Goal: Task Accomplishment & Management: Manage account settings

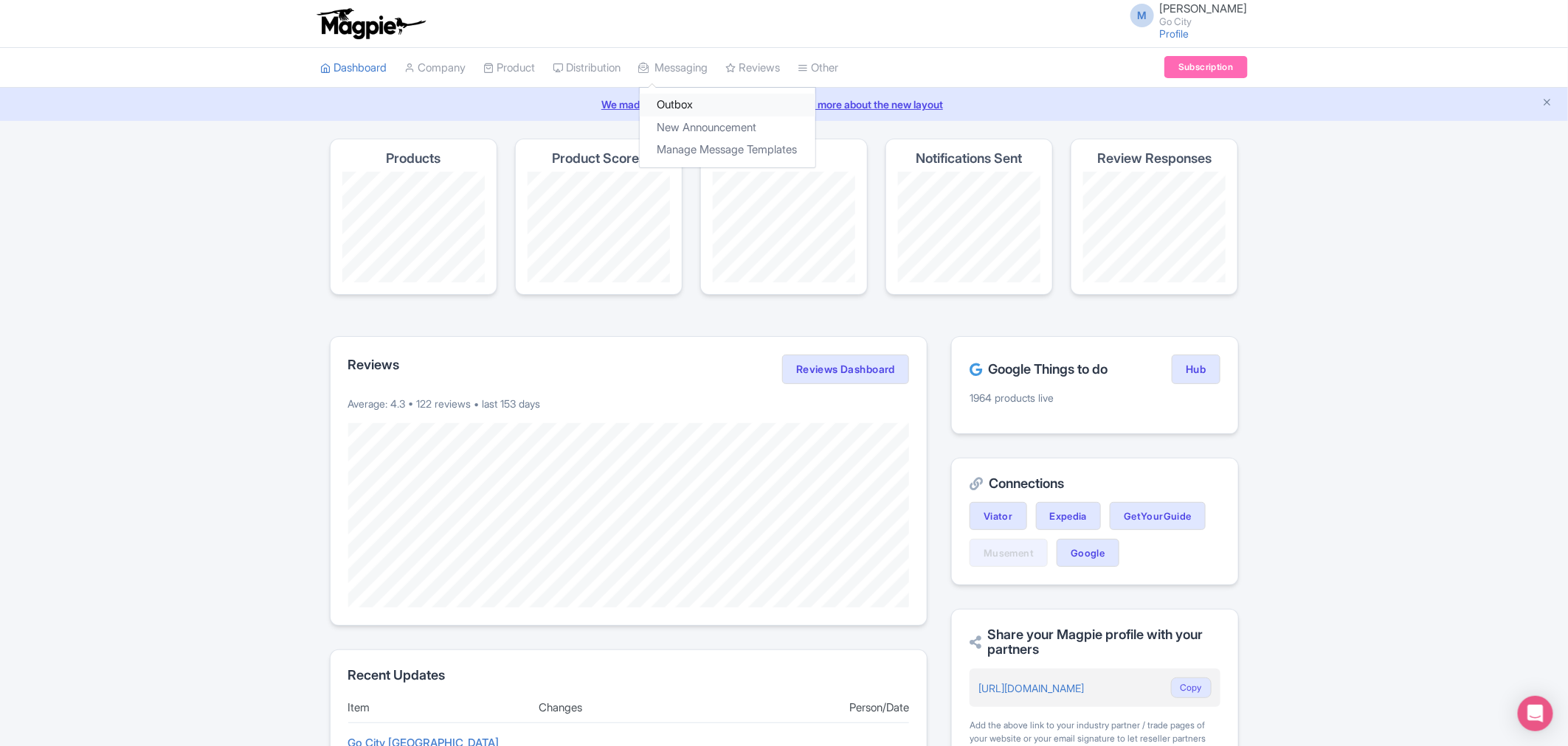
click at [695, 106] on link "Outbox" at bounding box center [727, 105] width 176 height 23
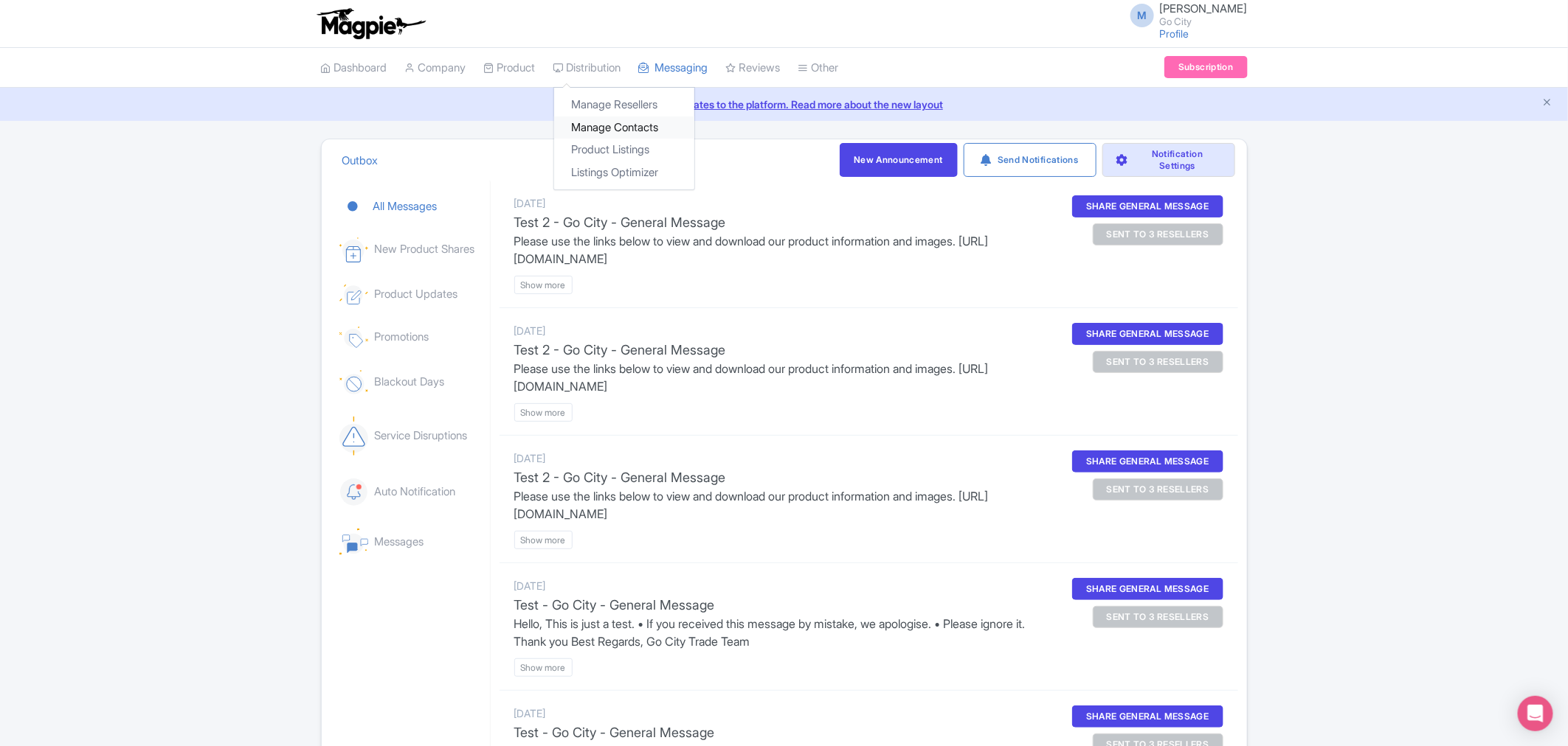
click at [629, 122] on link "Manage Contacts" at bounding box center [624, 127] width 140 height 23
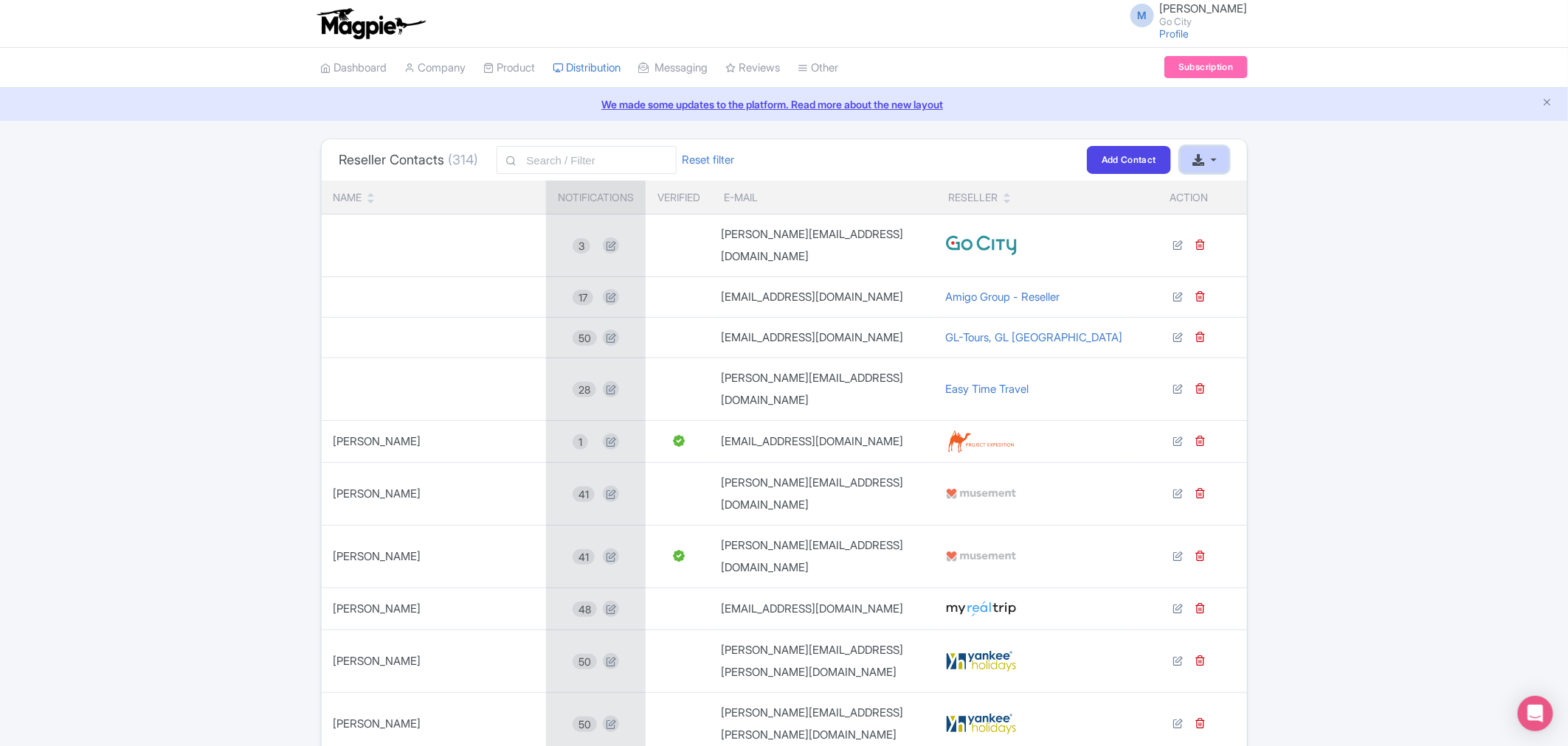
click at [1207, 157] on button "button" at bounding box center [1204, 160] width 49 height 27
click at [1413, 193] on div "Reseller Contacts (314) Reset filter Filter Add Contact Download contacts Name …" at bounding box center [784, 650] width 1568 height 1025
click at [1211, 156] on button "button" at bounding box center [1204, 160] width 49 height 27
click at [1221, 195] on link "Download contacts" at bounding box center [1250, 192] width 140 height 23
click at [1444, 304] on div "Reseller Contacts (314) Reset filter Filter Add Contact Download contacts Name …" at bounding box center [784, 650] width 1568 height 1025
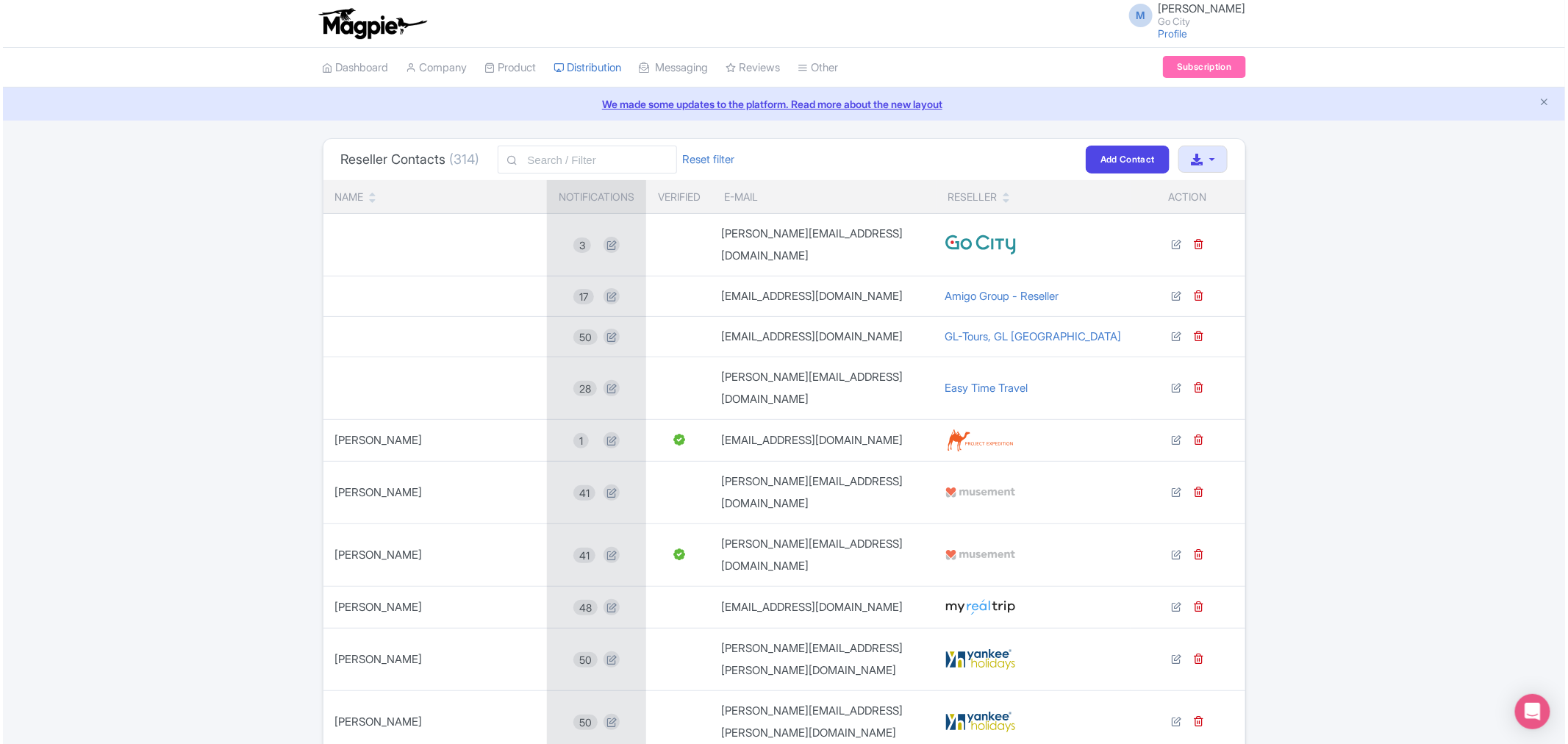
scroll to position [272, 0]
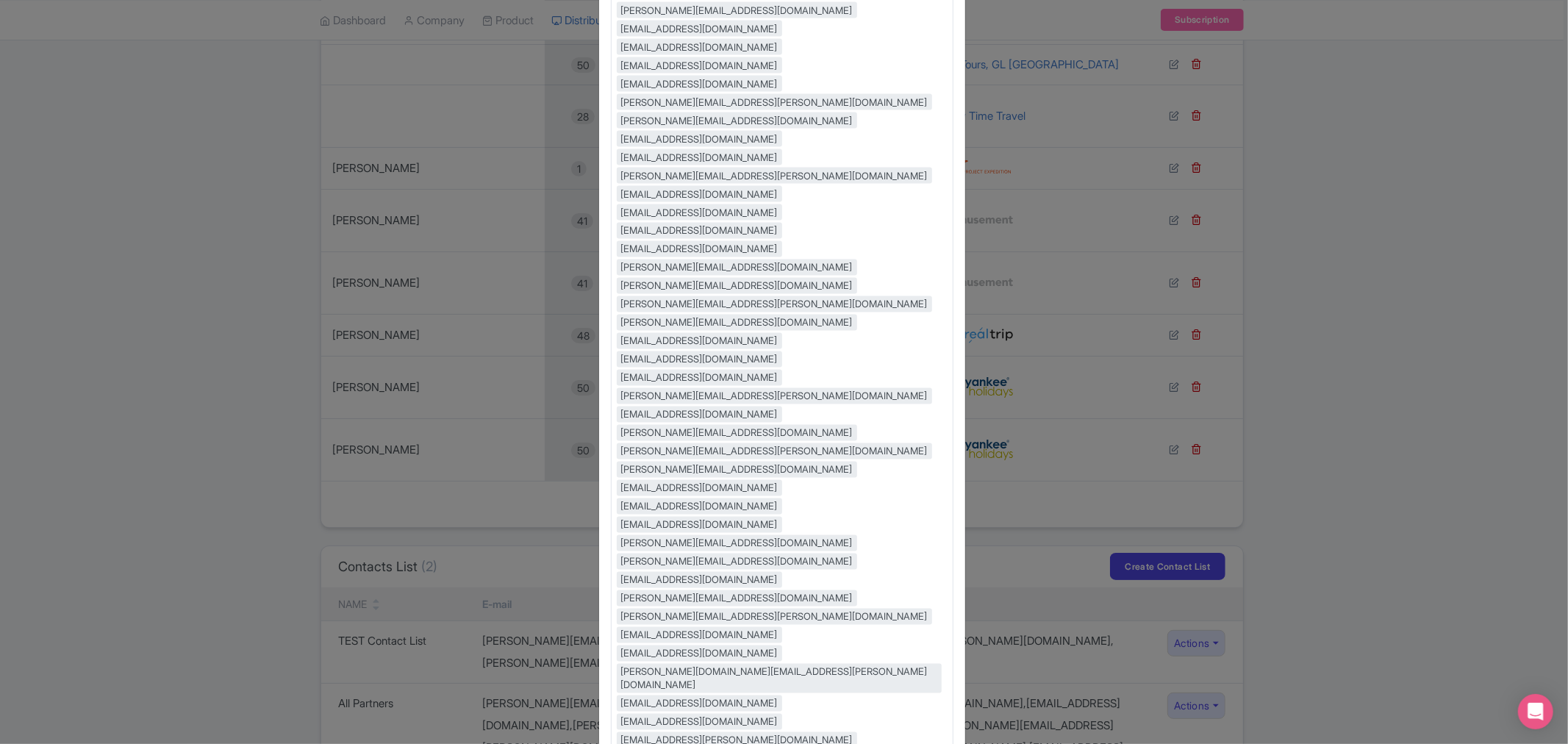
scroll to position [2208, 0]
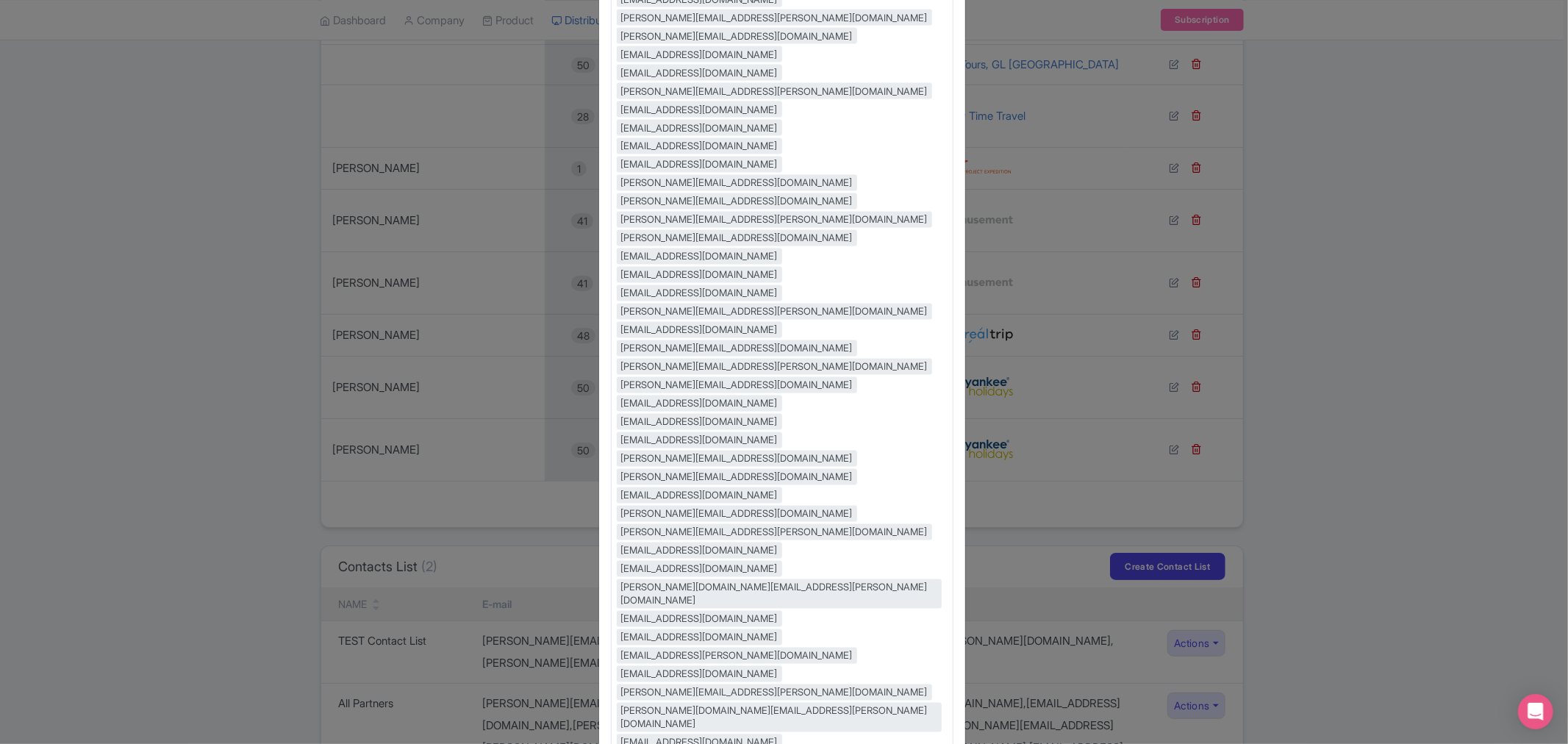
click at [866, 632] on div "steven.allis@musement.com francesca.vanini@musement.com yoojin.cho@myrealtrip.c…" at bounding box center [783, 622] width 343 height 5345
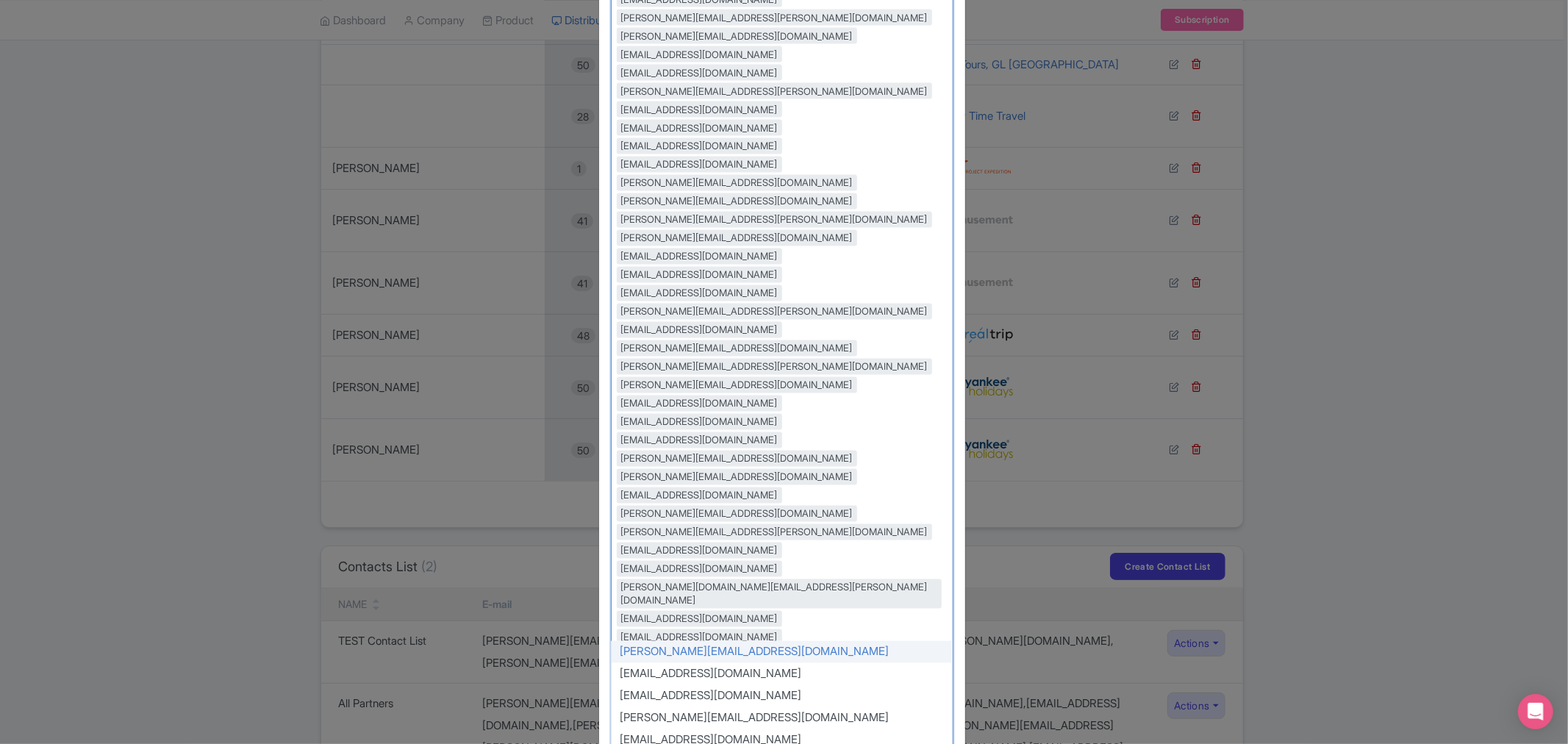
paste input "[EMAIL_ADDRESS][DOMAIN_NAME]"
type input "[EMAIL_ADDRESS][DOMAIN_NAME]"
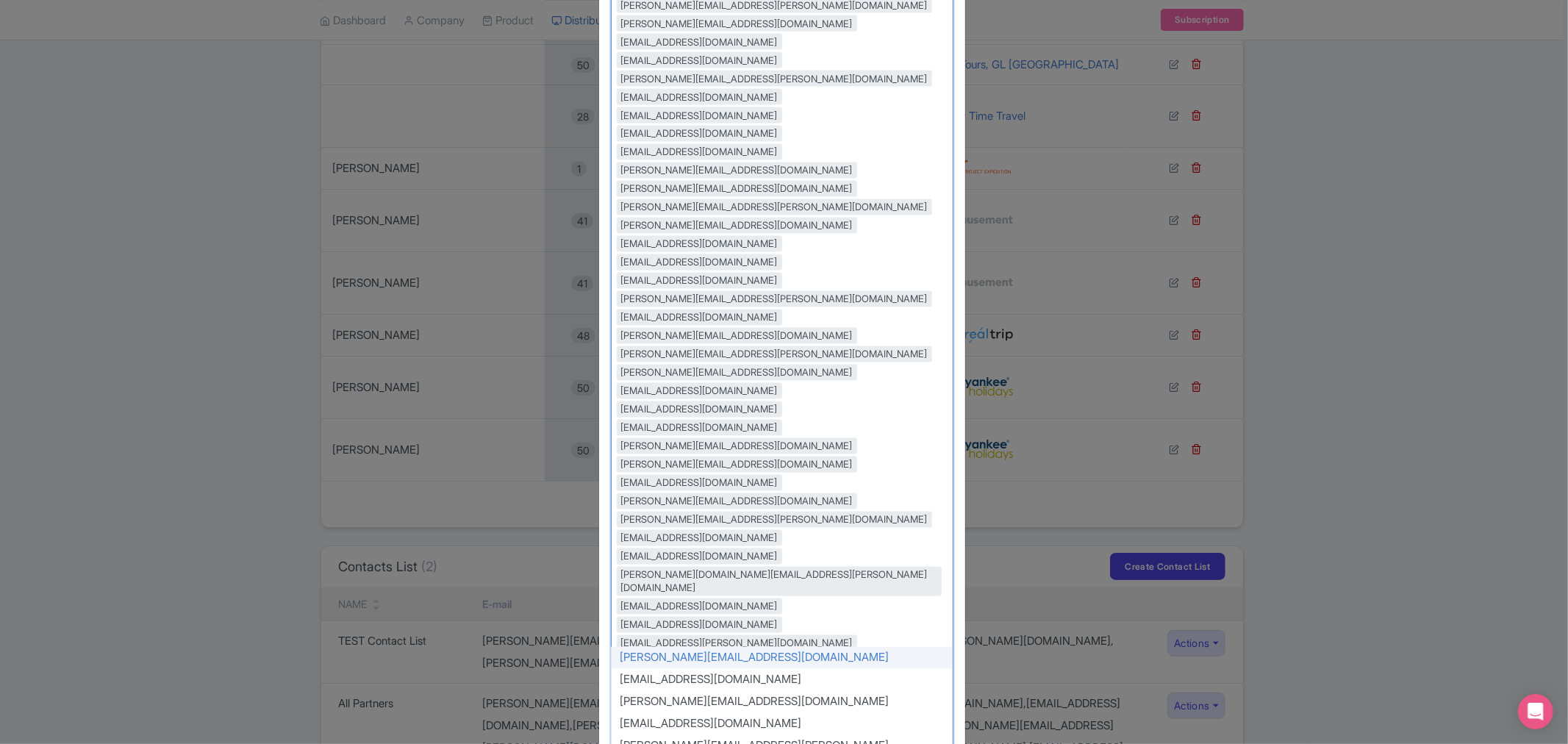
scroll to position [2225, 0]
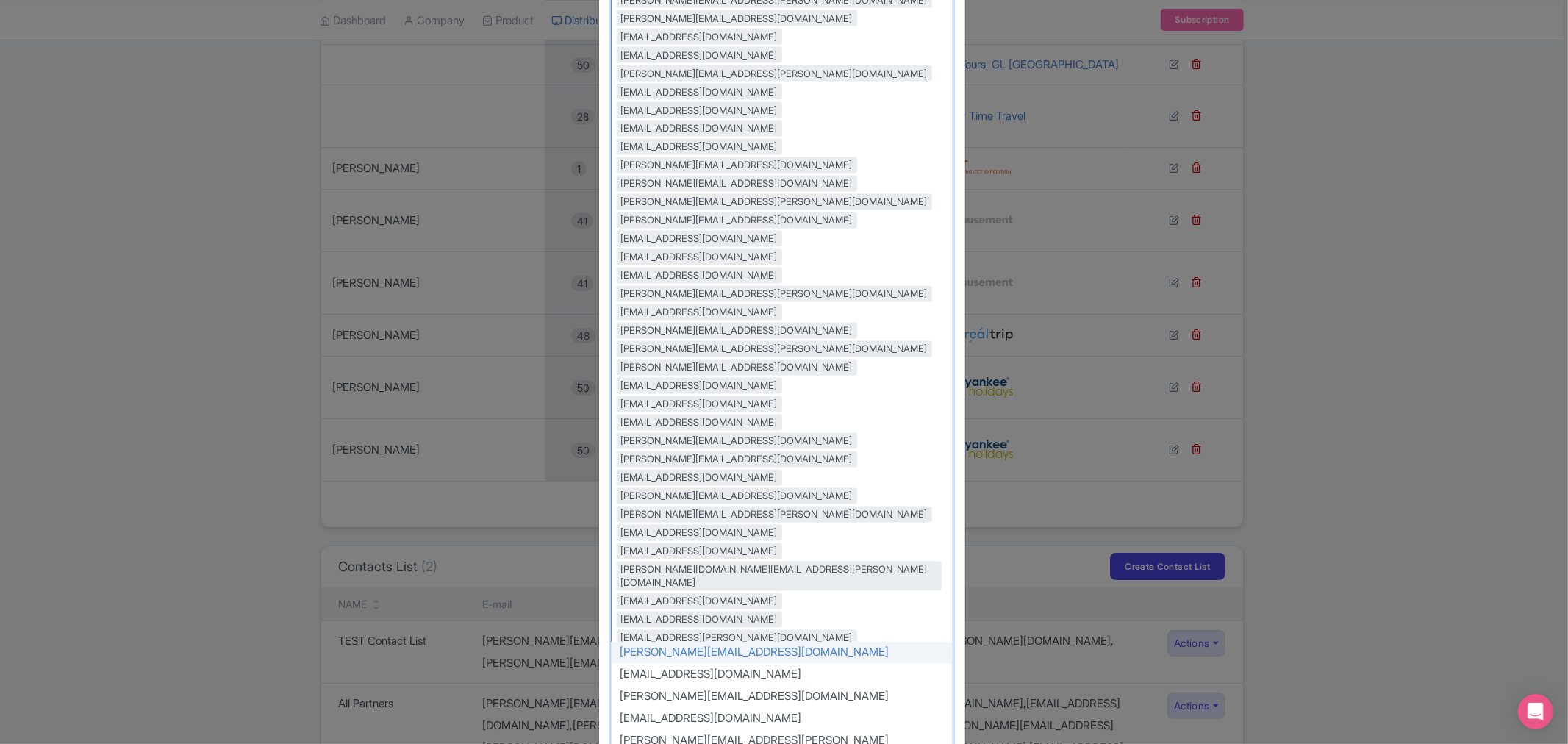
click at [958, 535] on div "Name * All Partners Contacts * steven.allis@musement.com francesca.vanini@musem…" at bounding box center [783, 579] width 366 height 5477
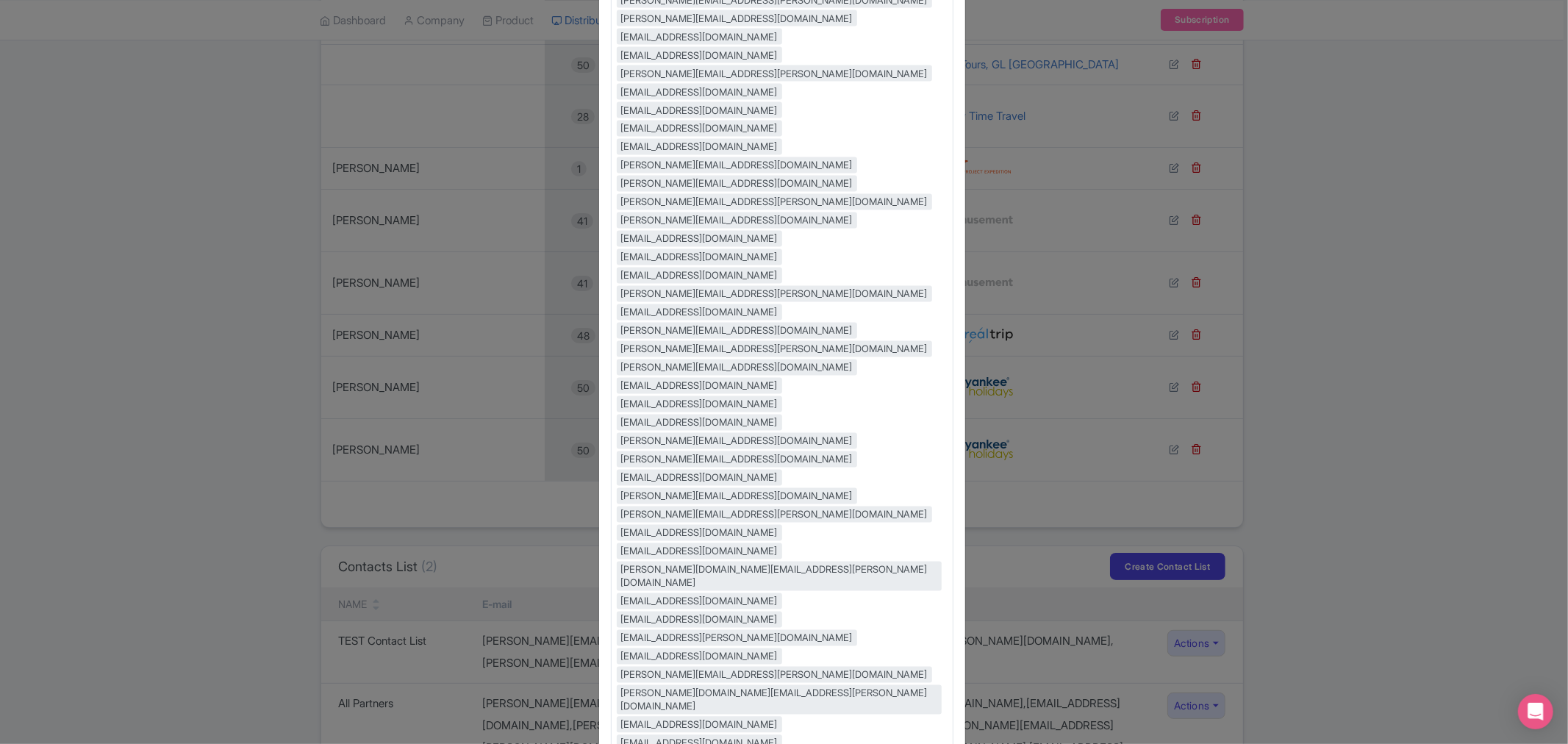
click at [834, 626] on div "steven.allis@musement.com francesca.vanini@musement.com yoojin.cho@myrealtrip.c…" at bounding box center [783, 613] width 343 height 5363
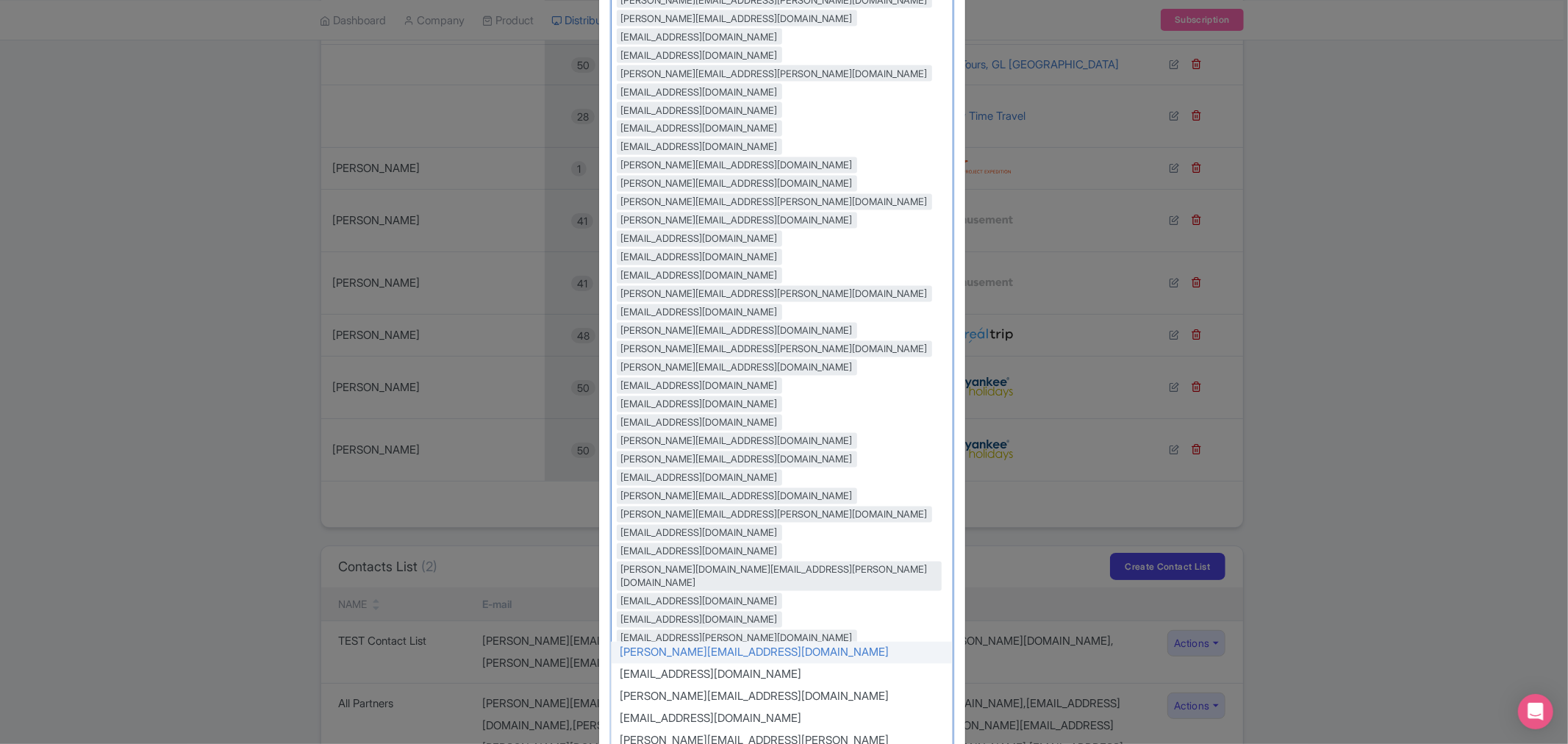
paste input "[EMAIL_ADDRESS][DOMAIN_NAME]"
type input "[EMAIL_ADDRESS][DOMAIN_NAME]"
click at [954, 590] on div "Name * All Partners Contacts * steven.allis@musement.com francesca.vanini@musem…" at bounding box center [783, 589] width 366 height 5497
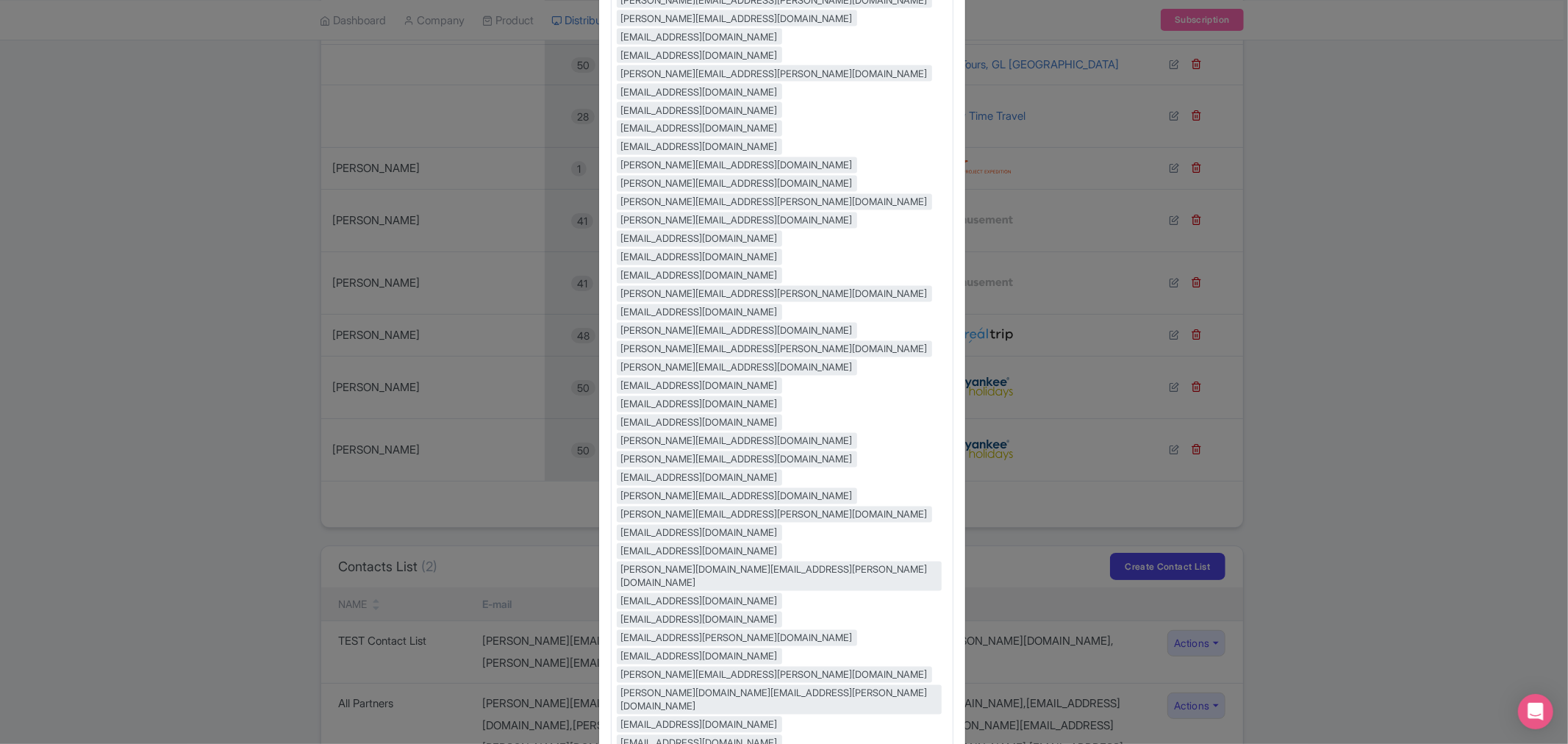
click at [899, 629] on div "steven.allis@musement.com francesca.vanini@musement.com yoojin.cho@myrealtrip.c…" at bounding box center [783, 622] width 343 height 5381
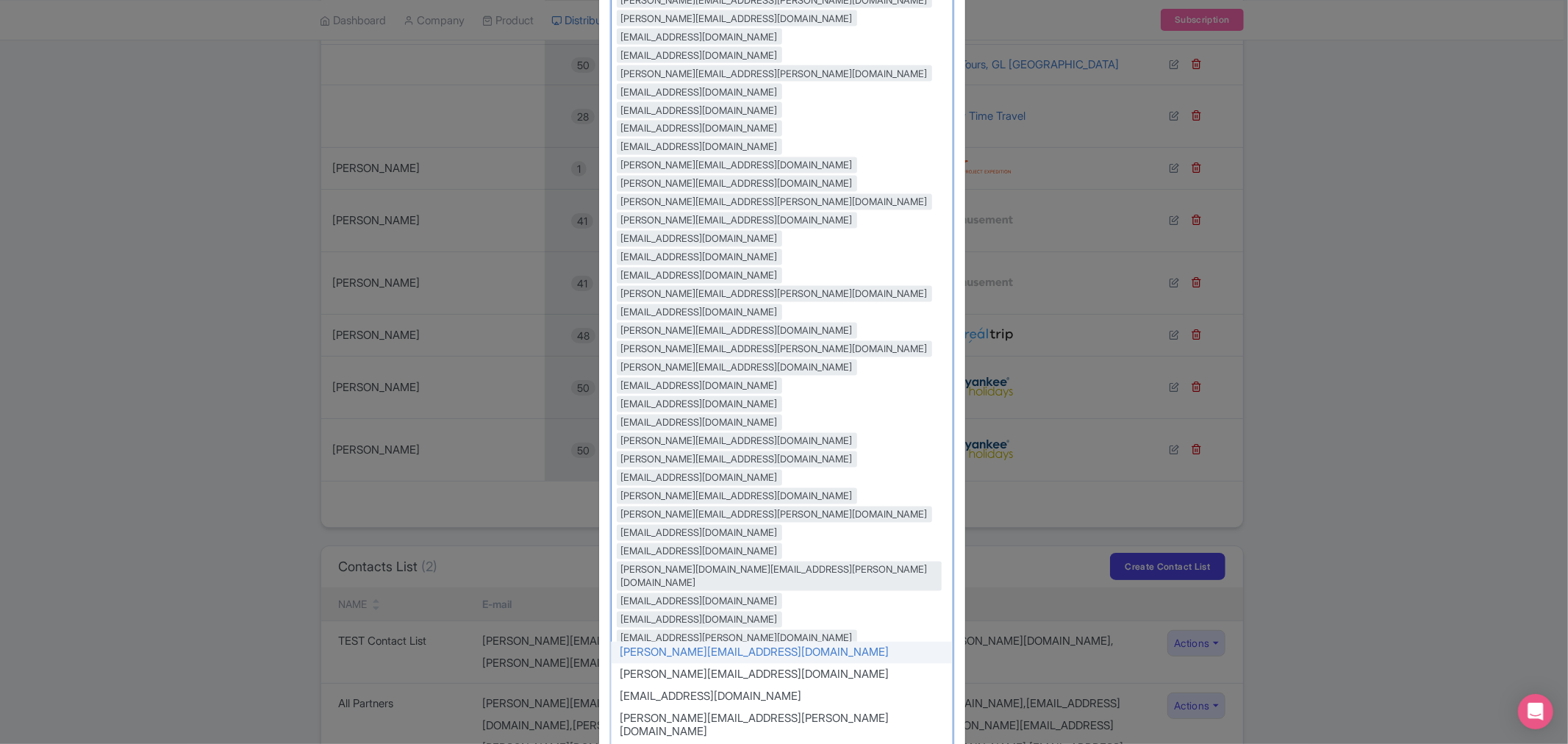
paste input "[PERSON_NAME][EMAIL_ADDRESS][DOMAIN_NAME]"
type input "[PERSON_NAME][EMAIL_ADDRESS][DOMAIN_NAME]"
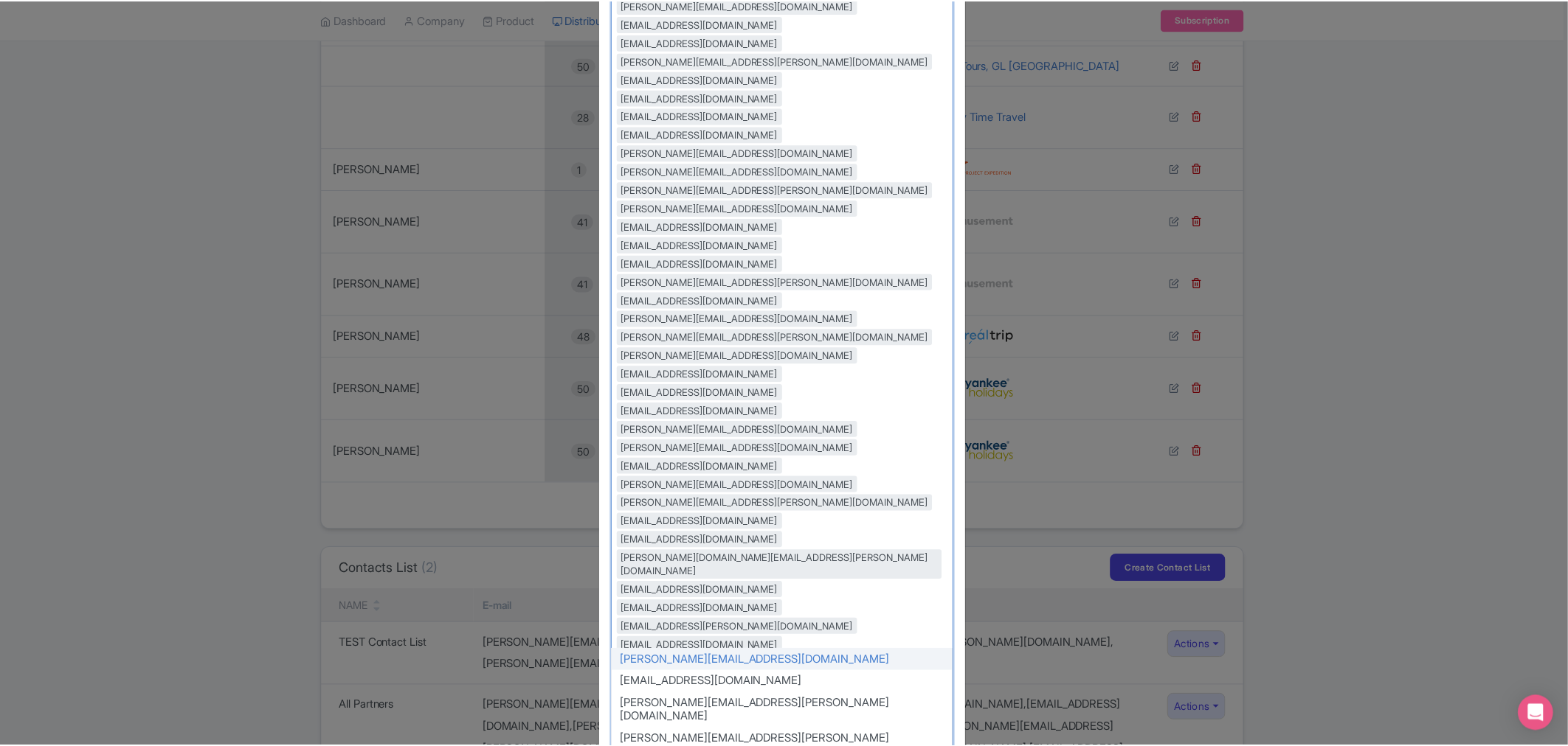
scroll to position [2249, 0]
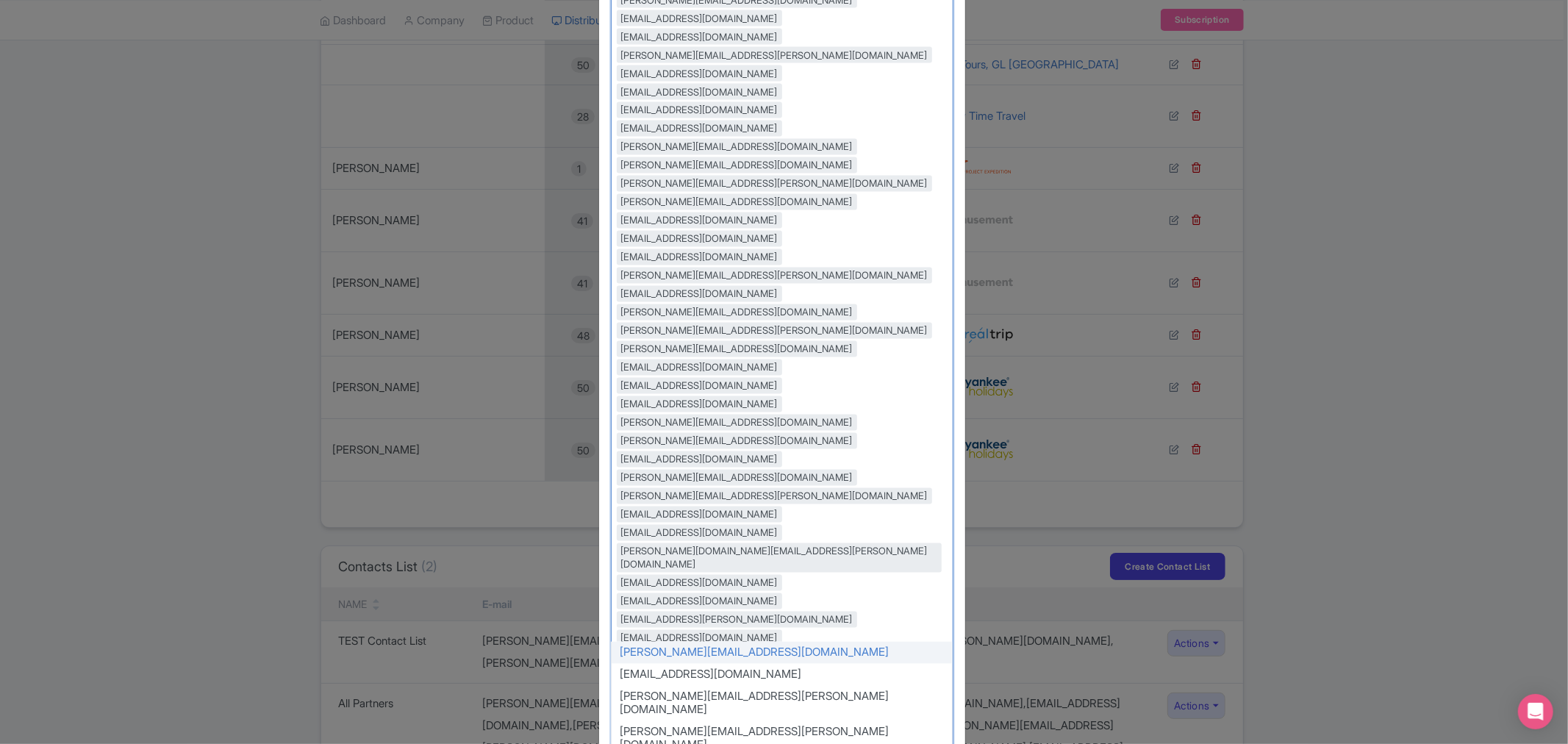
click at [956, 578] on div "Name * All Partners Contacts * steven.allis@musement.com francesca.vanini@musem…" at bounding box center [783, 580] width 366 height 5515
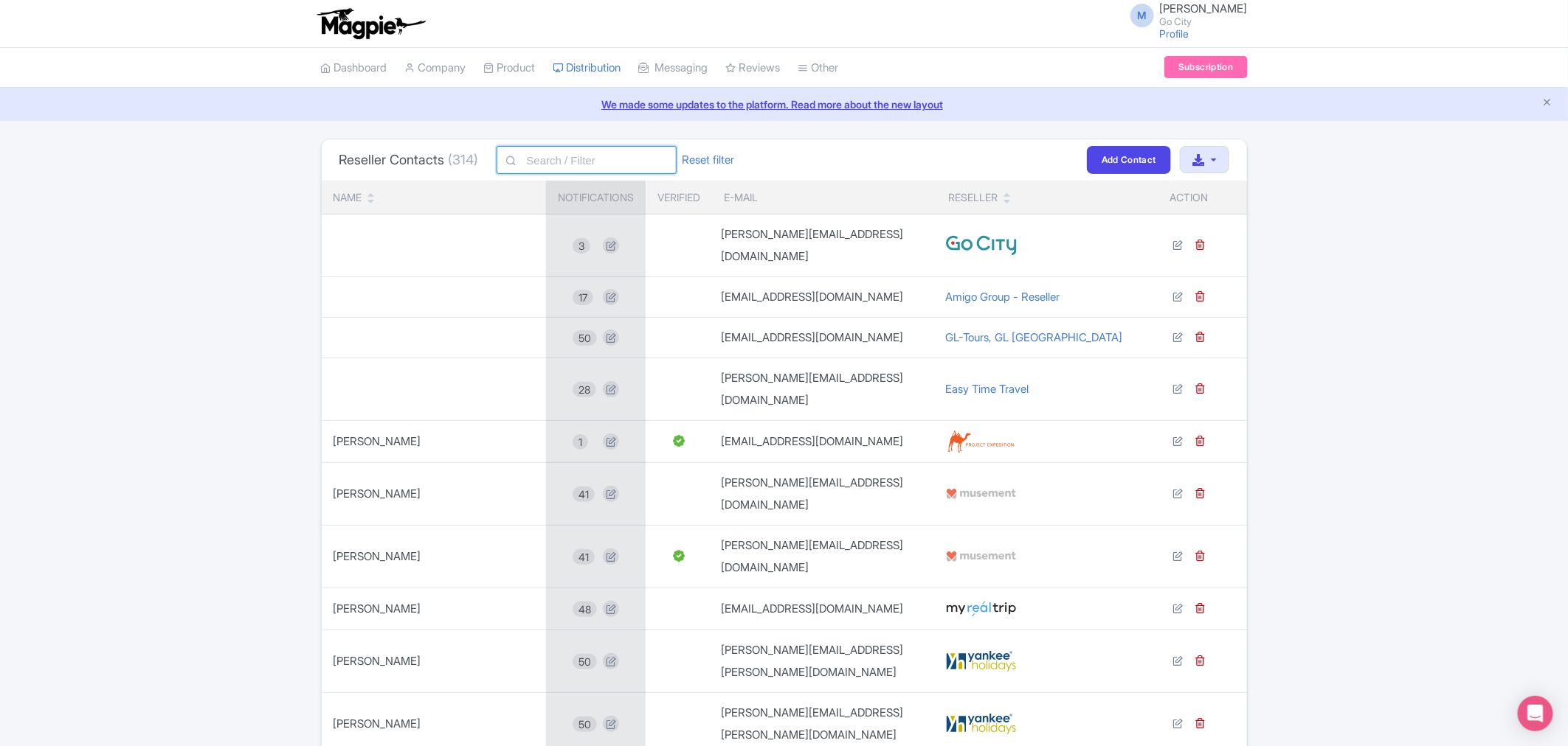
click at [606, 164] on input "text" at bounding box center [587, 160] width 180 height 28
paste input "touroperators@projectexpedition.com"
type input "touroperators@projectexpedition.com"
click button "Filter" at bounding box center [0, 0] width 0 height 0
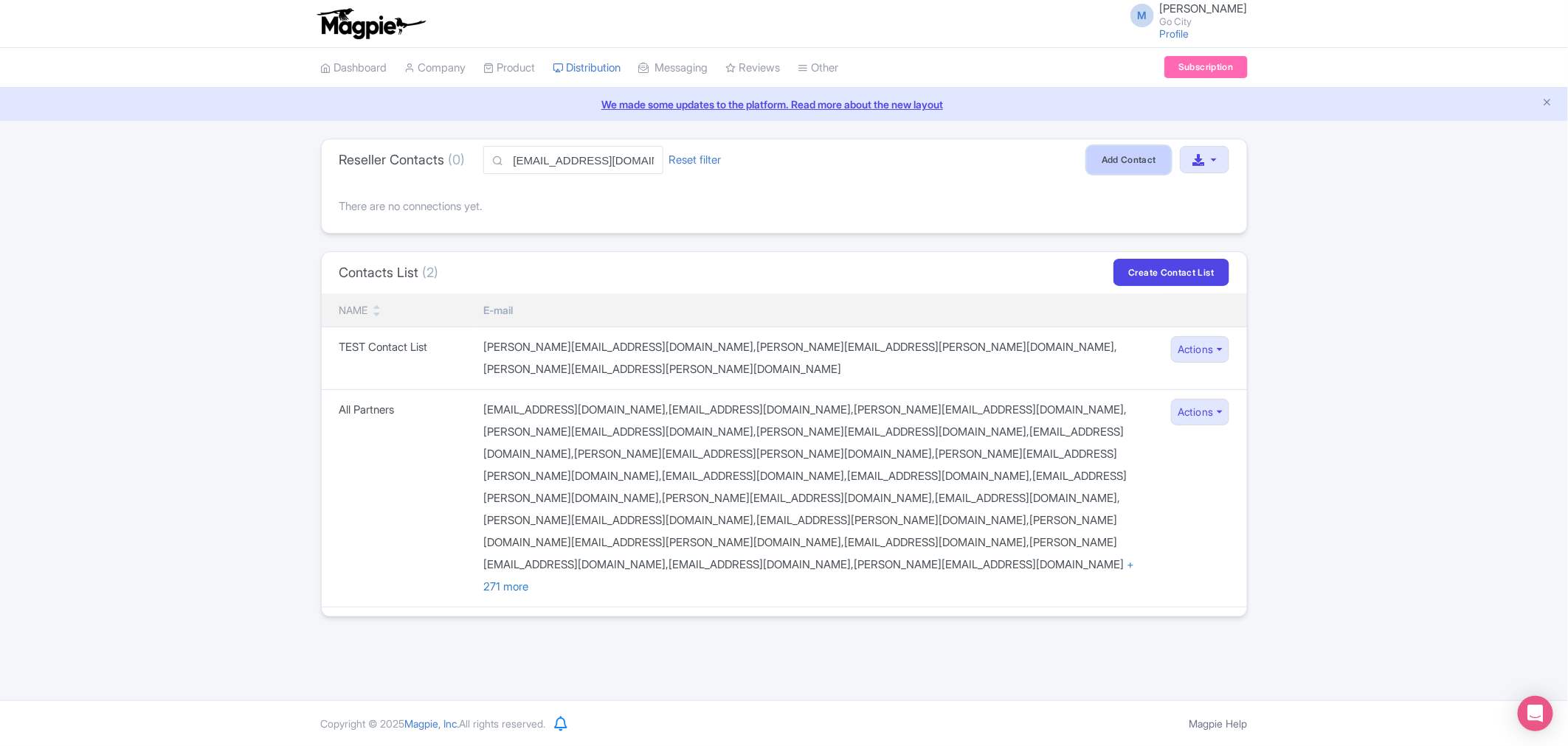
click at [1138, 166] on link "Add Contact" at bounding box center [1128, 160] width 84 height 27
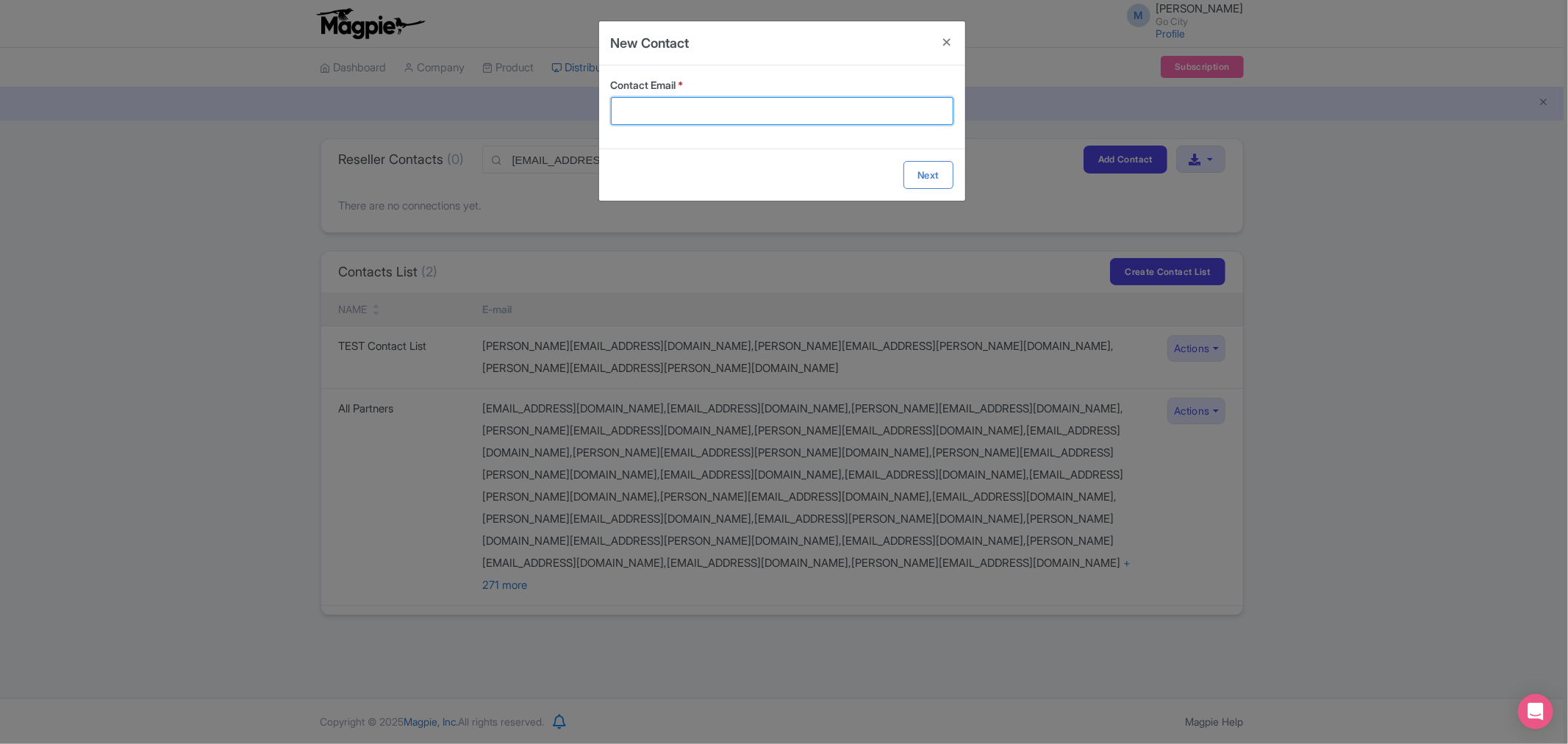
click at [707, 111] on input "Contact Email *" at bounding box center [783, 111] width 343 height 28
paste input "touroperators@projectexpedition.com"
type input "touroperators@projectexpedition.com"
click at [794, 171] on form "Contact Email * touroperators@projectexpedition.com Next" at bounding box center [783, 132] width 366 height 135
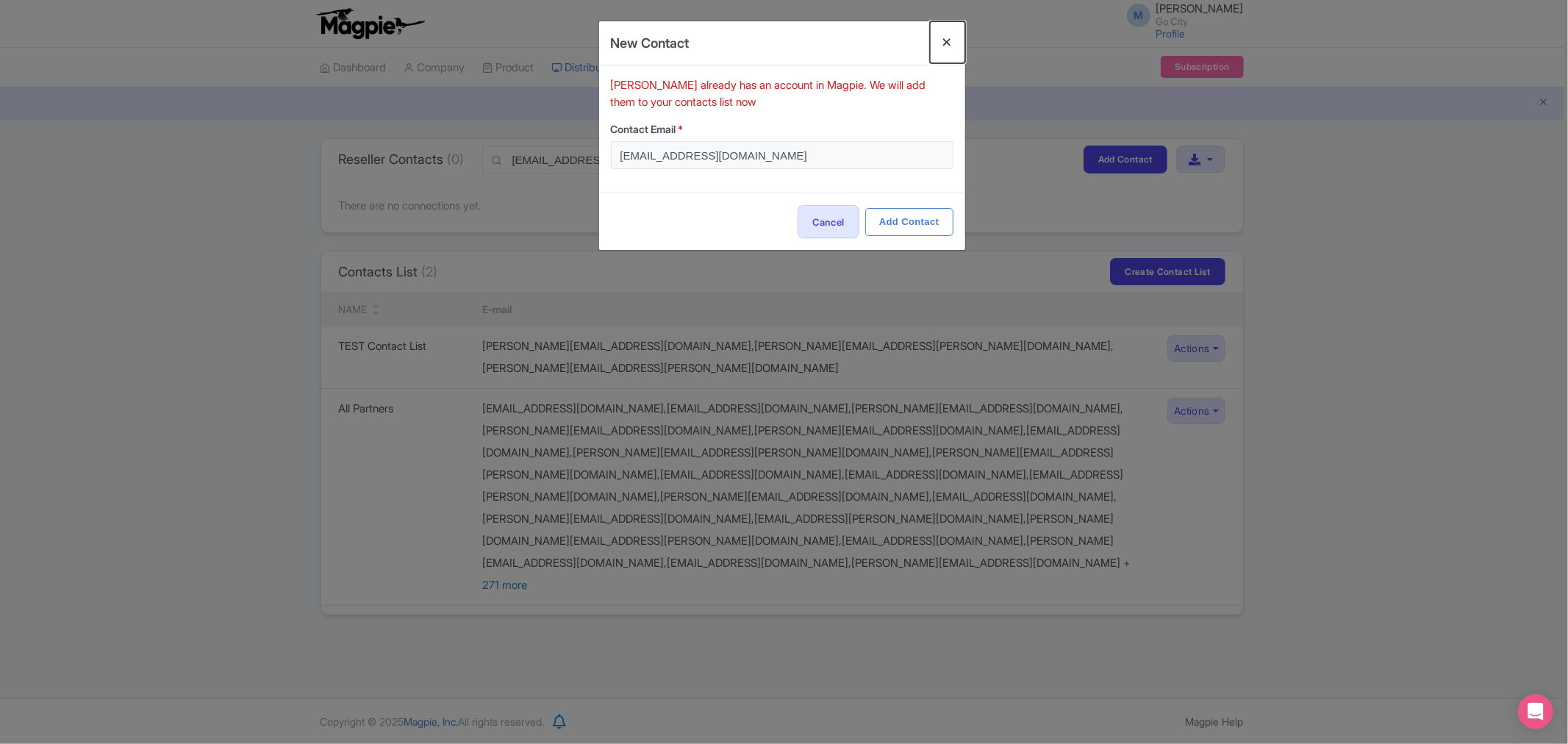
click at [945, 39] on button "Close" at bounding box center [947, 43] width 35 height 42
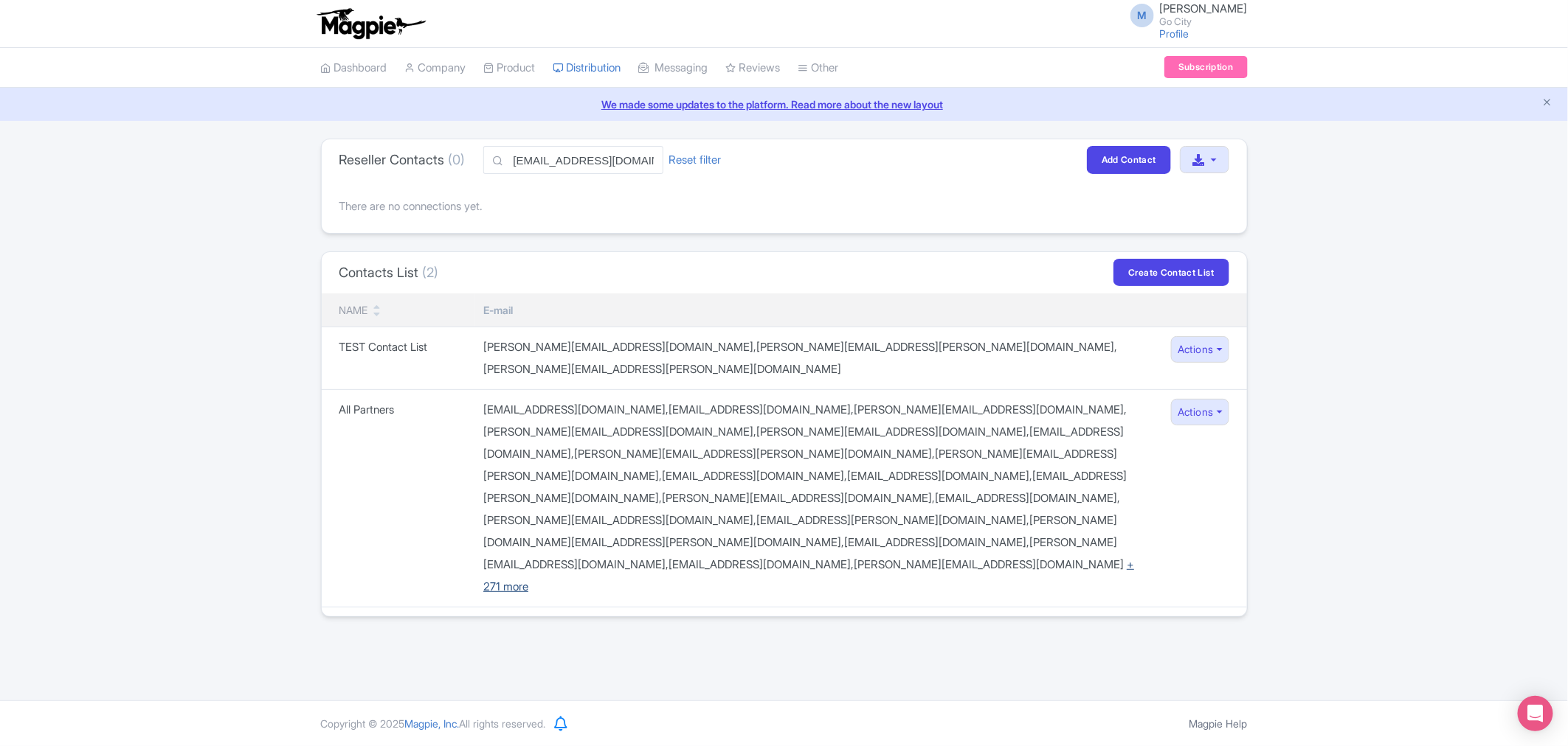
click at [866, 558] on link "+ 271 more" at bounding box center [808, 576] width 651 height 36
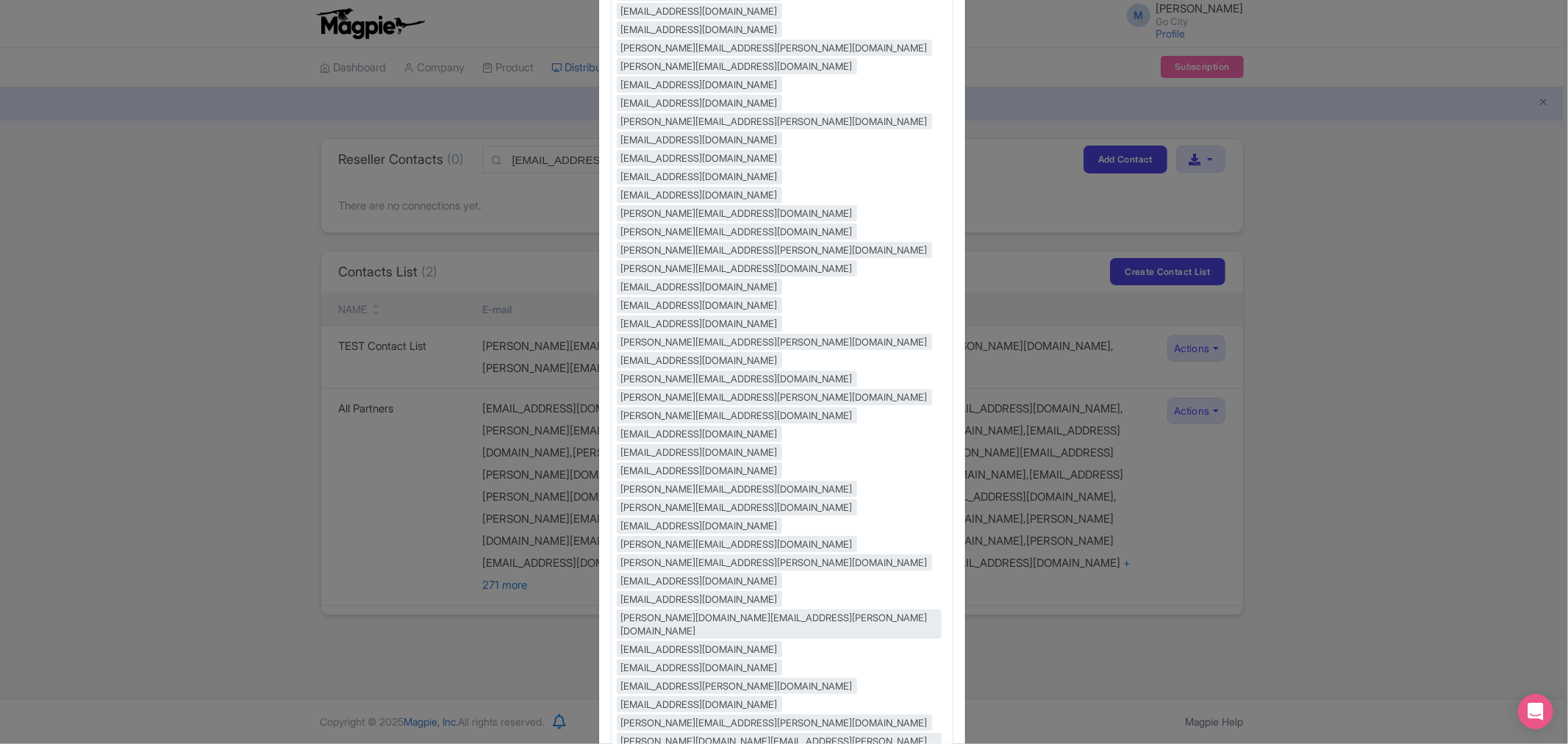
scroll to position [2244, 0]
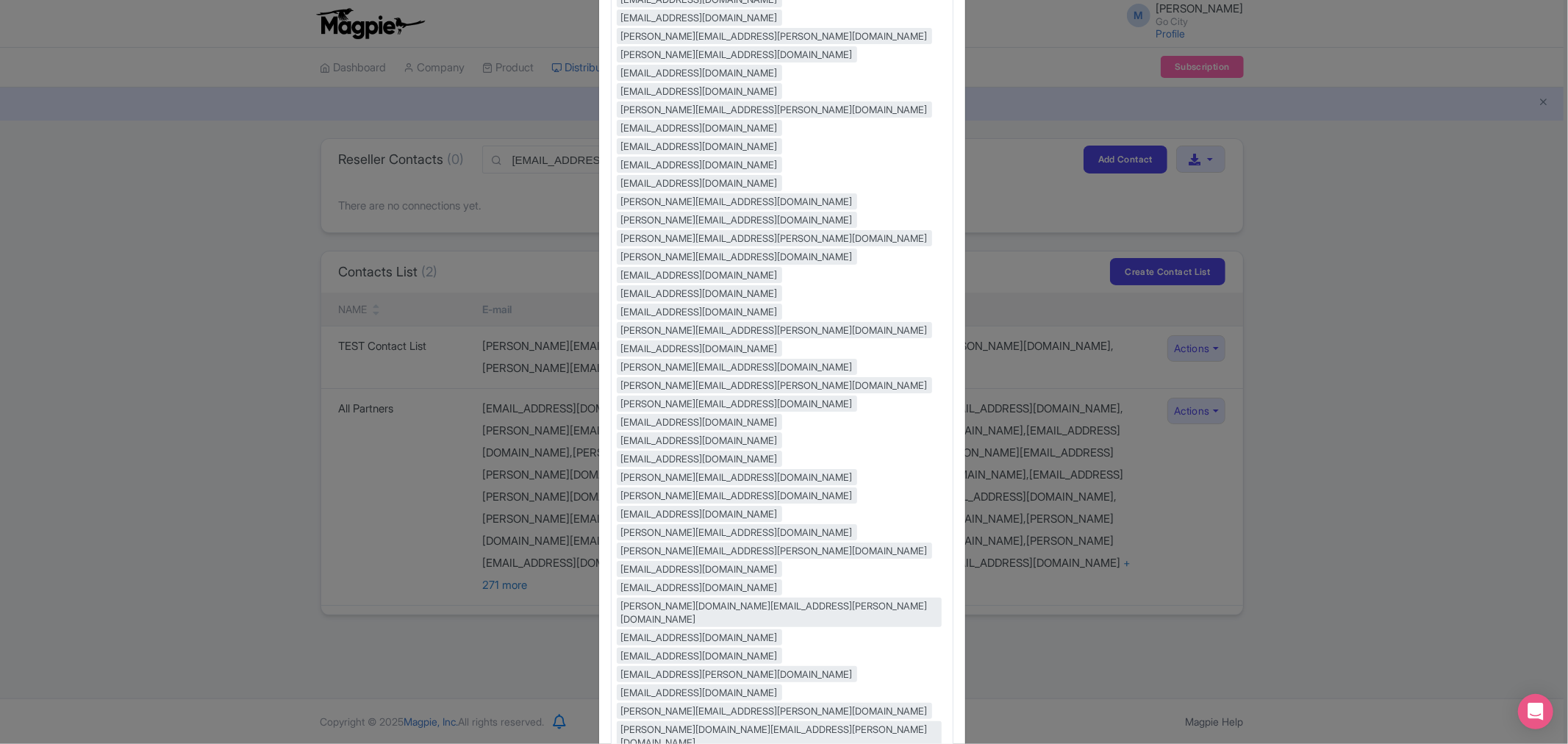
click at [844, 626] on div "ainoha.moral@amigotours.com product@gl-tours.com henrique.barroso@easytimetrave…" at bounding box center [783, 612] width 343 height 5400
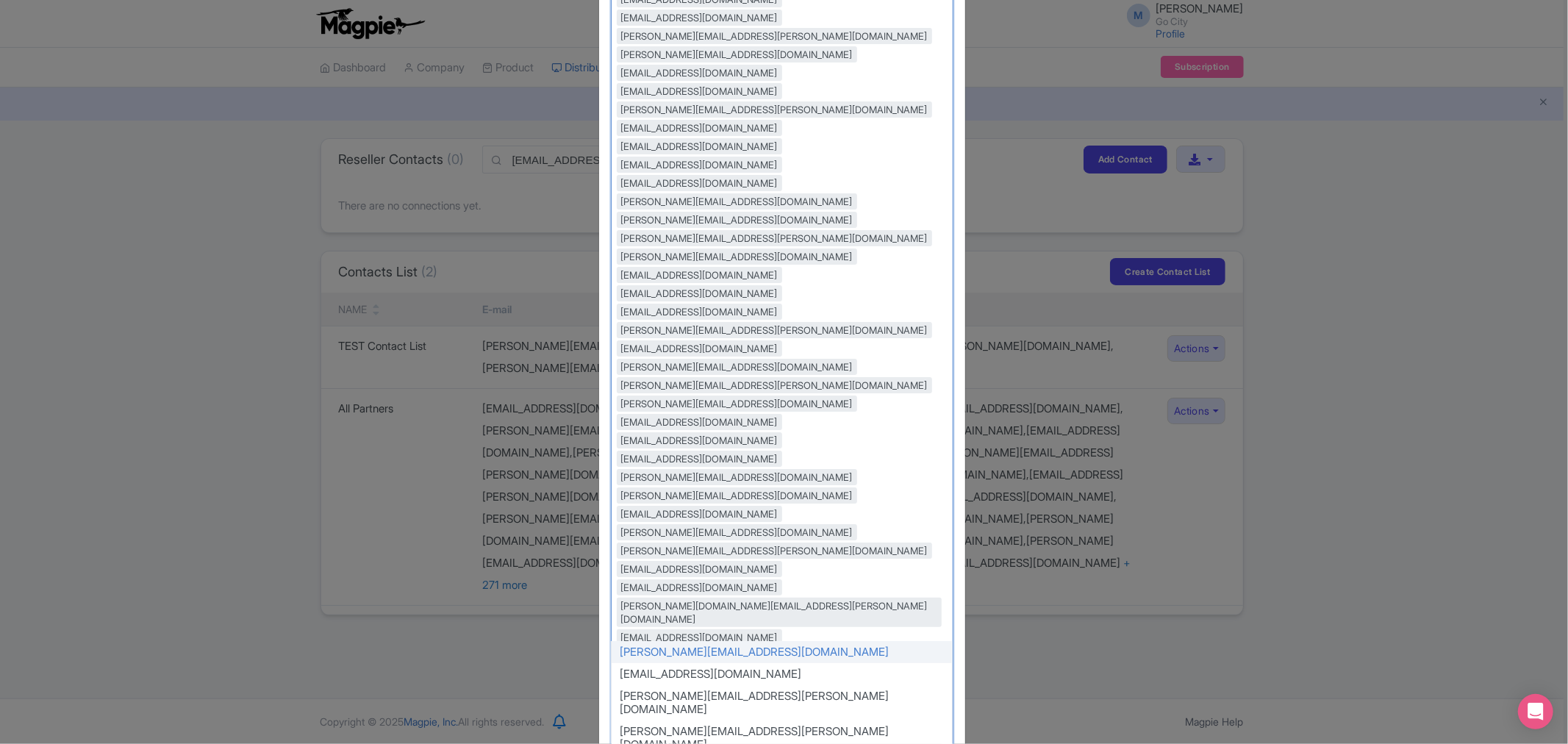
paste input "[EMAIL_ADDRESS][DOMAIN_NAME]"
type input "[EMAIL_ADDRESS][DOMAIN_NAME]"
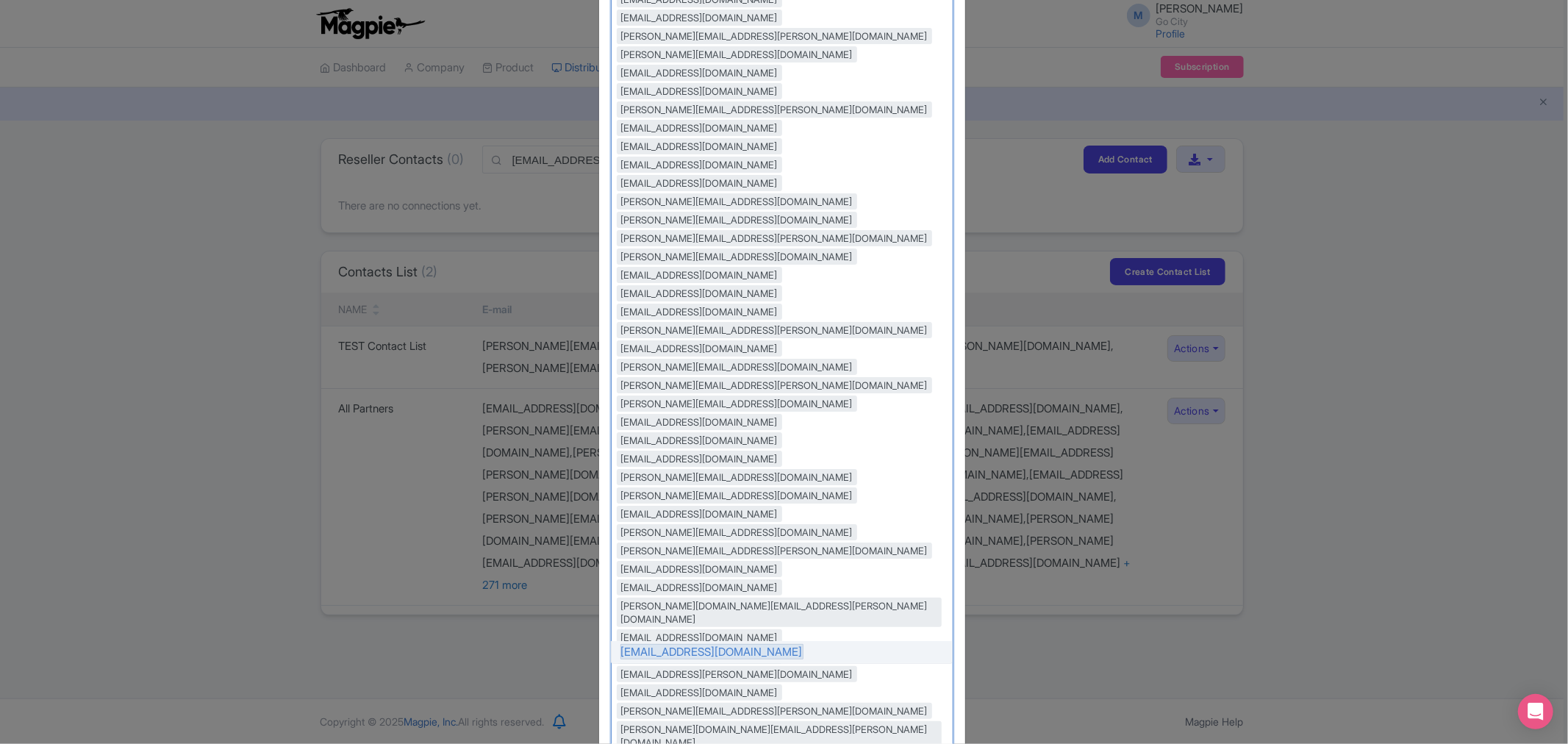
scroll to position [0, 0]
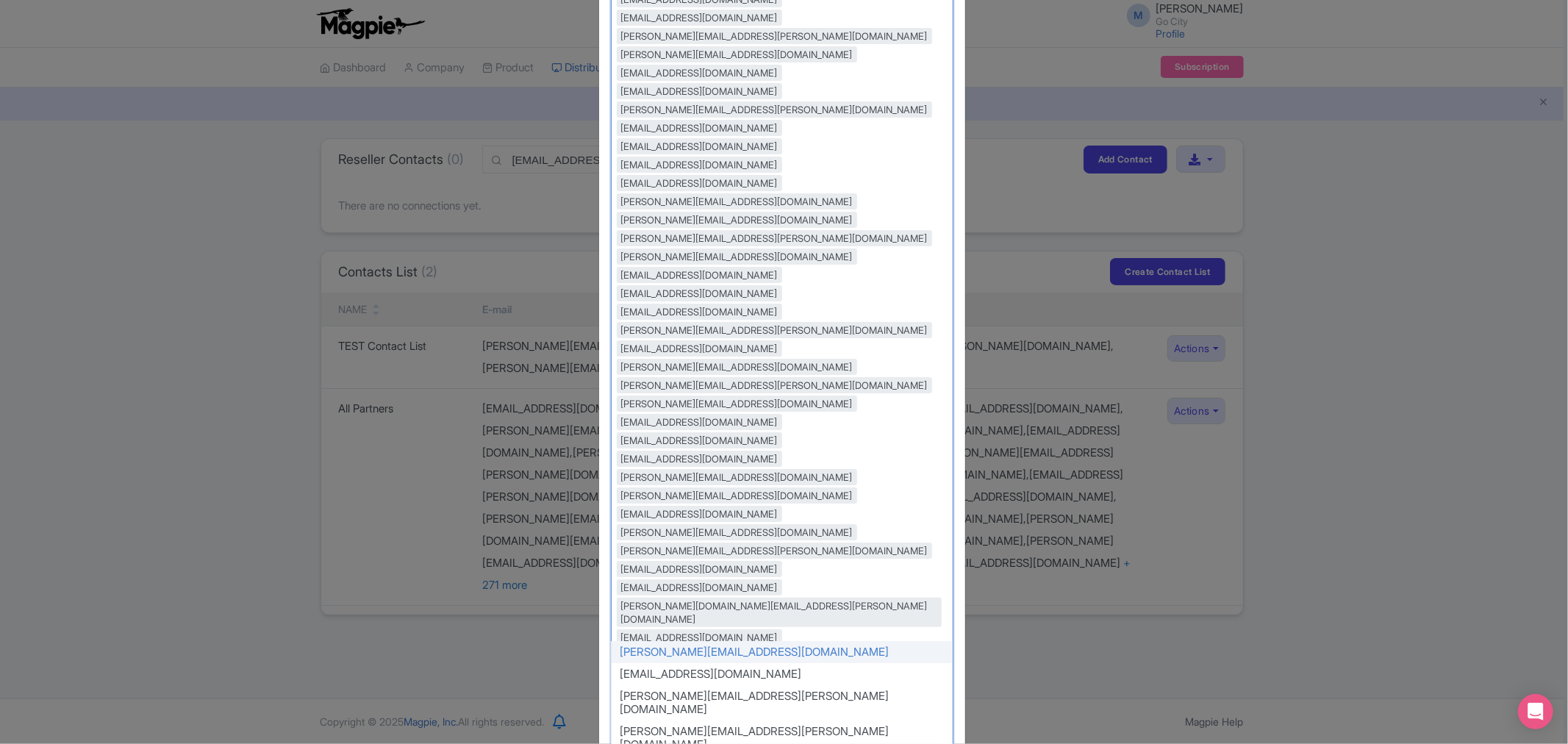
click at [940, 593] on div "ainoha.moral@amigotours.com product@gl-tours.com henrique.barroso@easytimetrave…" at bounding box center [783, 622] width 343 height 5418
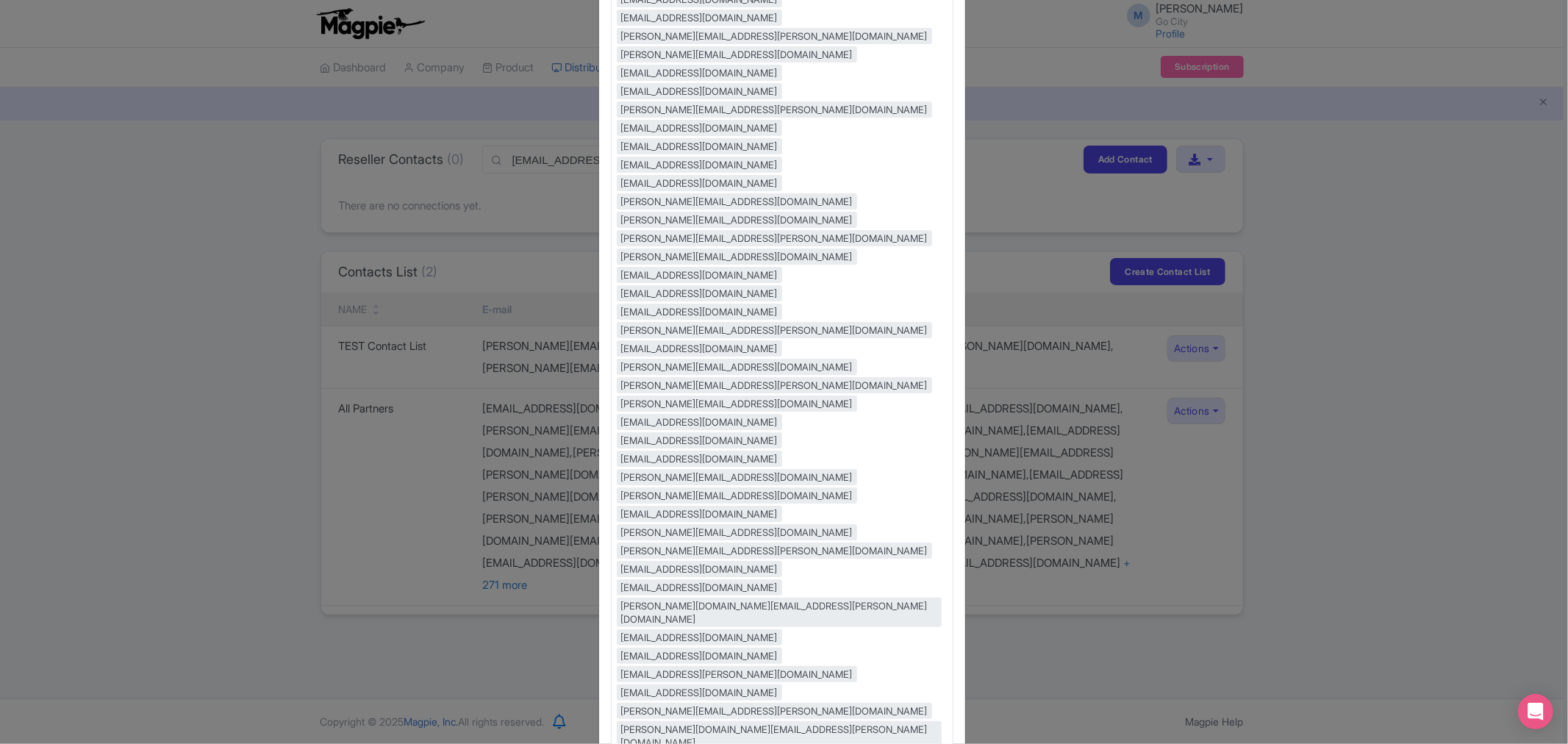
click at [963, 592] on div "Update Contact List Name * All Partners Contacts * ainoha.moral@amigotours.com …" at bounding box center [782, 594] width 367 height 5636
click at [934, 623] on div "ainoha.moral@amigotours.com product@gl-tours.com henrique.barroso@easytimetrave…" at bounding box center [783, 622] width 343 height 5418
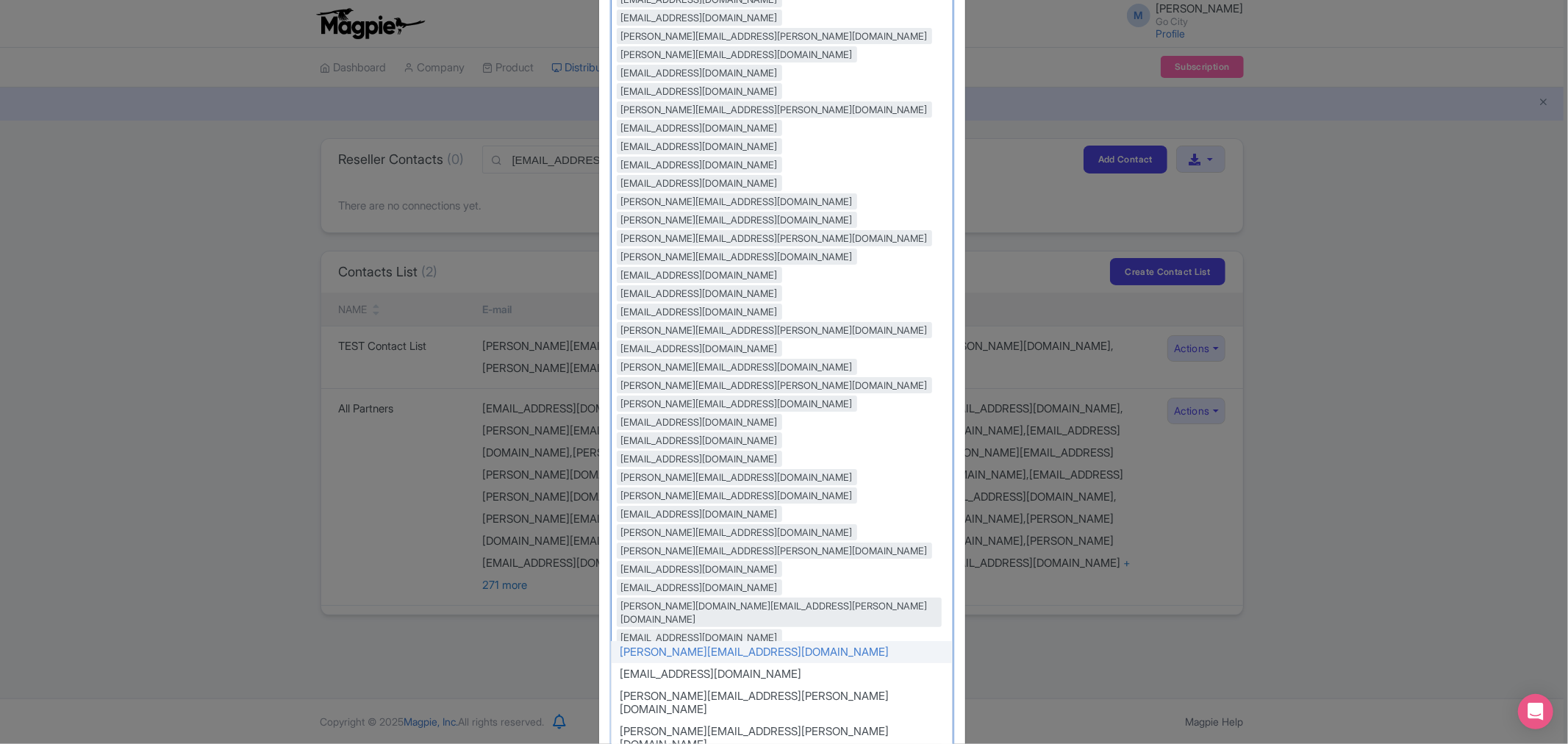
paste input "[EMAIL_ADDRESS][DOMAIN_NAME]"
type input "[EMAIL_ADDRESS][DOMAIN_NAME]"
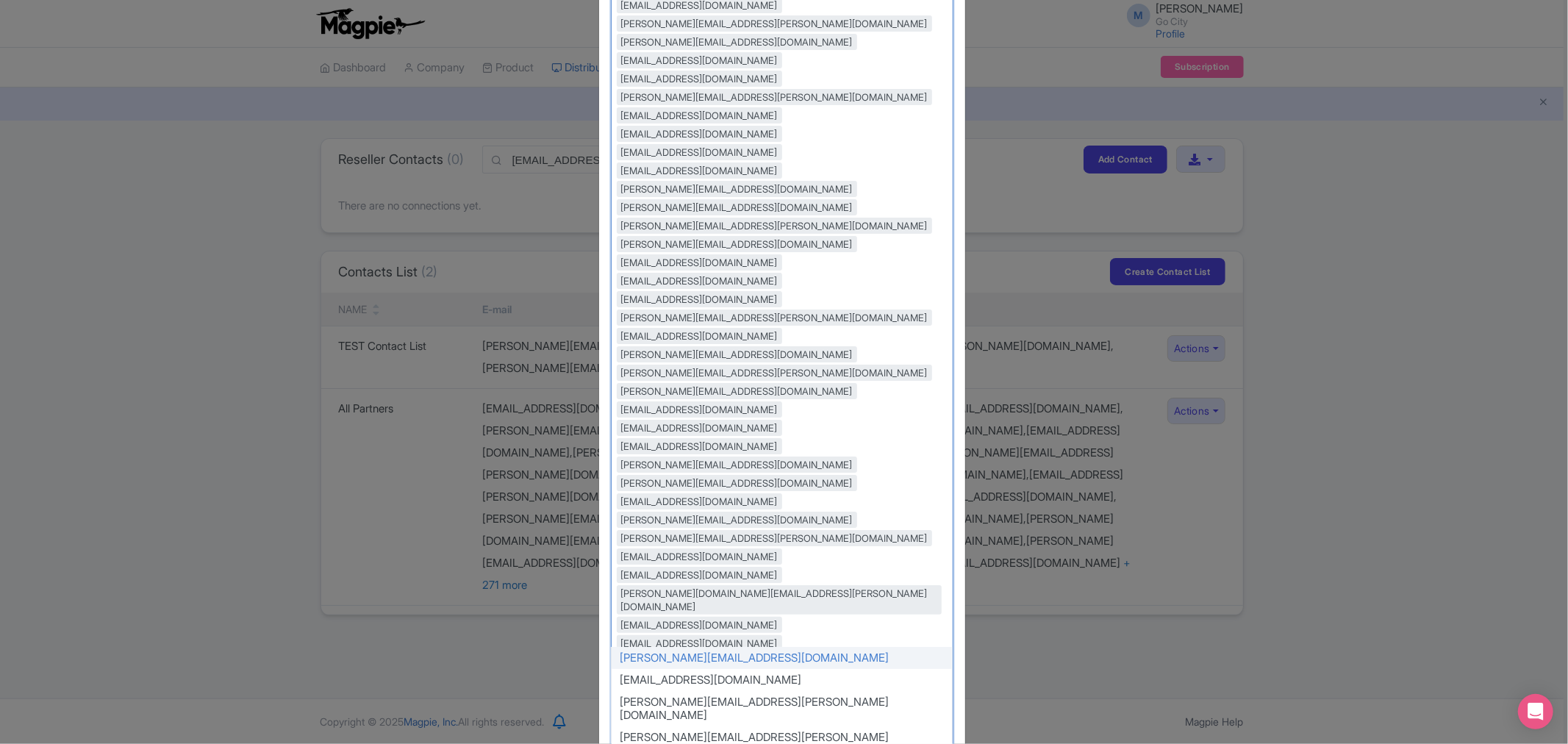
scroll to position [2262, 0]
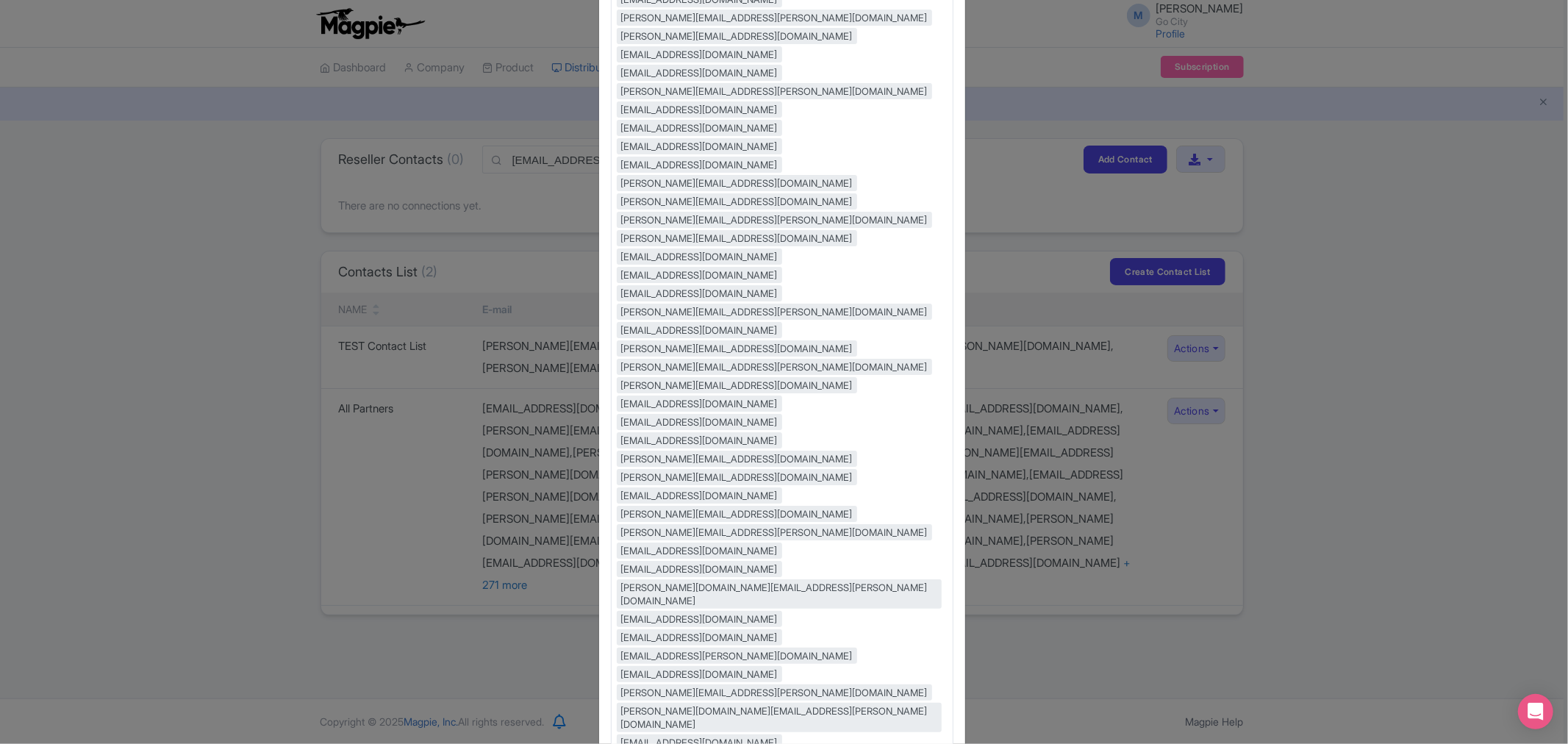
click at [954, 579] on div "Name * All Partners Contacts * ainoha.moral@amigotours.com product@gl-tours.com…" at bounding box center [783, 579] width 366 height 5552
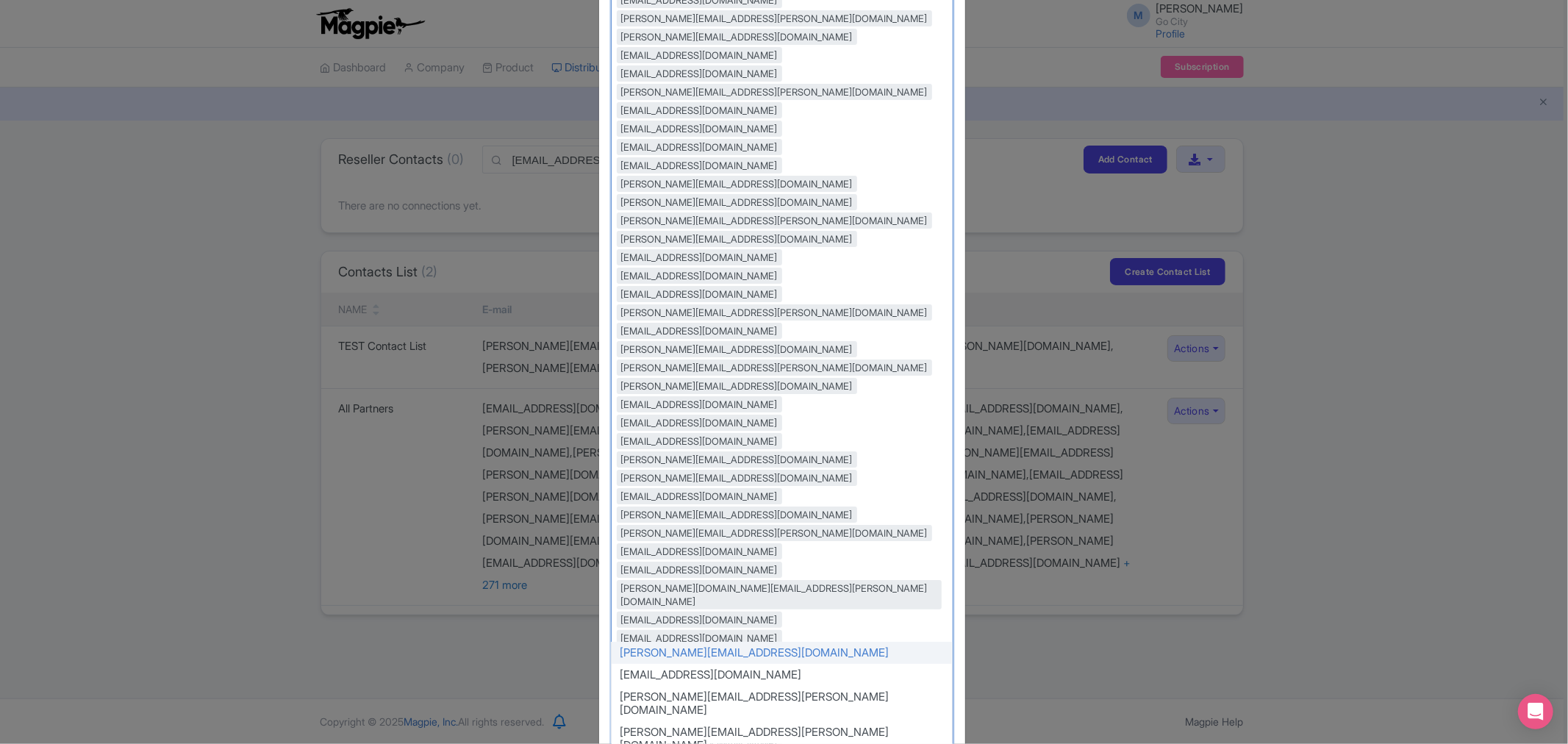
click at [751, 631] on div "ainoha.moral@amigotours.com product@gl-tours.com henrique.barroso@easytimetrave…" at bounding box center [783, 613] width 343 height 5437
paste input "orestesjr@ext.cvc.com.br"
type input "orestesjr@ext.cvc.com.br"
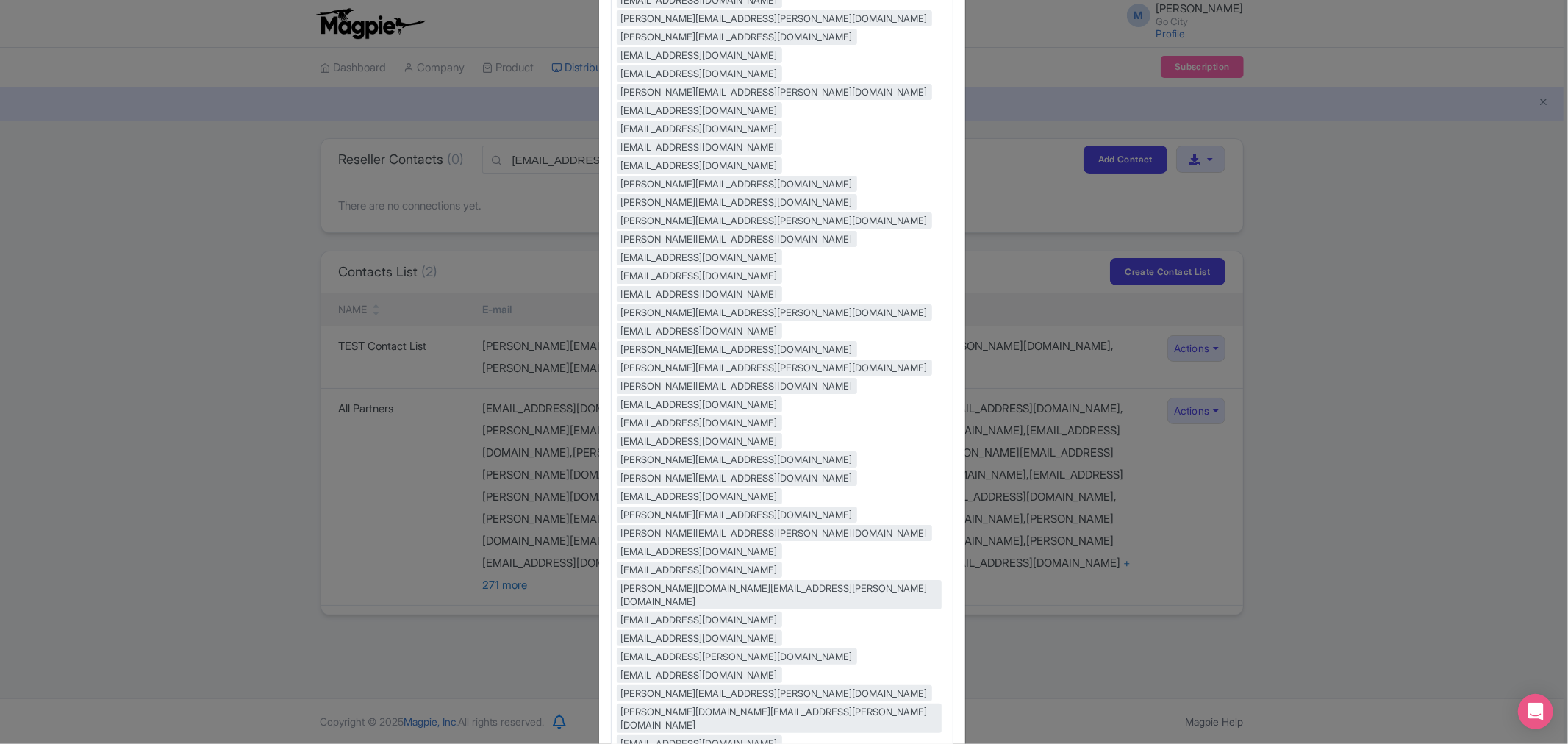
click at [886, 630] on div "ainoha.moral@amigotours.com product@gl-tours.com henrique.barroso@easytimetrave…" at bounding box center [783, 622] width 343 height 5455
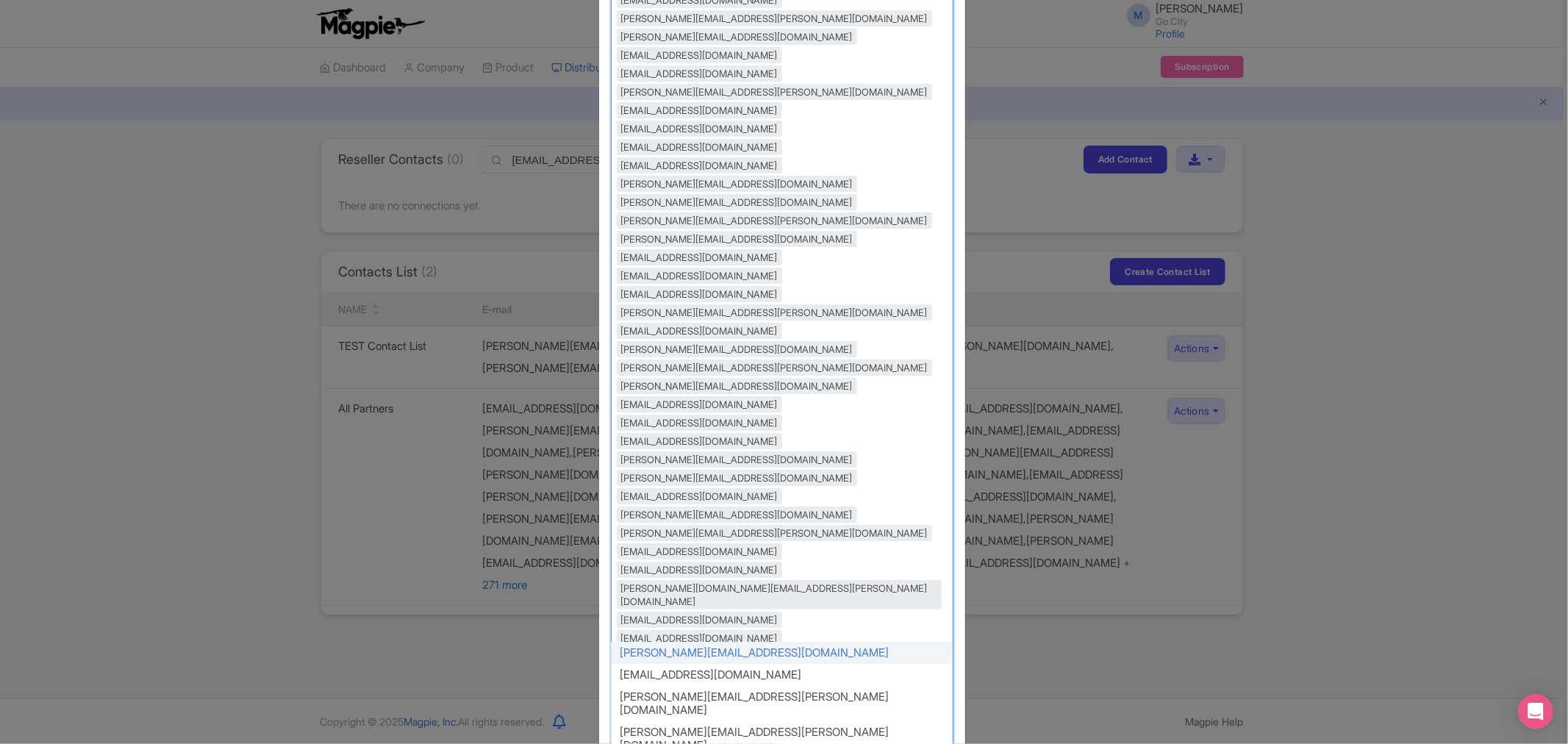
paste input "minwuk.yoon@interparktriple.com"
type input "minwuk.yoon@interparktriple.com"
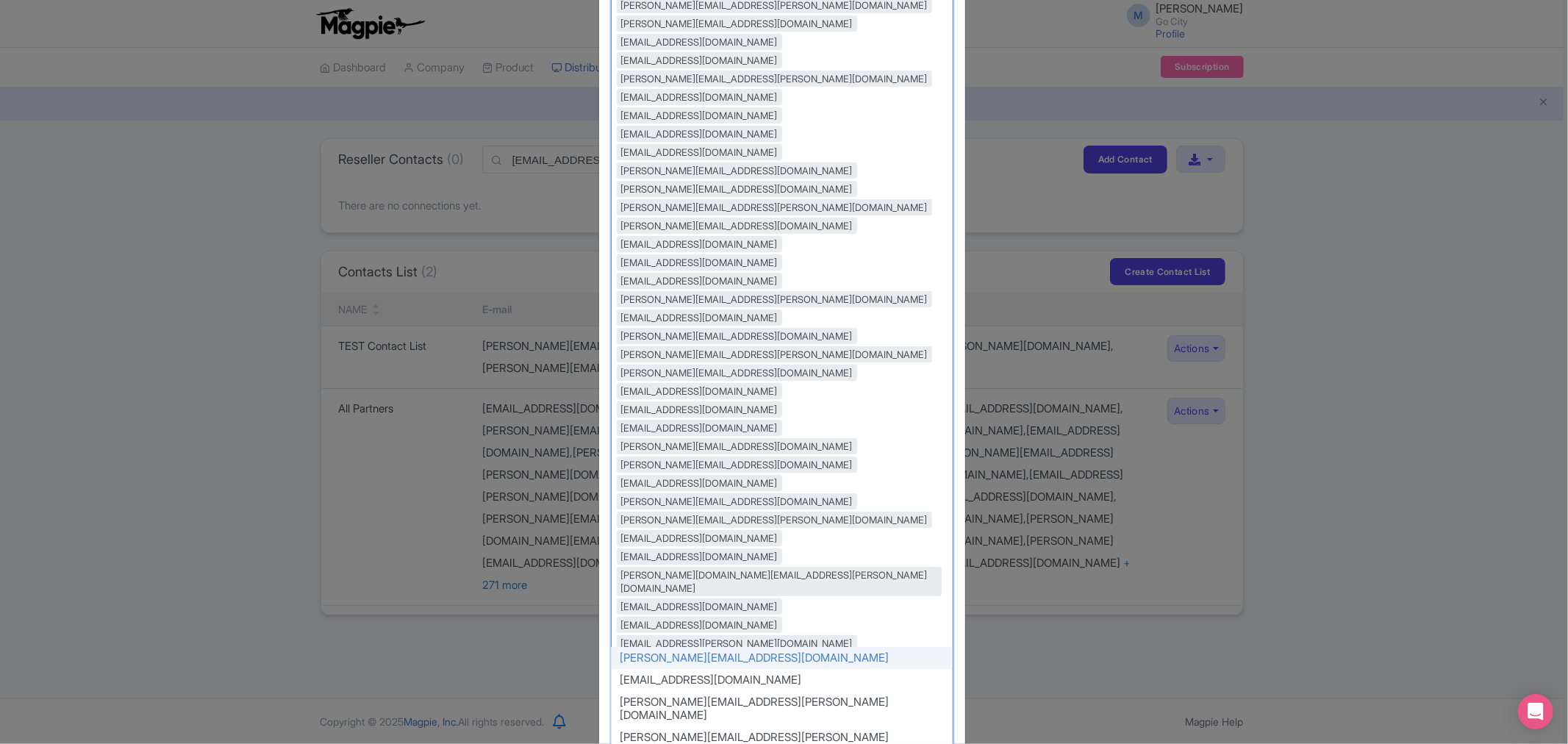
scroll to position [2280, 0]
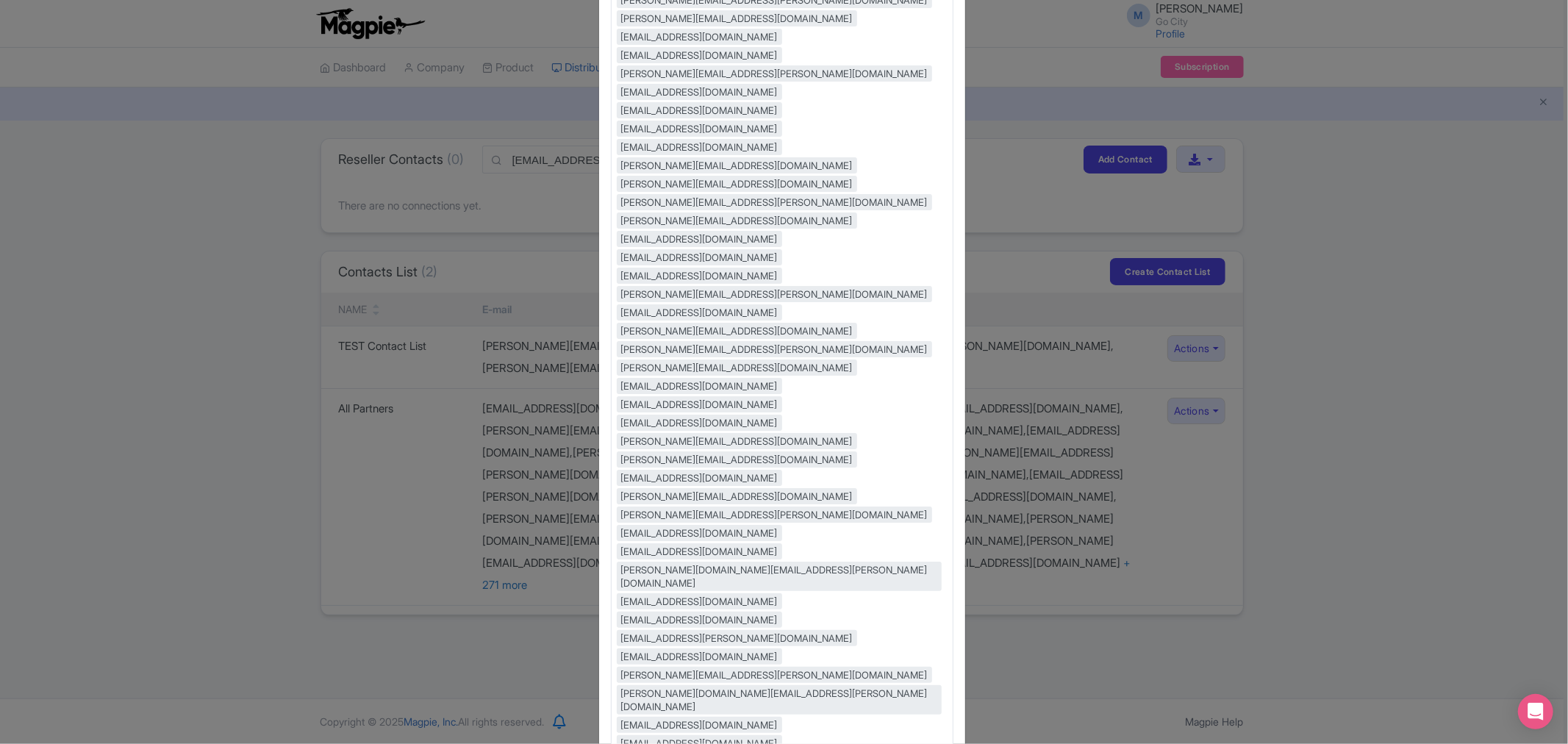
click at [854, 627] on div "ainoha.moral@amigotours.com product@gl-tours.com henrique.barroso@easytimetrave…" at bounding box center [783, 613] width 343 height 5474
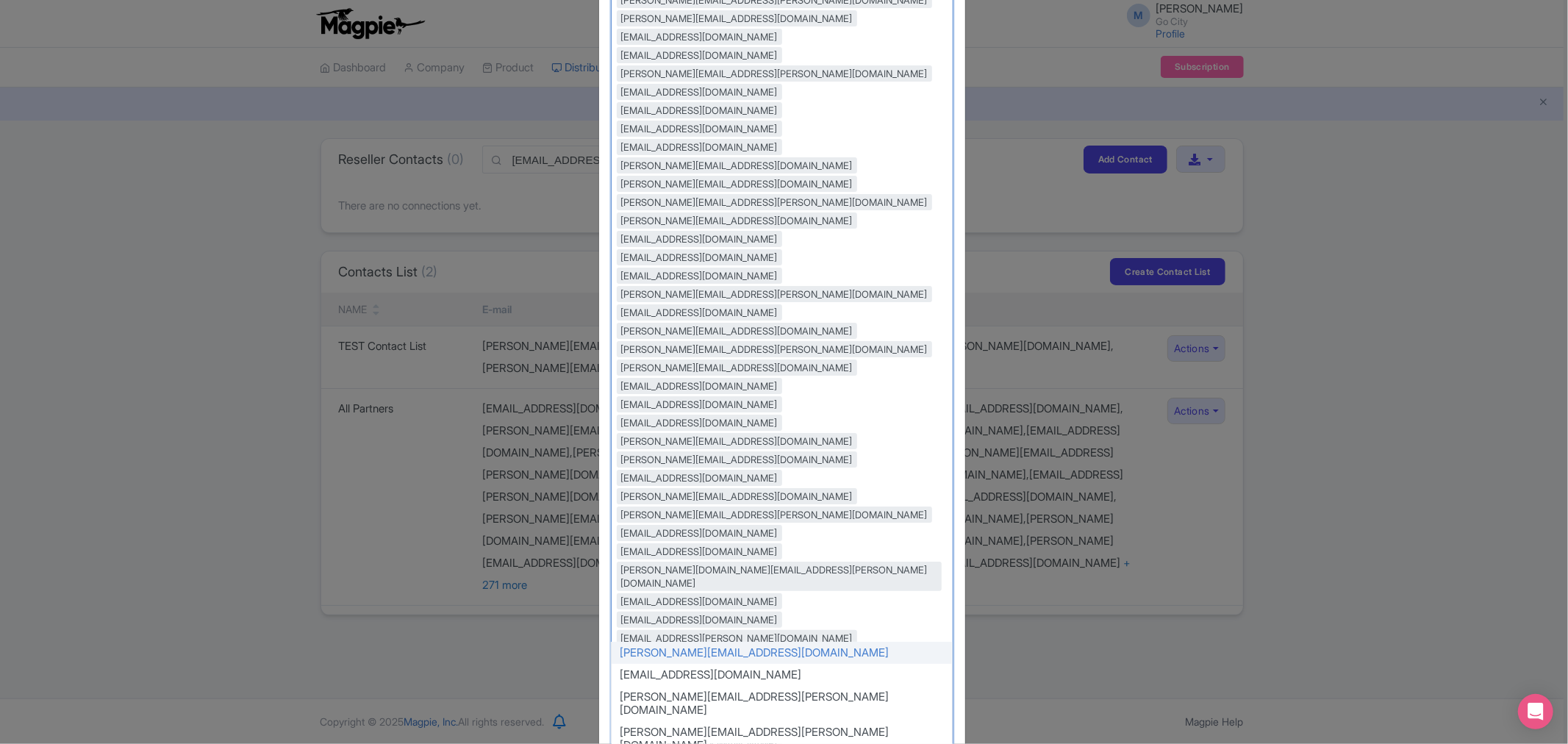
paste input "jane629@interparktriple.com"
type input "jane629@interparktriple.com"
click at [959, 600] on div "Name * All Partners Contacts * ainoha.moral@amigotours.com product@gl-tours.com…" at bounding box center [783, 588] width 366 height 5606
click at [932, 630] on div "ainoha.moral@amigotours.com product@gl-tours.com henrique.barroso@easytimetrave…" at bounding box center [783, 622] width 343 height 5492
paste input "gocity@globaldestinations.in"
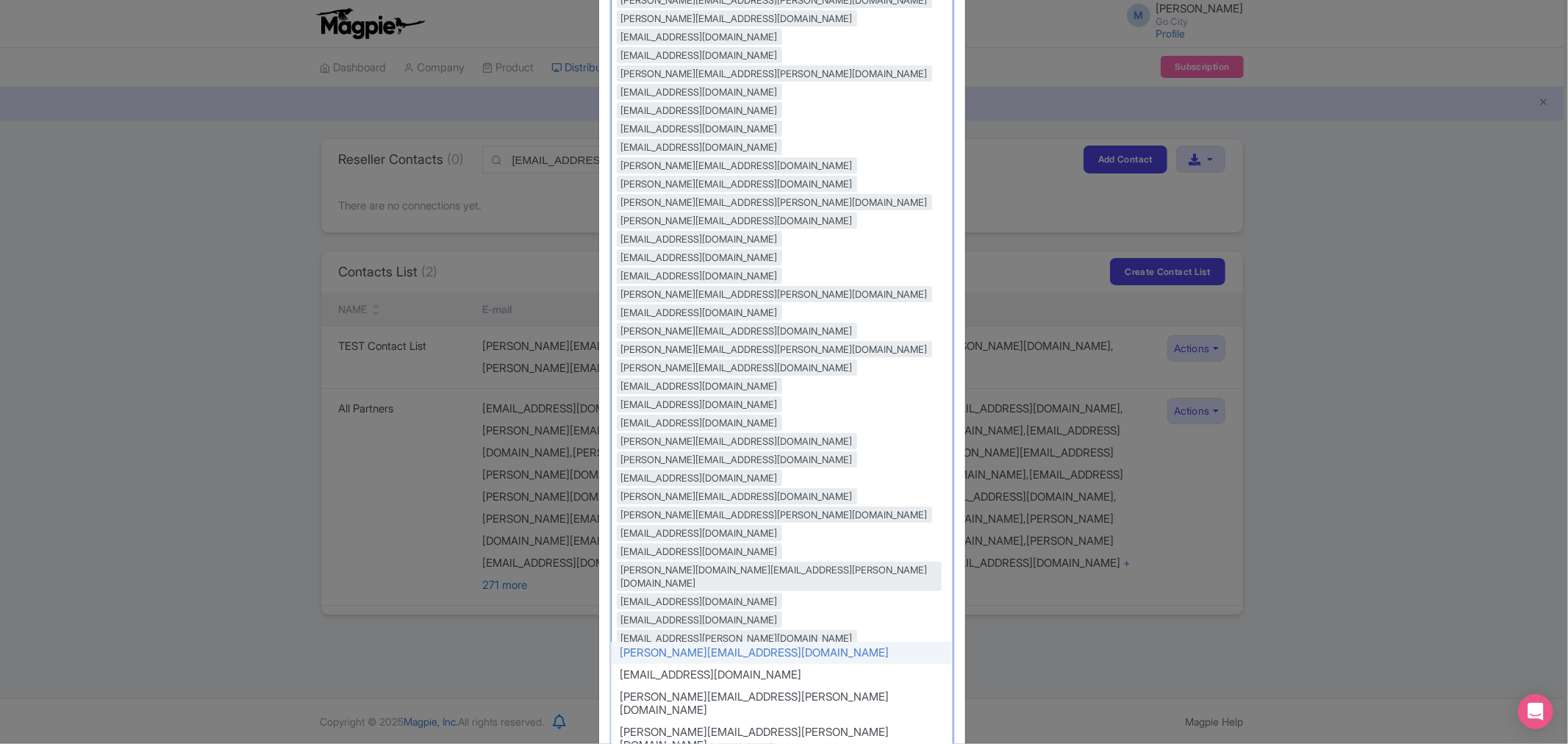
type input "gocity@globaldestinations.in"
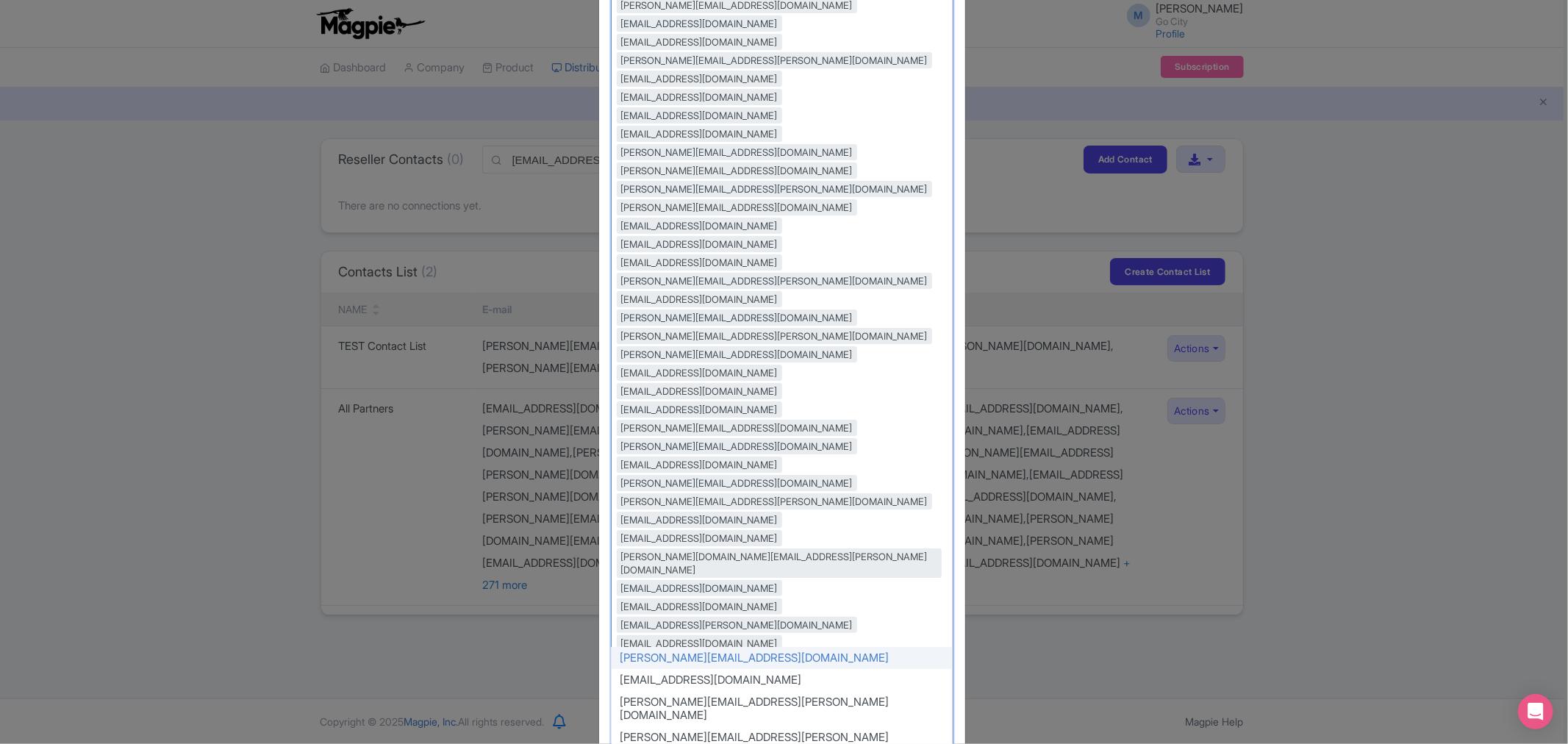
scroll to position [2298, 0]
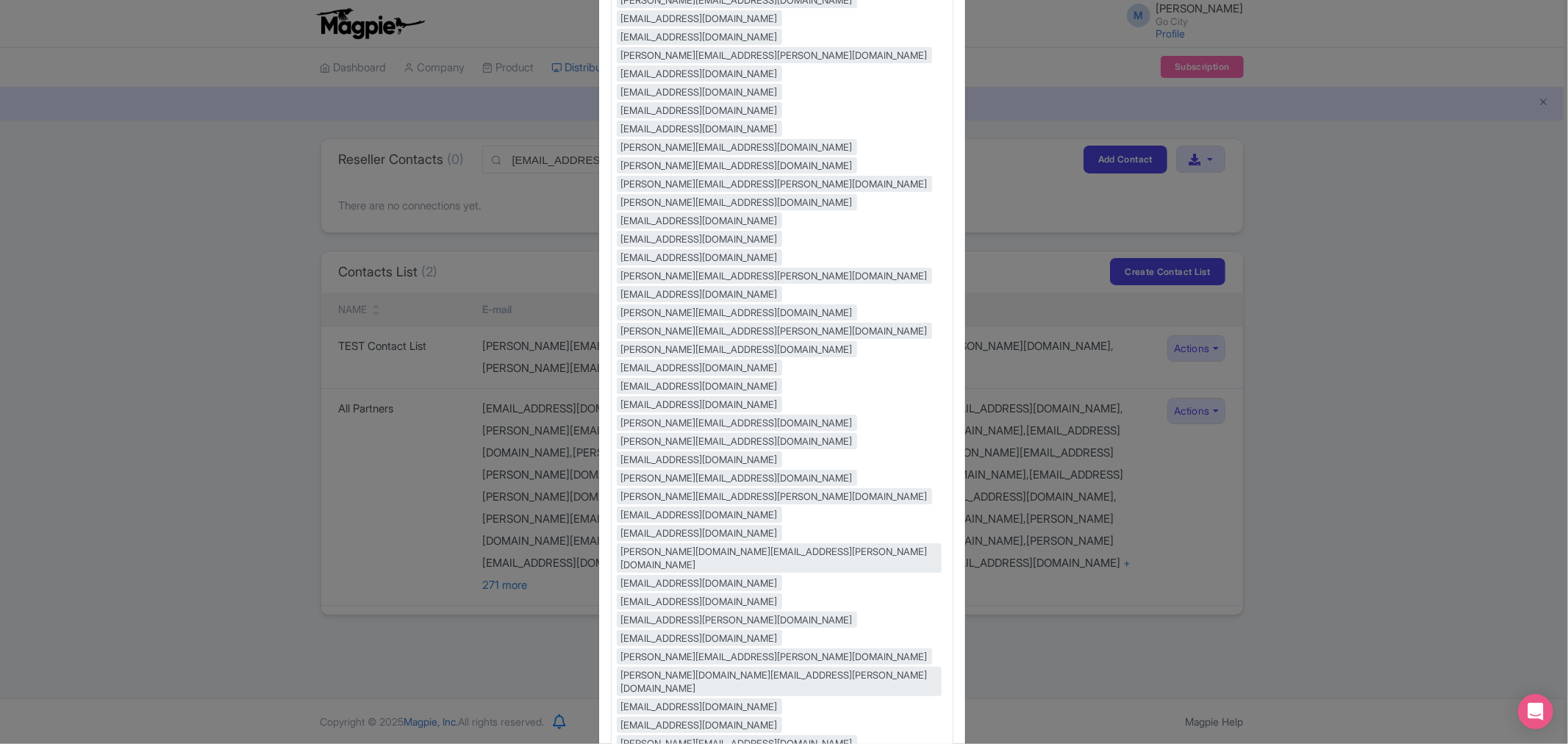
click at [784, 630] on div "ainoha.moral@amigotours.com product@gl-tours.com henrique.barroso@easytimetrave…" at bounding box center [783, 612] width 343 height 5510
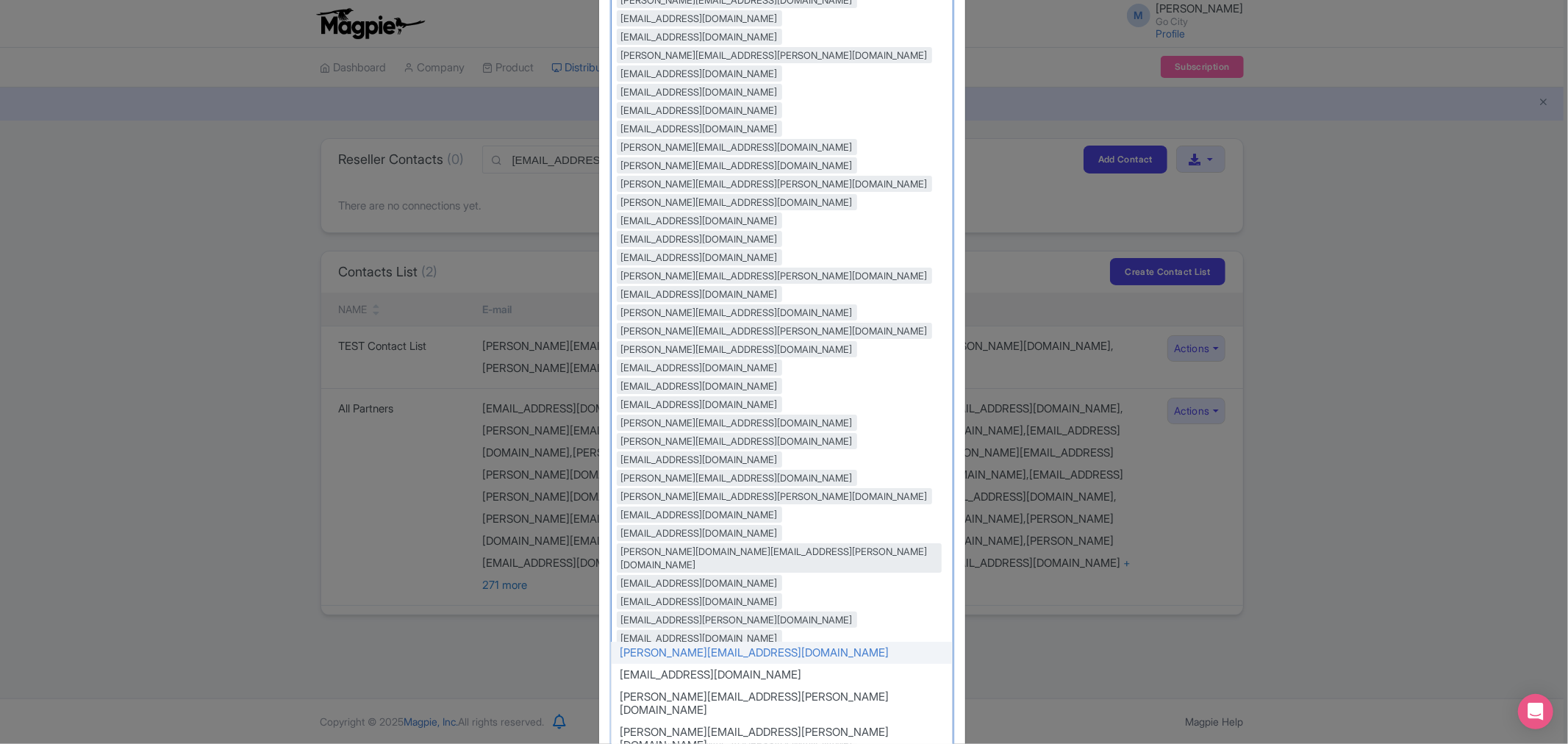
paste input "olivier@ifeelgoods.com"
type input "olivier@ifeelgoods.com"
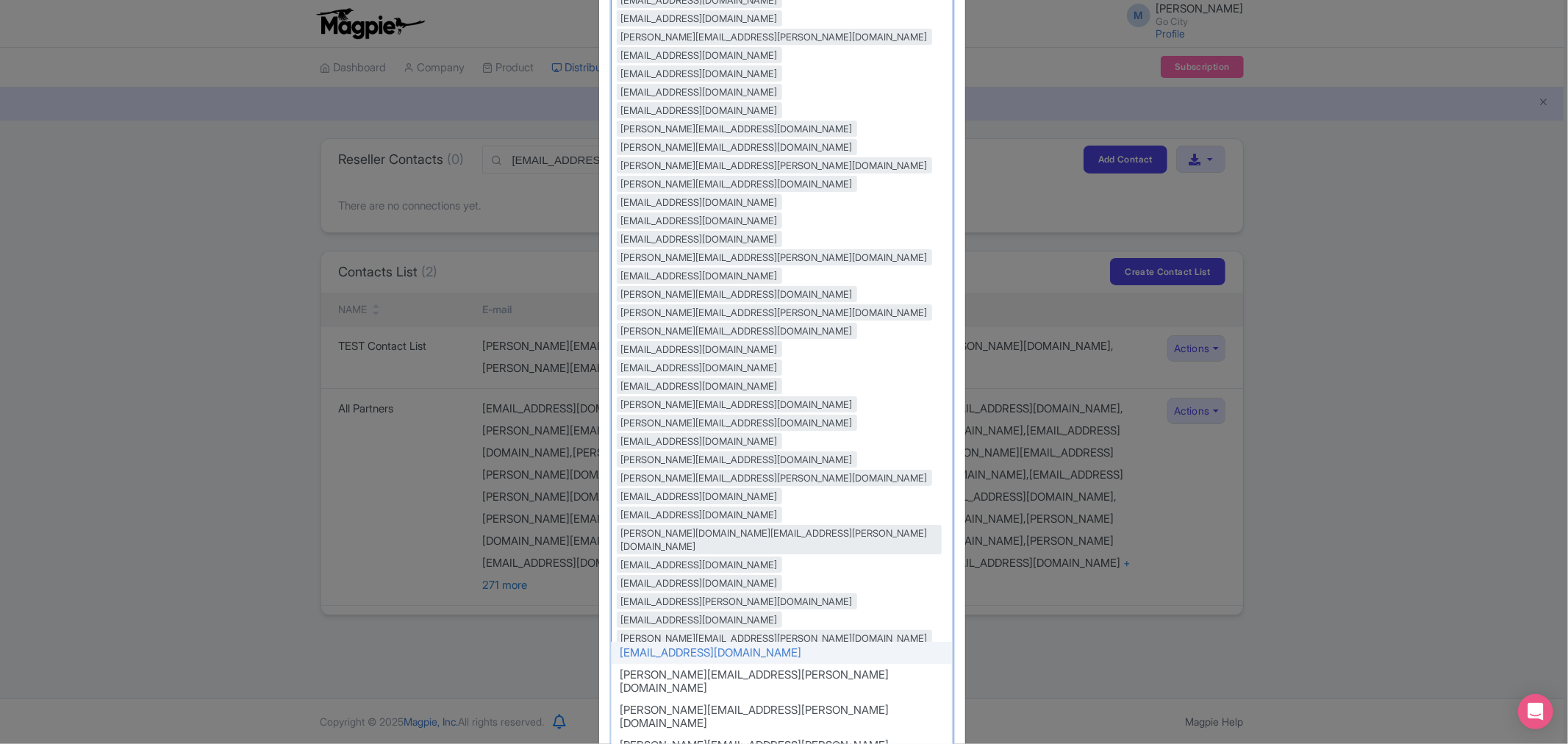
click at [956, 600] on div "Name * All Partners Contacts * ainoha.moral@amigotours.com product@gl-tours.com…" at bounding box center [783, 580] width 366 height 5662
click at [784, 641] on div "ainoha.moral@amigotours.com product@gl-tours.com henrique.barroso@easytimetrave…" at bounding box center [783, 613] width 343 height 5547
paste input "melody@concordtours.ca"
type input "melody@concordtours.ca"
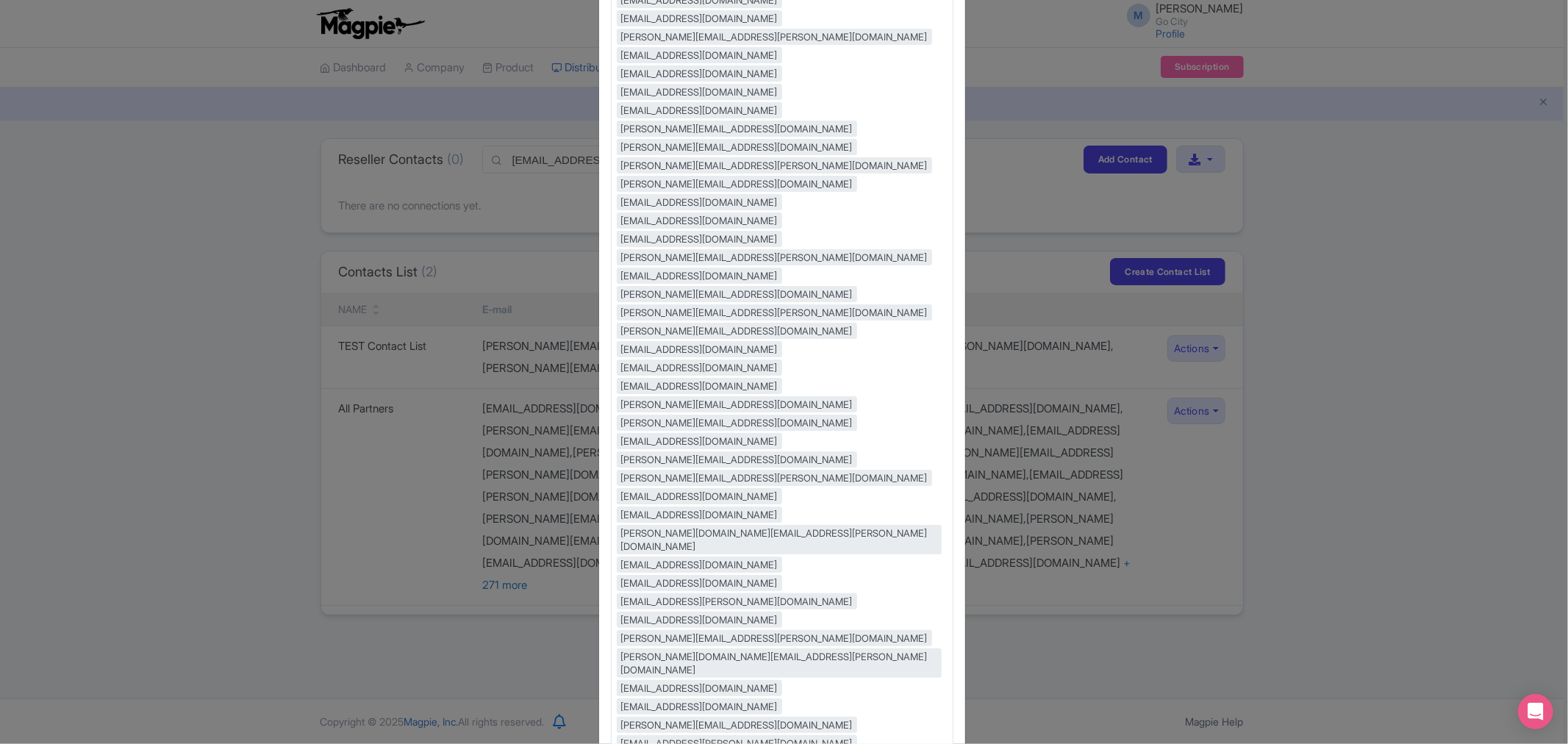
click at [890, 631] on div "ainoha.moral@amigotours.com product@gl-tours.com henrique.barroso@easytimetrave…" at bounding box center [783, 622] width 343 height 5565
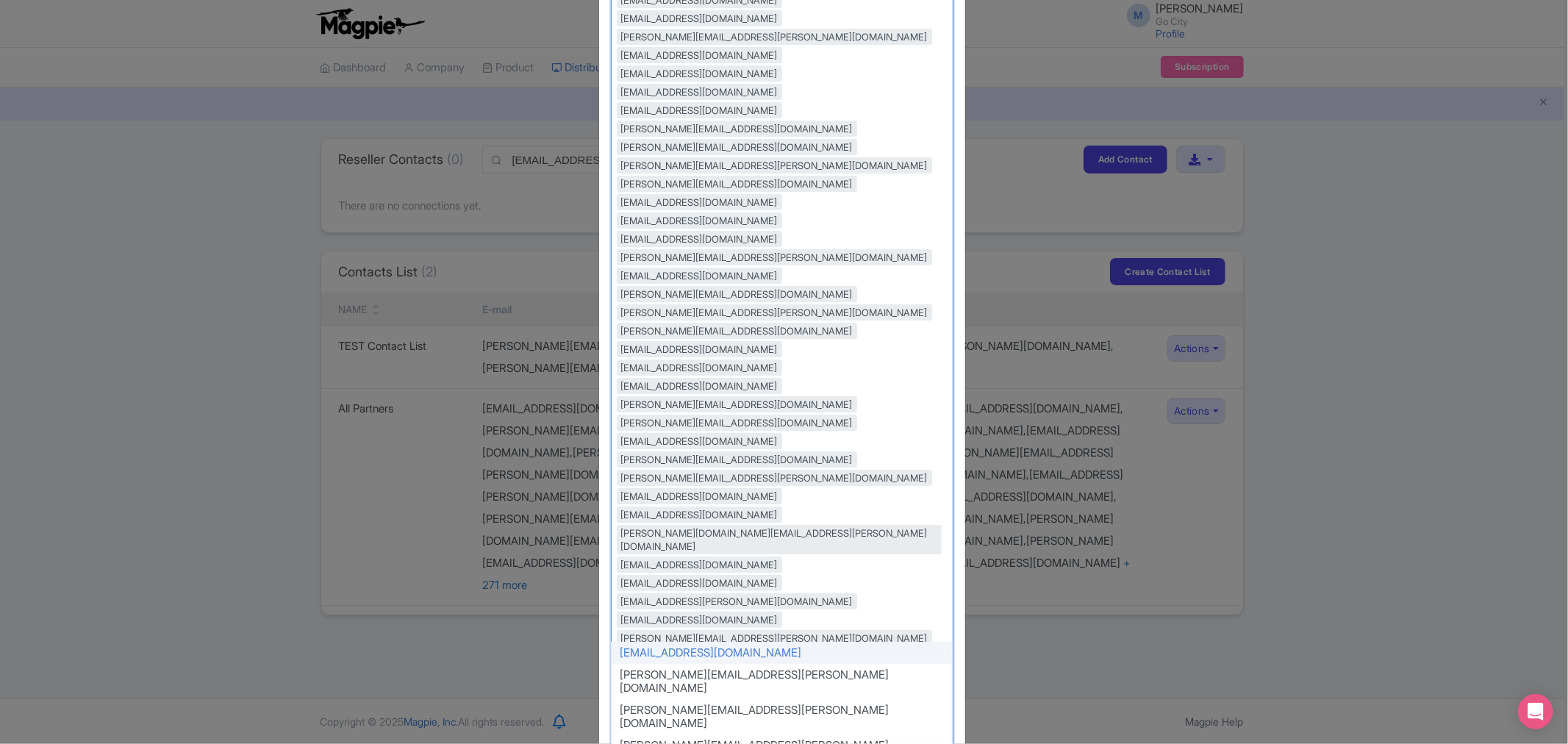
paste input "suppliers@projectexpedition.com"
type input "suppliers@projectexpedition.com"
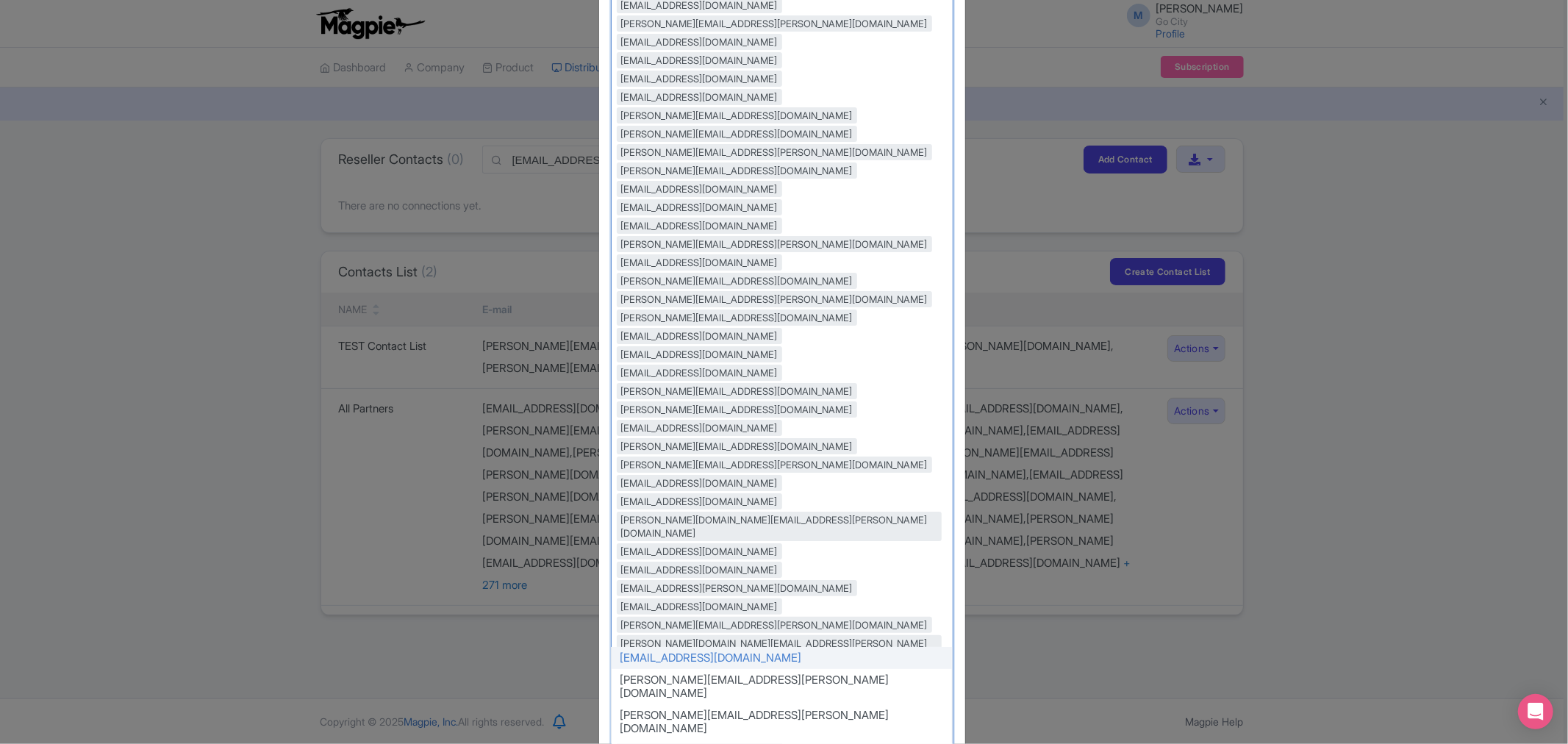
scroll to position [2335, 0]
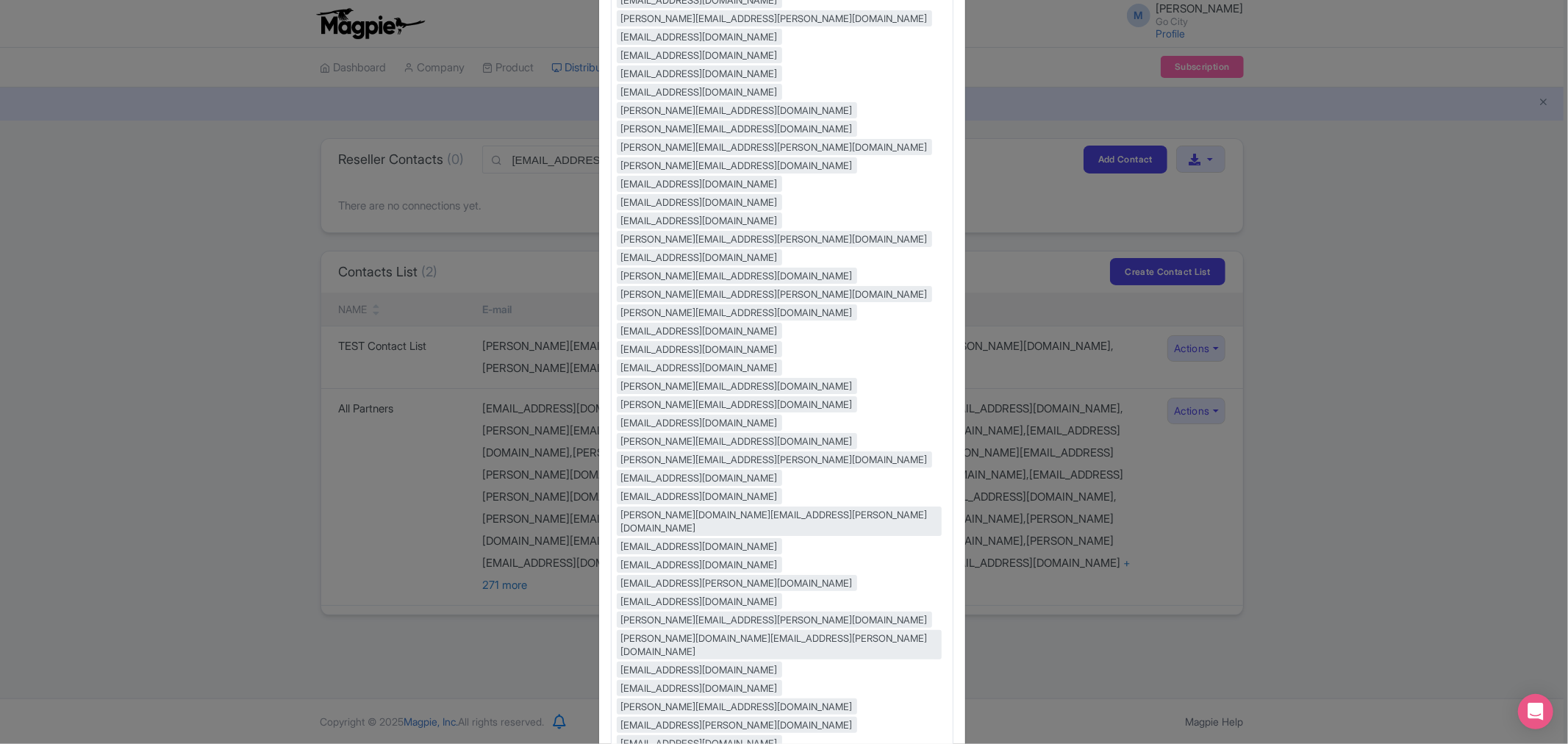
click at [888, 630] on div "ainoha.moral@amigotours.com product@gl-tours.com henrique.barroso@easytimetrave…" at bounding box center [783, 613] width 343 height 5584
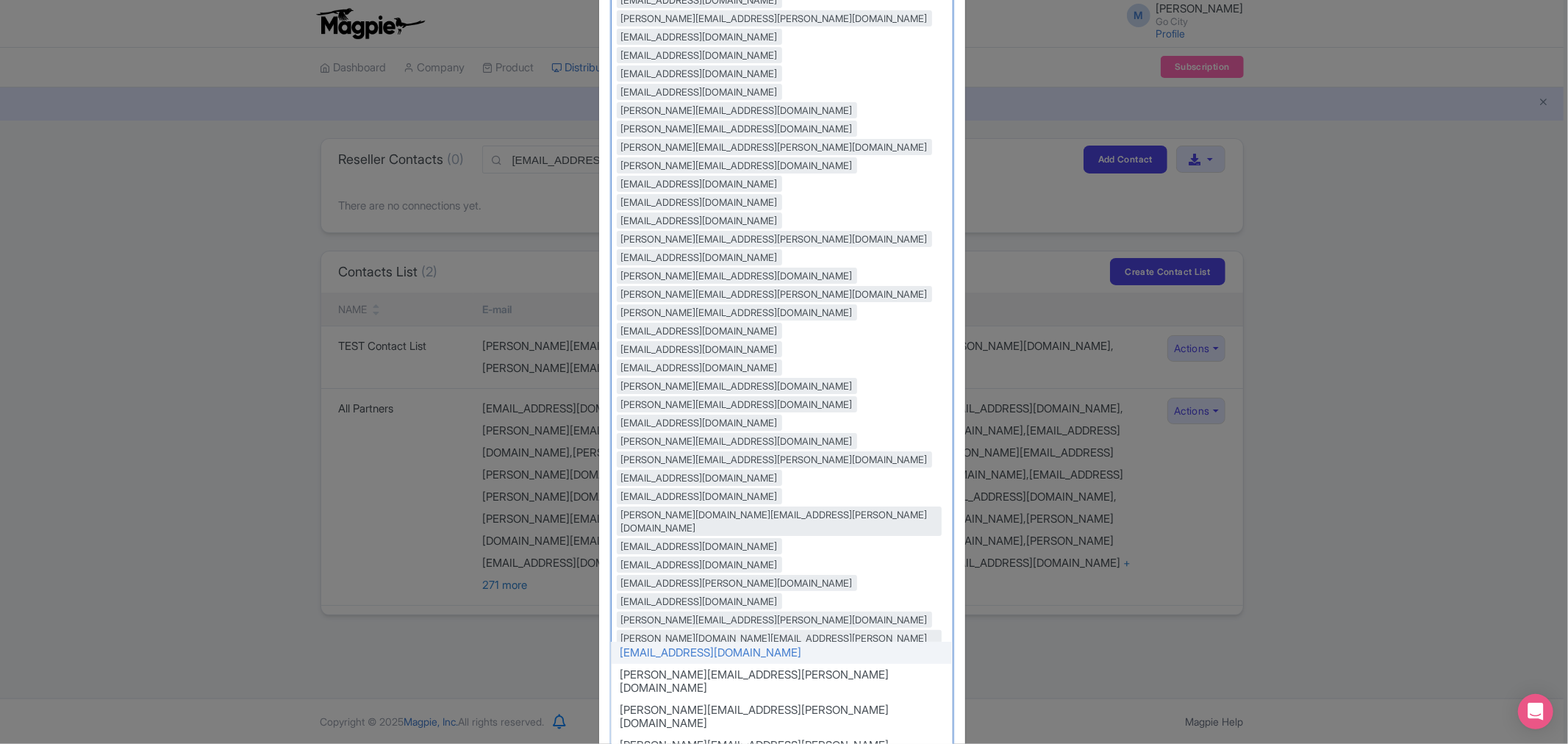
paste input "marianamassola@cvccorp.com.br"
type input "marianamassola@cvccorp.com.br"
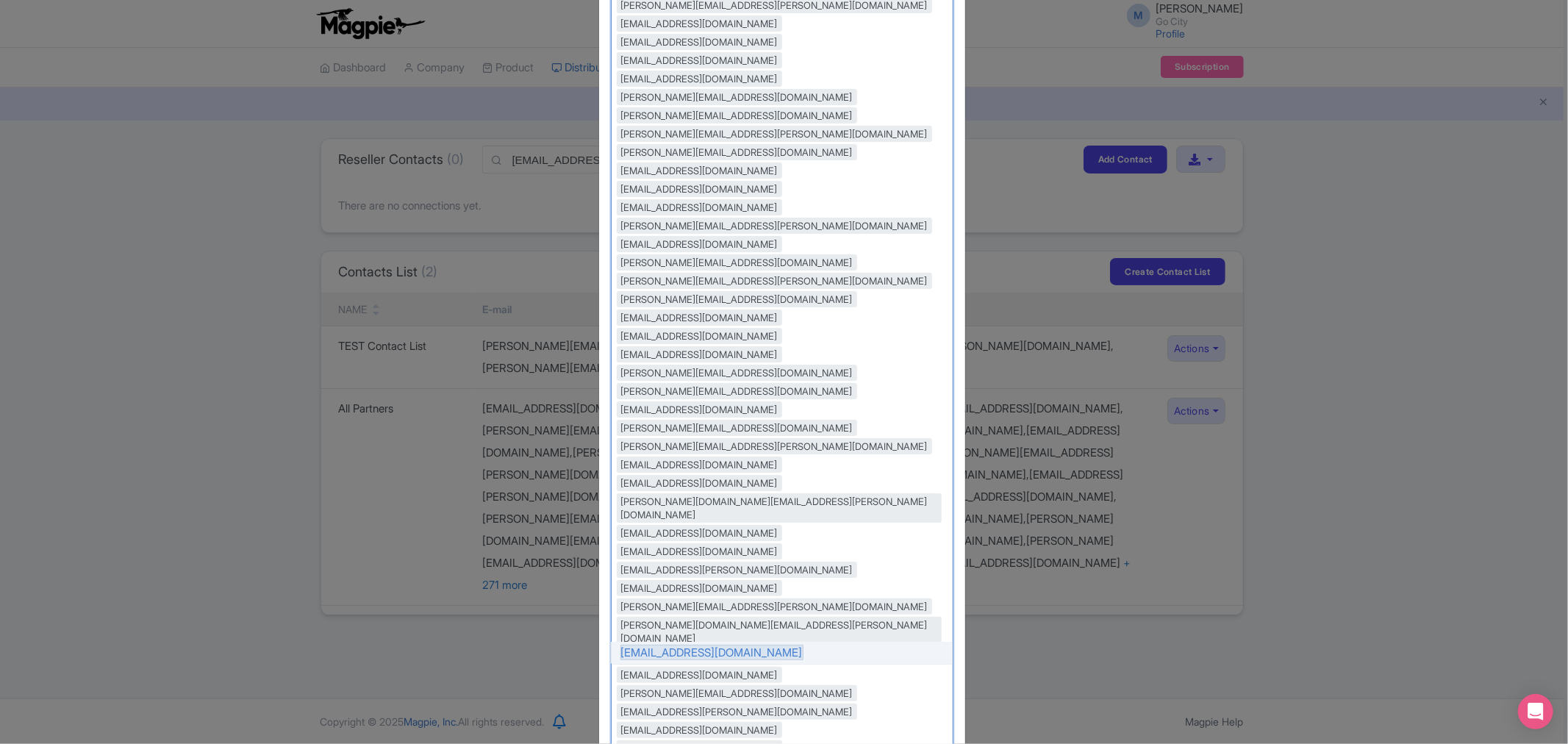
scroll to position [2354, 0]
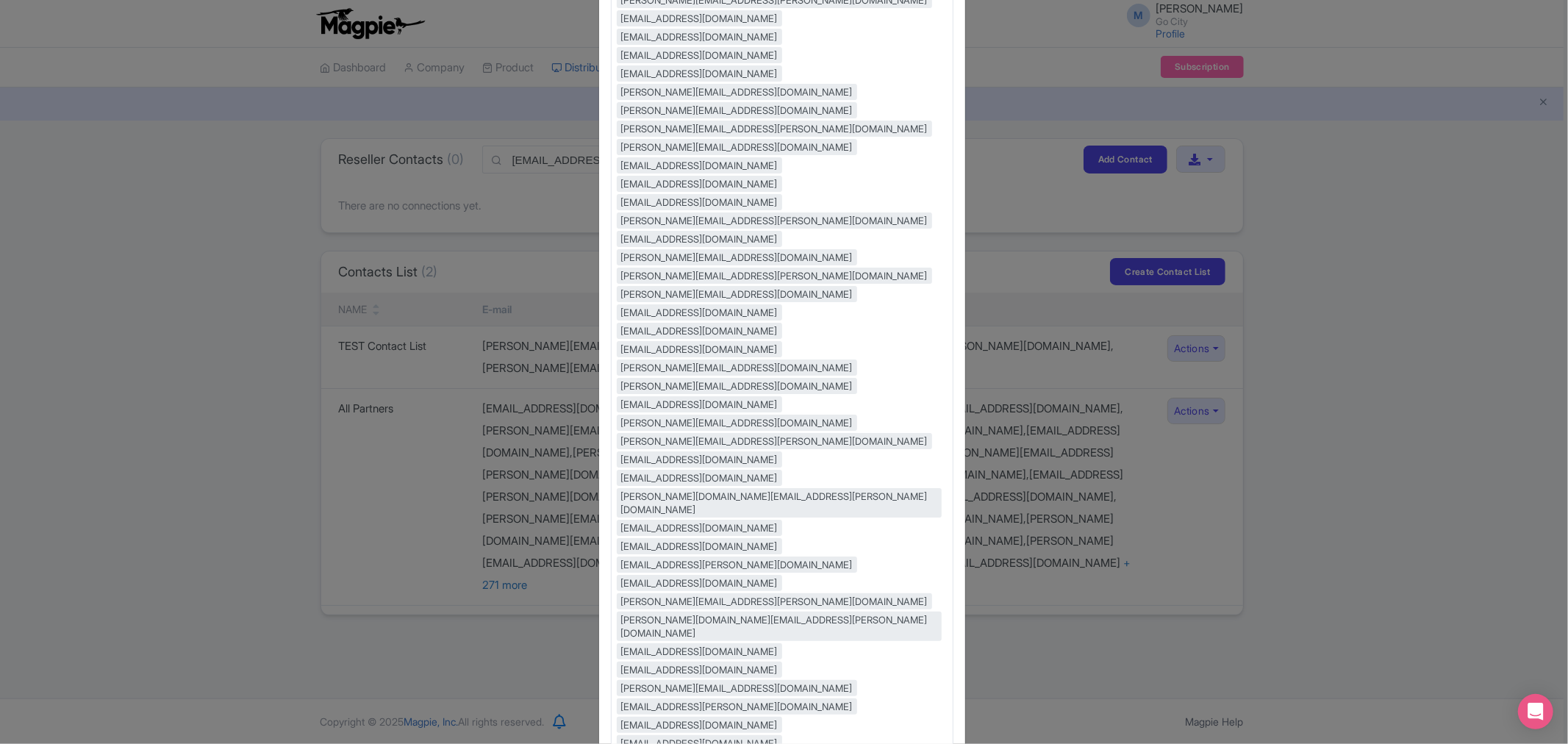
click at [818, 631] on div "ainoha.moral@amigotours.com product@gl-tours.com henrique.barroso@easytimetrave…" at bounding box center [783, 604] width 343 height 5602
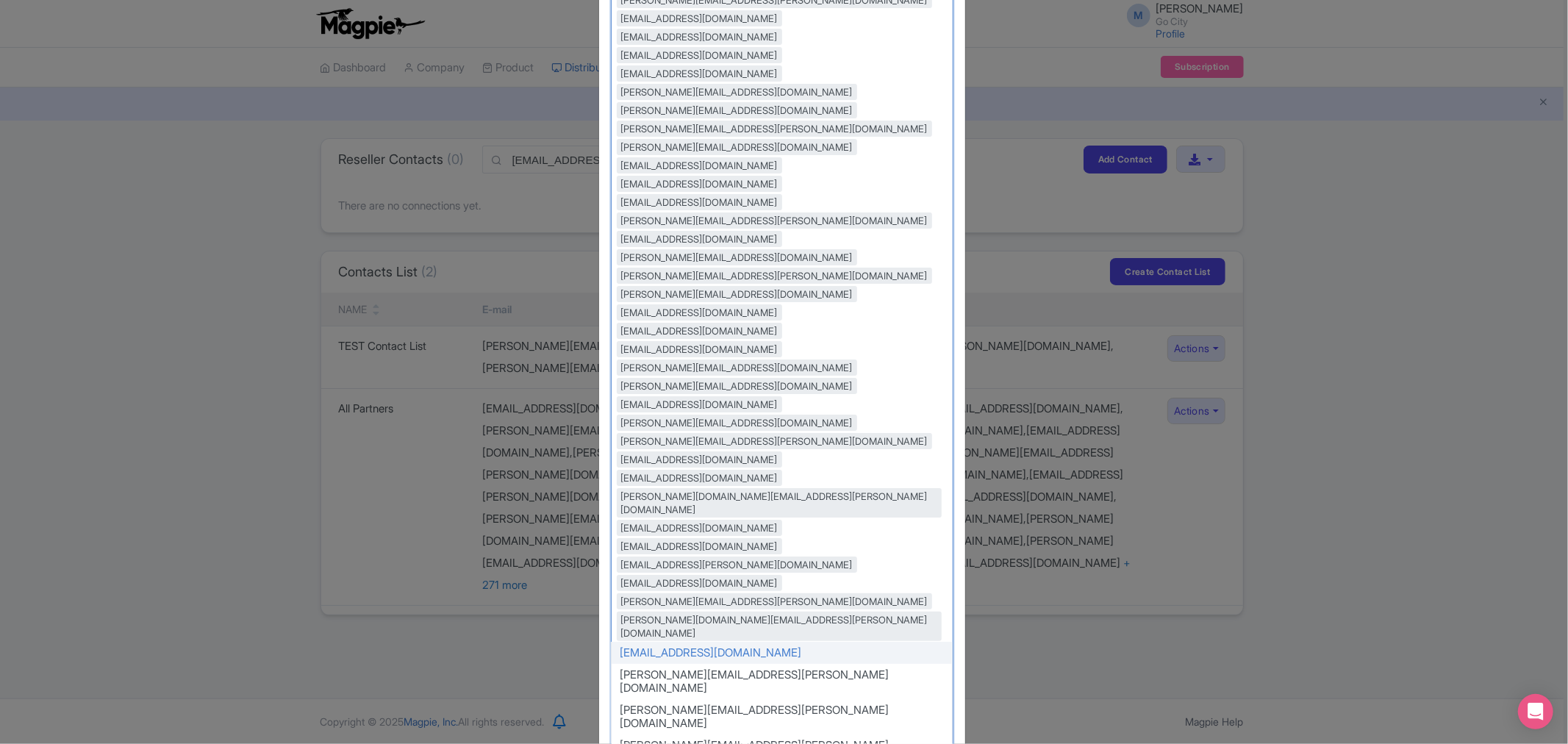
paste input "moniak@traveloholidays.com"
type input "moniak@traveloholidays.com"
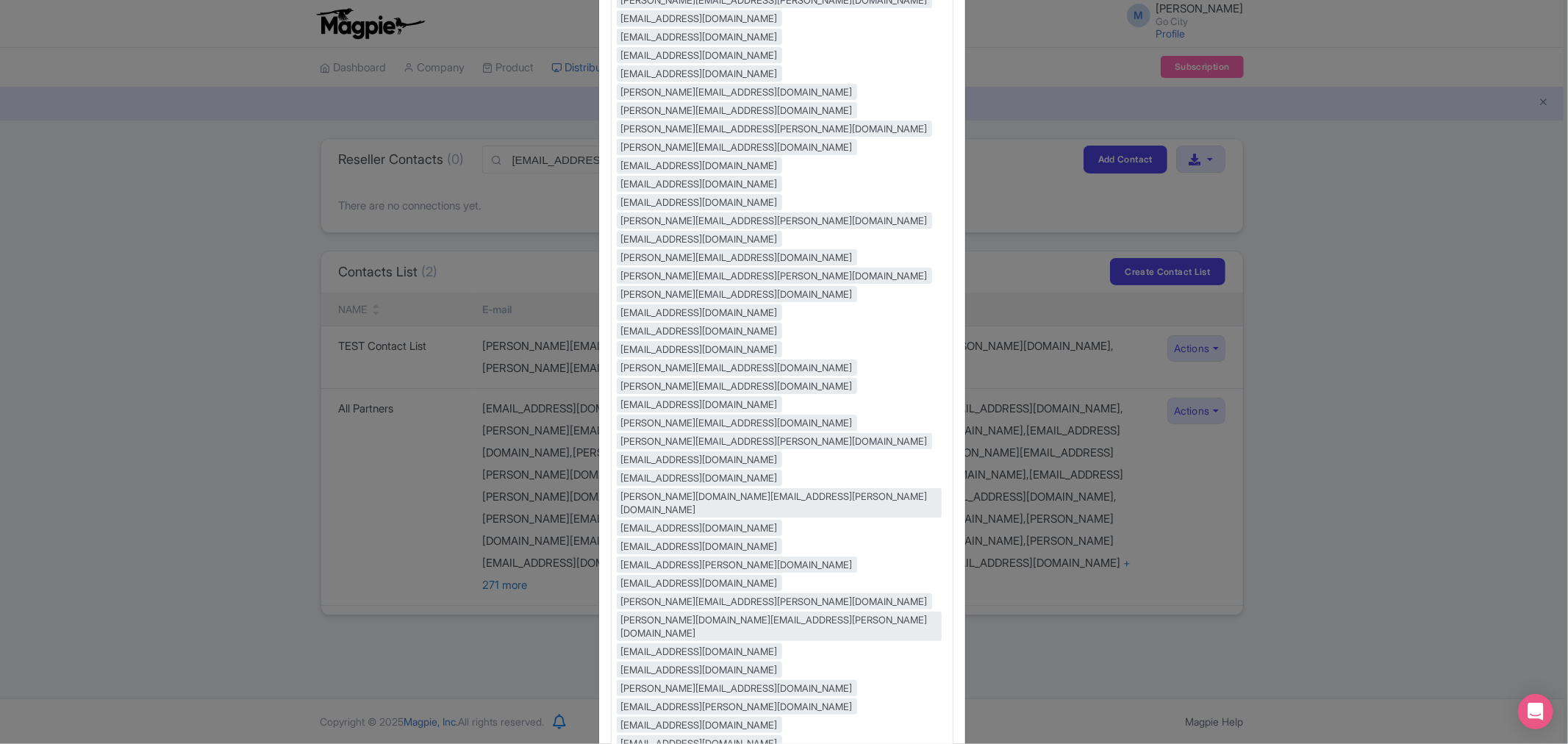
click at [936, 622] on div "ainoha.moral@amigotours.com product@gl-tours.com henrique.barroso@easytimetrave…" at bounding box center [783, 613] width 343 height 5621
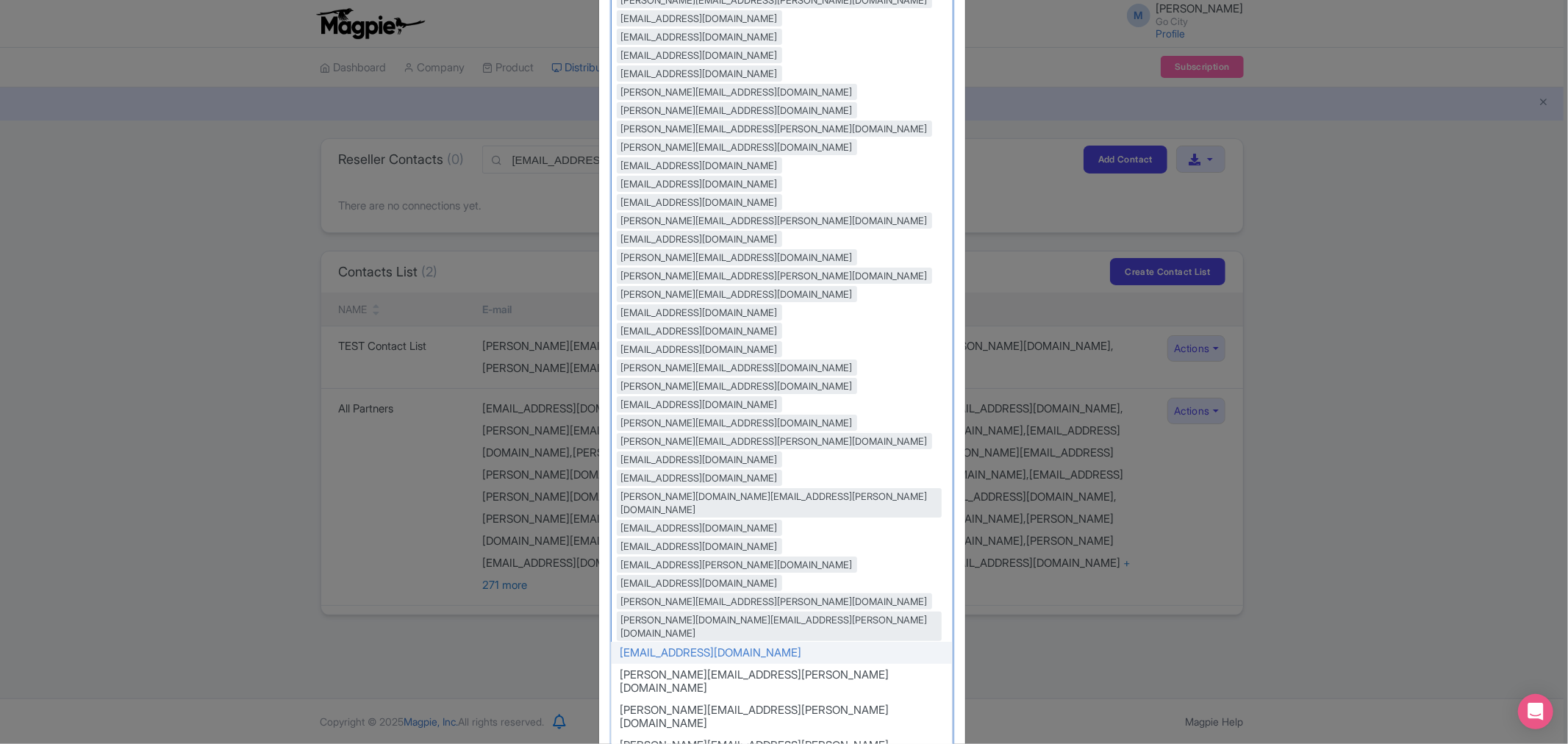
paste input "kevinasio@waug.com"
type input "kevinasio@waug.com"
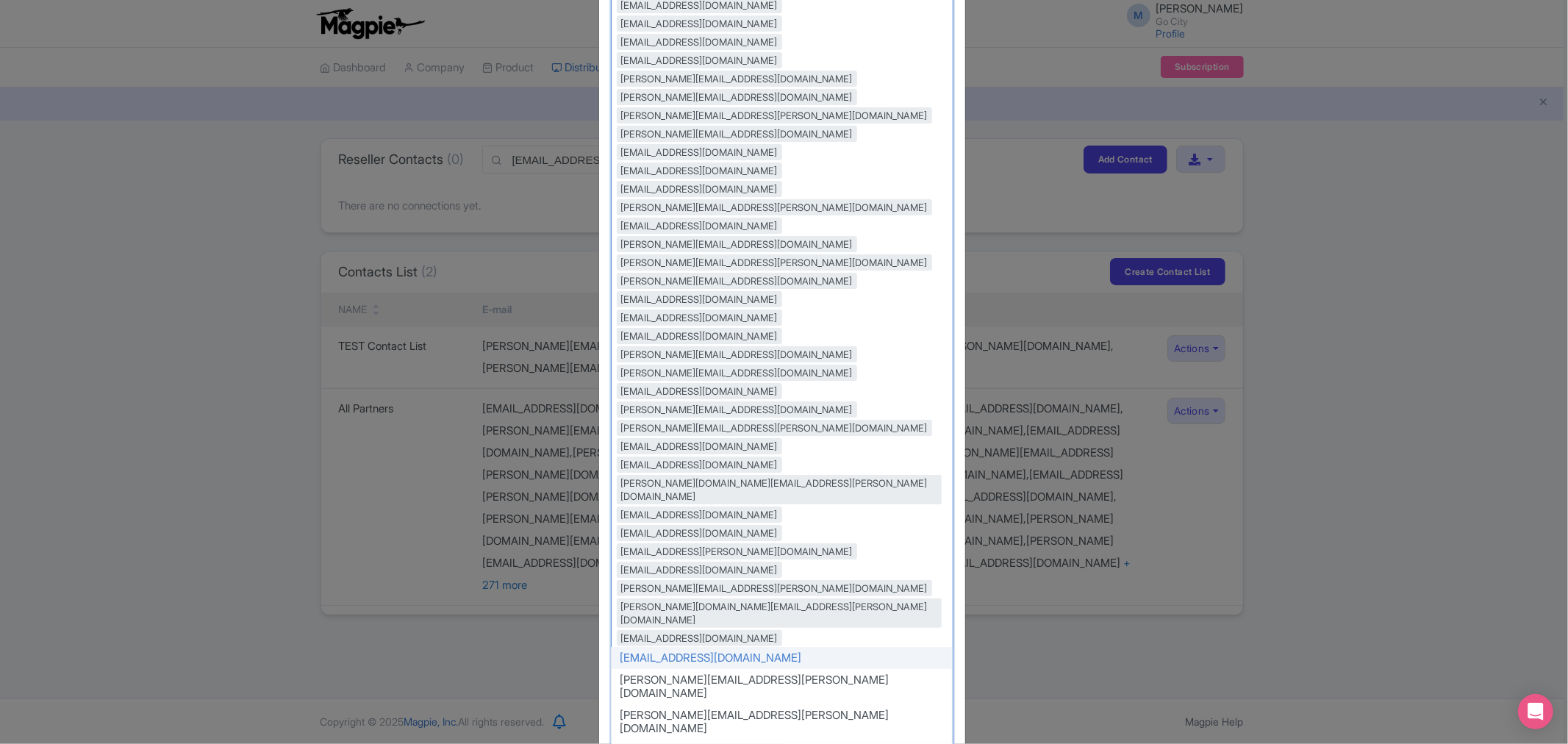
scroll to position [2372, 0]
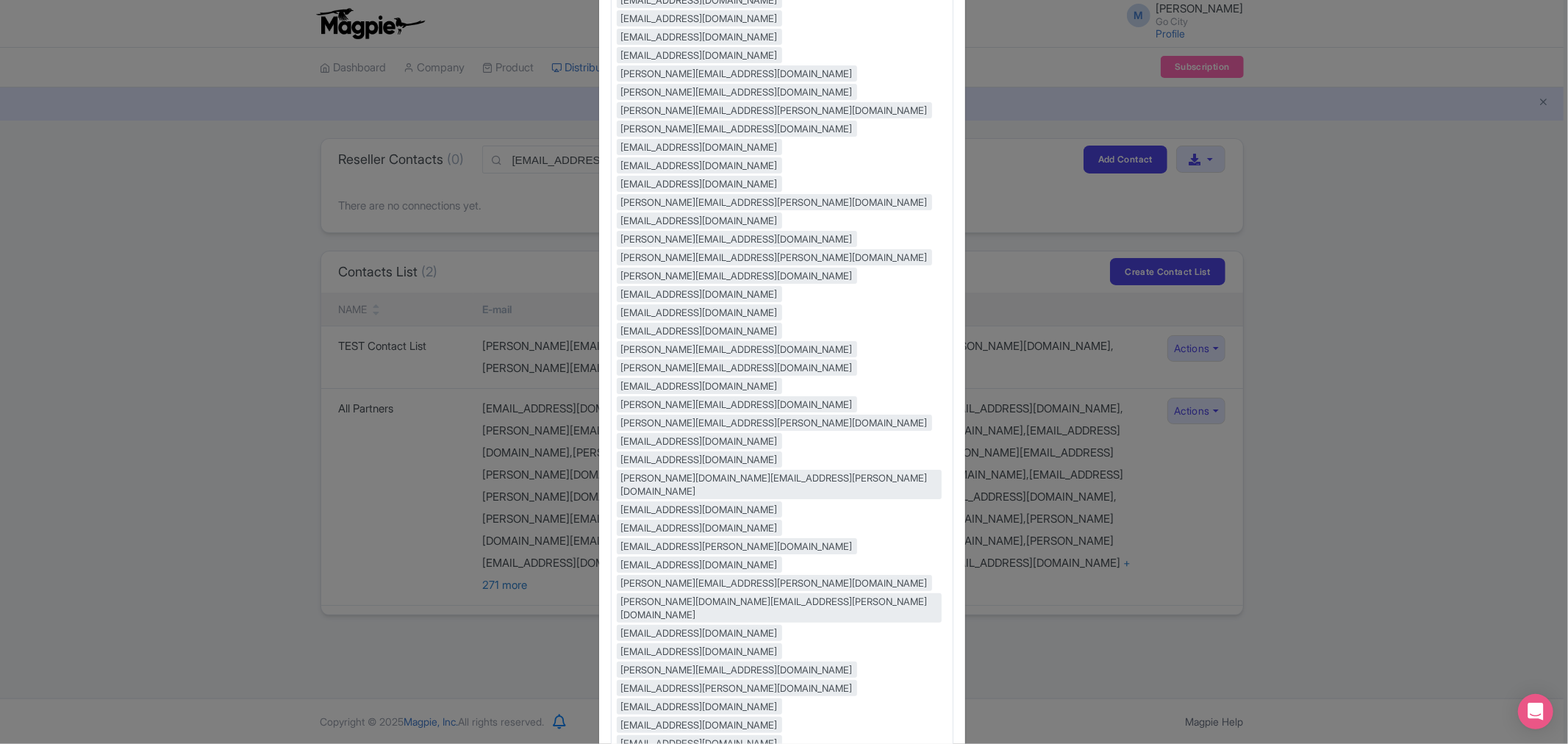
click at [766, 626] on div "ainoha.moral@amigotours.com product@gl-tours.com henrique.barroso@easytimetrave…" at bounding box center [783, 603] width 343 height 5639
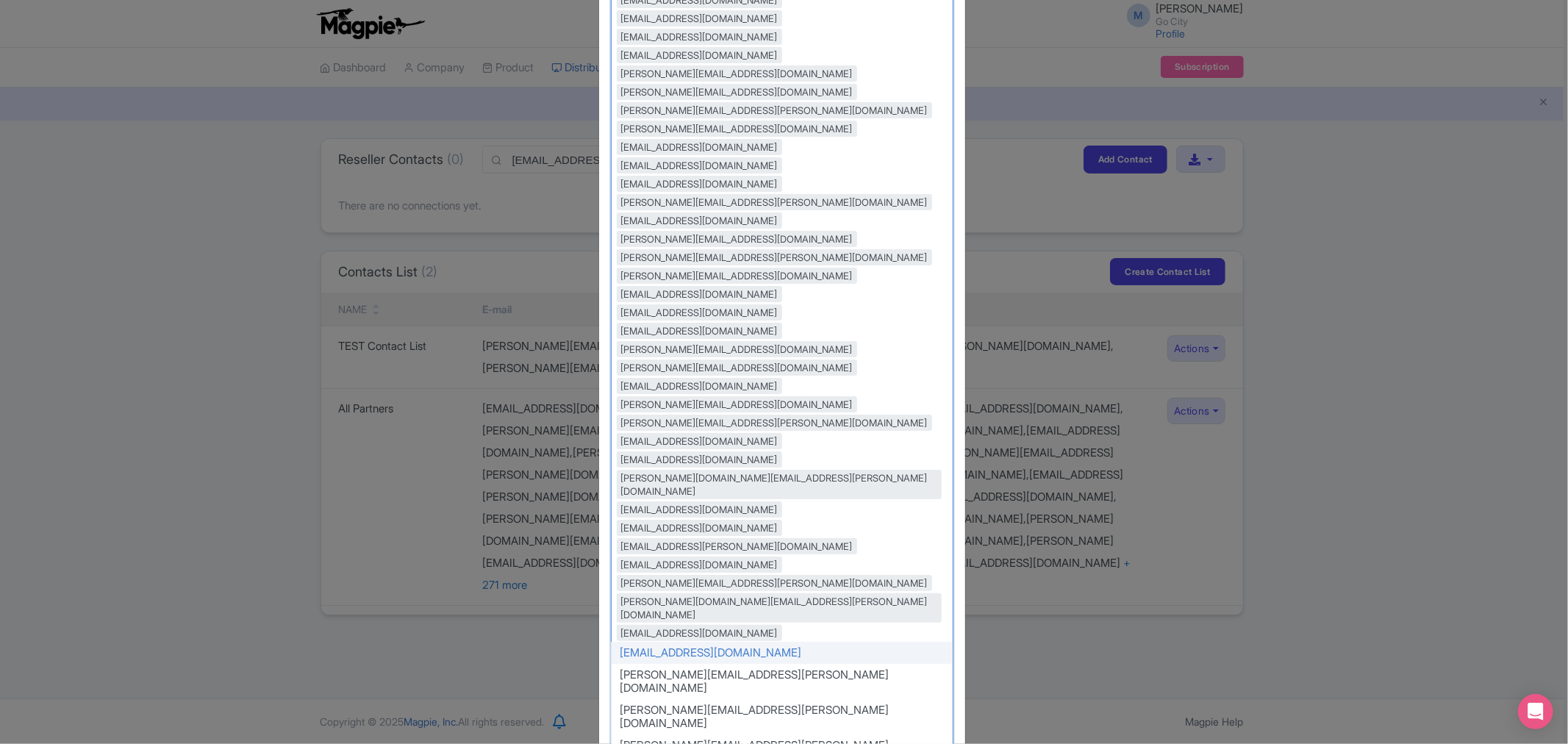
paste input "giuseppe.gerevini@alidays.it"
type input "giuseppe.gerevini@alidays.it"
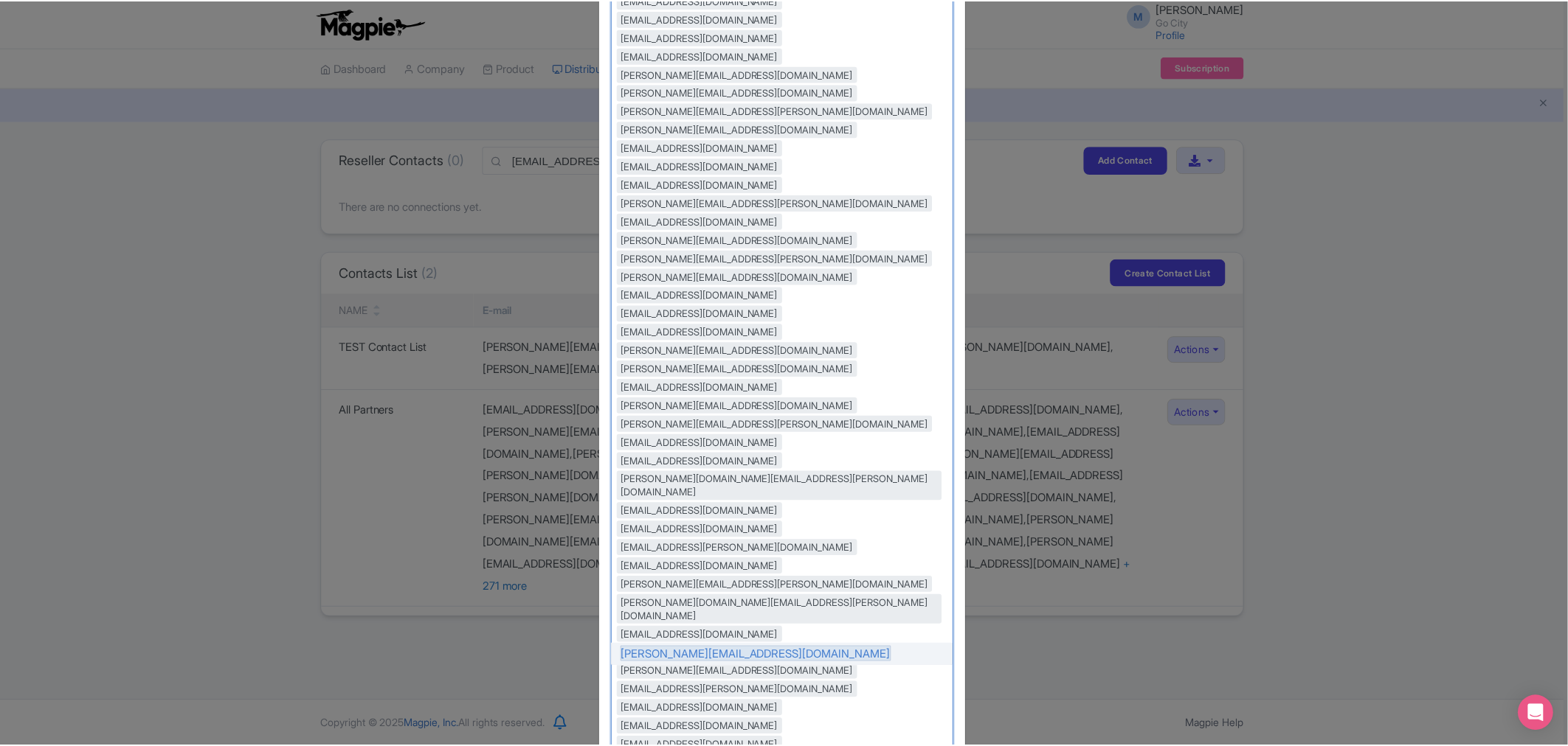
scroll to position [0, 0]
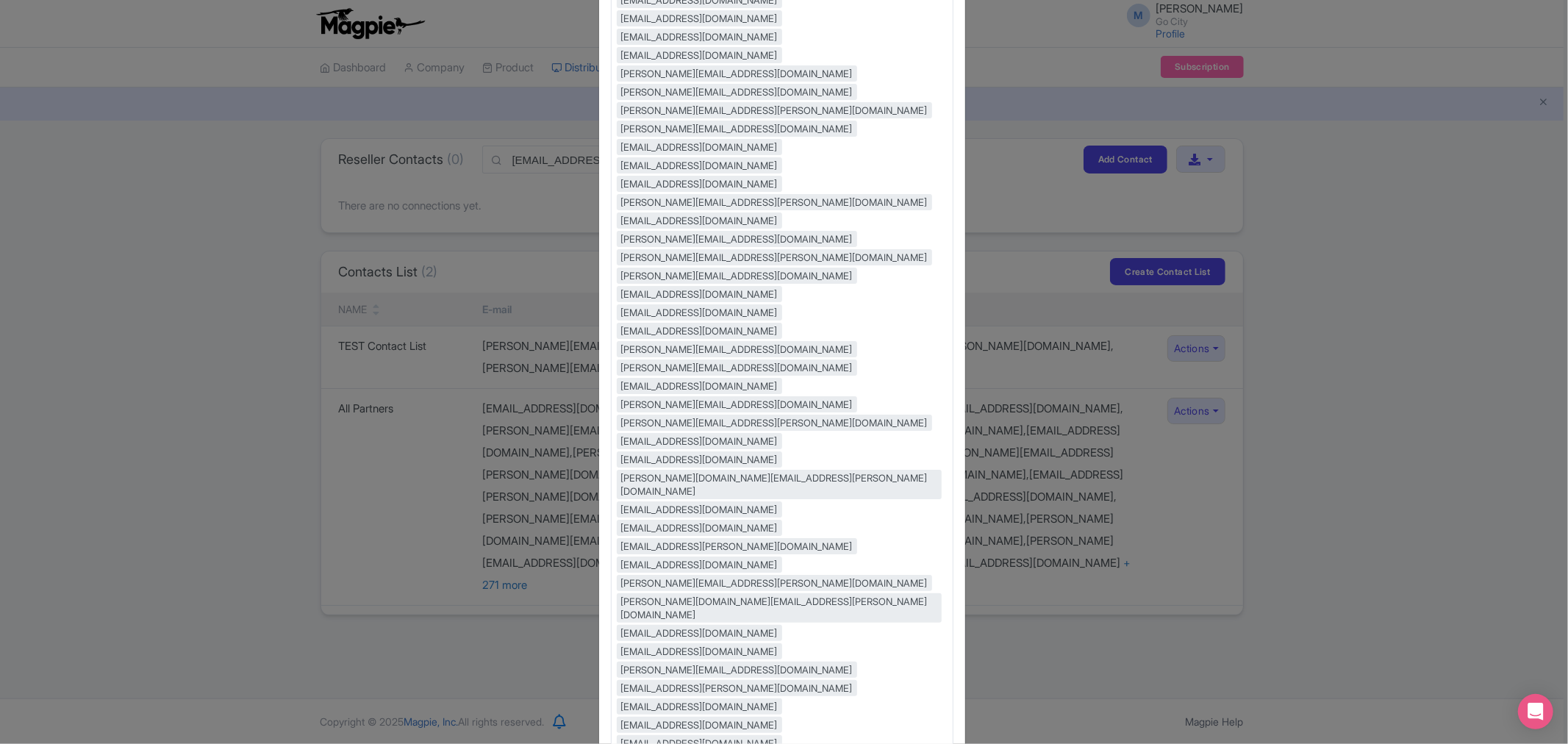
click at [956, 608] on div "Name * All Partners Contacts * ainoha.moral@amigotours.com product@gl-tours.com…" at bounding box center [783, 580] width 366 height 5772
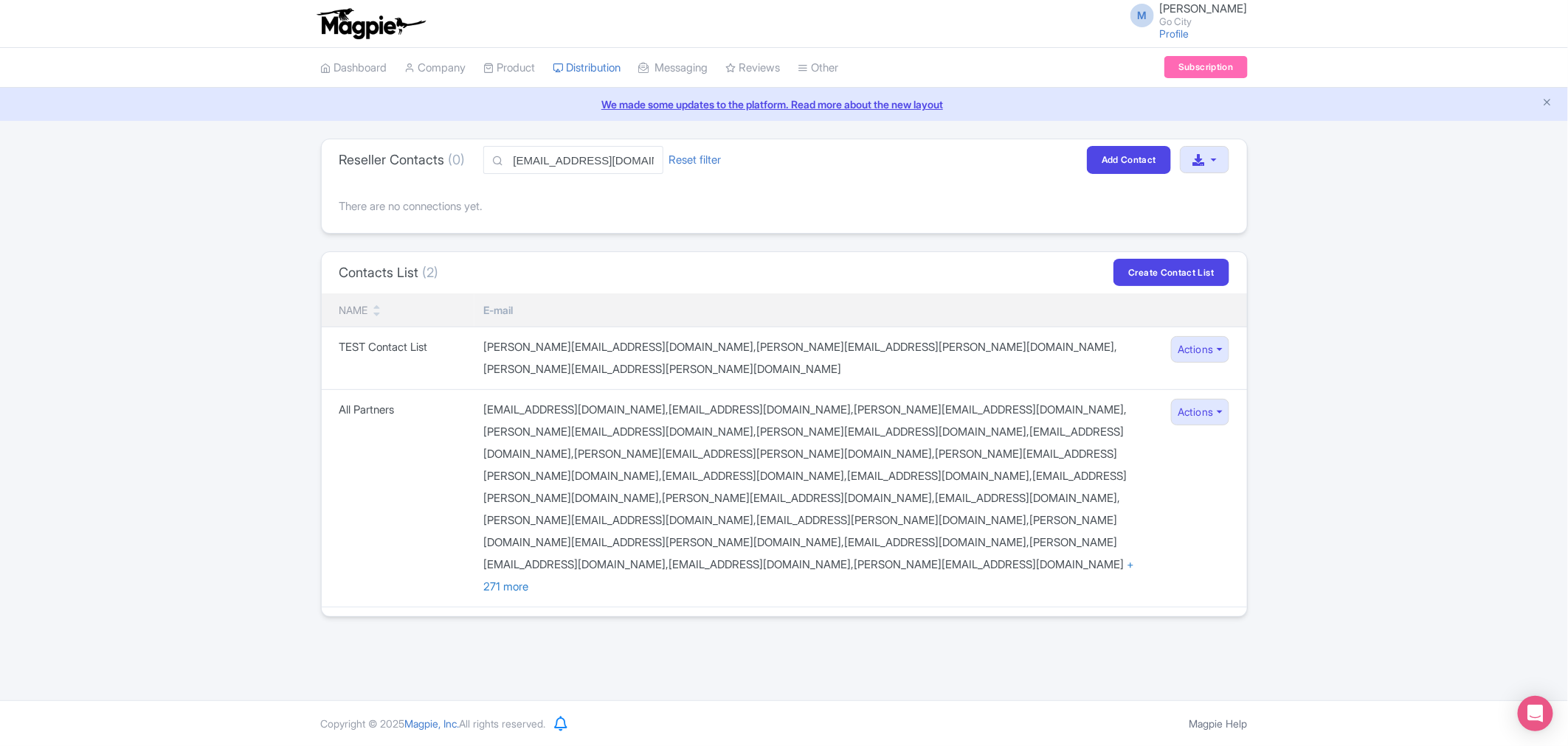
click at [1401, 497] on div "Reseller Contacts (0) touroperators@projectexpedition.com Reset filter Filter A…" at bounding box center [784, 378] width 1568 height 479
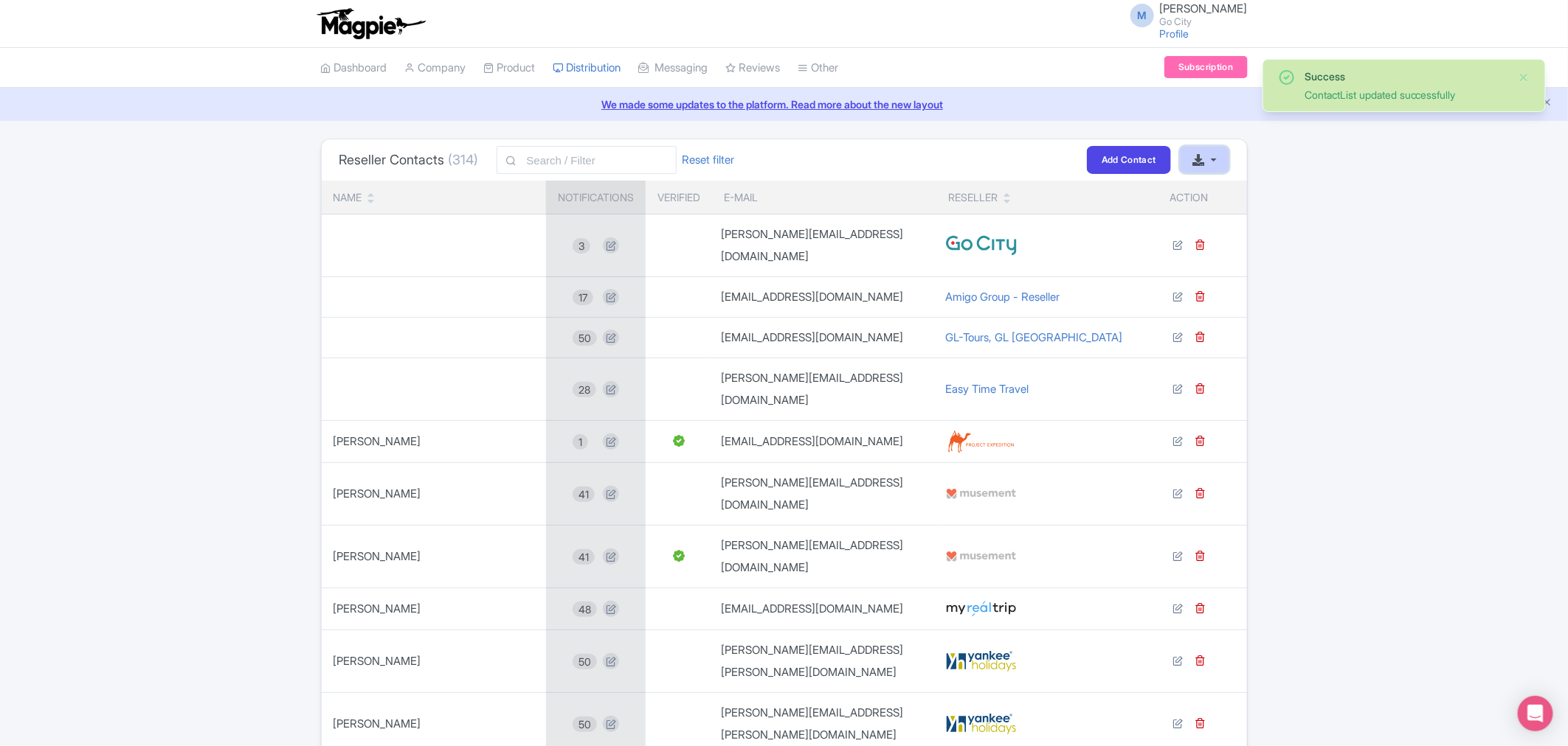
click at [1207, 163] on button "button" at bounding box center [1204, 160] width 49 height 27
click at [1239, 200] on link "Download contacts" at bounding box center [1250, 192] width 140 height 23
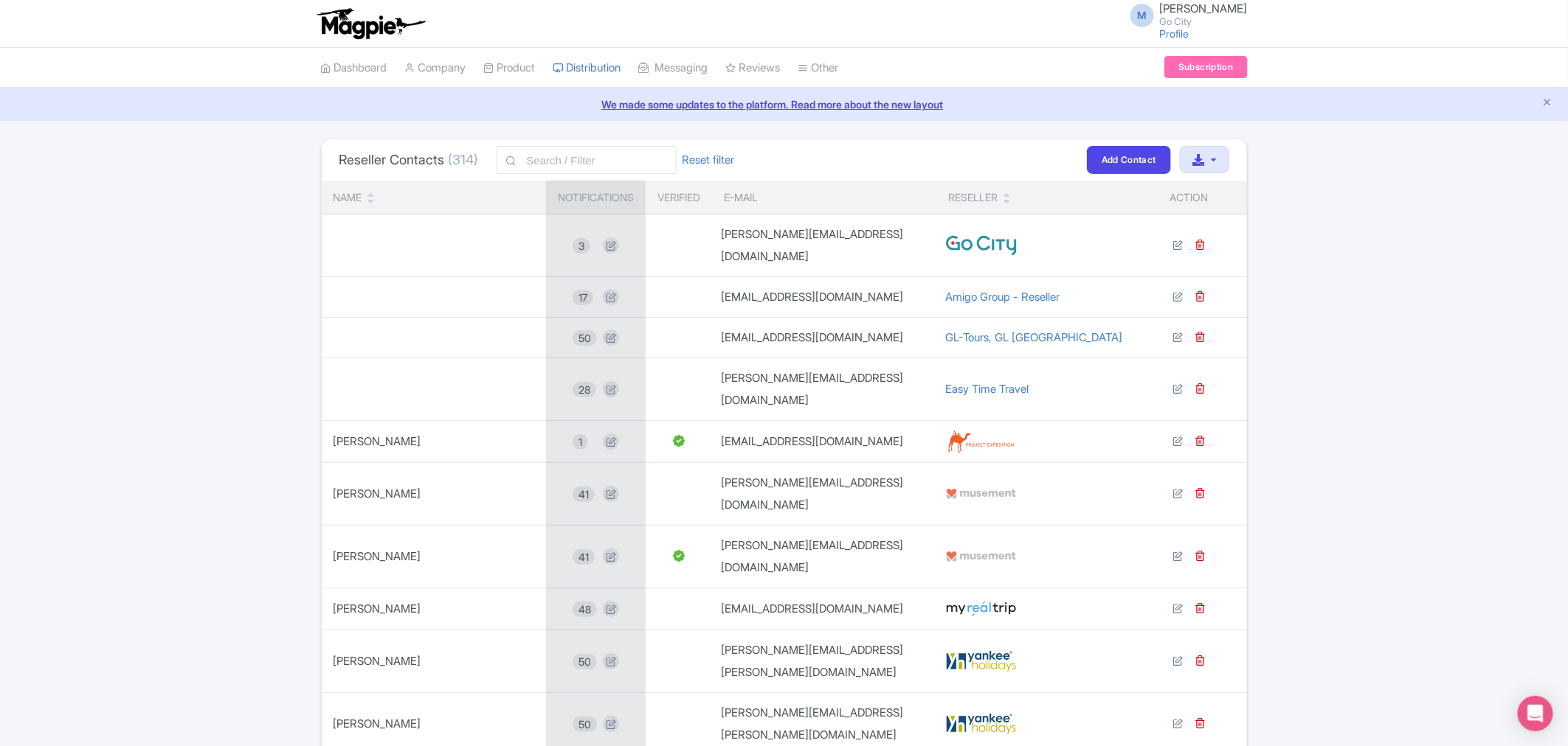
click at [1324, 378] on div "Success ContactList updated successfully Reseller Contacts (314) Reset filter F…" at bounding box center [784, 661] width 1568 height 1047
click at [565, 166] on input "text" at bounding box center [587, 160] width 180 height 28
type input "[PERSON_NAME]"
click button "Filter" at bounding box center [0, 0] width 0 height 0
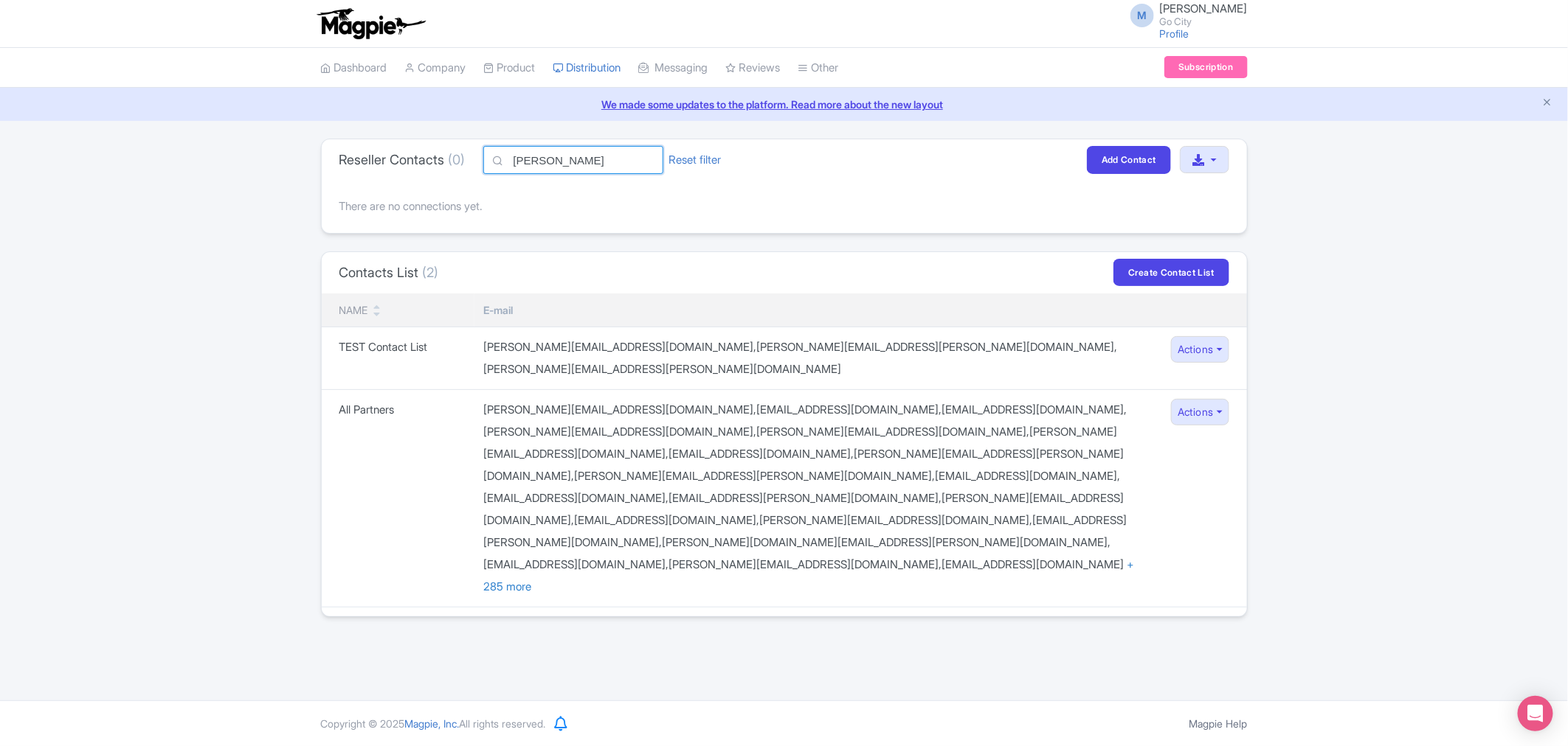
click at [573, 152] on input "[PERSON_NAME]" at bounding box center [573, 160] width 180 height 28
click at [519, 158] on input "[PERSON_NAME]" at bounding box center [573, 160] width 180 height 28
click at [976, 687] on div "M [PERSON_NAME] Go City Profile Users Settings Sign out Dashboard Company Produ…" at bounding box center [784, 350] width 1568 height 701
click at [1033, 558] on link "+ 285 more" at bounding box center [808, 576] width 651 height 36
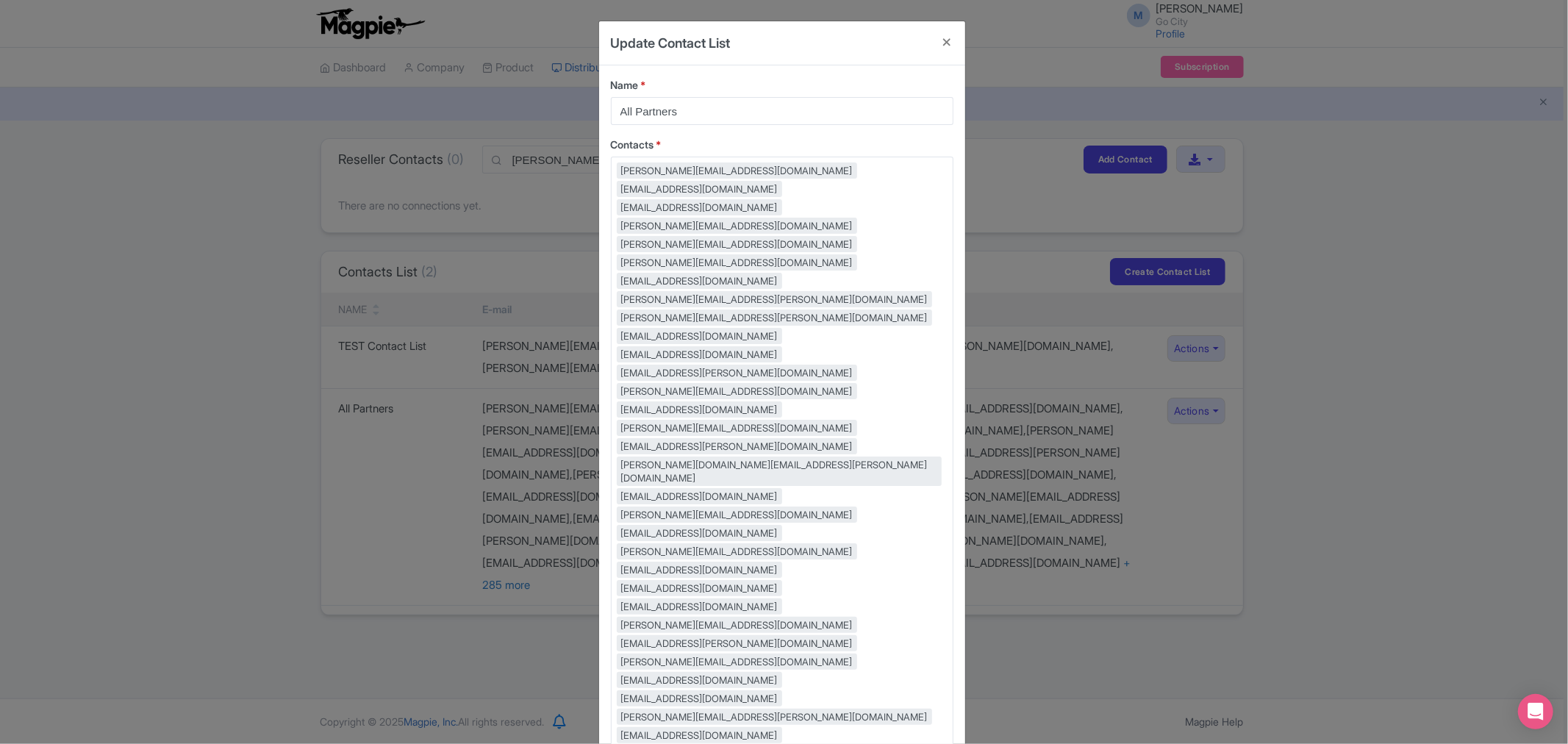
click at [1300, 435] on div "Update Contact List Name * All Partners Contacts * [PERSON_NAME][EMAIL_ADDRESS]…" at bounding box center [784, 372] width 1568 height 744
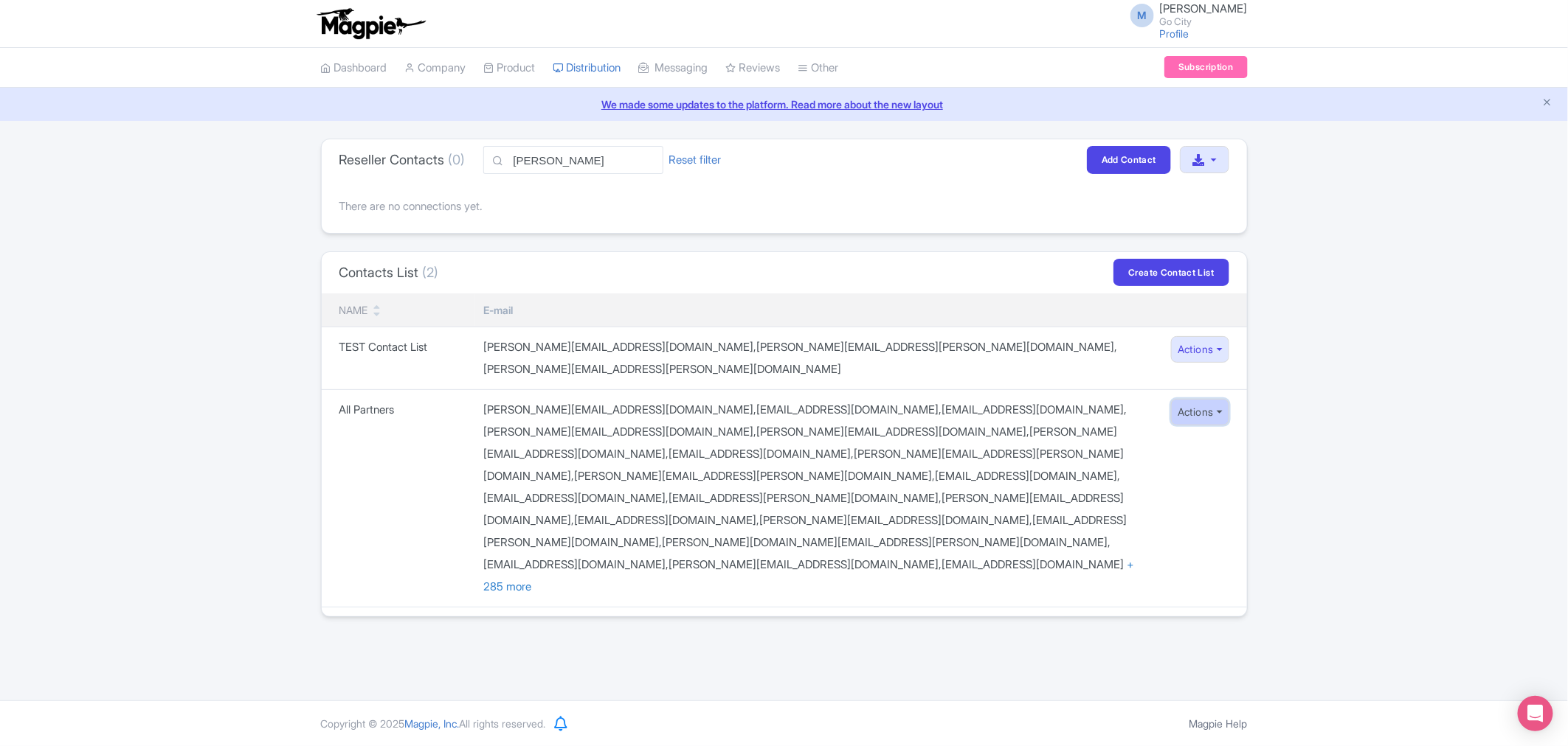
click at [1216, 407] on button "Actions" at bounding box center [1199, 413] width 58 height 27
click at [1216, 434] on link "Edit" at bounding box center [1241, 447] width 140 height 26
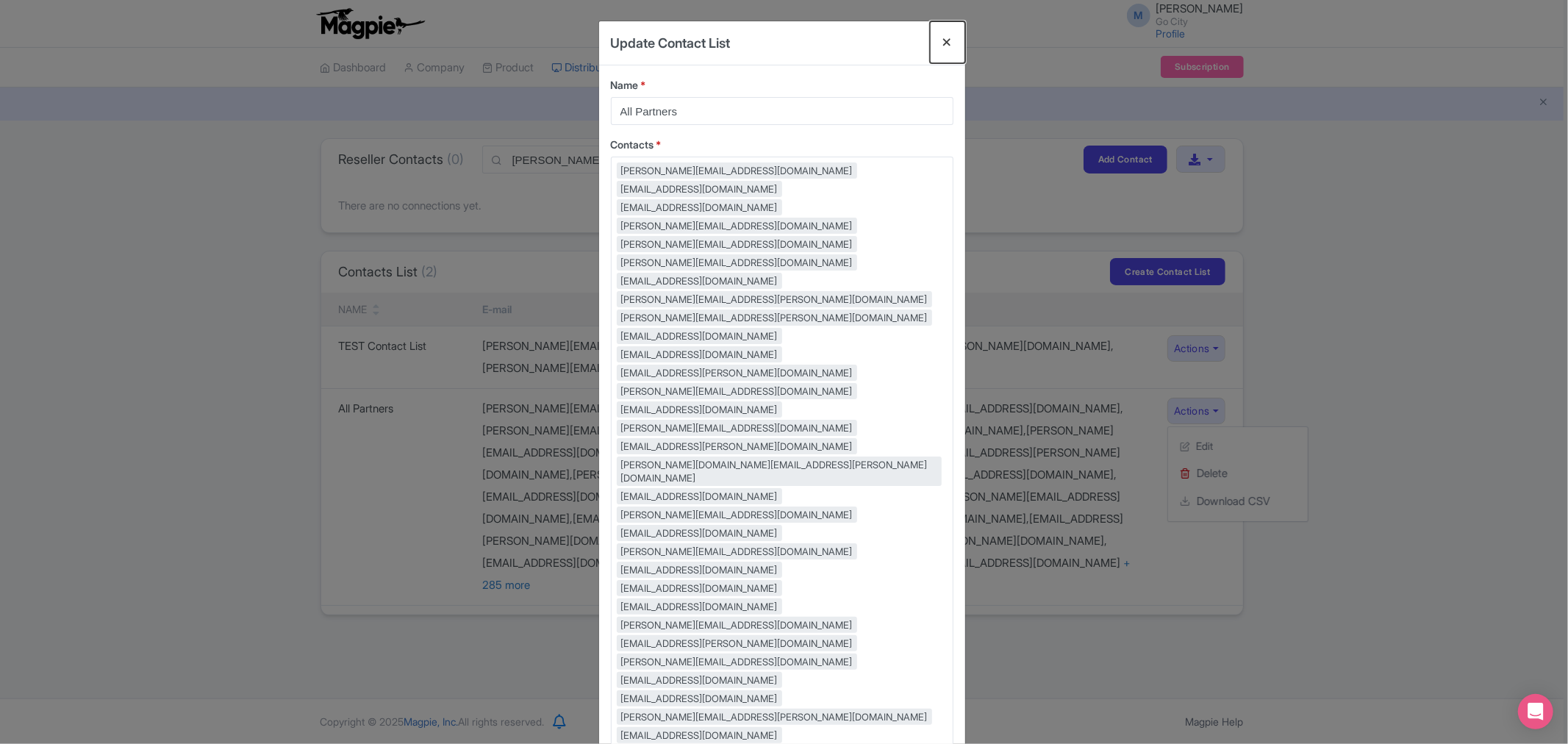
click at [951, 42] on button "Close" at bounding box center [947, 43] width 35 height 42
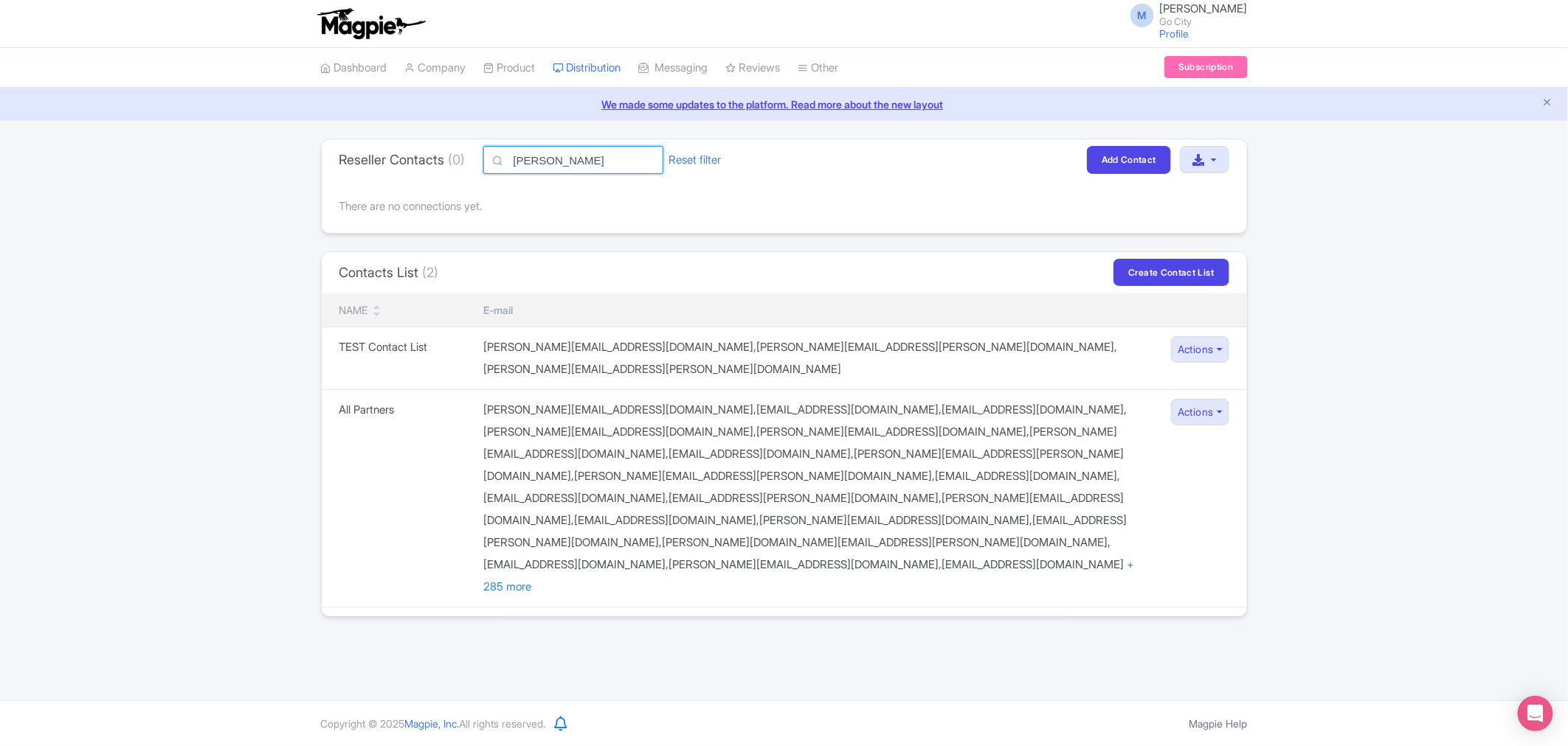
click at [596, 165] on input "[PERSON_NAME]" at bounding box center [573, 160] width 180 height 28
click at [521, 164] on input "[PERSON_NAME]" at bounding box center [573, 160] width 180 height 28
click at [516, 164] on input "angelica" at bounding box center [573, 160] width 180 height 28
drag, startPoint x: 573, startPoint y: 155, endPoint x: 470, endPoint y: 151, distance: 103.1
click at [470, 151] on div "angelica Reset filter Filter" at bounding box center [593, 160] width 256 height 28
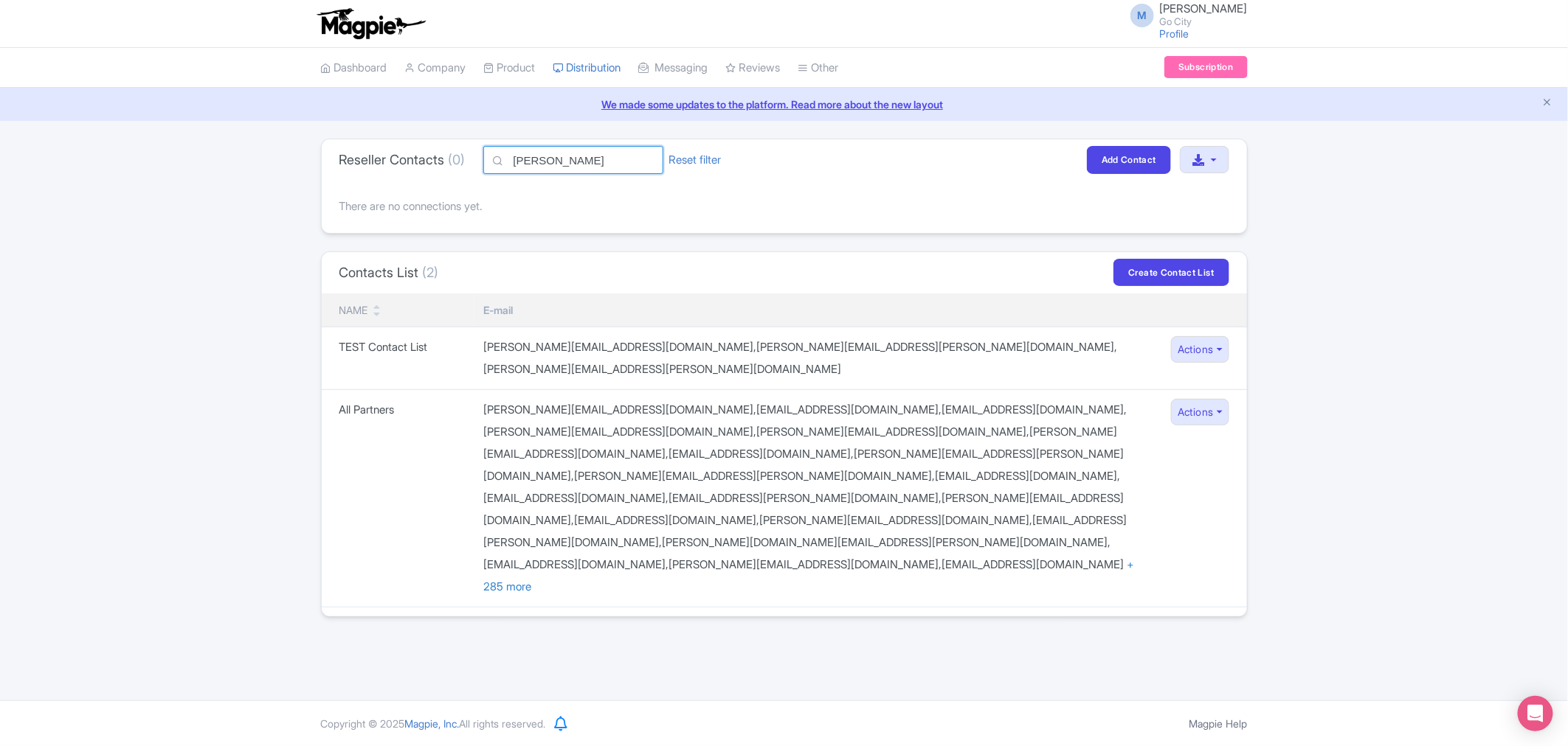
type input "[PERSON_NAME]"
click button "Filter" at bounding box center [0, 0] width 0 height 0
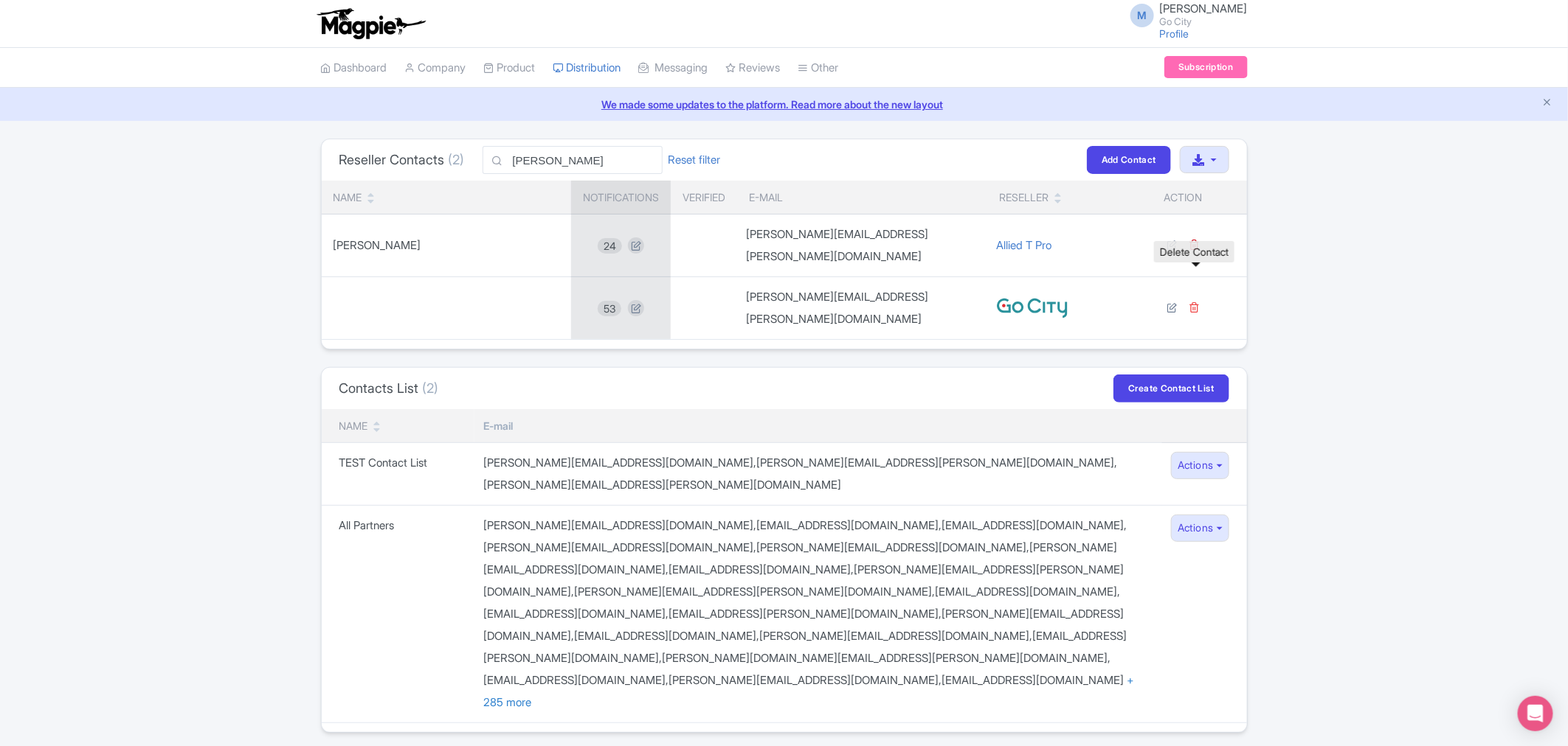
click at [1198, 302] on icon at bounding box center [1194, 307] width 11 height 11
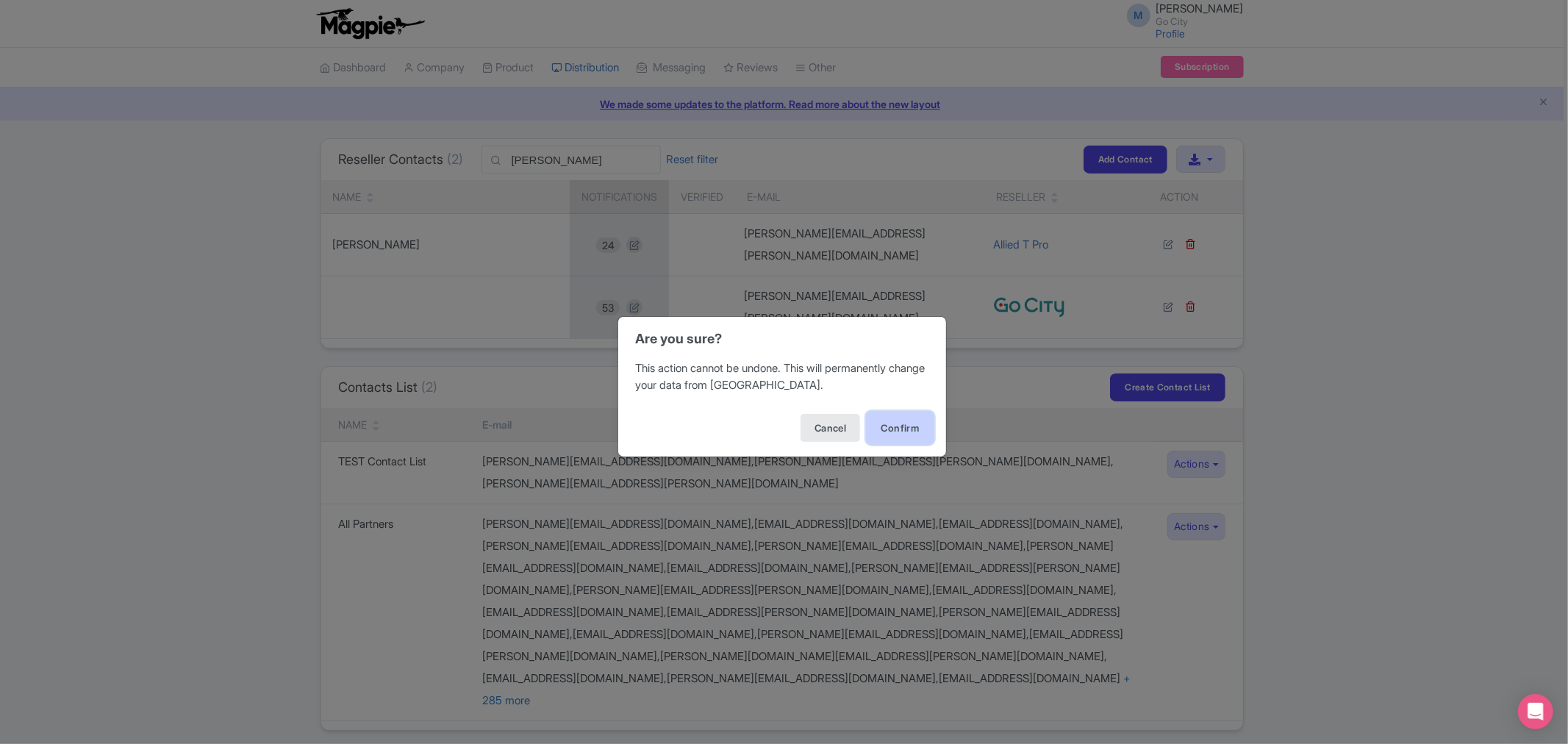
click at [899, 428] on button "Confirm" at bounding box center [900, 427] width 68 height 33
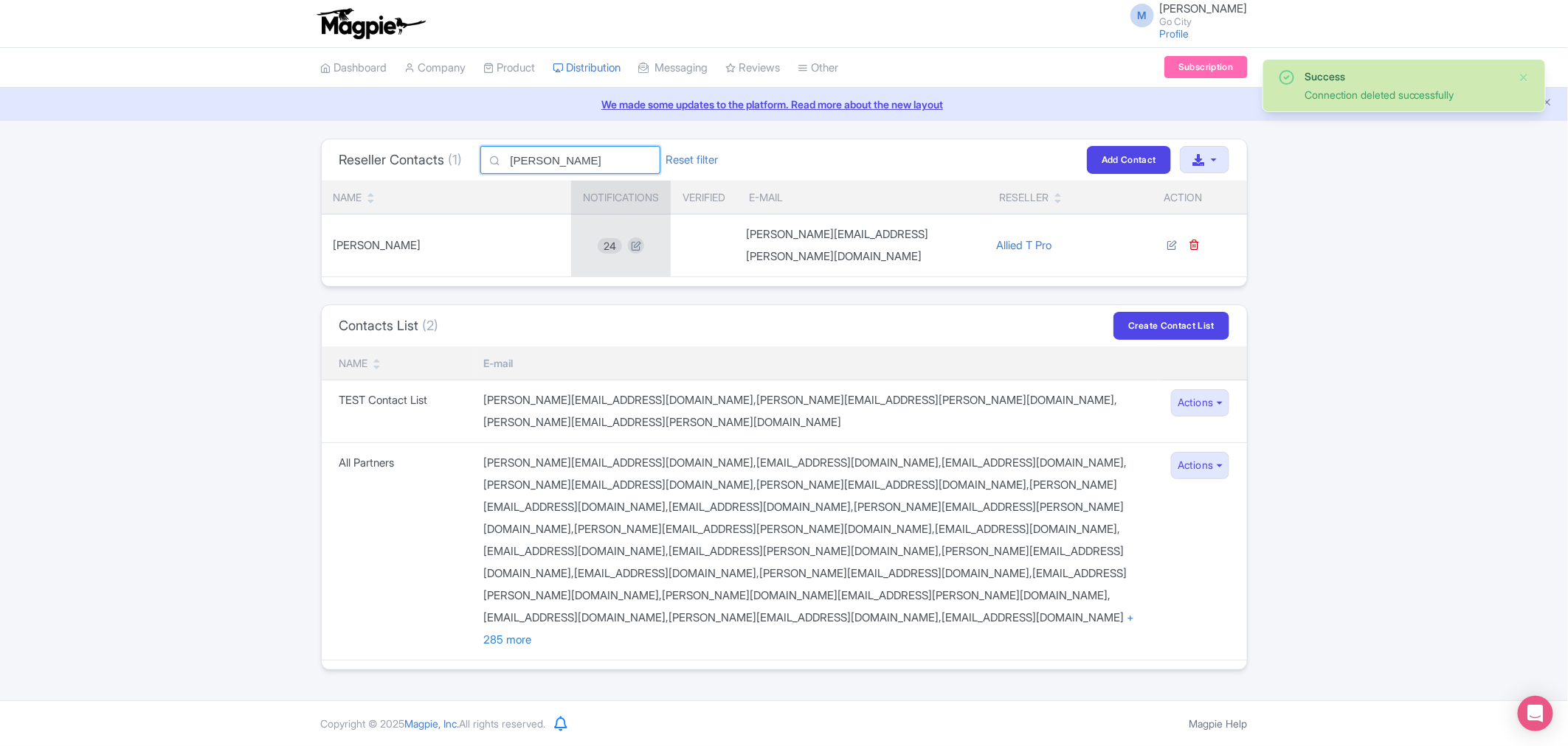
click at [570, 166] on input "[PERSON_NAME]" at bounding box center [571, 160] width 180 height 28
click at [570, 166] on input "dan" at bounding box center [571, 160] width 180 height 28
type input "[PERSON_NAME]"
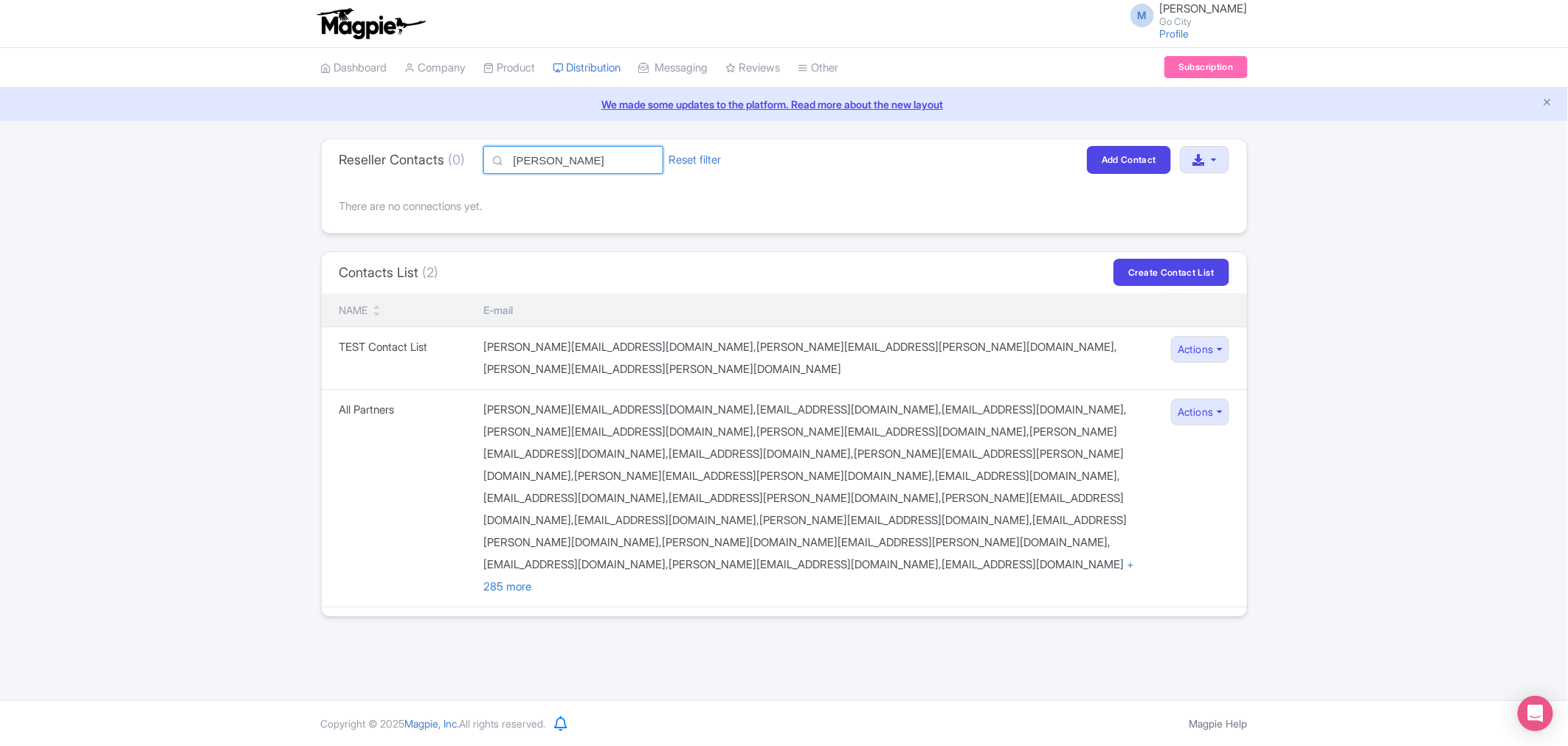
click at [596, 150] on input "angelica" at bounding box center [573, 160] width 180 height 28
click at [512, 166] on span at bounding box center [498, 160] width 29 height 28
drag, startPoint x: 592, startPoint y: 156, endPoint x: 407, endPoint y: 164, distance: 185.2
click at [407, 164] on div "Reseller Contacts (0) angelica Reset filter Filter" at bounding box center [527, 160] width 376 height 28
type input "anjelica"
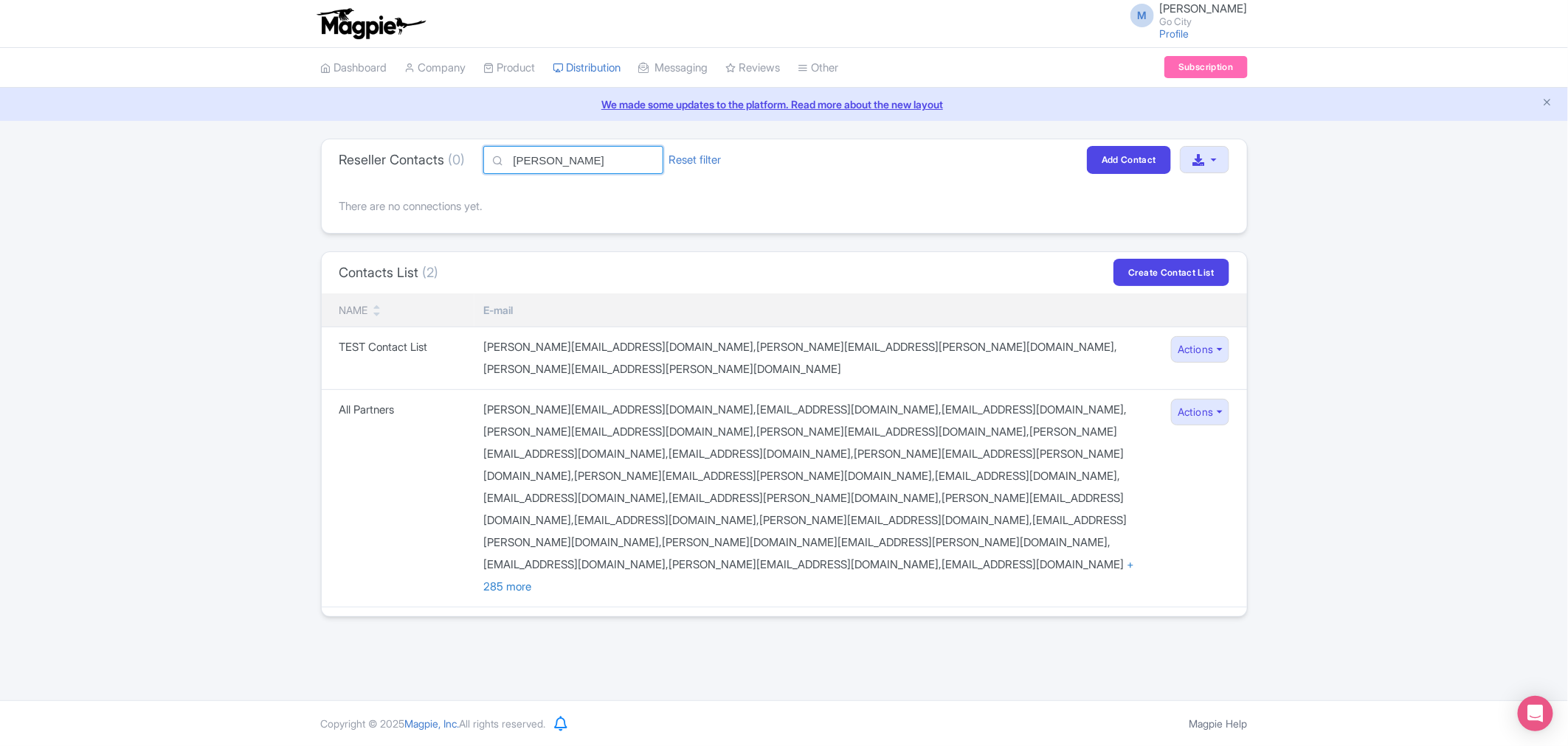
click button "Filter" at bounding box center [0, 0] width 0 height 0
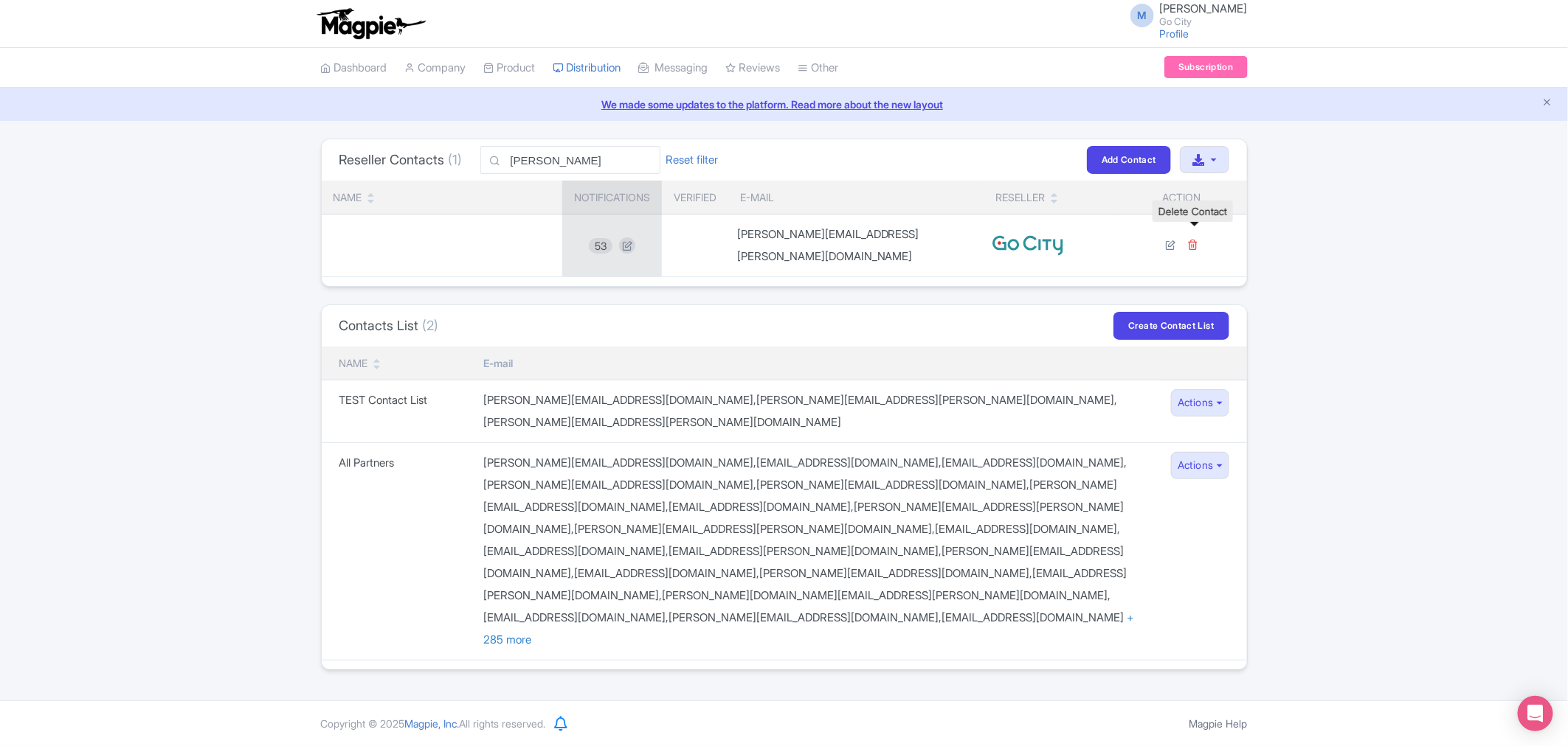
click at [1198, 239] on icon at bounding box center [1192, 245] width 11 height 11
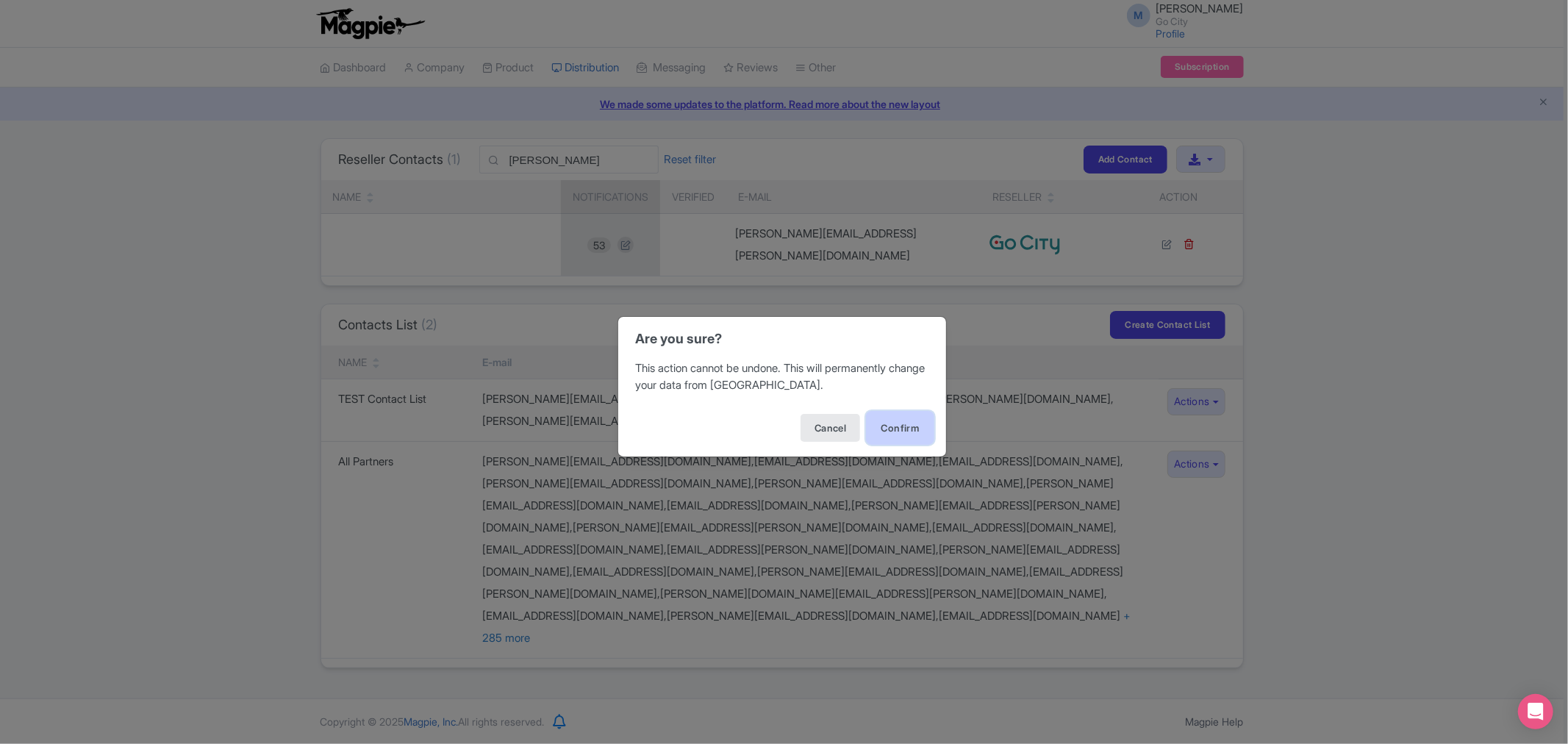
click at [891, 426] on button "Confirm" at bounding box center [900, 427] width 68 height 33
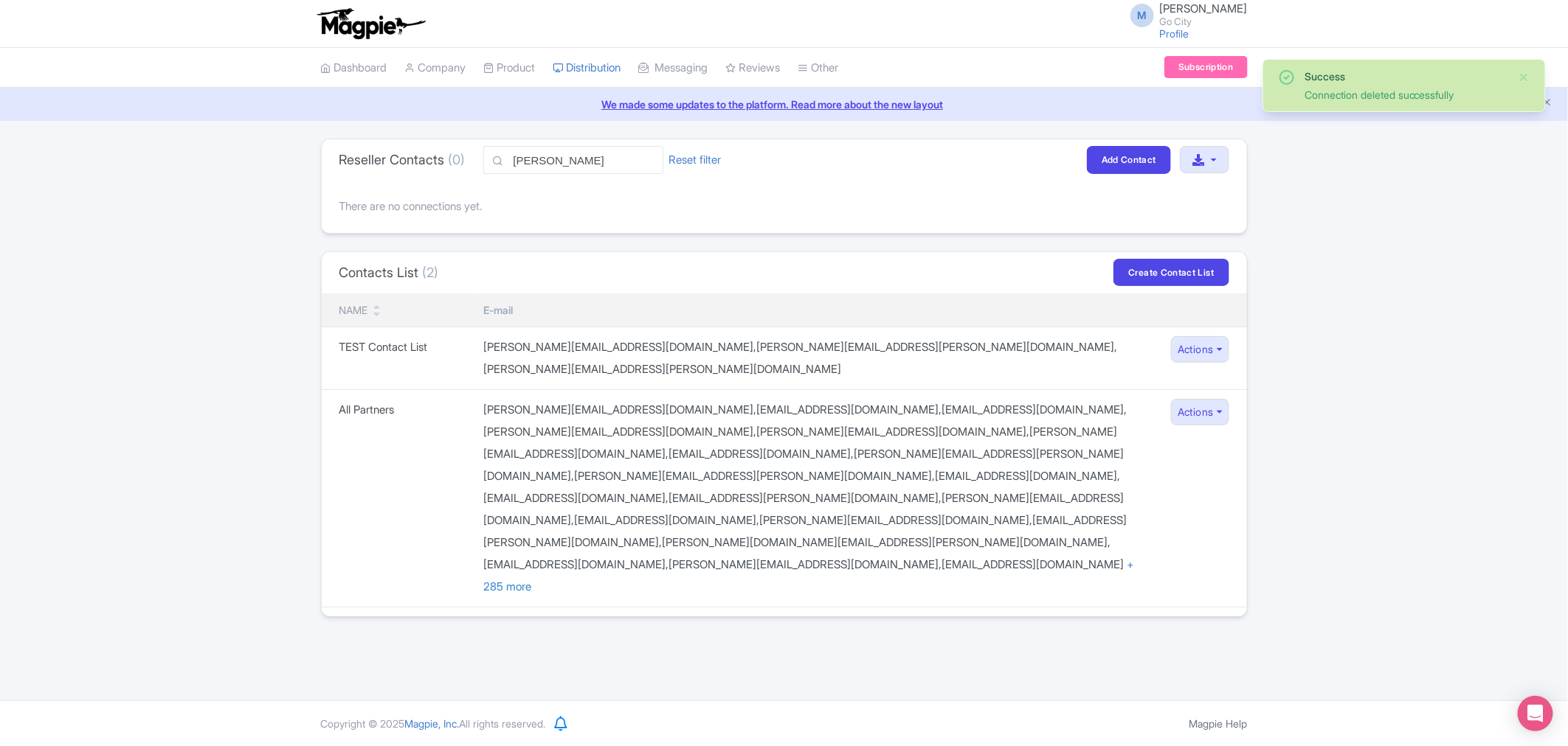
click at [1447, 303] on div "Success Connection deleted successfully Reseller Contacts (0) anjelica Reset fi…" at bounding box center [784, 378] width 1568 height 479
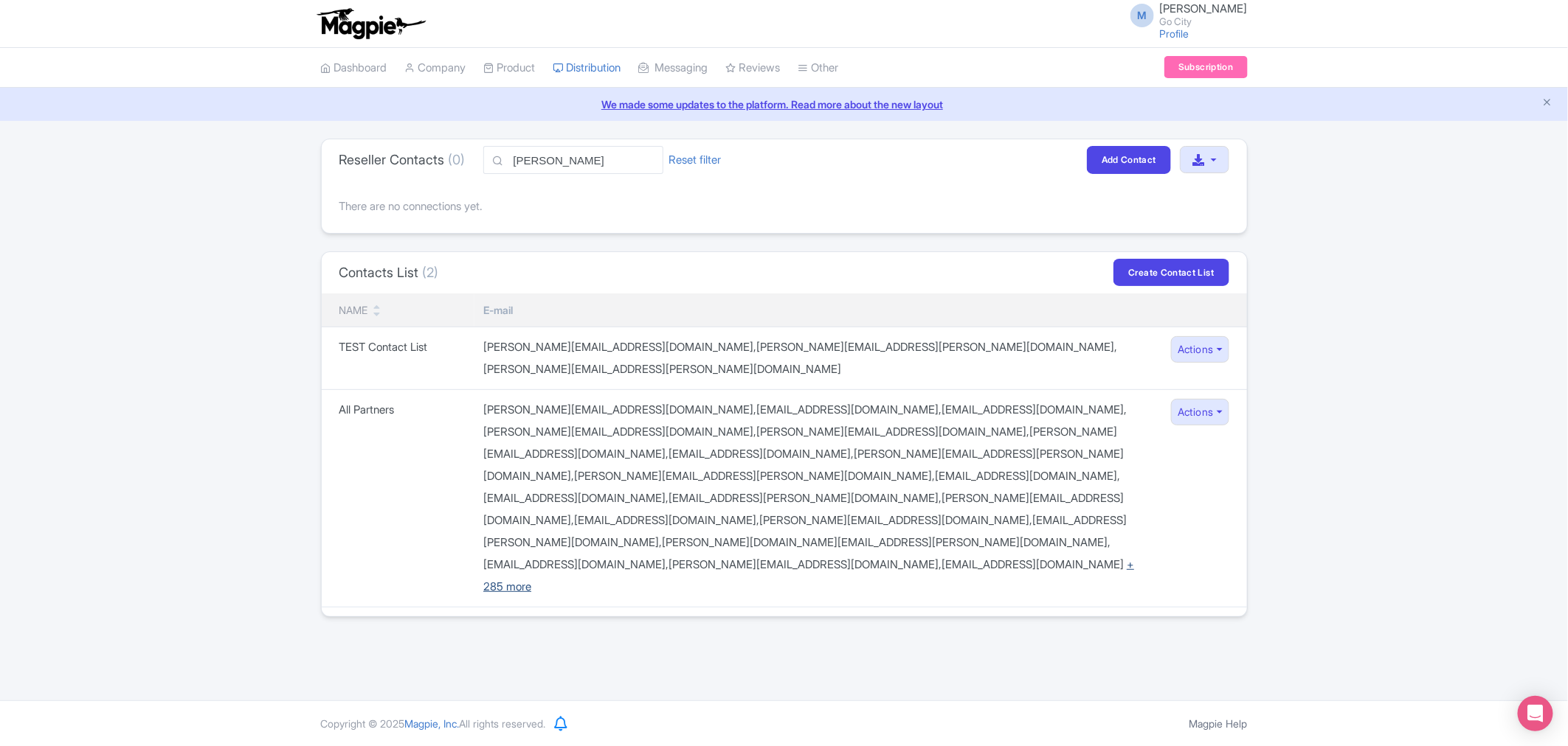
click at [1042, 558] on link "+ 285 more" at bounding box center [808, 576] width 651 height 36
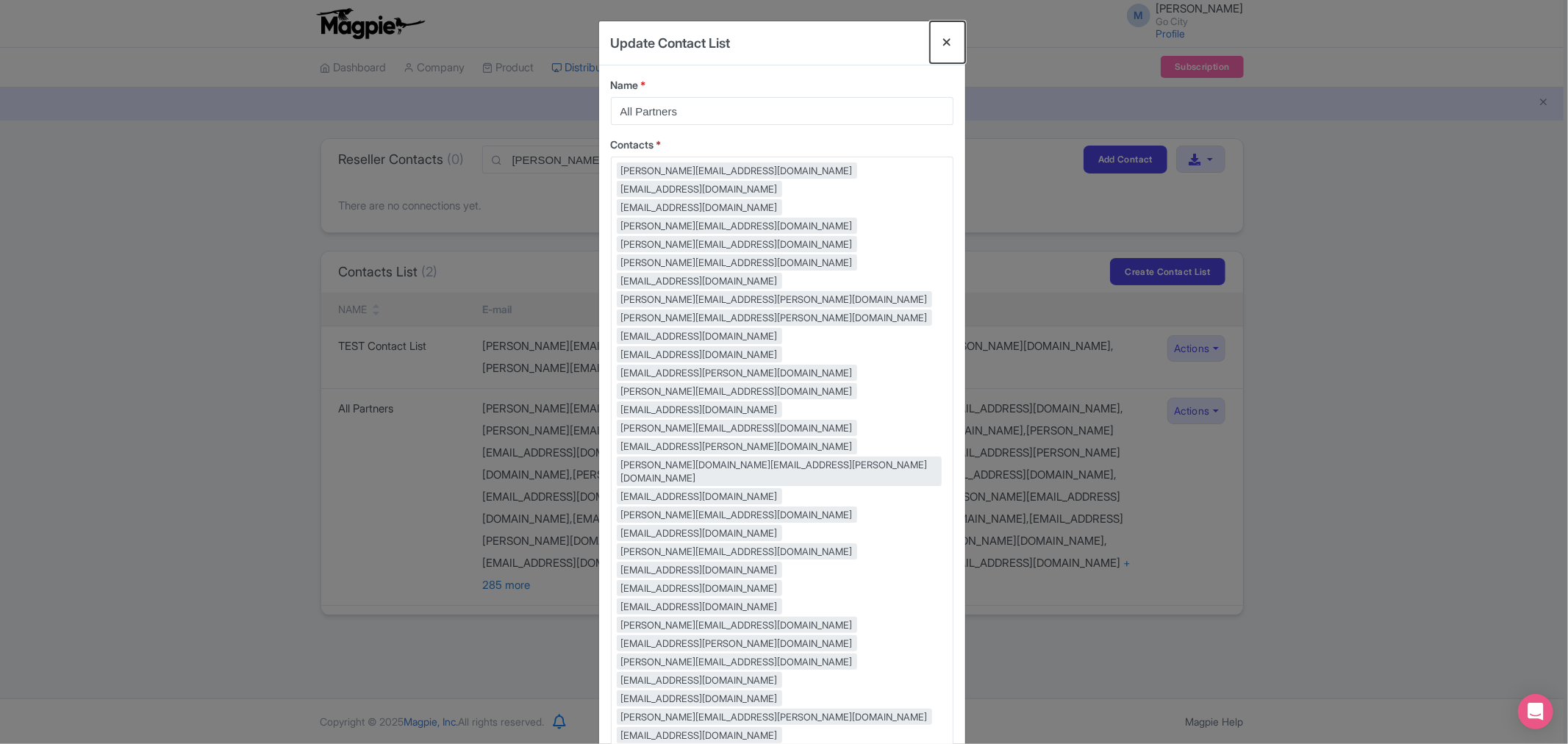
click at [945, 44] on button "Close" at bounding box center [947, 43] width 35 height 42
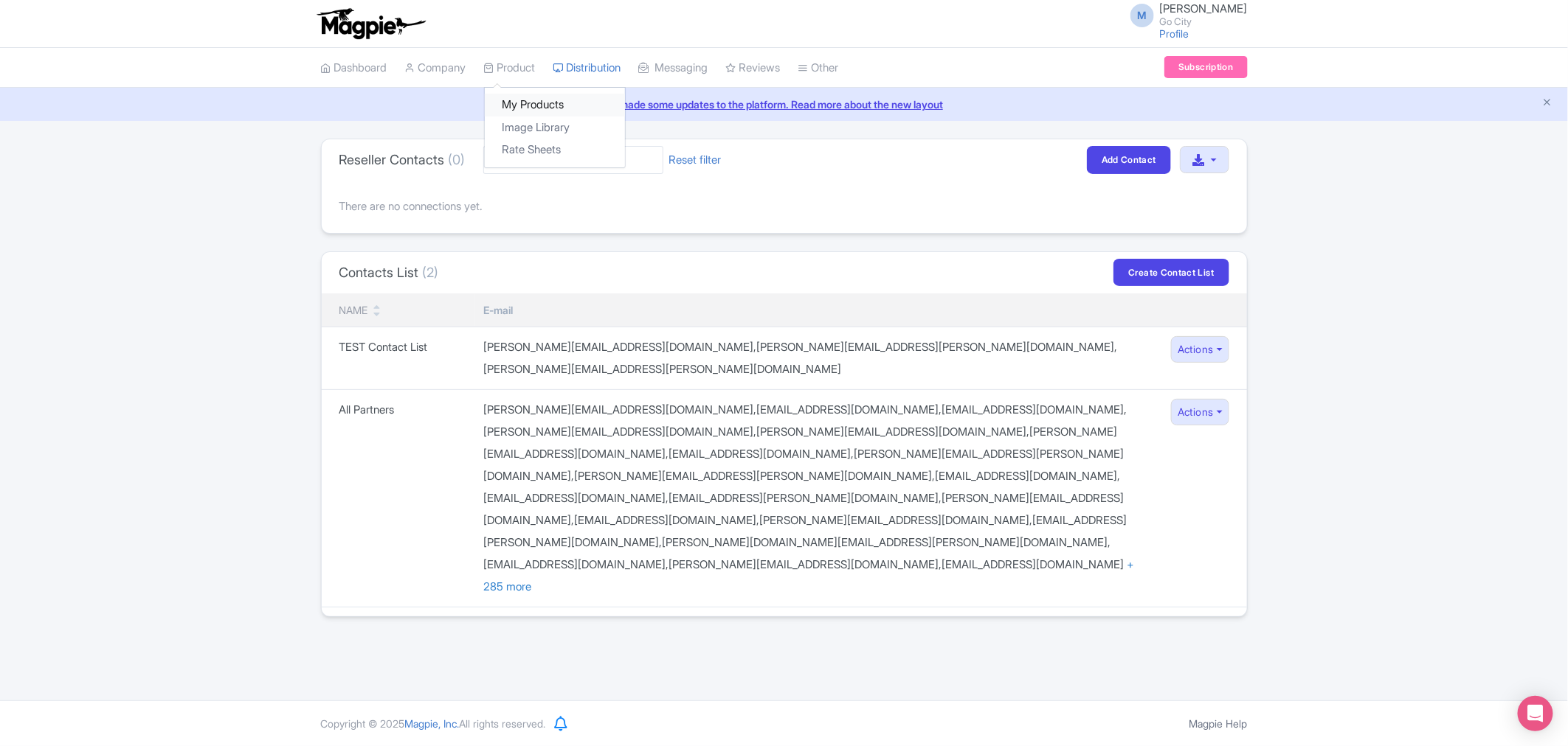
click at [546, 106] on link "My Products" at bounding box center [555, 105] width 140 height 23
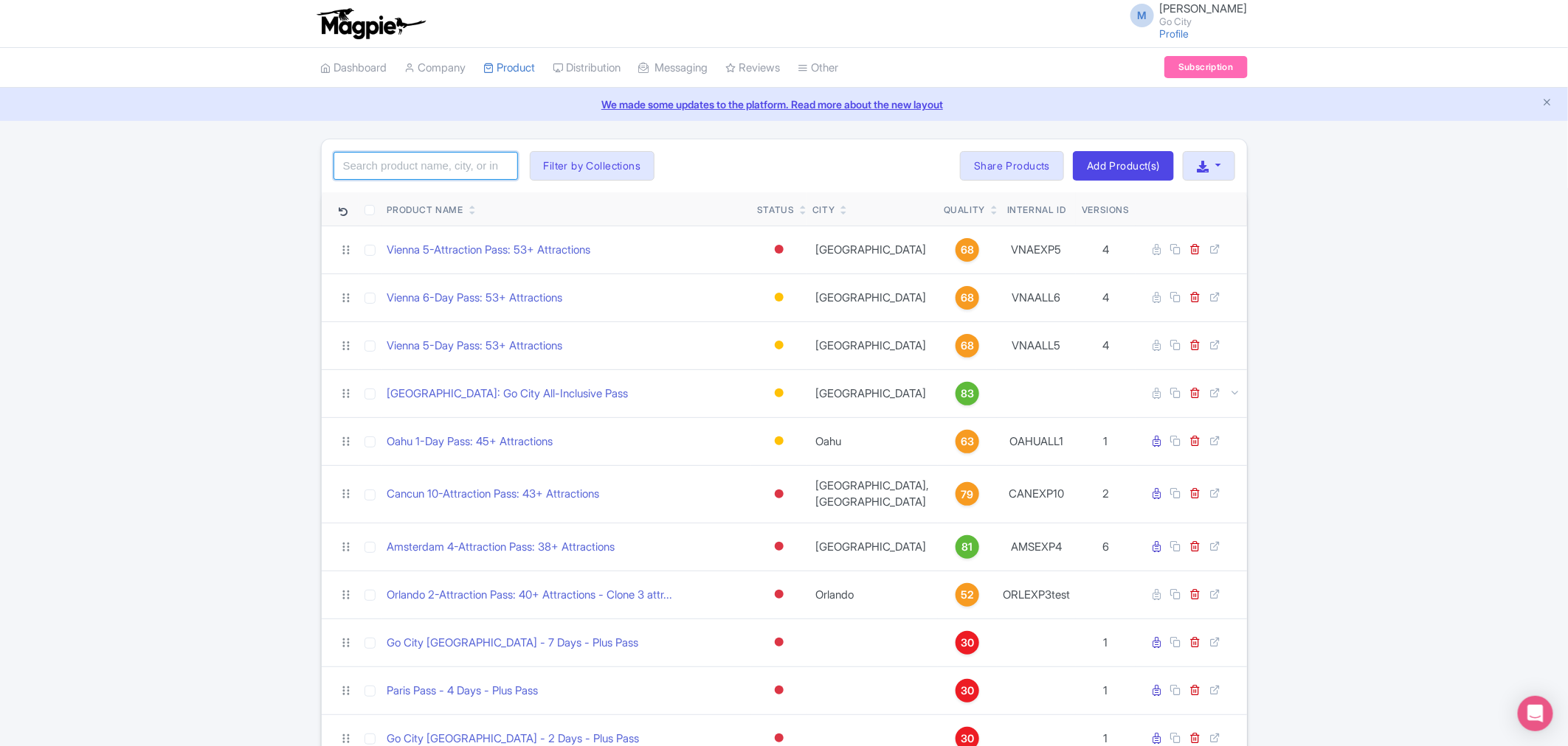
click at [414, 173] on input "search" at bounding box center [425, 166] width 185 height 28
type input "[GEOGRAPHIC_DATA]"
click button "Search" at bounding box center [0, 0] width 0 height 0
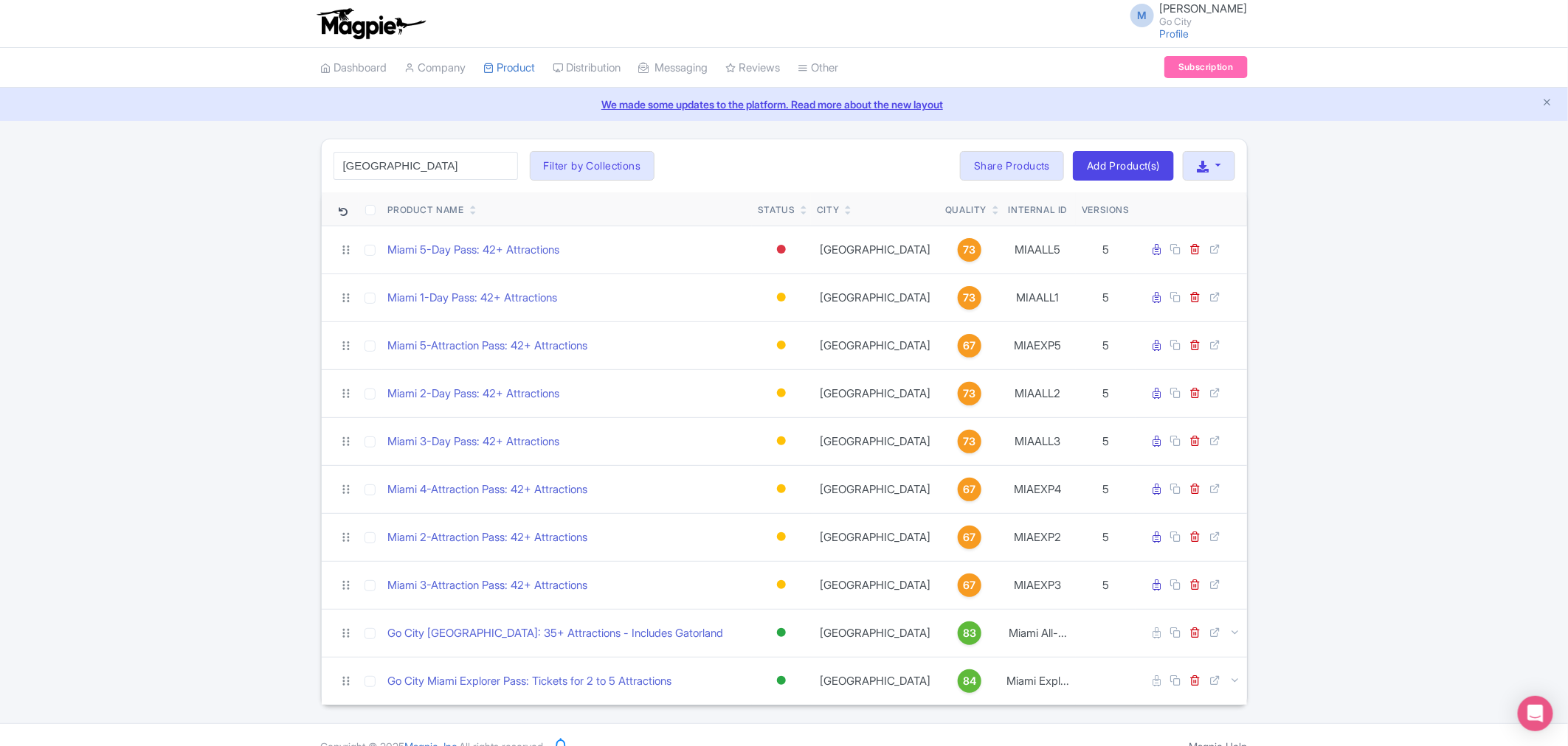
click at [147, 374] on div "[GEOGRAPHIC_DATA] Search Filter by Collections All Inclusive Explorer Trade Pro…" at bounding box center [784, 421] width 1568 height 567
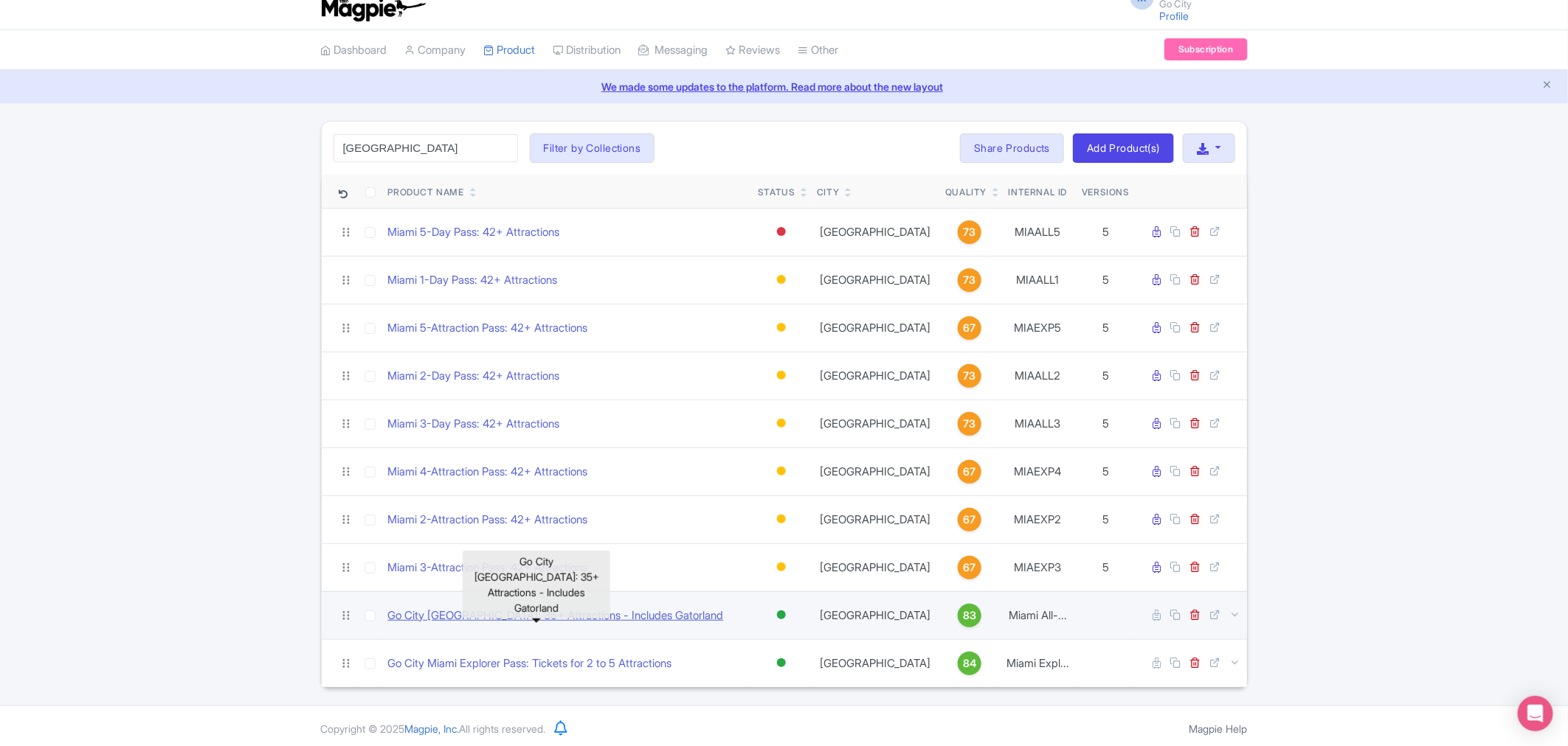
scroll to position [24, 0]
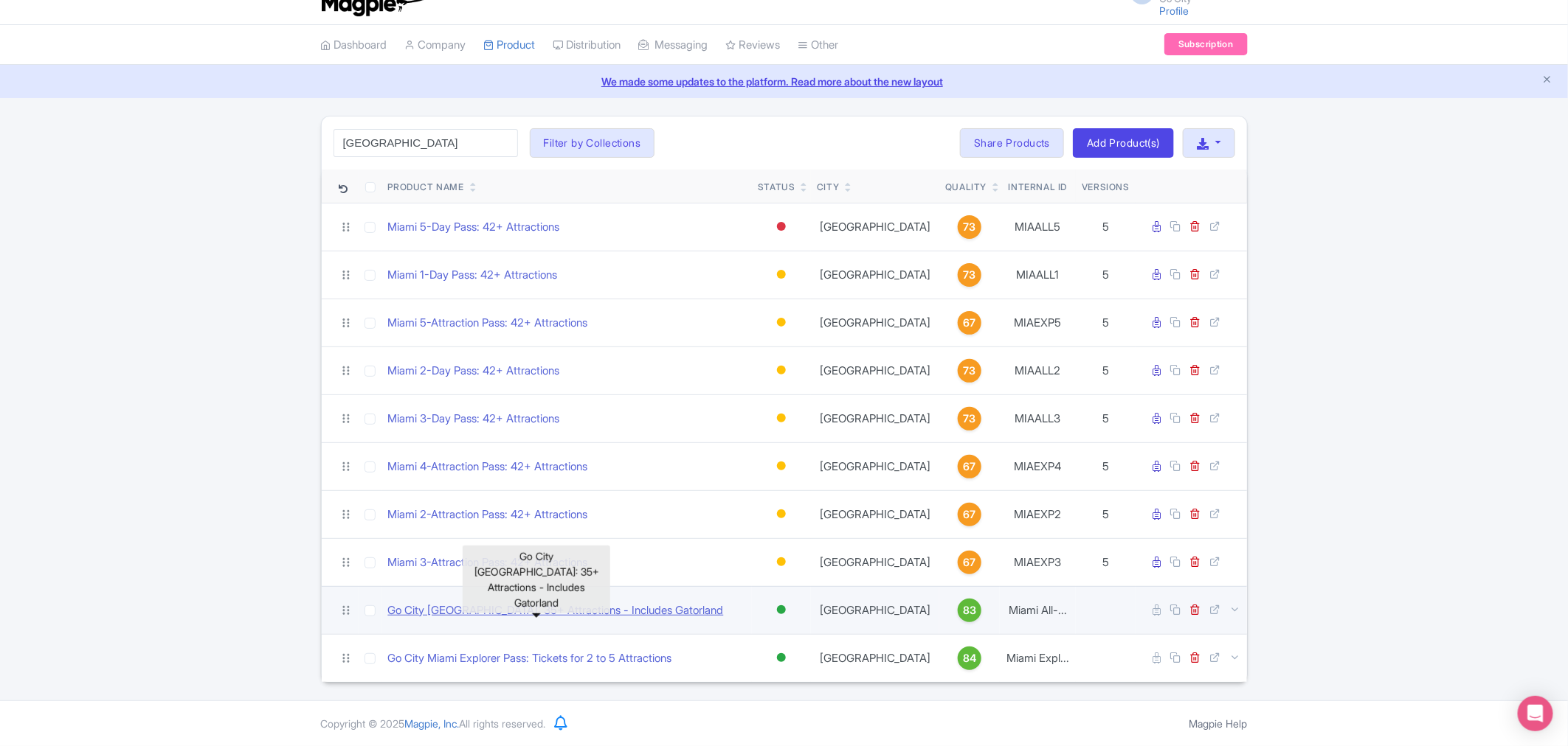
click at [527, 610] on link "Go City [GEOGRAPHIC_DATA]: 35+ Attractions - Includes Gatorland" at bounding box center [555, 610] width 336 height 17
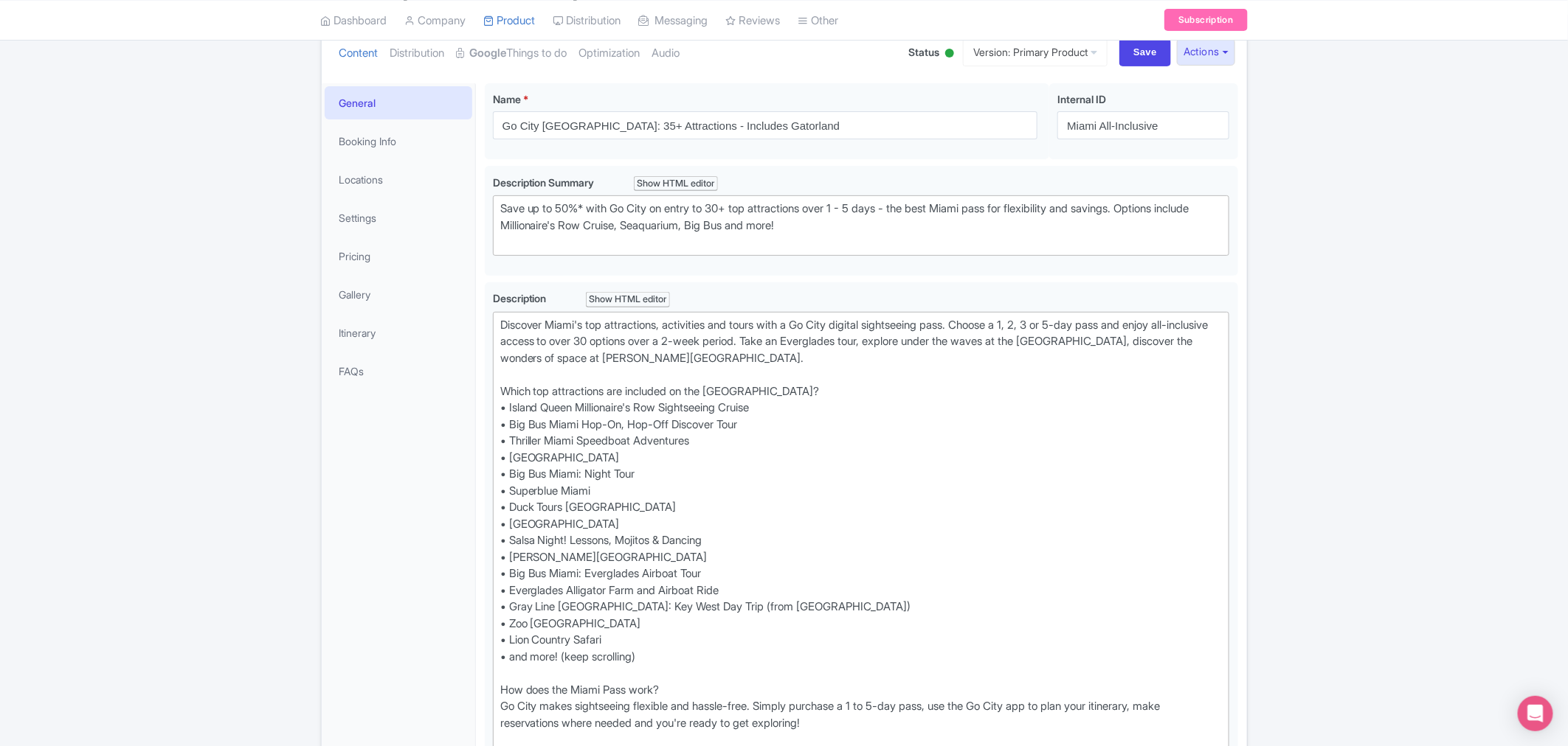
scroll to position [246, 0]
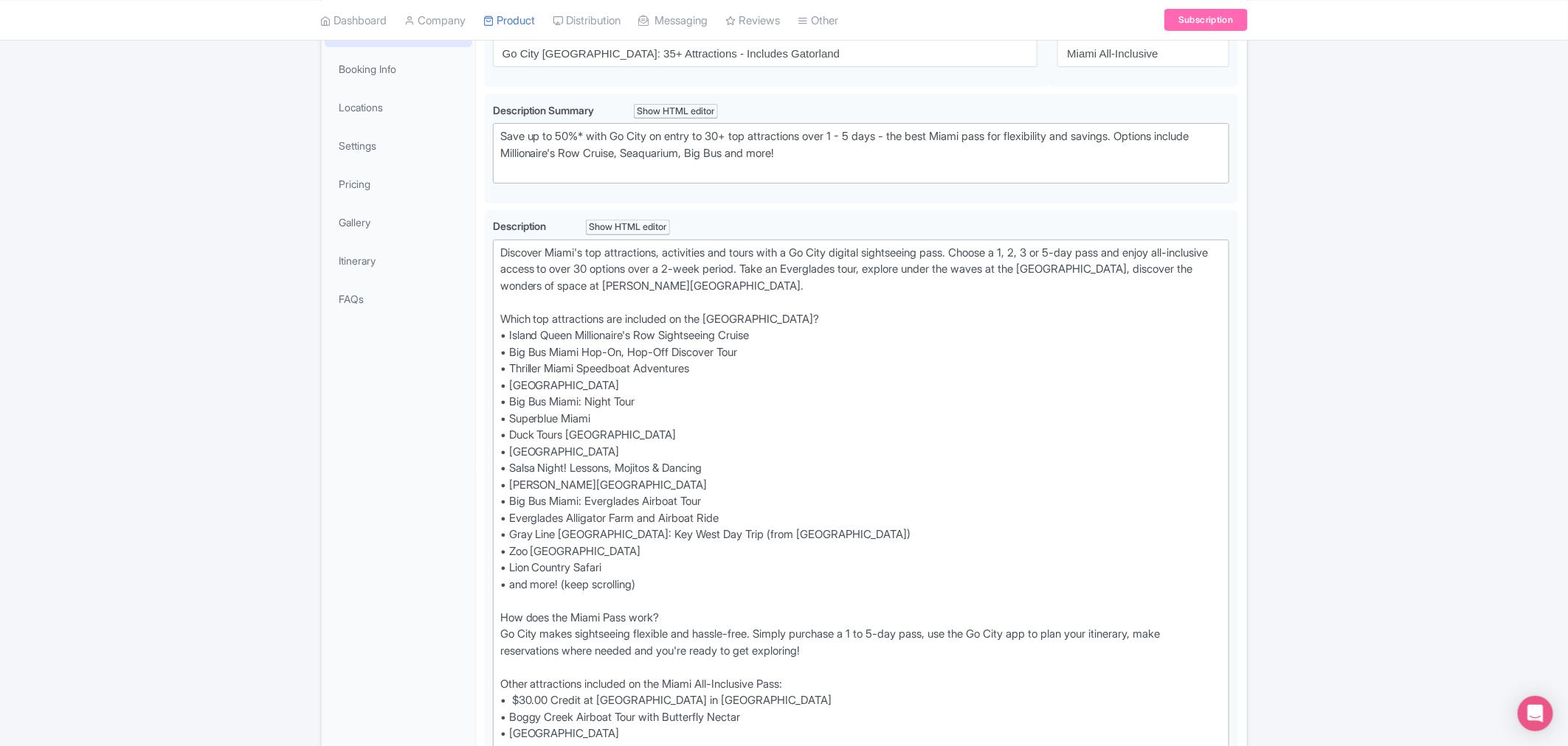
drag, startPoint x: 614, startPoint y: 381, endPoint x: 501, endPoint y: 384, distance: 113.0
click at [501, 384] on div "Discover Miami's top attractions, activities and tours with a Go City digital s…" at bounding box center [862, 642] width 723 height 796
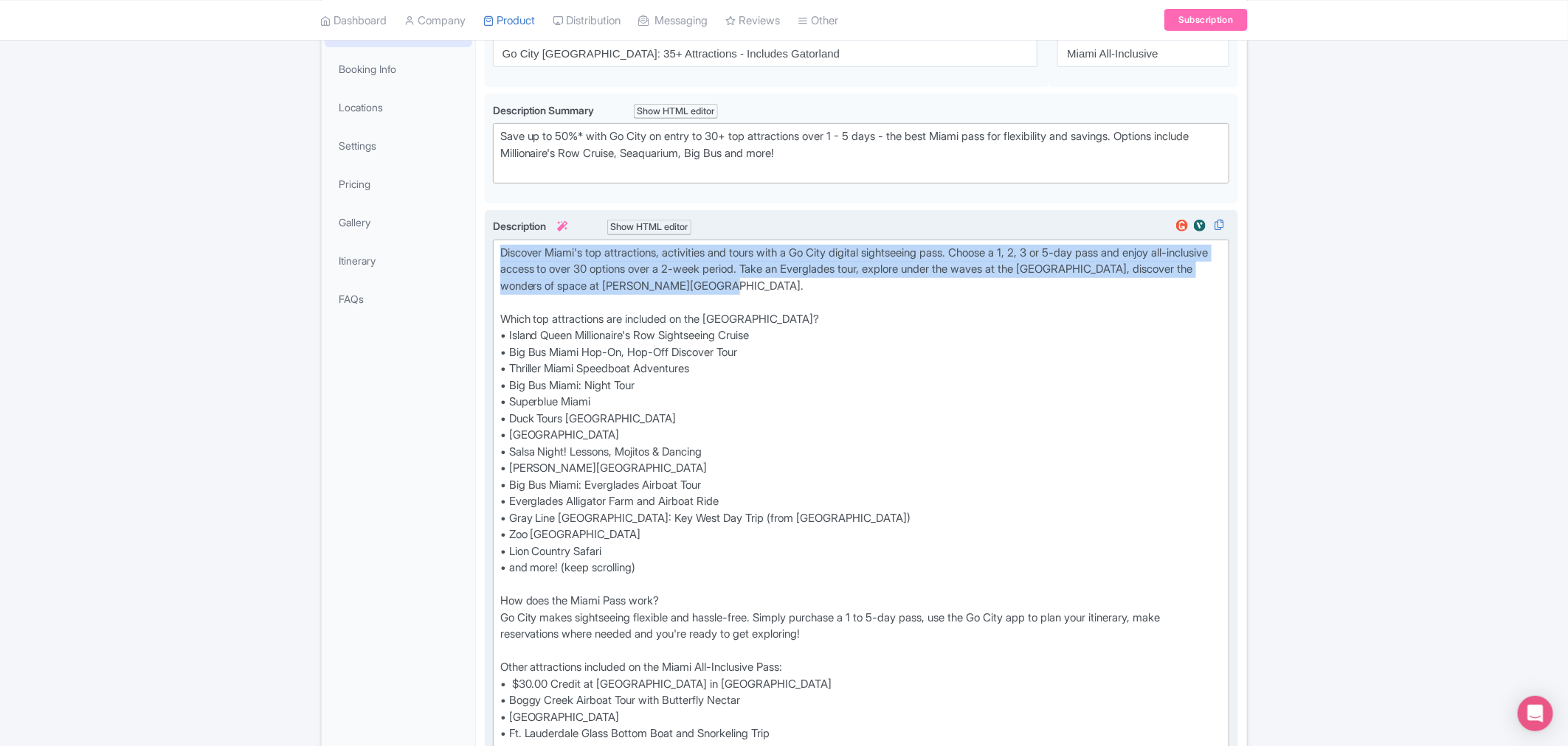
drag, startPoint x: 805, startPoint y: 280, endPoint x: 490, endPoint y: 258, distance: 315.8
click at [490, 258] on div "Description i Show HTML editor Bold Italic Strikethrough Link Heading Quote Cod…" at bounding box center [862, 639] width 754 height 857
copy div "Discover Miami's top attractions, activities and tours with a Go City digital s…"
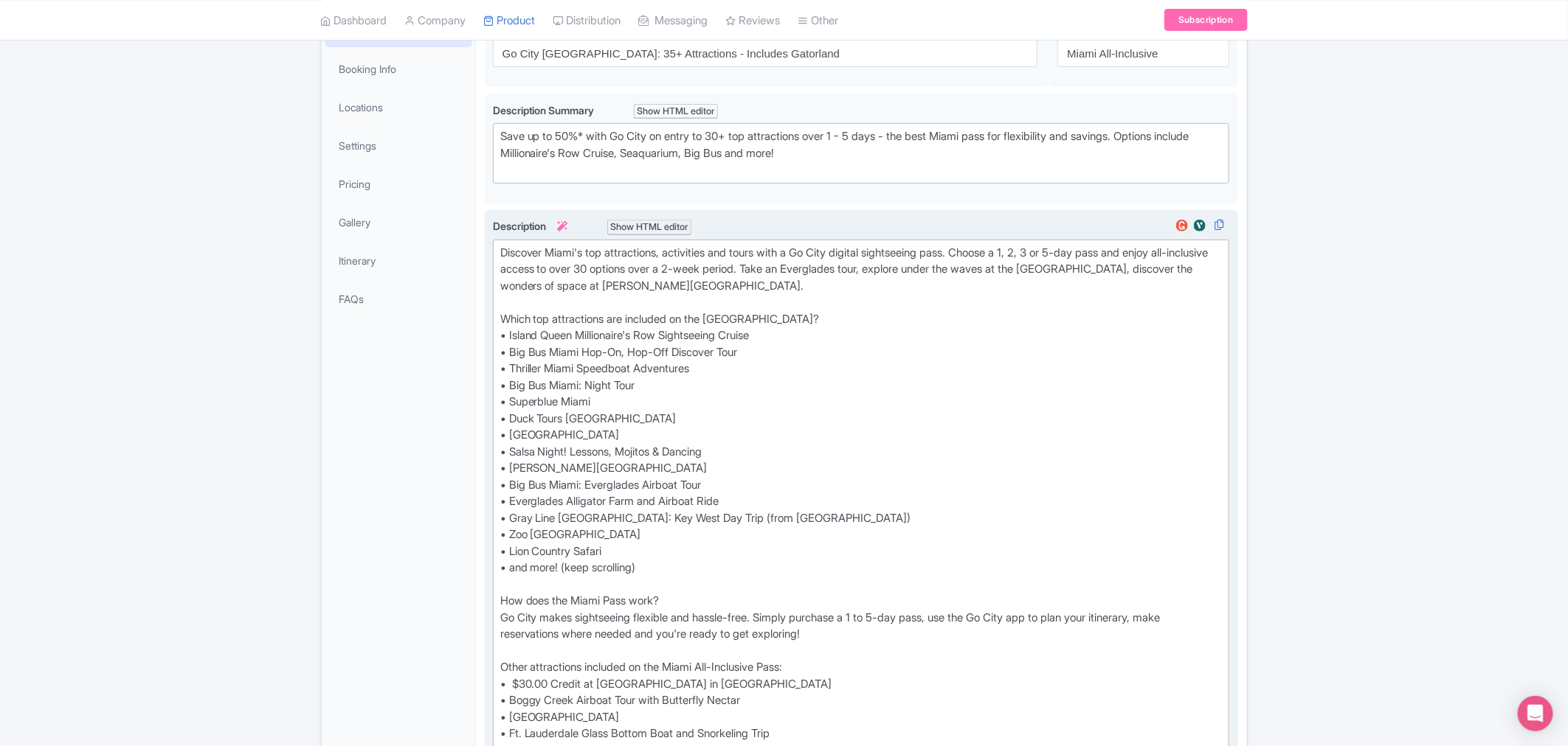
click at [1066, 382] on div "Discover Miami's top attractions, activities and tours with a Go City digital s…" at bounding box center [862, 635] width 723 height 781
drag, startPoint x: 935, startPoint y: 271, endPoint x: 1193, endPoint y: 270, distance: 258.0
click at [1193, 270] on div "Discover Miami's top attractions, activities and tours with a Go City digital s…" at bounding box center [862, 635] width 723 height 781
paste trix-editor "<div>Discover Miami's top attractions, activities and tours with a Go City digi…"
type trix-editor "<div>Discover Miami's top attractions, activities and tours with a Go City digi…"
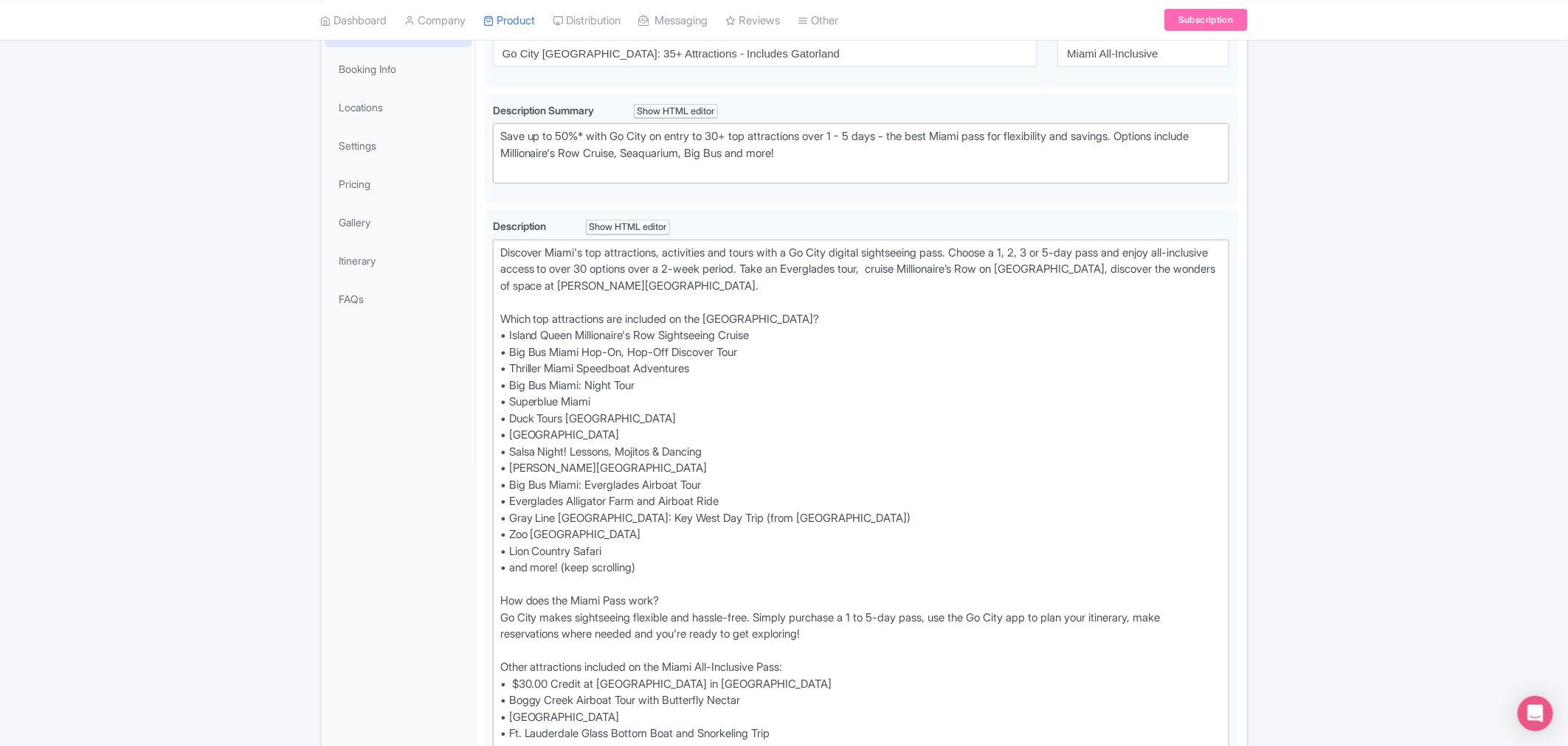
click at [936, 267] on div "Discover Miami's top attractions, activities and tours with a Go City digital s…" at bounding box center [862, 635] width 723 height 781
click at [681, 171] on div "Description Summary i Show HTML editor Bold Italic Strikethrough Link Heading Q…" at bounding box center [861, 149] width 737 height 93
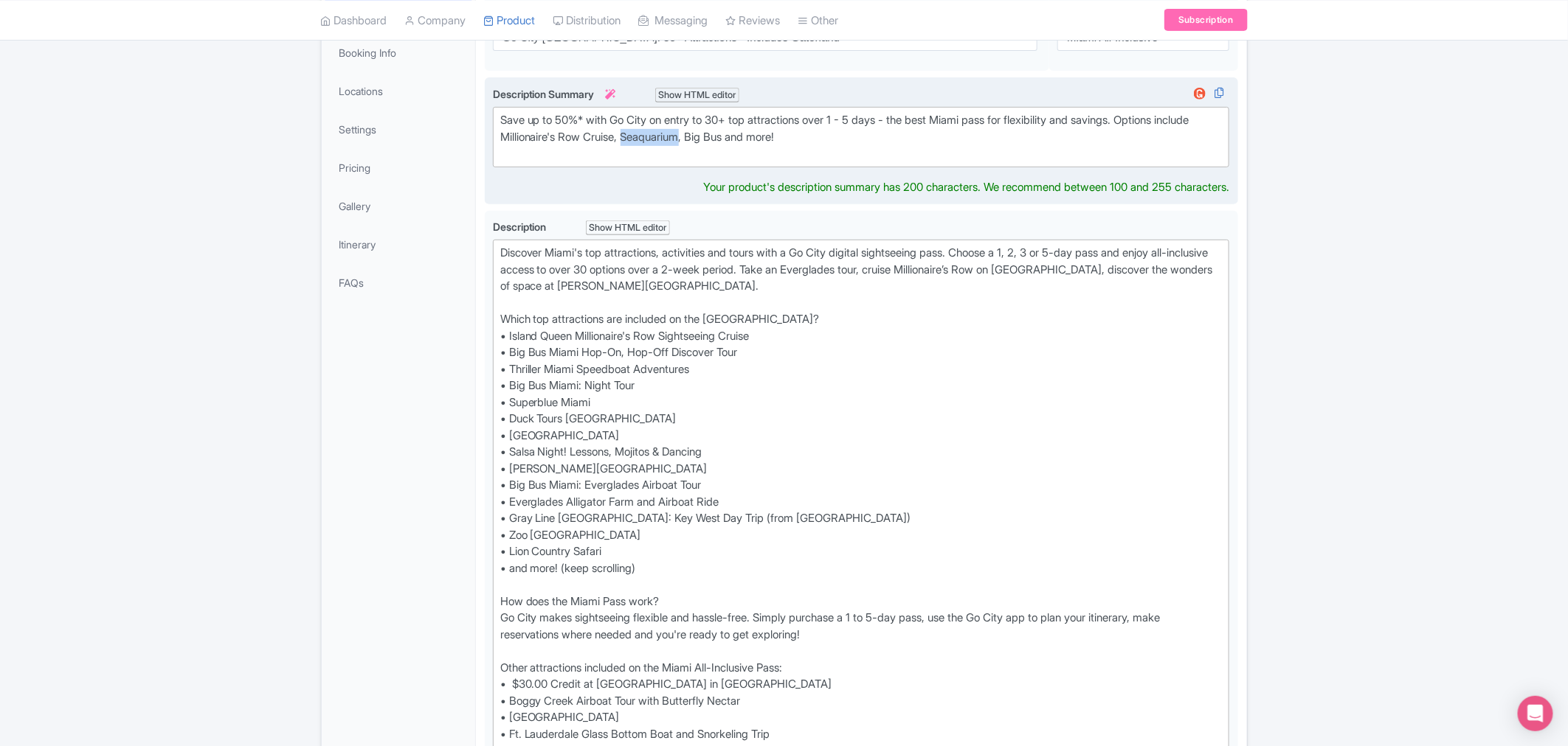
drag, startPoint x: 674, startPoint y: 135, endPoint x: 731, endPoint y: 135, distance: 57.0
click at [731, 135] on div "Save up to 50%* with Go City on entry to 30+ top attractions over 1 - 5 days - …" at bounding box center [862, 136] width 723 height 50
paste trix-editor "Thriller Miami Speedboat Adventures"
drag, startPoint x: 672, startPoint y: 136, endPoint x: 862, endPoint y: 135, distance: 190.0
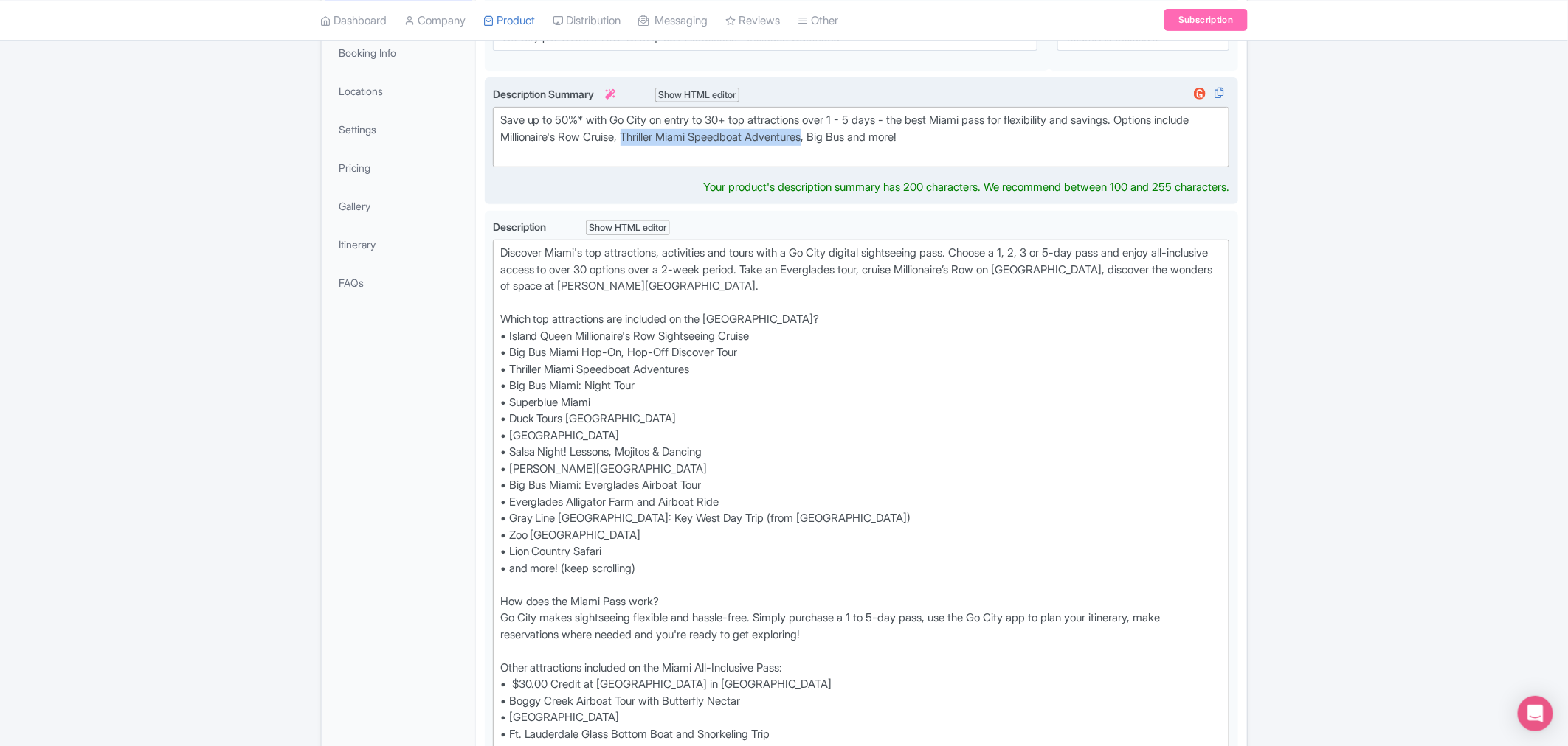
click at [862, 135] on div "Save up to 50%* with Go City on entry to 30+ top attractions over 1 - 5 days - …" at bounding box center [862, 136] width 723 height 50
paste trix-editor "<div>Save up to 50%* with Go City on entry to 30+ top attractions over 1 - 5 da…"
click at [898, 136] on div "Save up to 50%* with Go City on entry to 30+ top attractions over 1 - 5 days - …" at bounding box center [862, 136] width 723 height 50
type trix-editor "<div>Save up to 50%* with Go City on entry to 30+ top attractions over 1 - 5 da…"
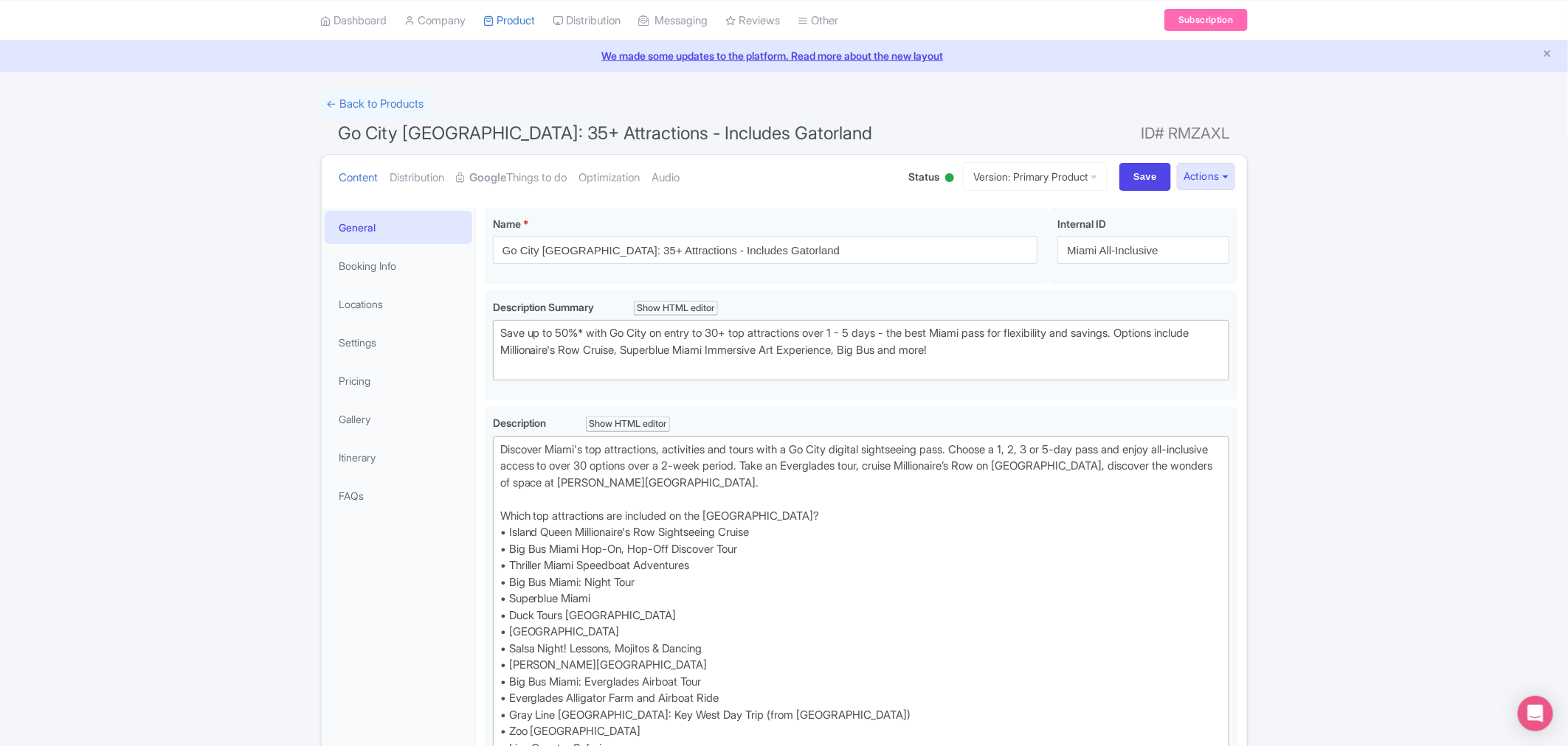
scroll to position [82, 0]
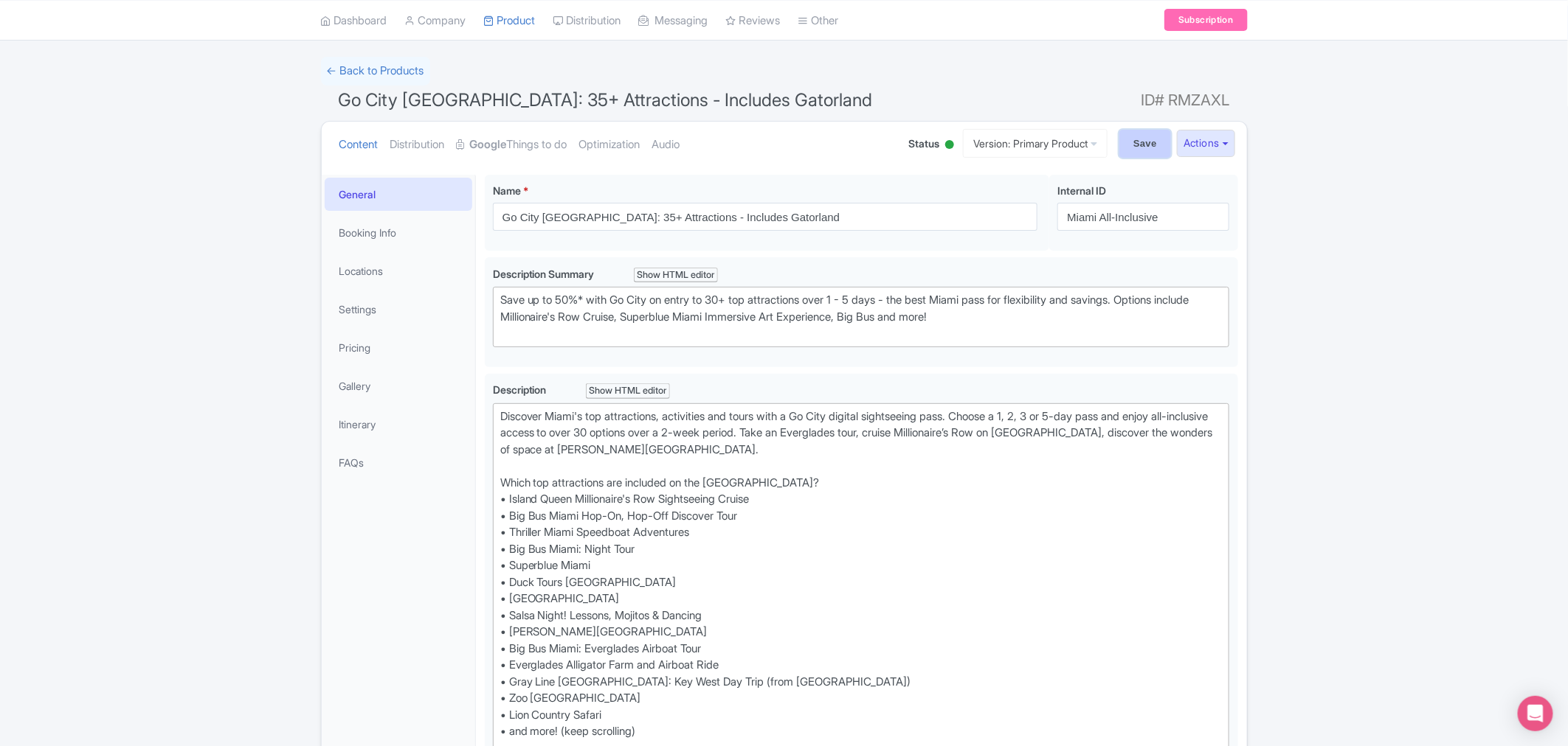
click at [1146, 131] on input "Save" at bounding box center [1145, 144] width 52 height 28
type input "Saving..."
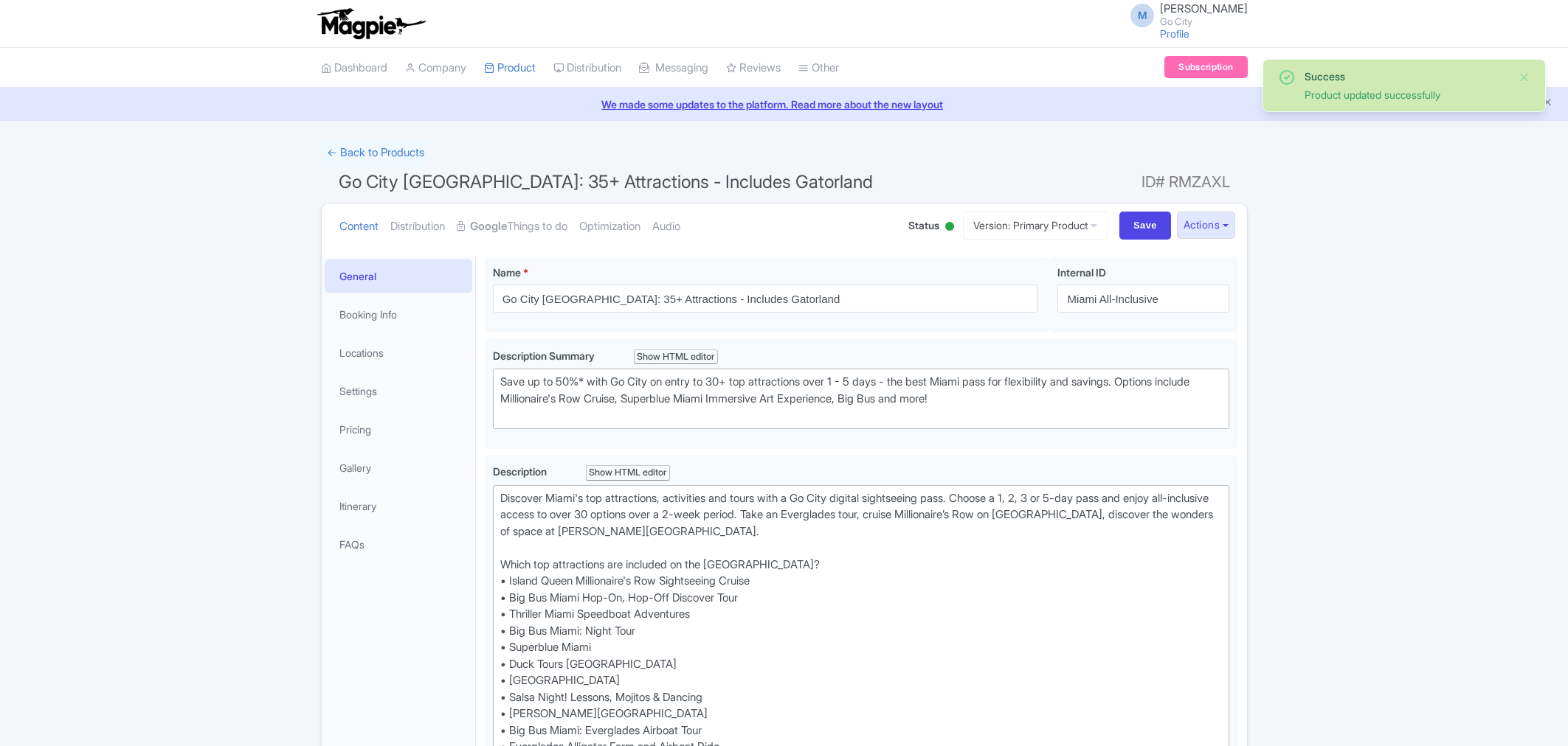
scroll to position [256, 0]
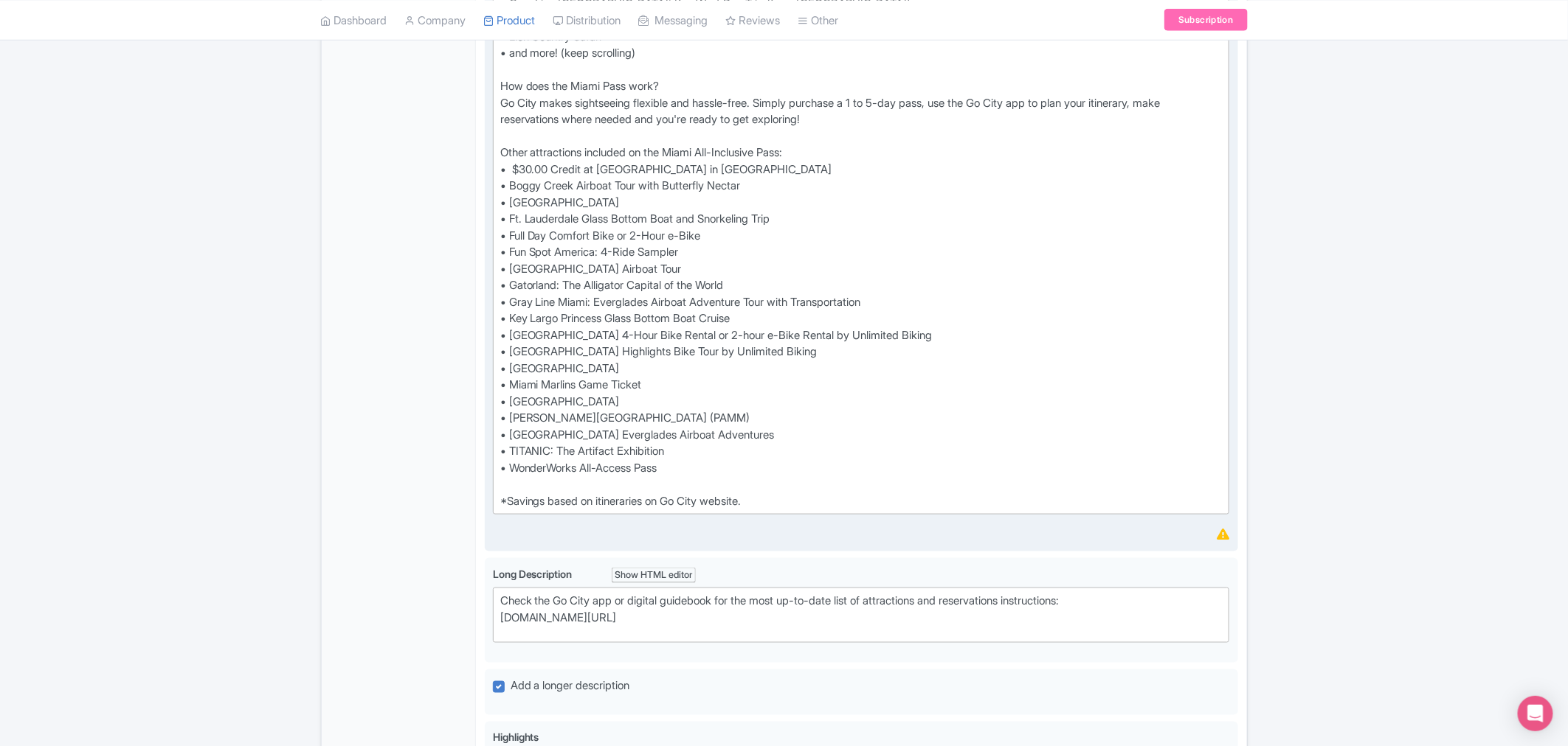
scroll to position [912, 0]
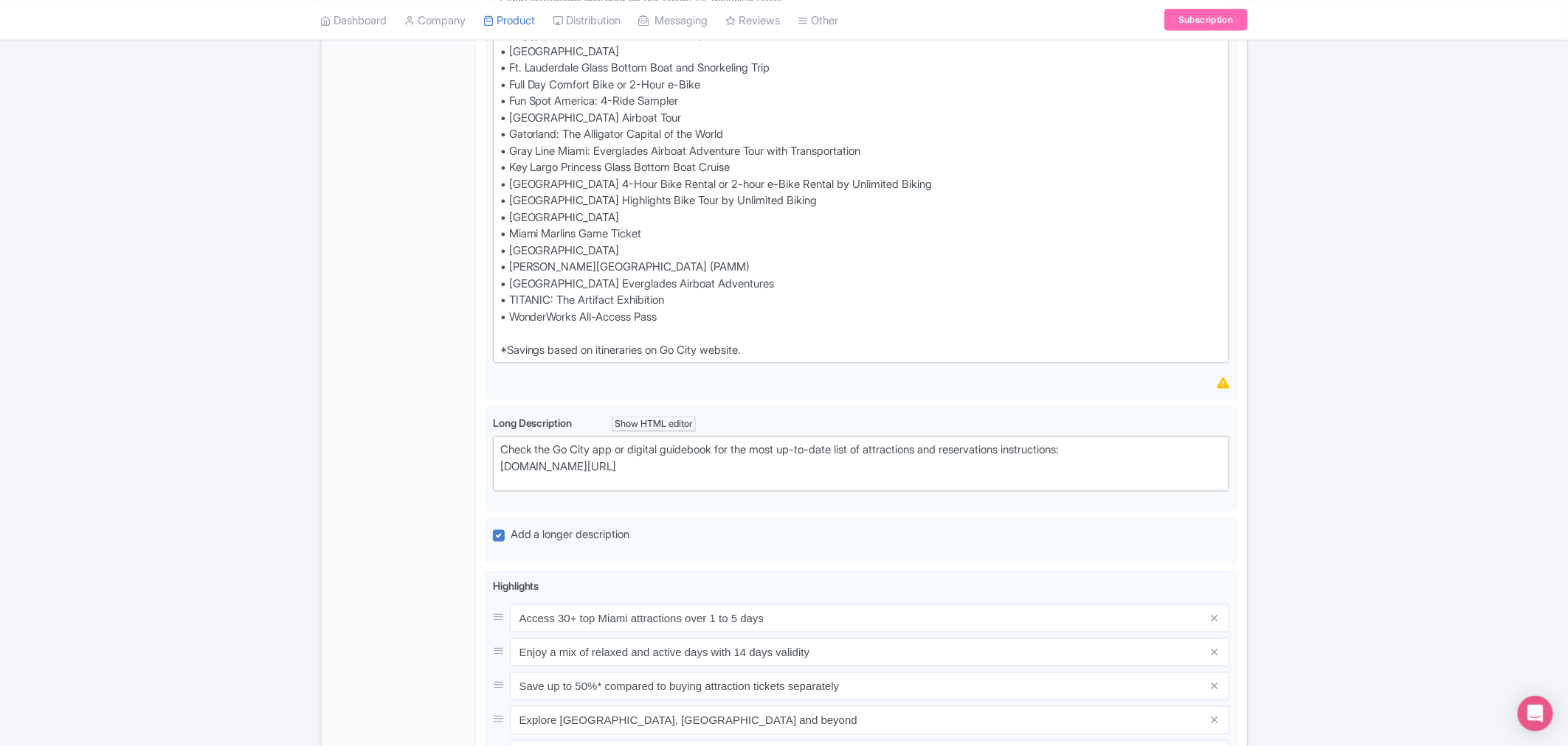
click at [1351, 266] on div "Success Product updated successfully ← Back to Products Go City [GEOGRAPHIC_DAT…" at bounding box center [784, 145] width 1568 height 1836
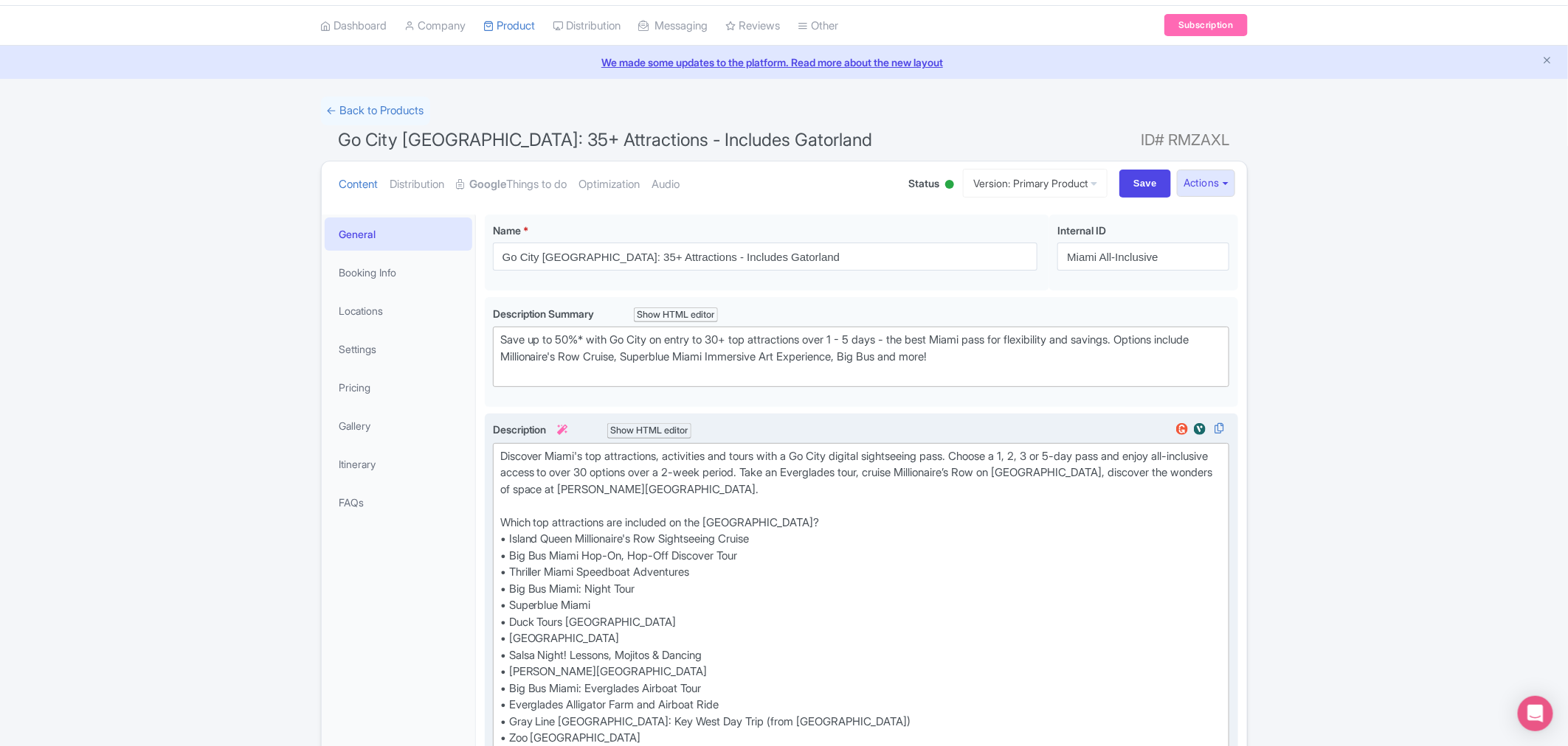
scroll to position [0, 0]
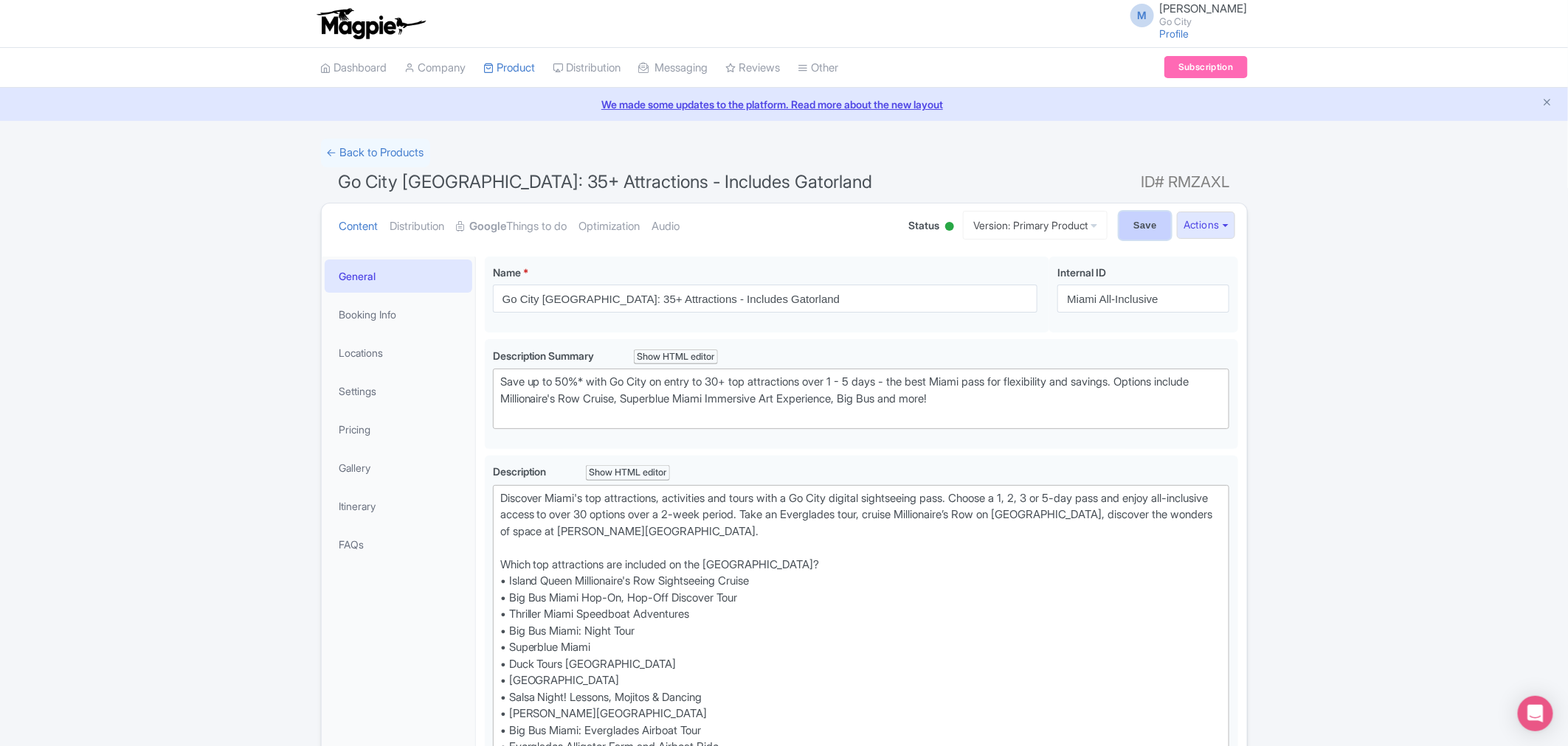
click at [1140, 224] on input "Save" at bounding box center [1145, 226] width 52 height 28
type input "Saving..."
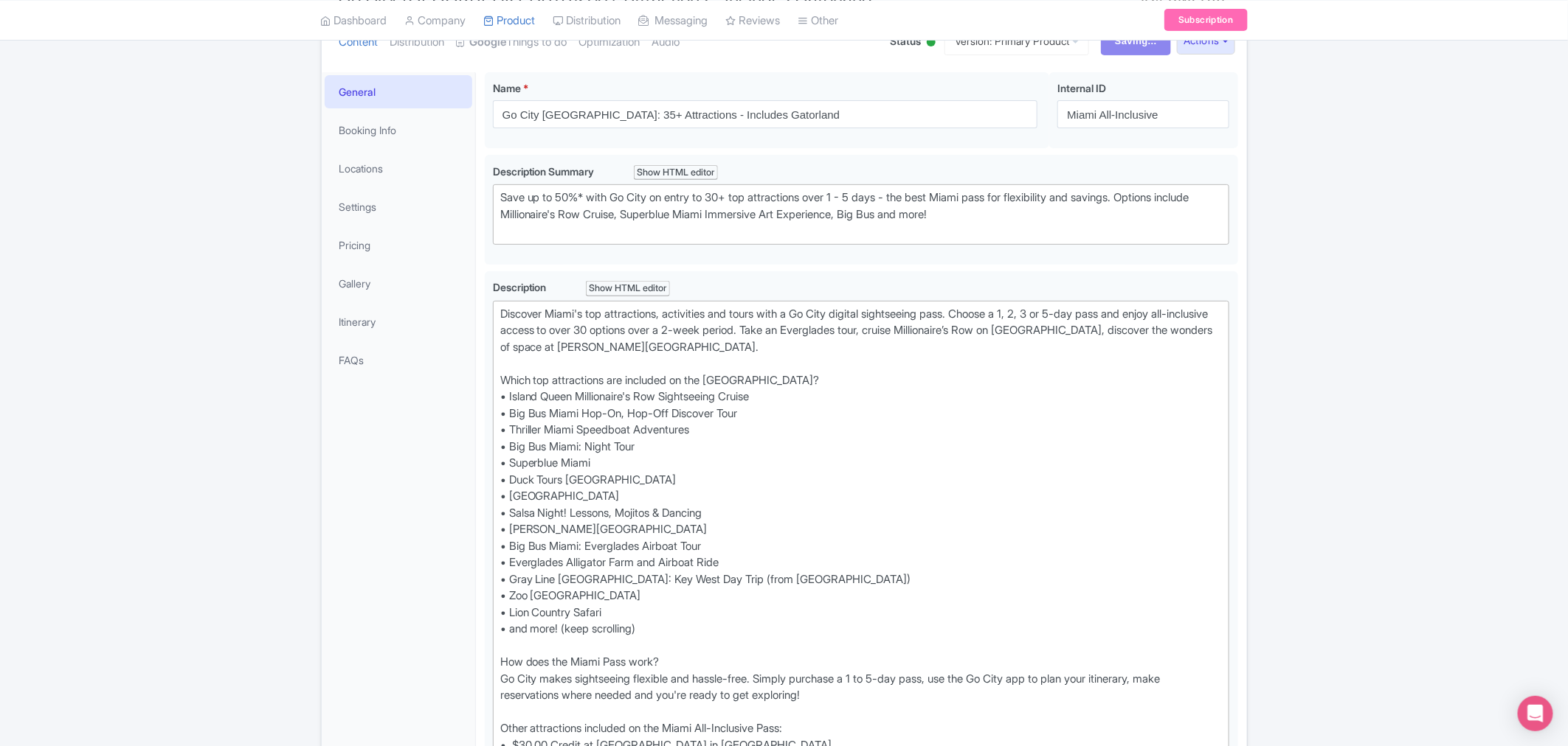
scroll to position [246, 0]
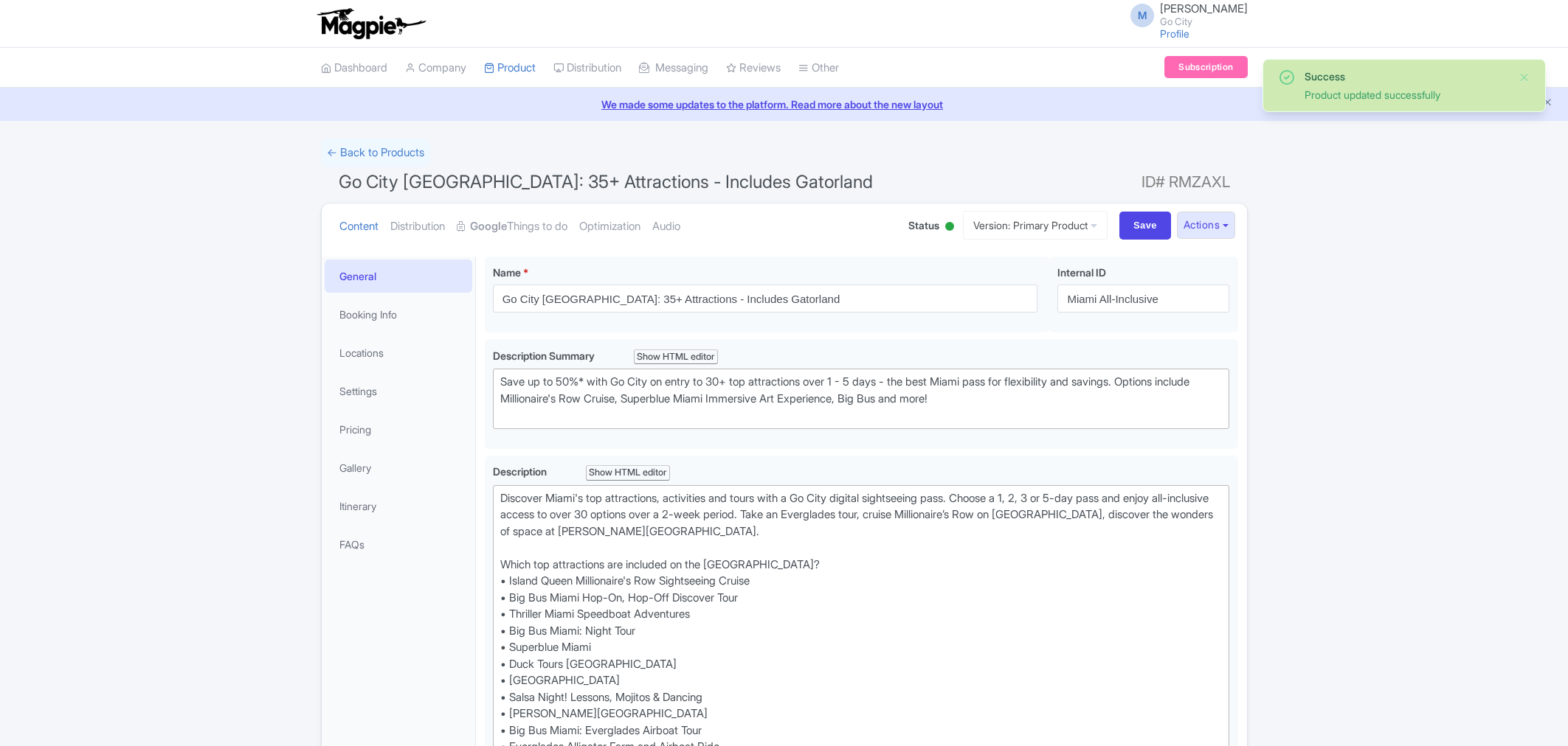
scroll to position [256, 0]
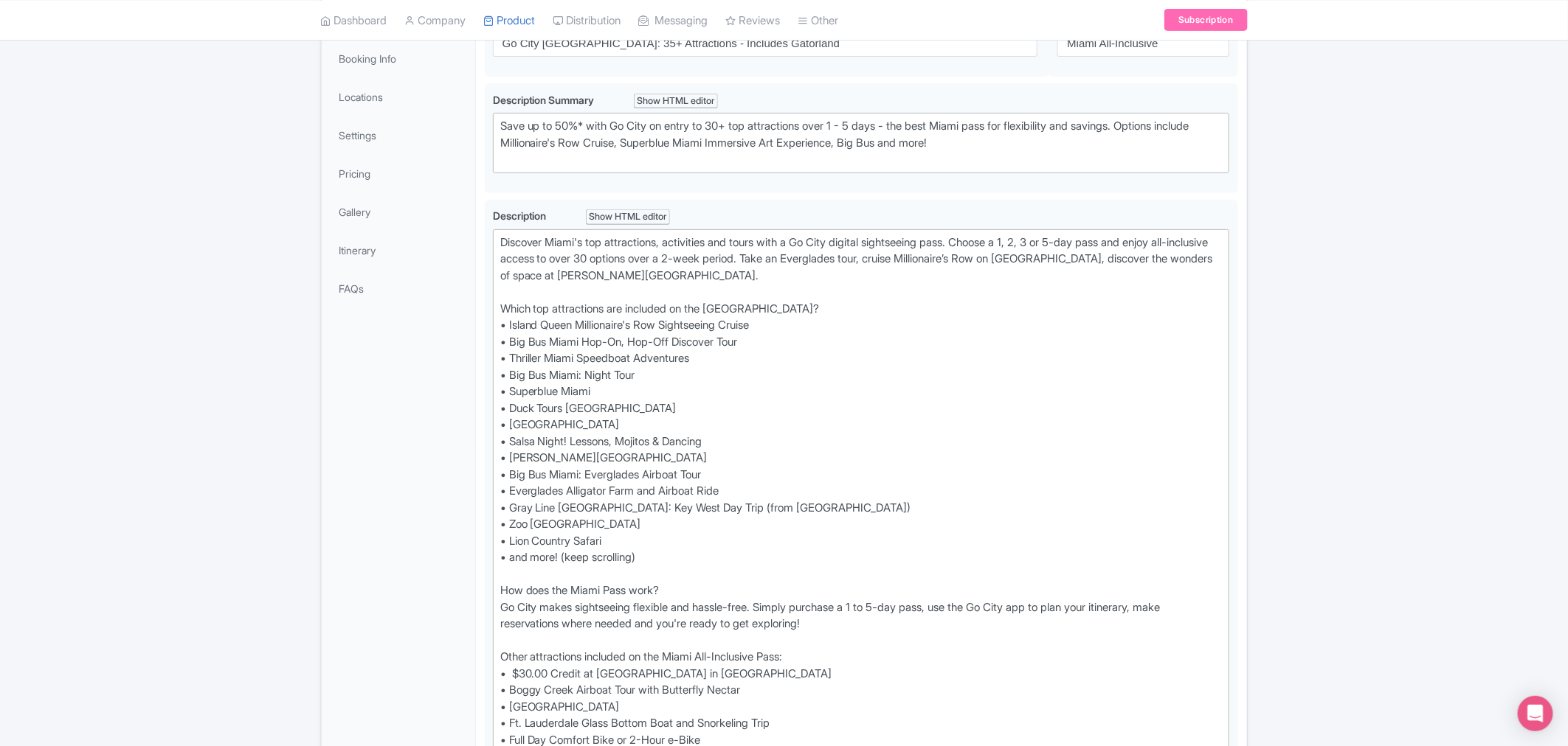
drag, startPoint x: 598, startPoint y: 388, endPoint x: 508, endPoint y: 391, distance: 90.0
click at [508, 391] on div "Discover Miami's top attractions, activities and tours with a Go City digital s…" at bounding box center [862, 625] width 723 height 781
paste trix-editor "Immersive Art Experience"
type trix-editor "<lor>Ipsumdol Sitam'c adi elitseddoei, temporinci utl etdol magn a En Admi veni…"
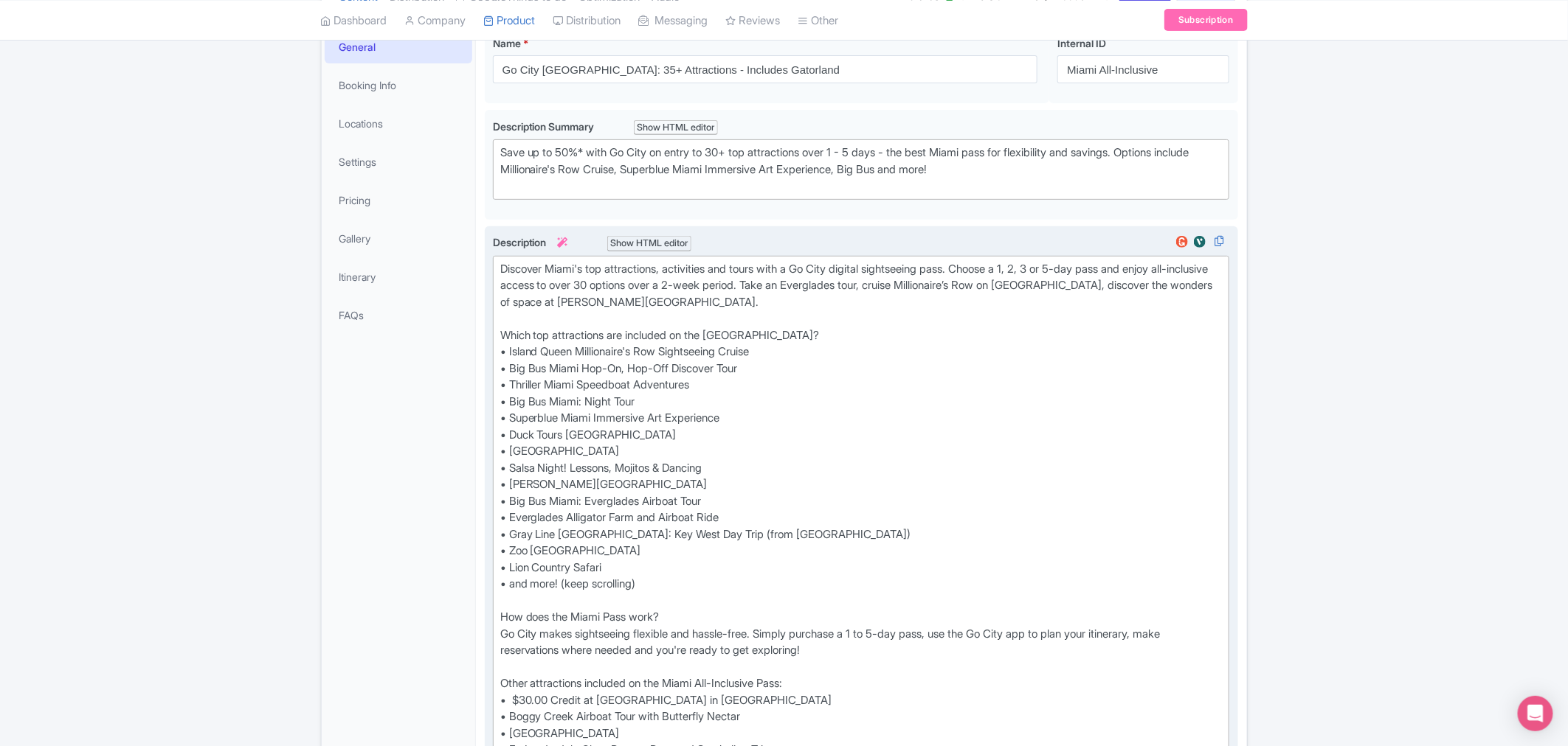
scroll to position [0, 0]
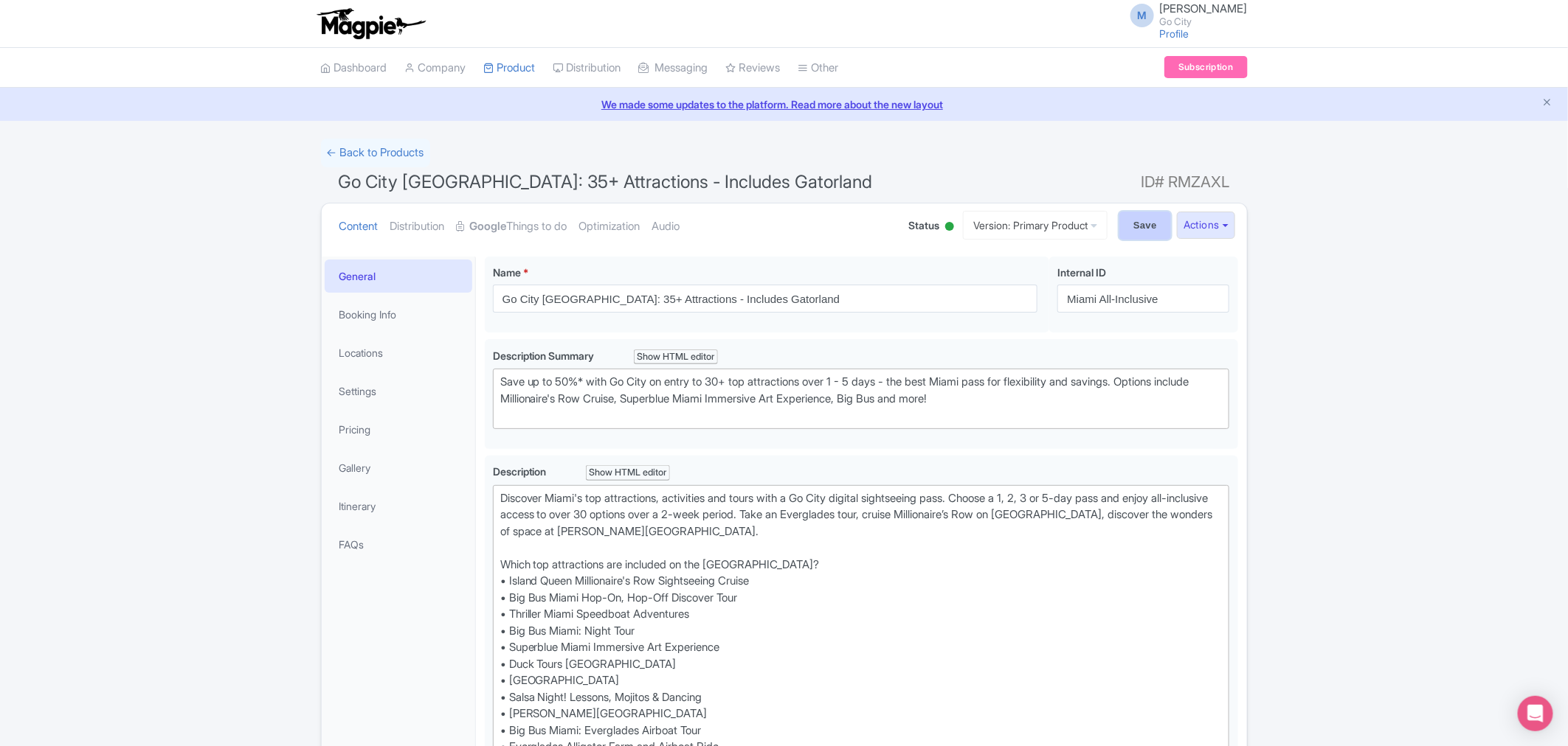
click at [1133, 222] on input "Save" at bounding box center [1145, 226] width 52 height 28
type input "Saving..."
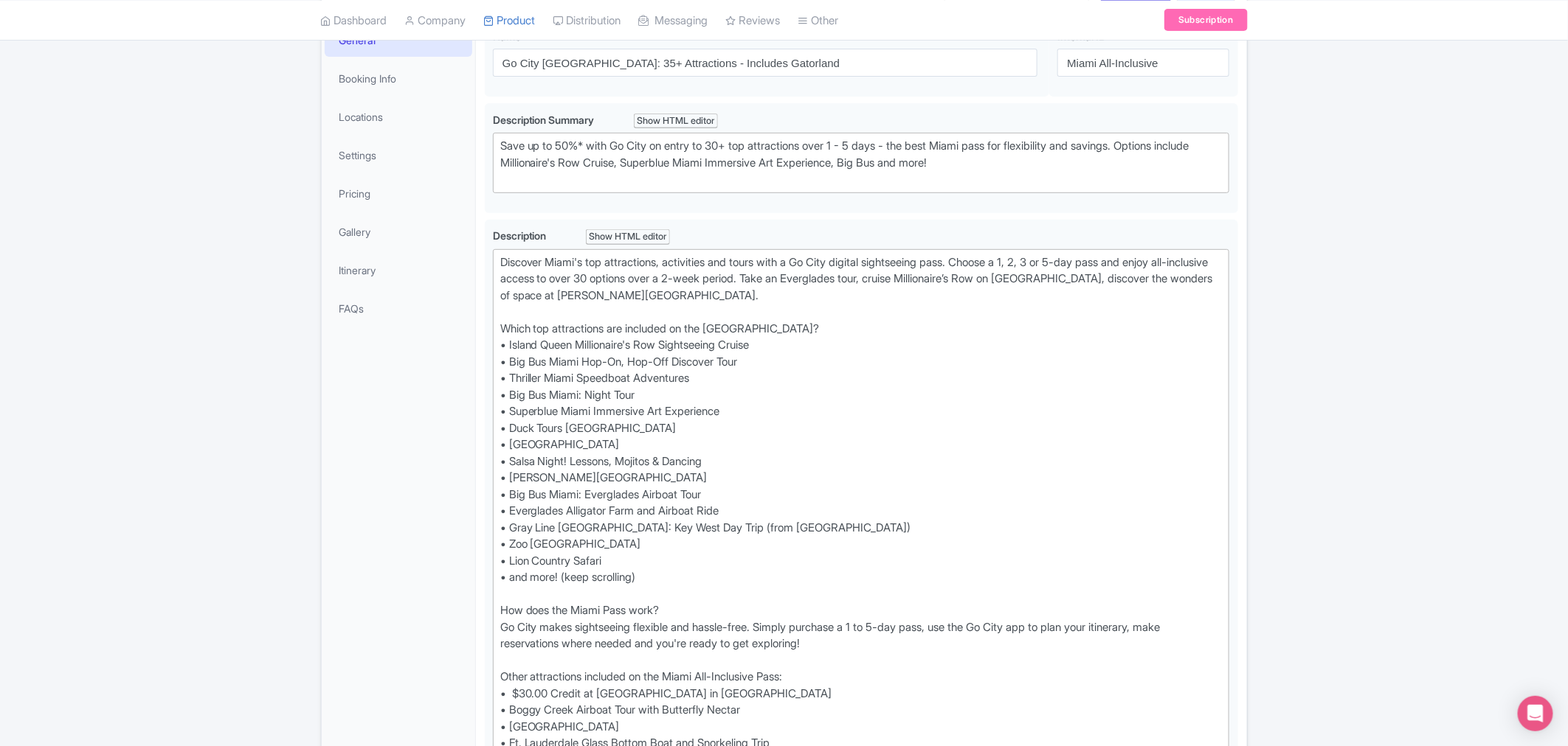
scroll to position [246, 0]
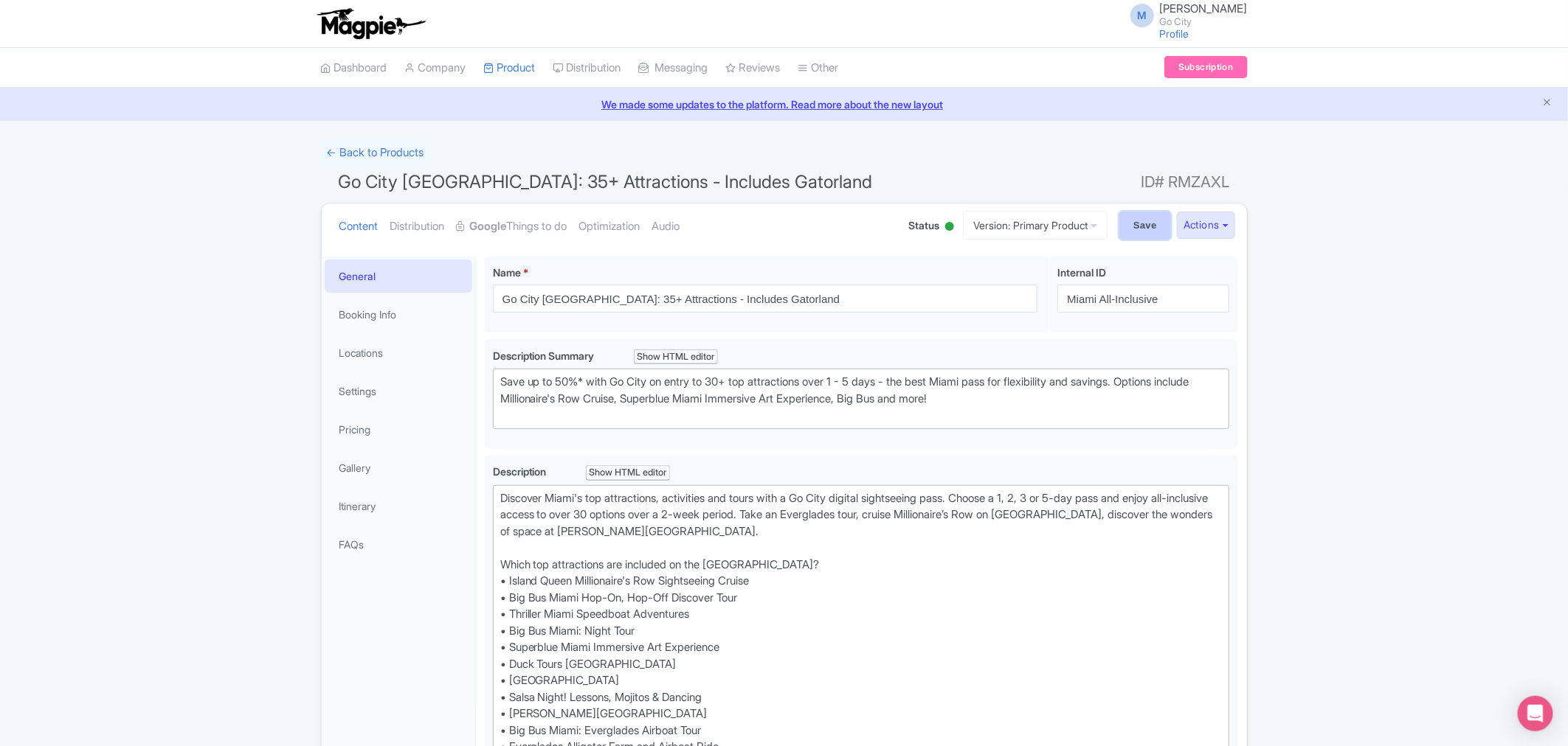
click at [1128, 217] on input "Save" at bounding box center [1145, 226] width 52 height 28
type input "Saving..."
click at [389, 147] on link "← Back to Products" at bounding box center [376, 153] width 109 height 29
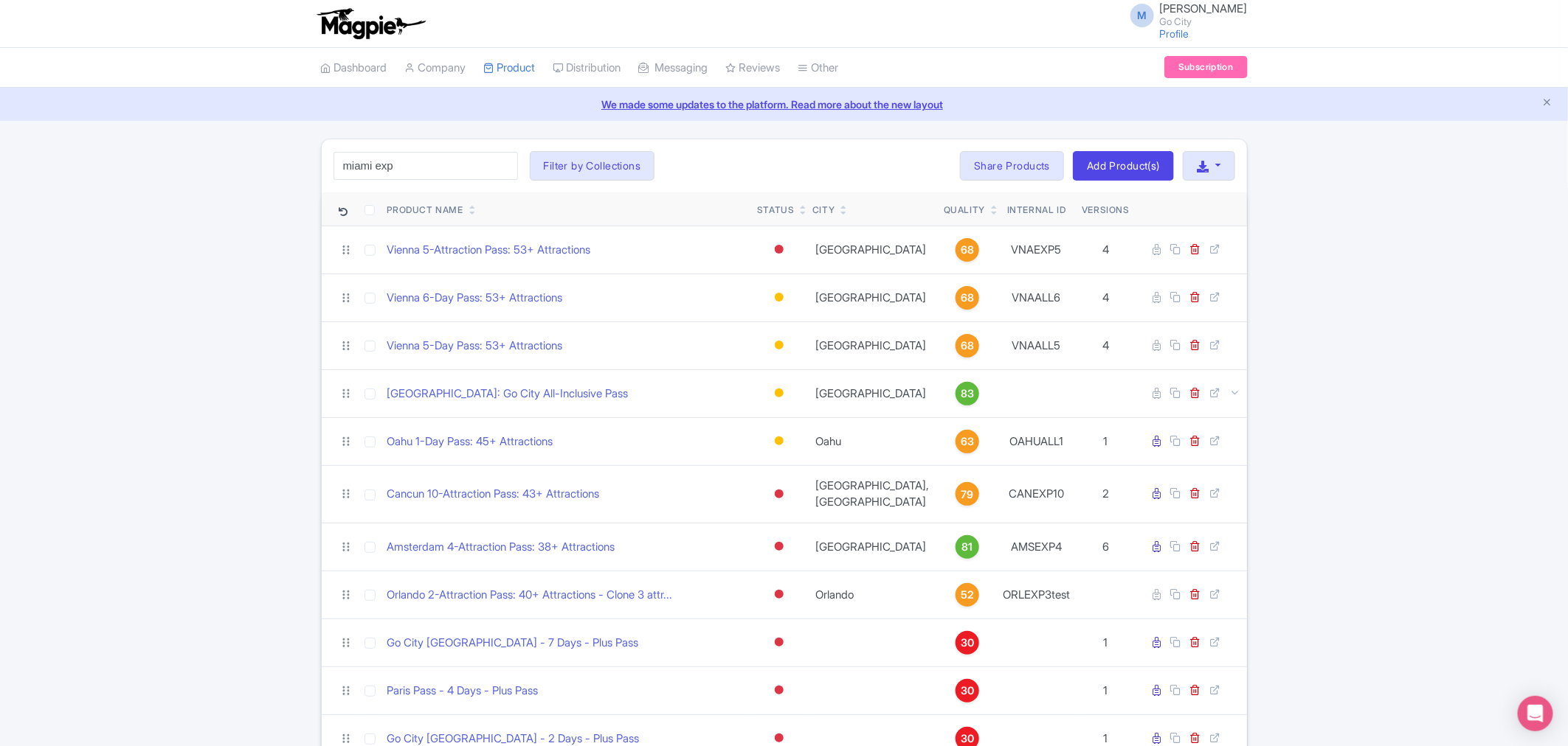
type input "miami exp"
click button "Search" at bounding box center [0, 0] width 0 height 0
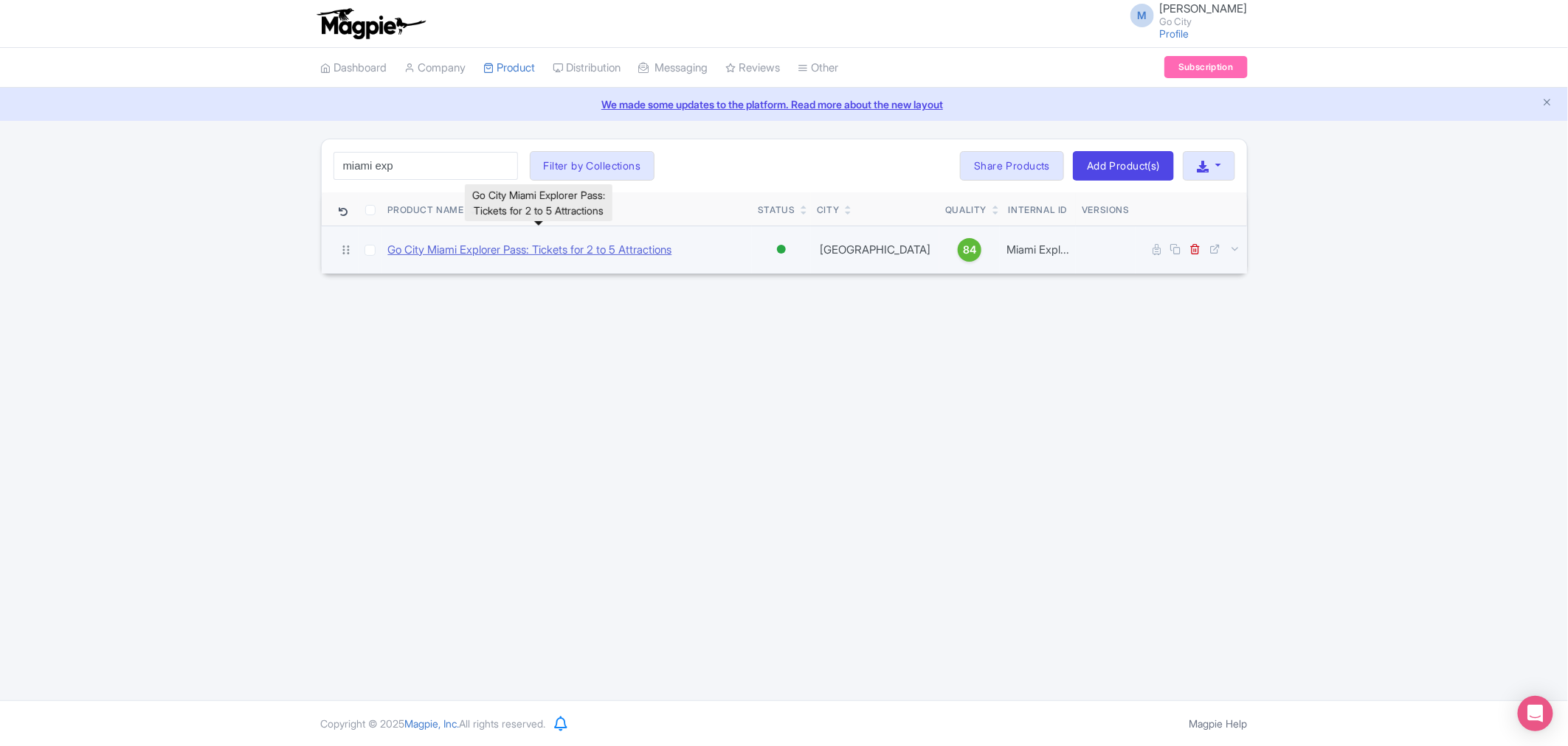
click at [600, 252] on link "Go City Miami Explorer Pass: Tickets for 2 to 5 Attractions" at bounding box center [530, 250] width 284 height 17
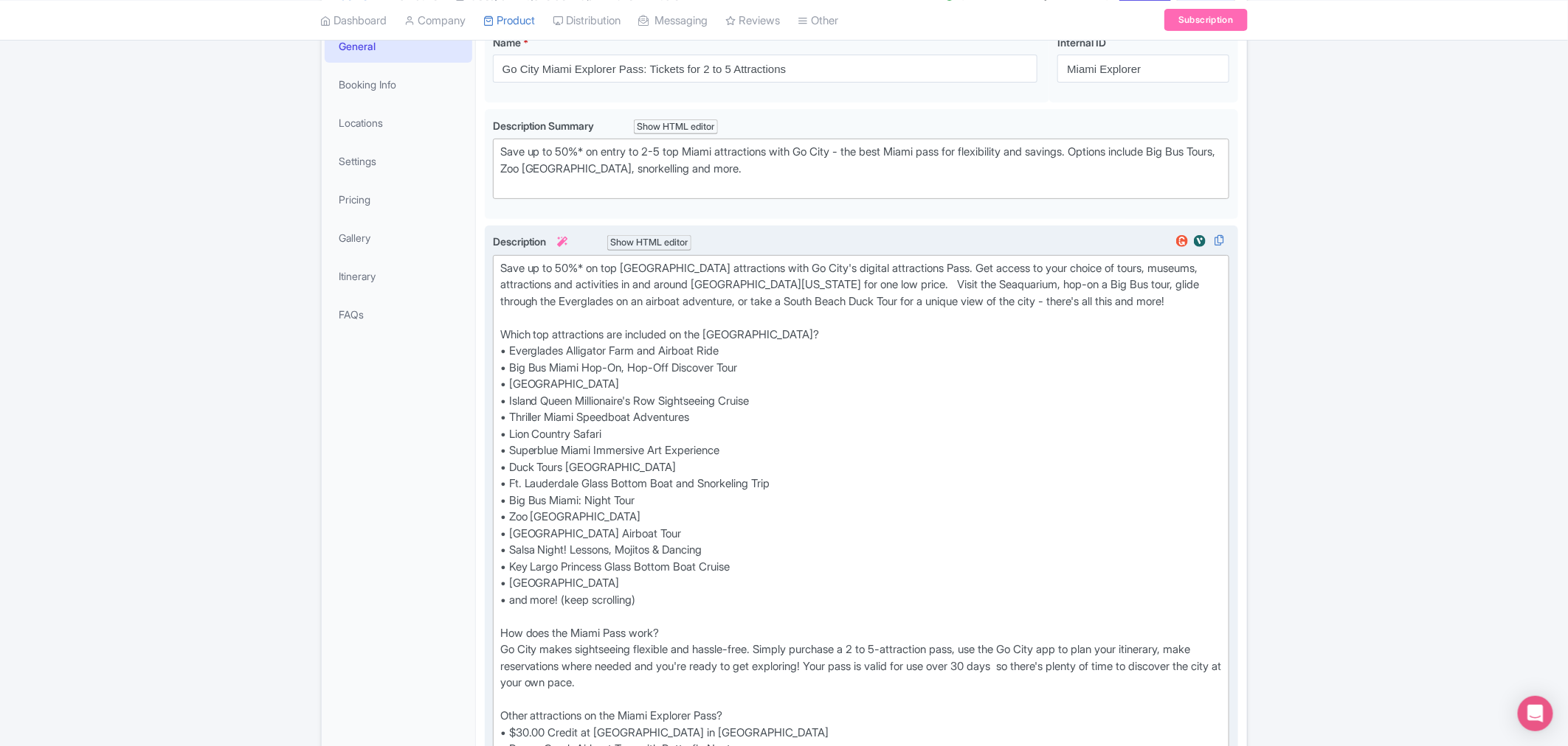
scroll to position [246, 0]
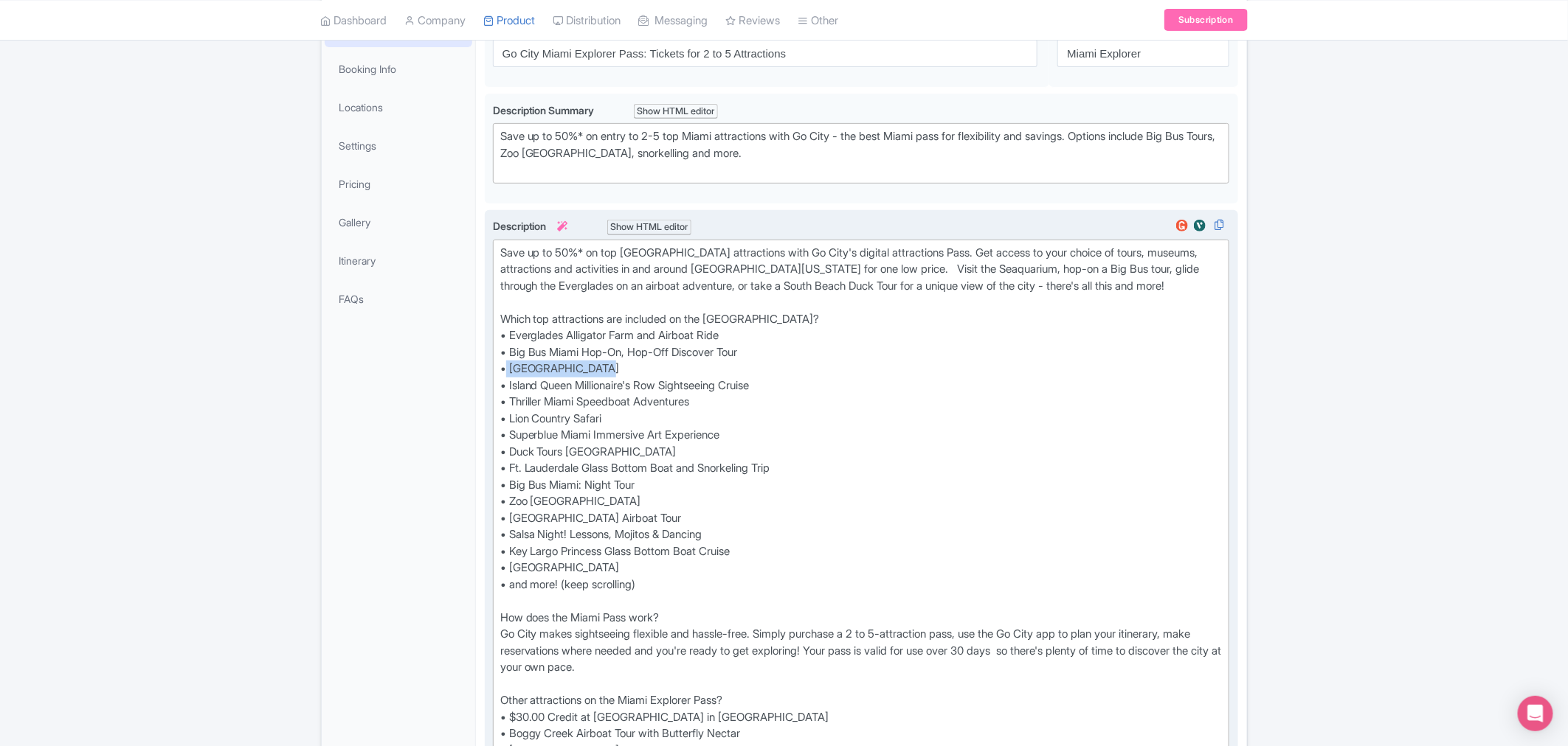
drag, startPoint x: 608, startPoint y: 368, endPoint x: 504, endPoint y: 365, distance: 104.0
click at [504, 365] on div "Save up to 50%* on top Miami attractions with Go City's digital attractions Pas…" at bounding box center [862, 684] width 723 height 880
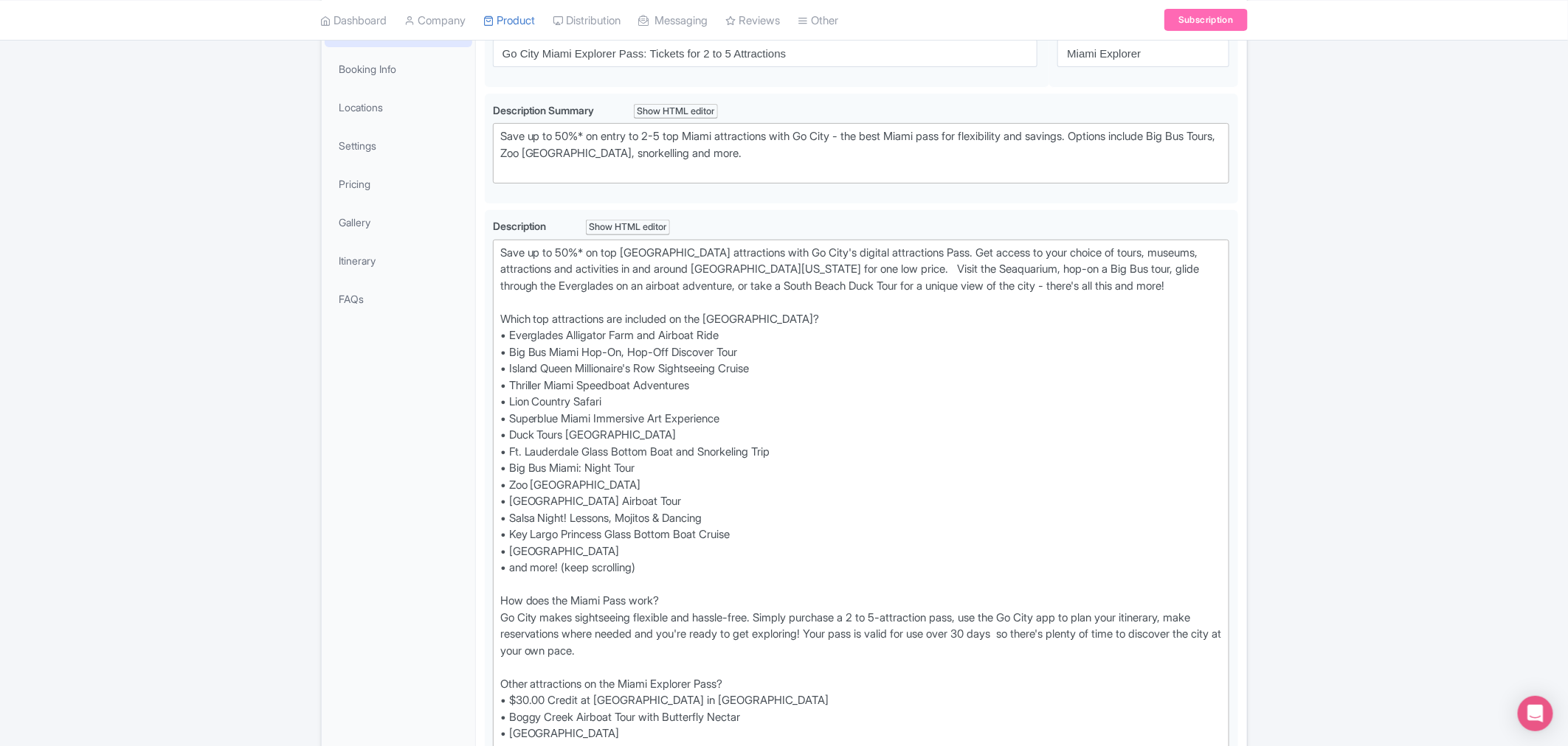
drag, startPoint x: 926, startPoint y: 266, endPoint x: 820, endPoint y: 266, distance: 106.0
click at [820, 266] on div "Save up to 50%* on top Miami attractions with Go City's digital attractions Pas…" at bounding box center [862, 676] width 723 height 862
click at [1005, 303] on div "Save up to 50%* on top Miami attractions with Go City's digital attractions Pas…" at bounding box center [862, 676] width 723 height 862
drag, startPoint x: 819, startPoint y: 269, endPoint x: 924, endPoint y: 263, distance: 105.2
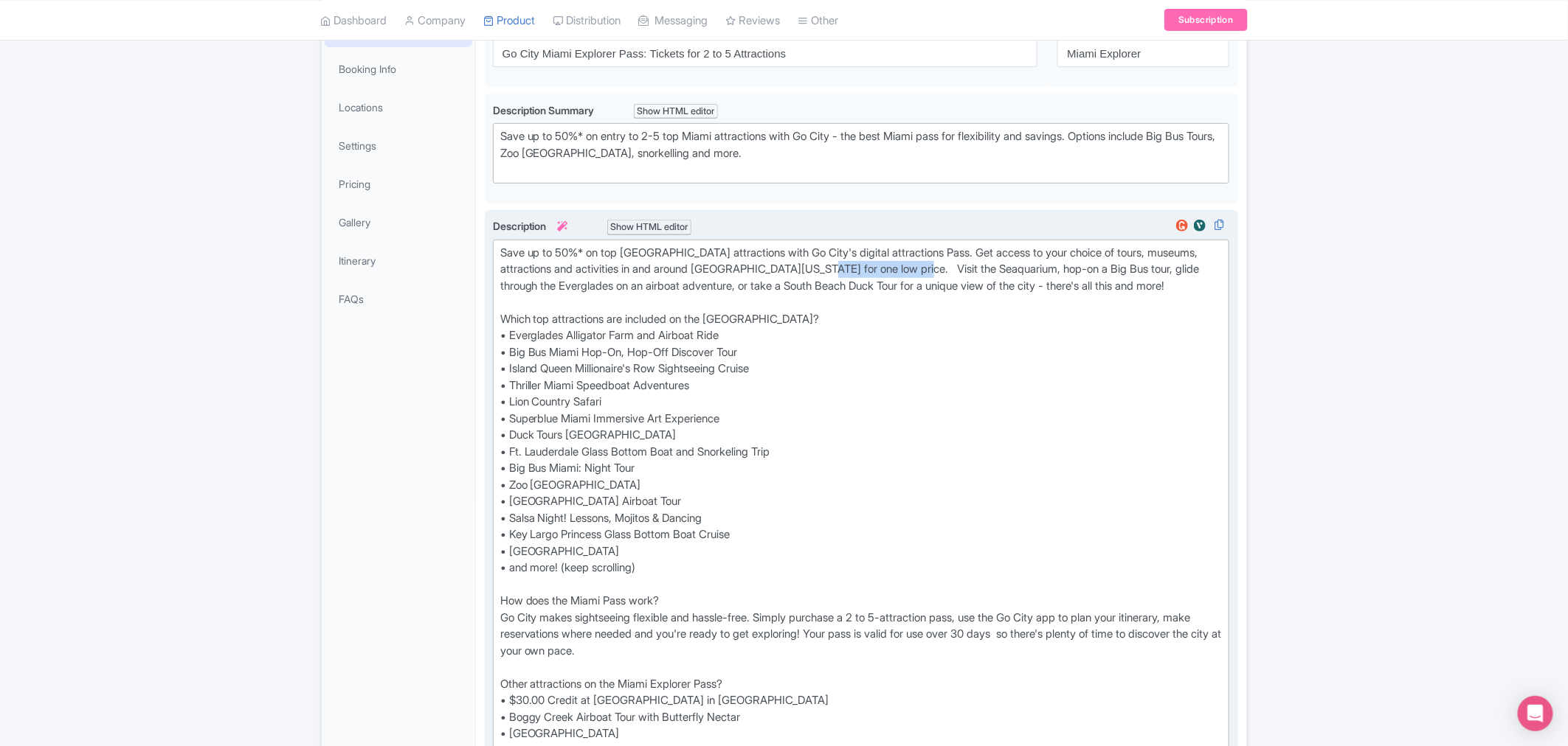
click at [924, 263] on div "Save up to 50%* on top Miami attractions with Go City's digital attractions Pas…" at bounding box center [862, 676] width 723 height 862
paste trix-editor "<div>Save up to 50%* on top Miami attractions with Go City's digital attraction…"
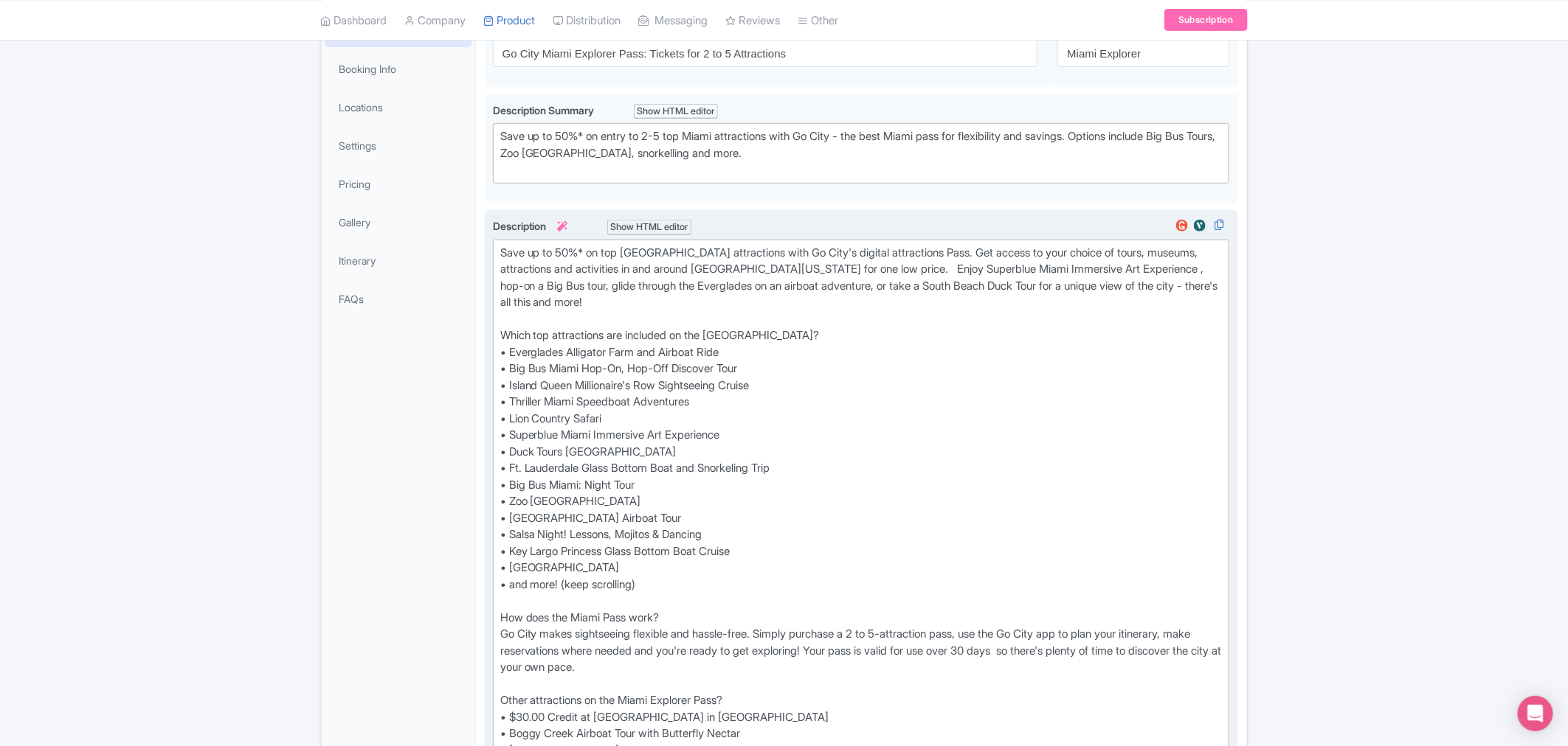
click at [816, 269] on div "Save up to 50%* on top Miami attractions with Go City's digital attractions Pas…" at bounding box center [862, 684] width 723 height 880
click at [1073, 273] on div "Save up to 50%* on top Miami attractions with Go City's digital attractions Pas…" at bounding box center [862, 684] width 723 height 880
type trix-editor "<div>Save up to 50%* on top Miami attractions with Go City's digital attraction…"
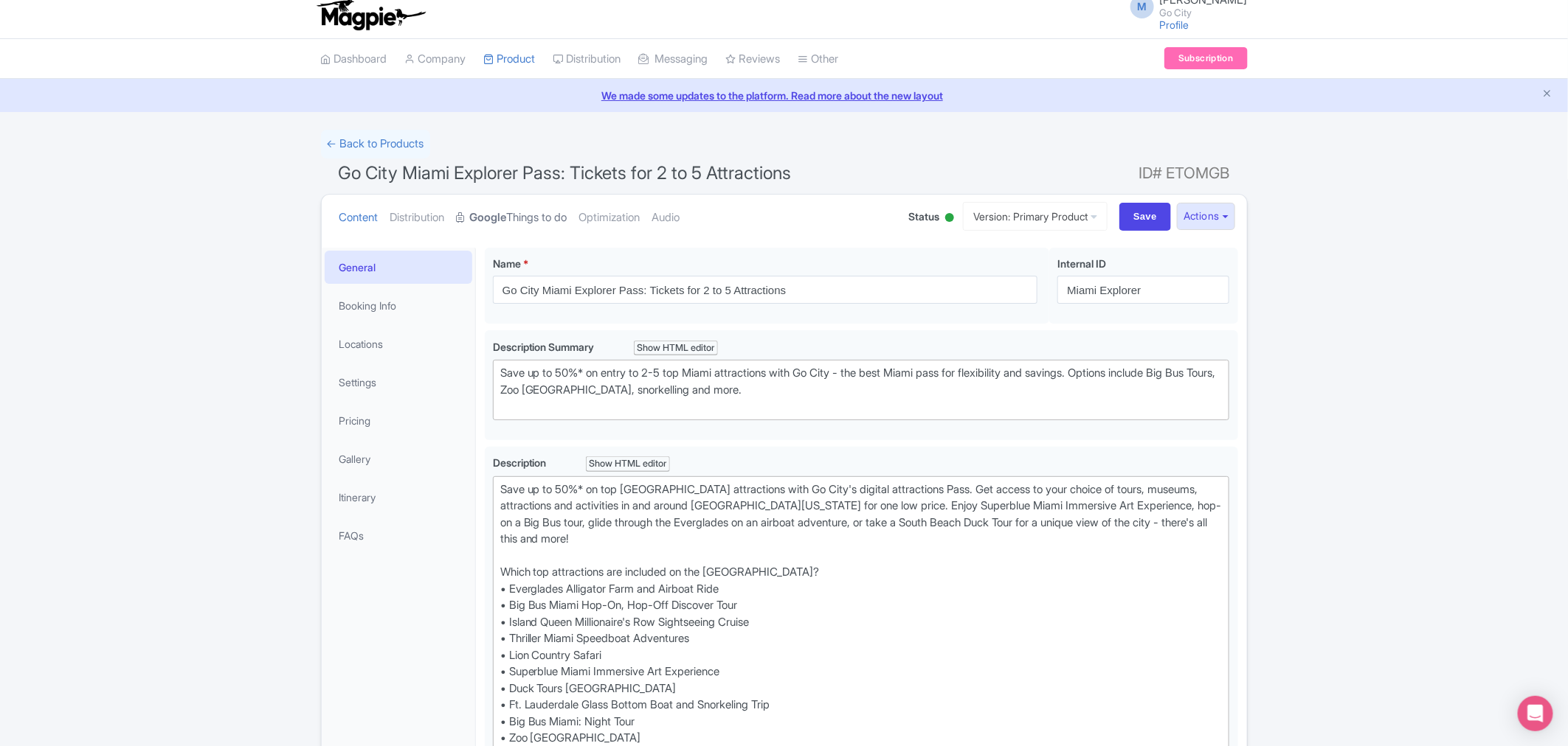
scroll to position [0, 0]
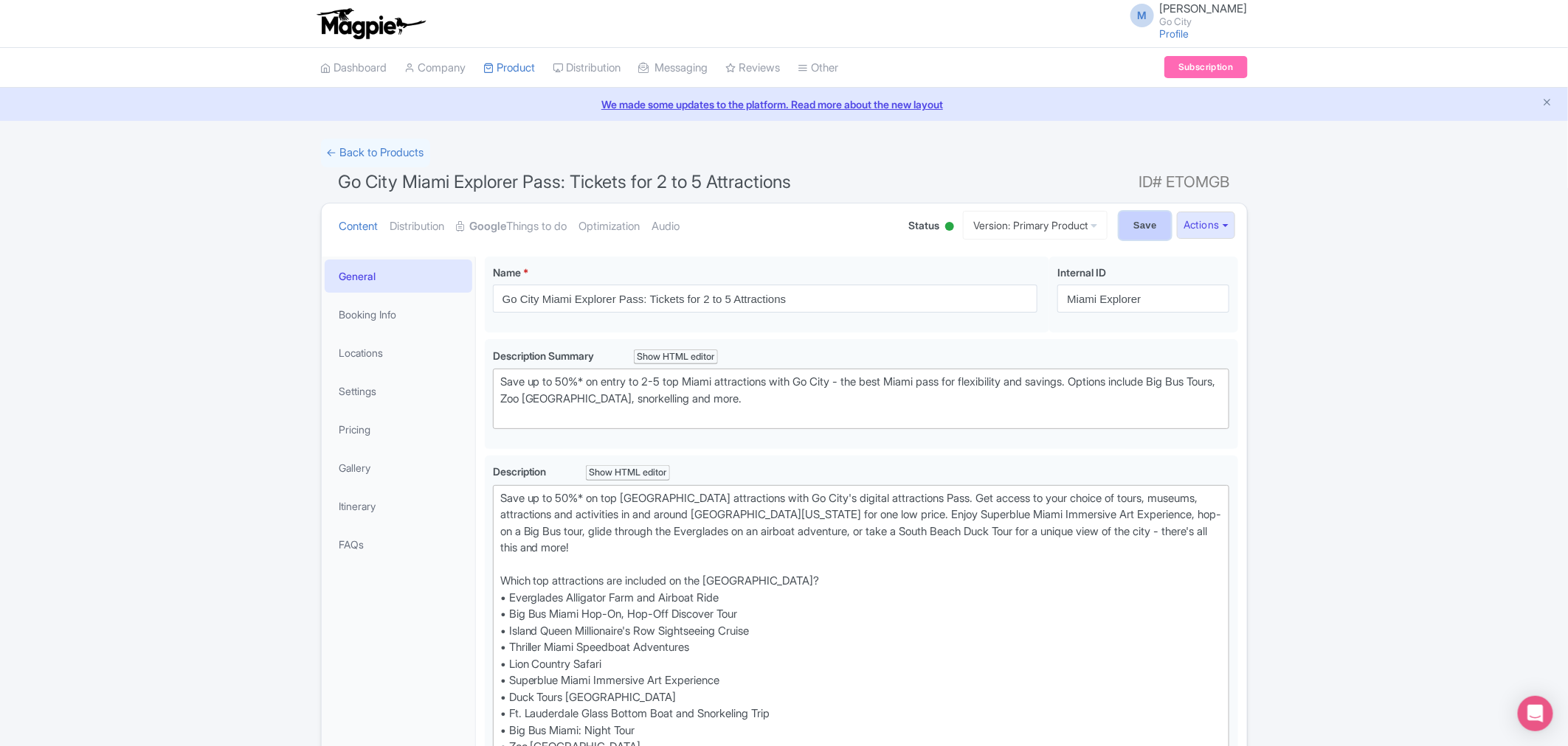
click at [1128, 220] on input "Save" at bounding box center [1145, 226] width 52 height 28
type input "Saving..."
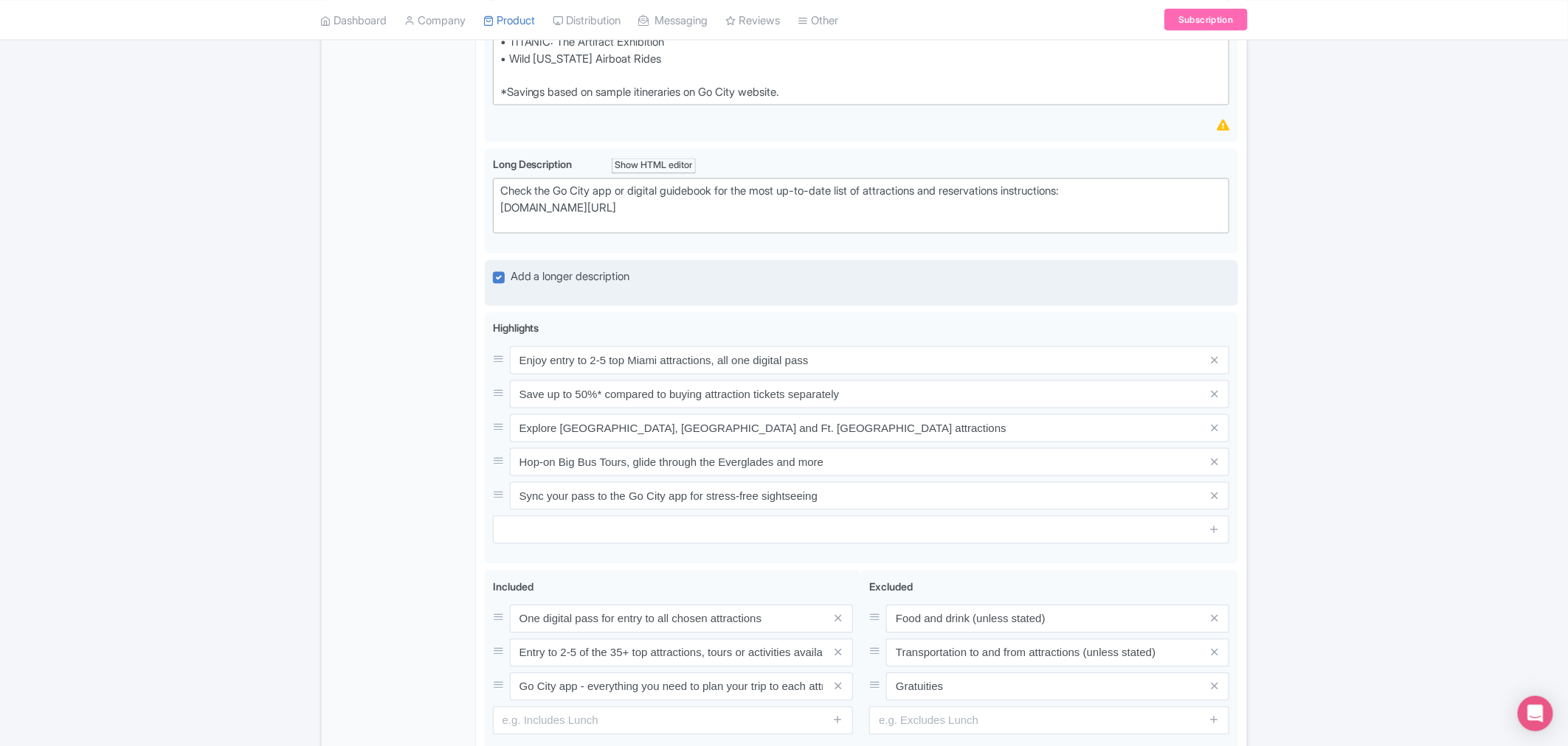
scroll to position [966, 0]
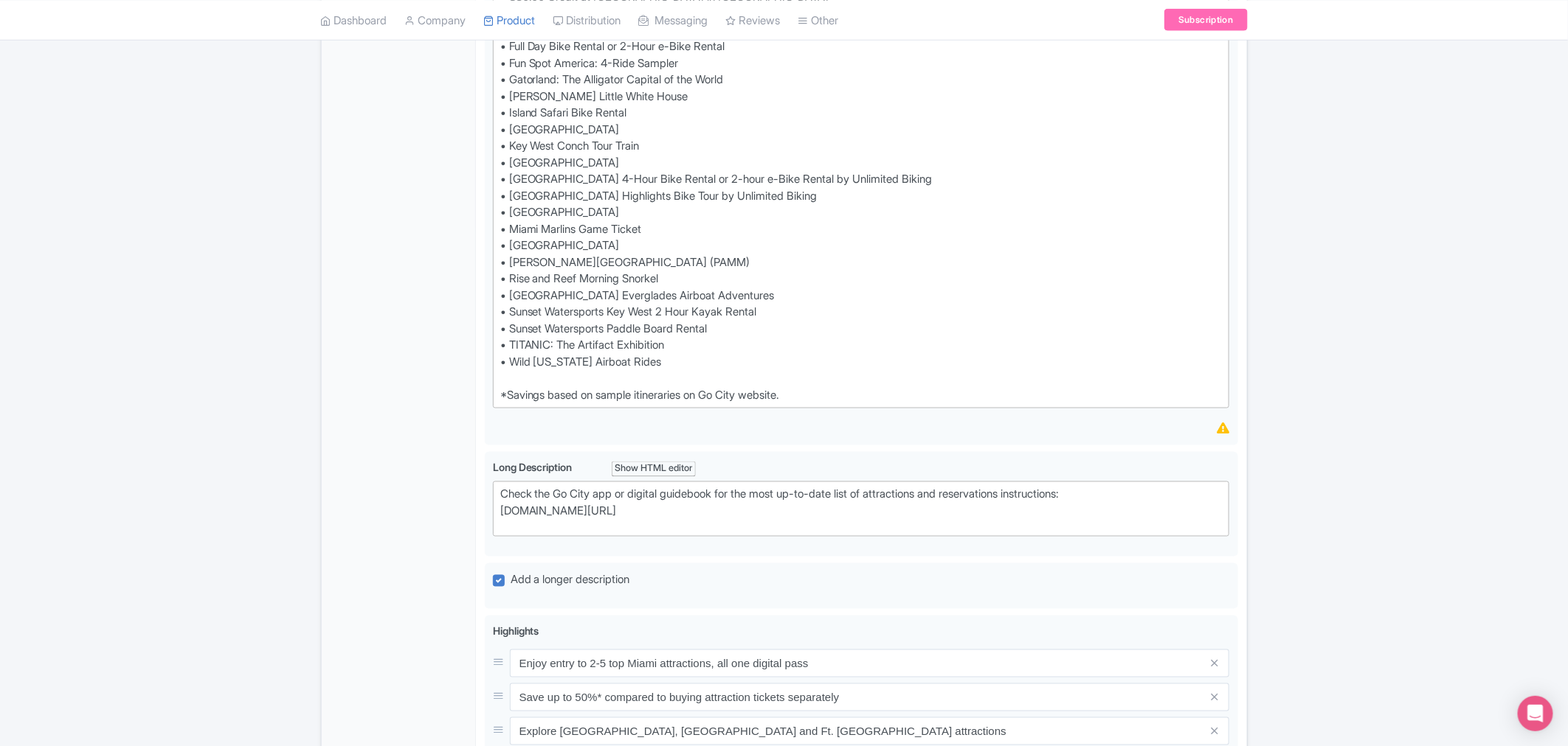
click at [1361, 283] on div "Success Product updated successfully ← Back to Products Go City Miami Explorer …" at bounding box center [784, 140] width 1568 height 1936
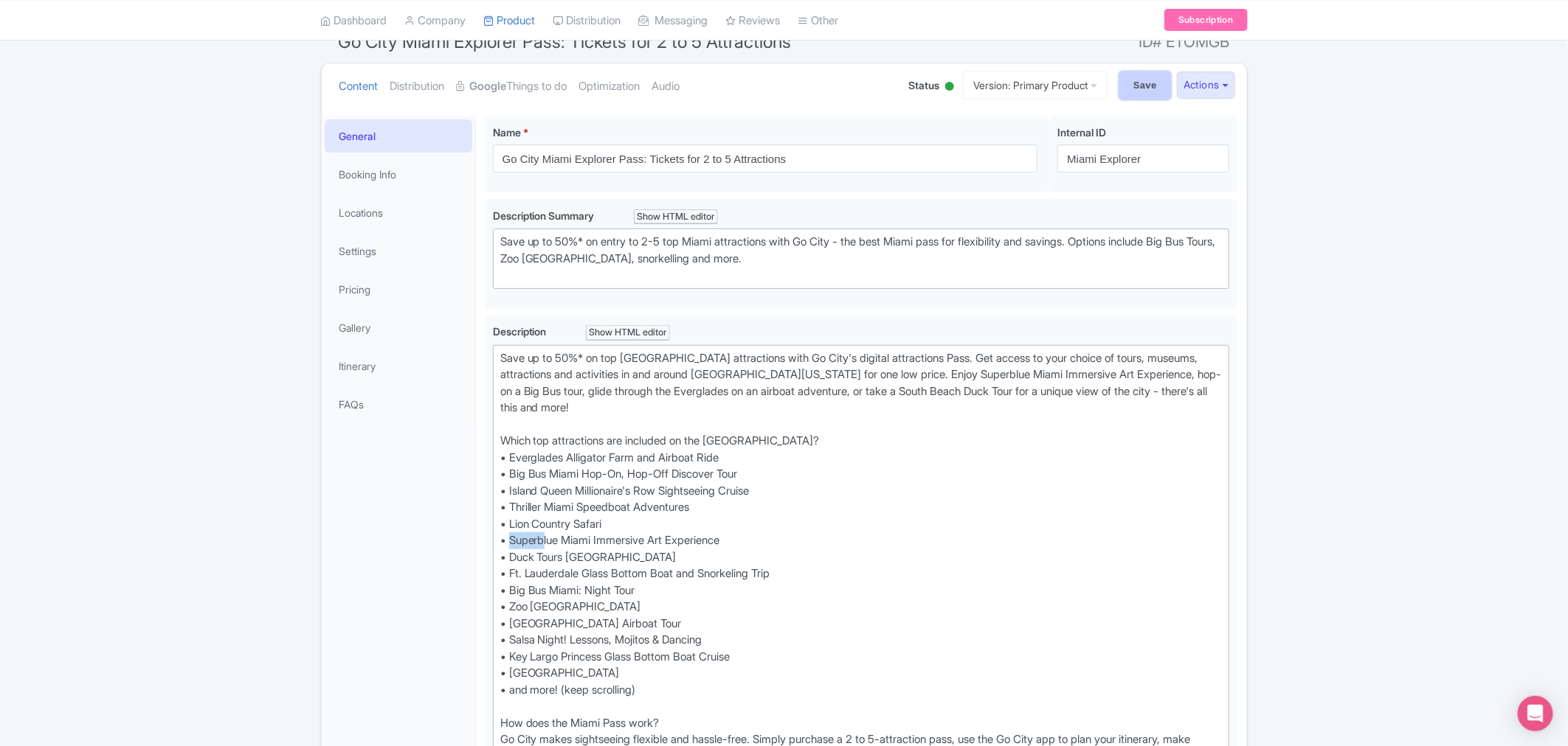
click at [1139, 84] on input "Save" at bounding box center [1145, 86] width 52 height 28
type input "Saving..."
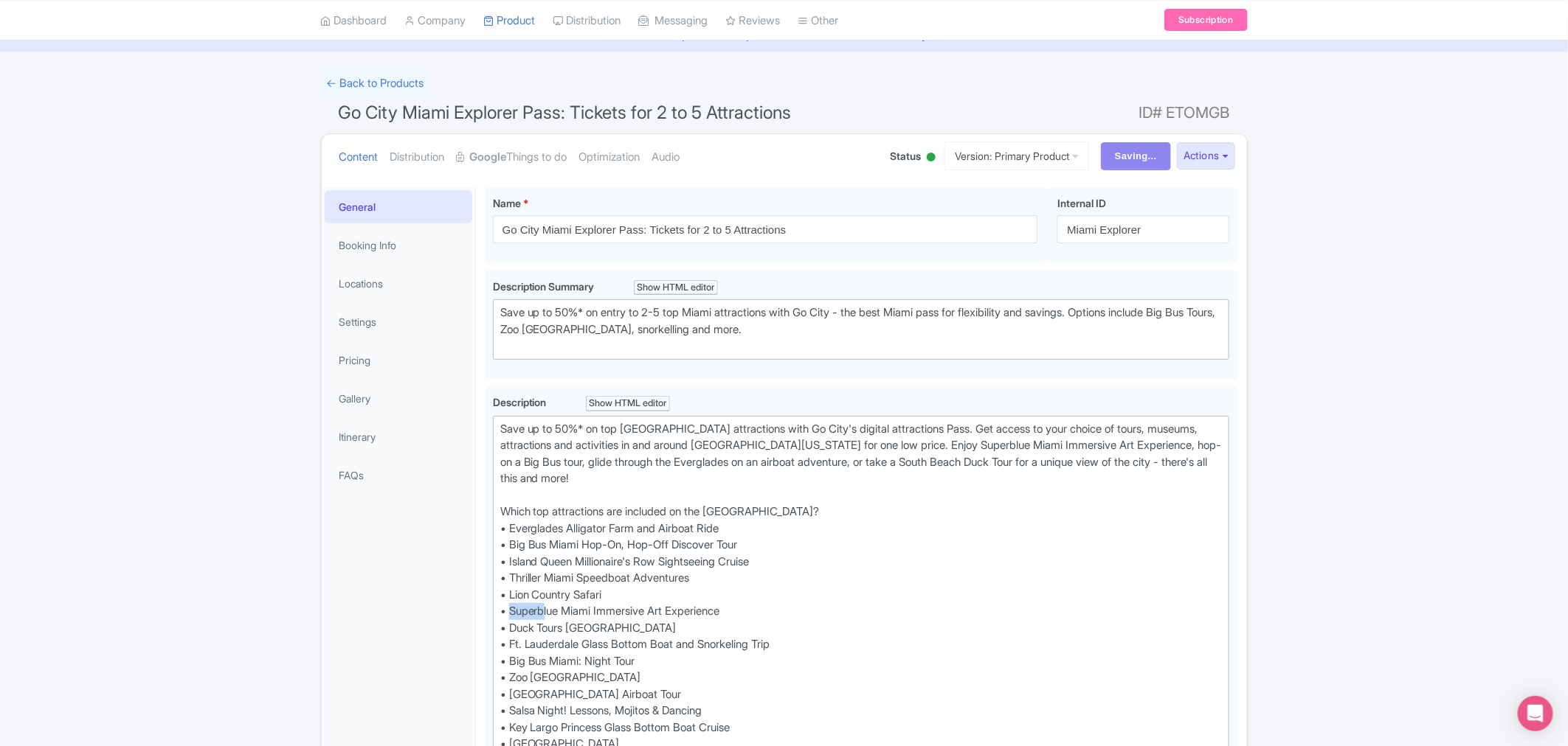
scroll to position [0, 0]
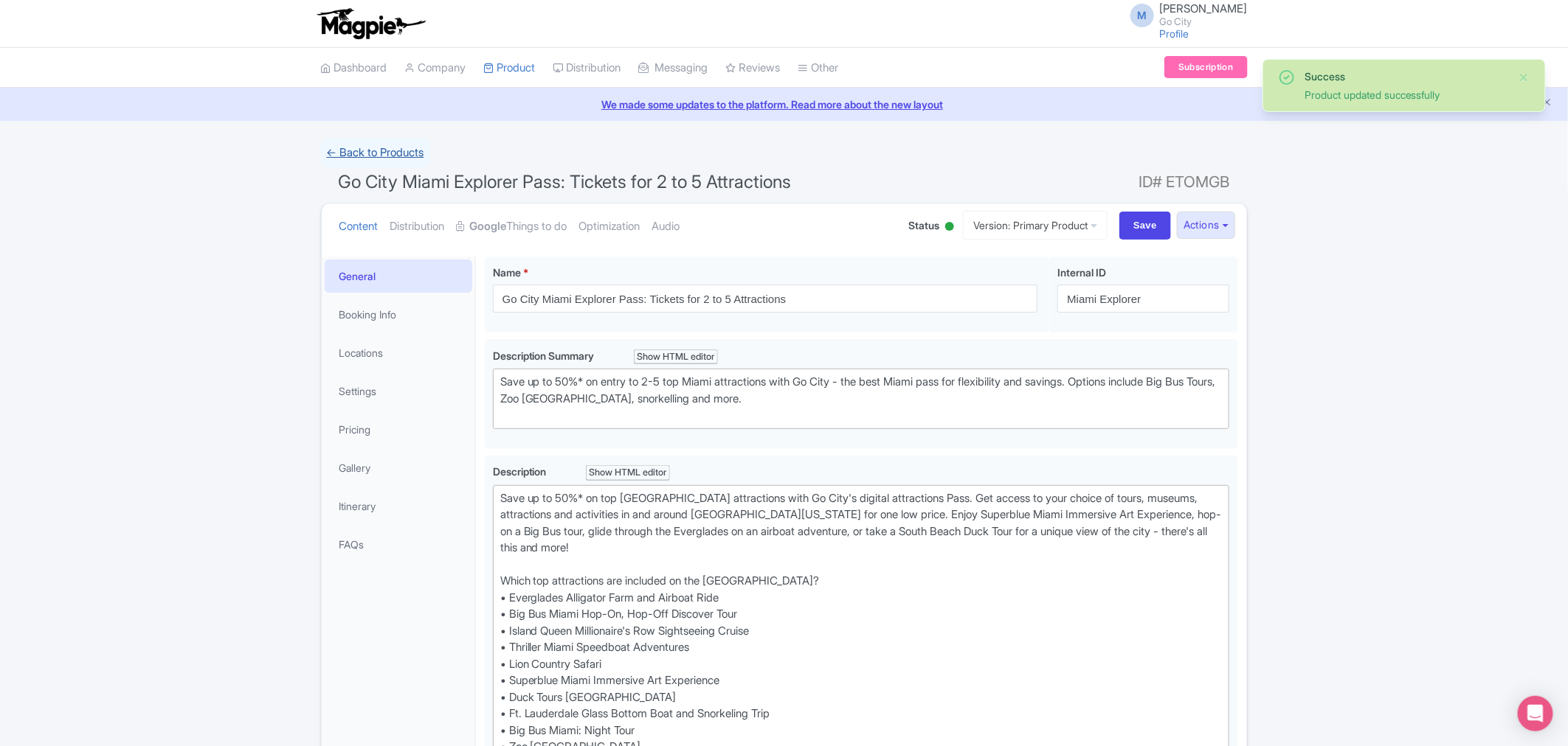
click at [359, 152] on link "← Back to Products" at bounding box center [376, 153] width 109 height 29
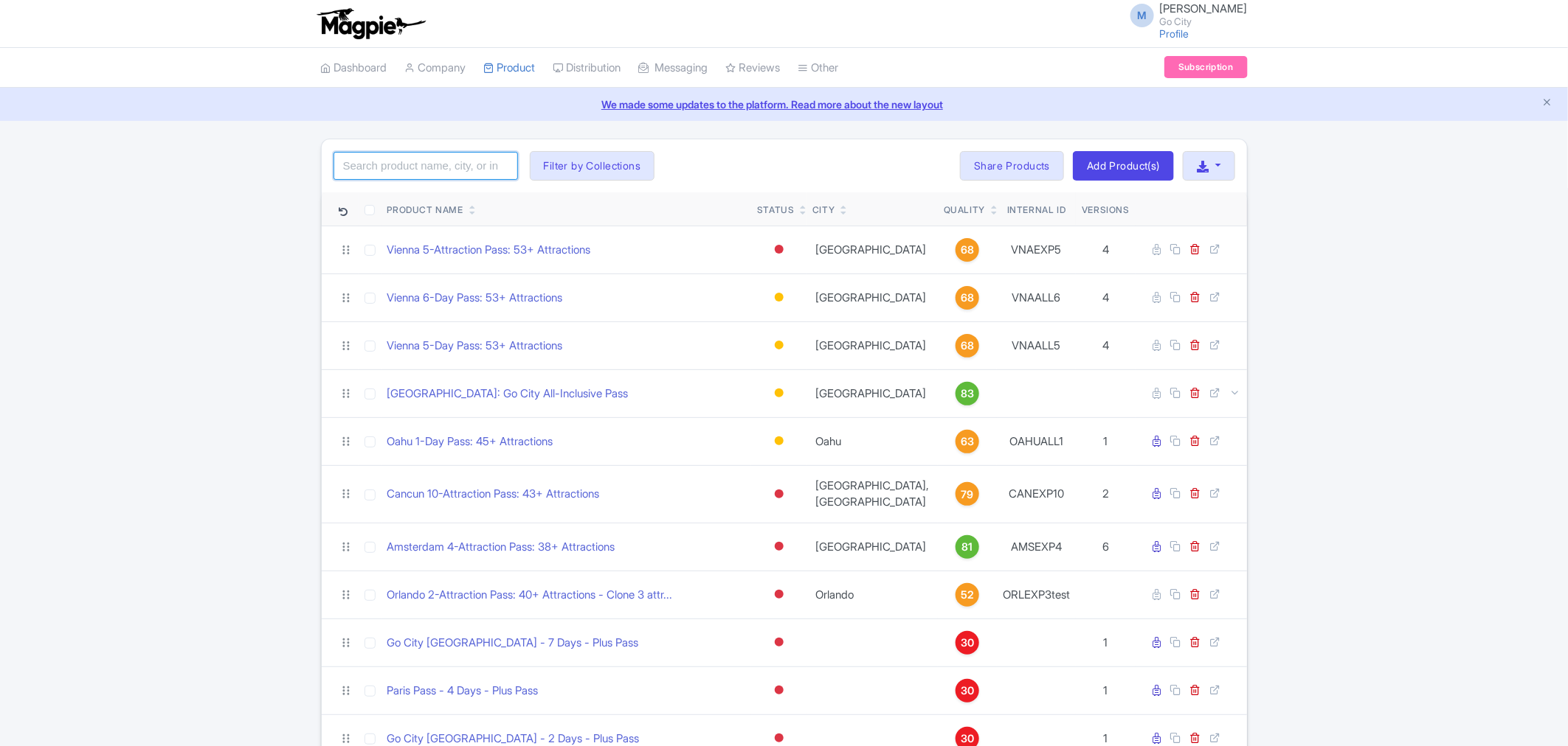
drag, startPoint x: 0, startPoint y: 0, endPoint x: 444, endPoint y: 156, distance: 470.6
click at [444, 156] on input "search" at bounding box center [425, 166] width 185 height 28
type input "orlando"
click button "Search" at bounding box center [0, 0] width 0 height 0
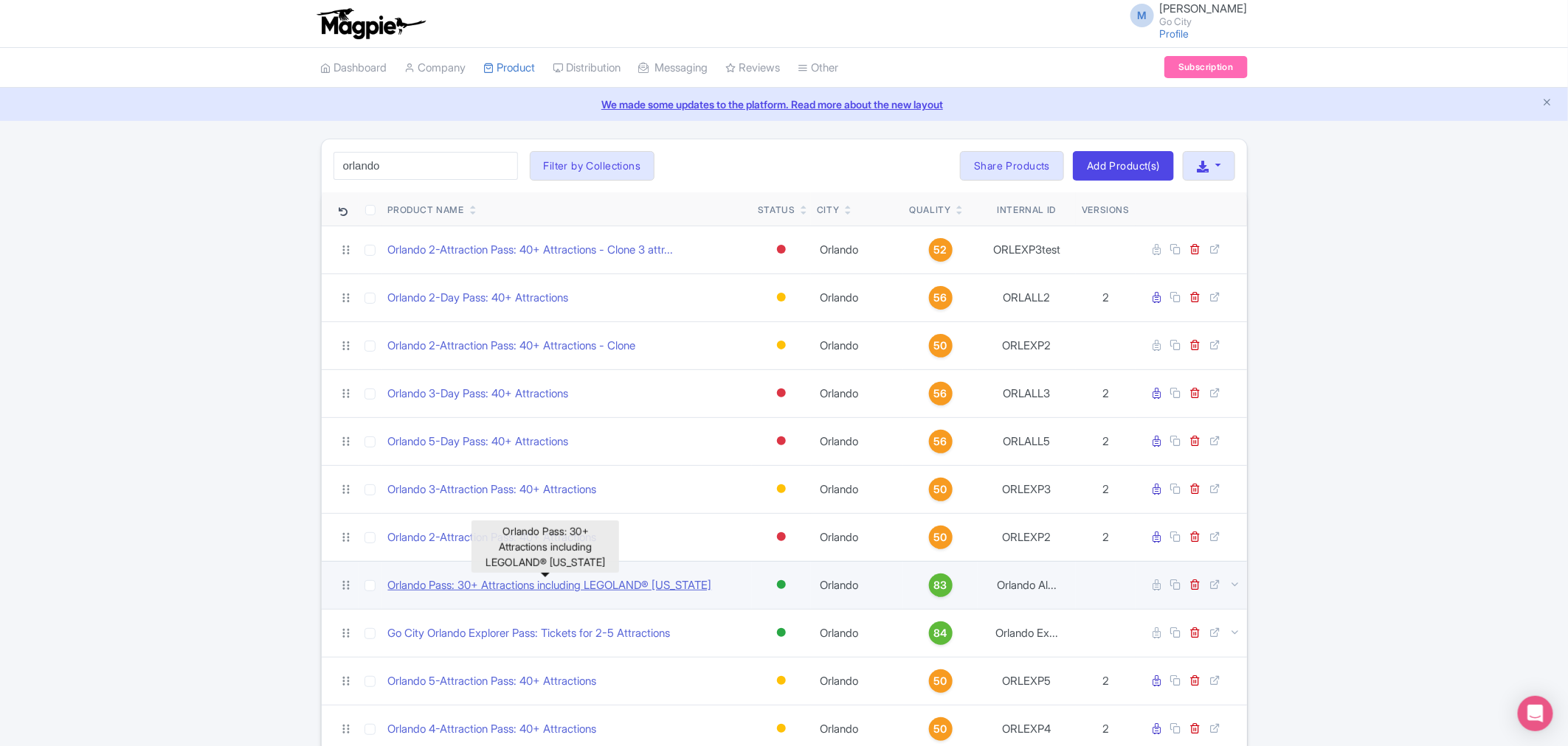
click at [546, 585] on link "Orlando Pass: 30+ Attractions including LEGOLAND® [US_STATE]" at bounding box center [550, 586] width 324 height 17
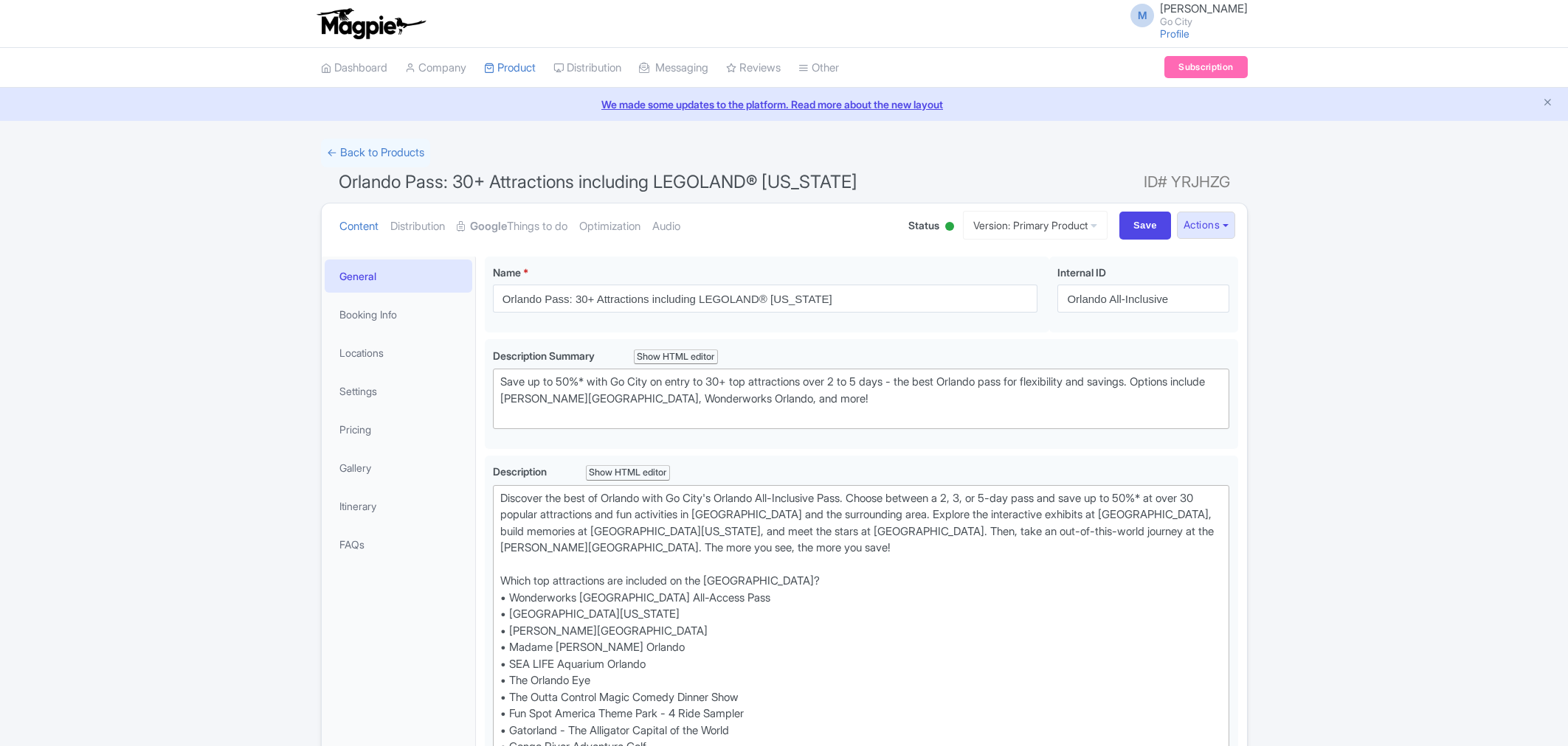
scroll to position [328, 0]
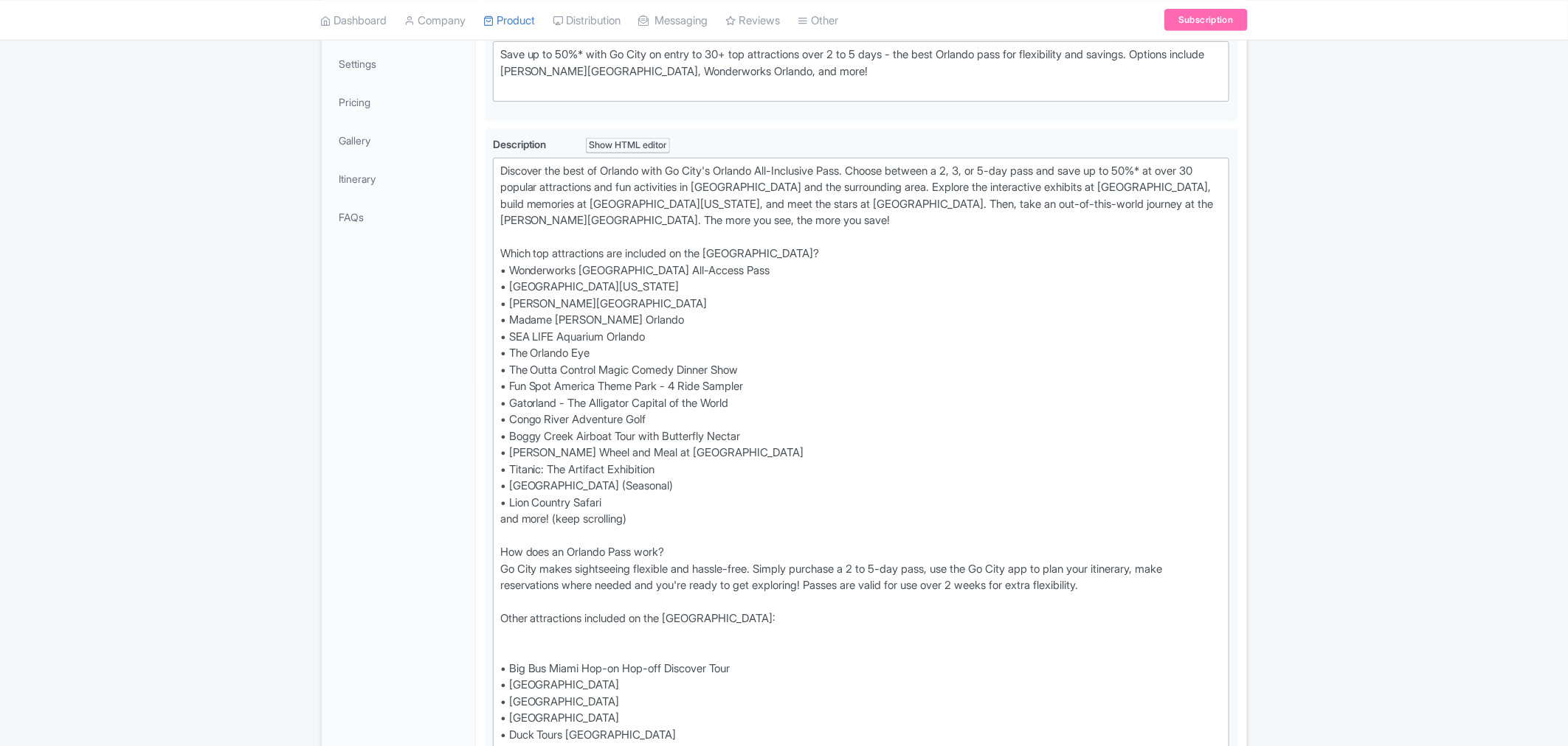
type trix-editor "<div>Check the Go City app or digital guidebook for the most up-to-date list of…"
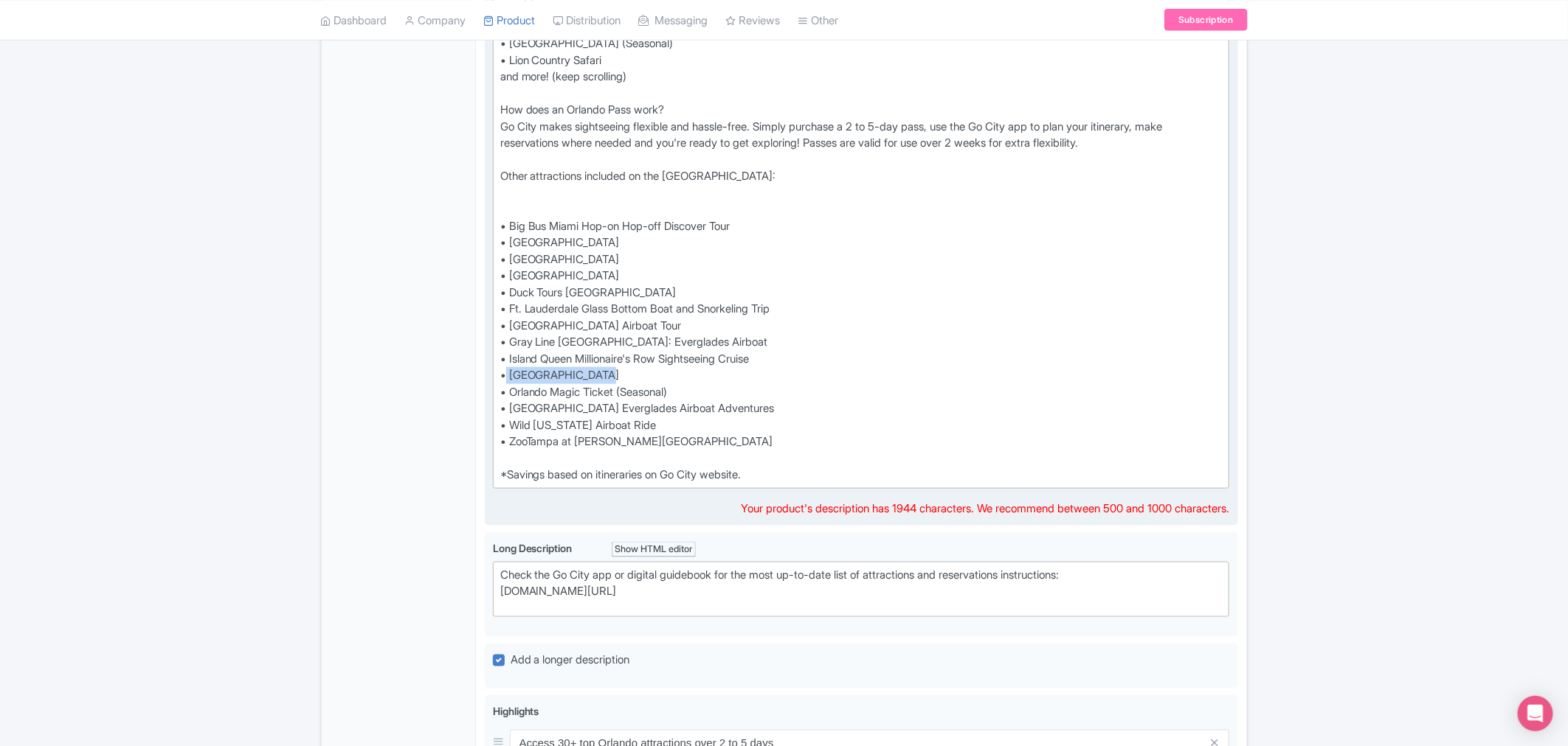
drag, startPoint x: 615, startPoint y: 372, endPoint x: 507, endPoint y: 370, distance: 108.0
click at [507, 370] on div "Discover the best of Orlando with Go City's Orlando All-Inclusive Pass. Choose …" at bounding box center [862, 102] width 723 height 763
type trix-editor "<lor>Ipsumdol sit amet co Adipisc elit Se Doei't Incidid Utl-Etdolorem Aliq. En…"
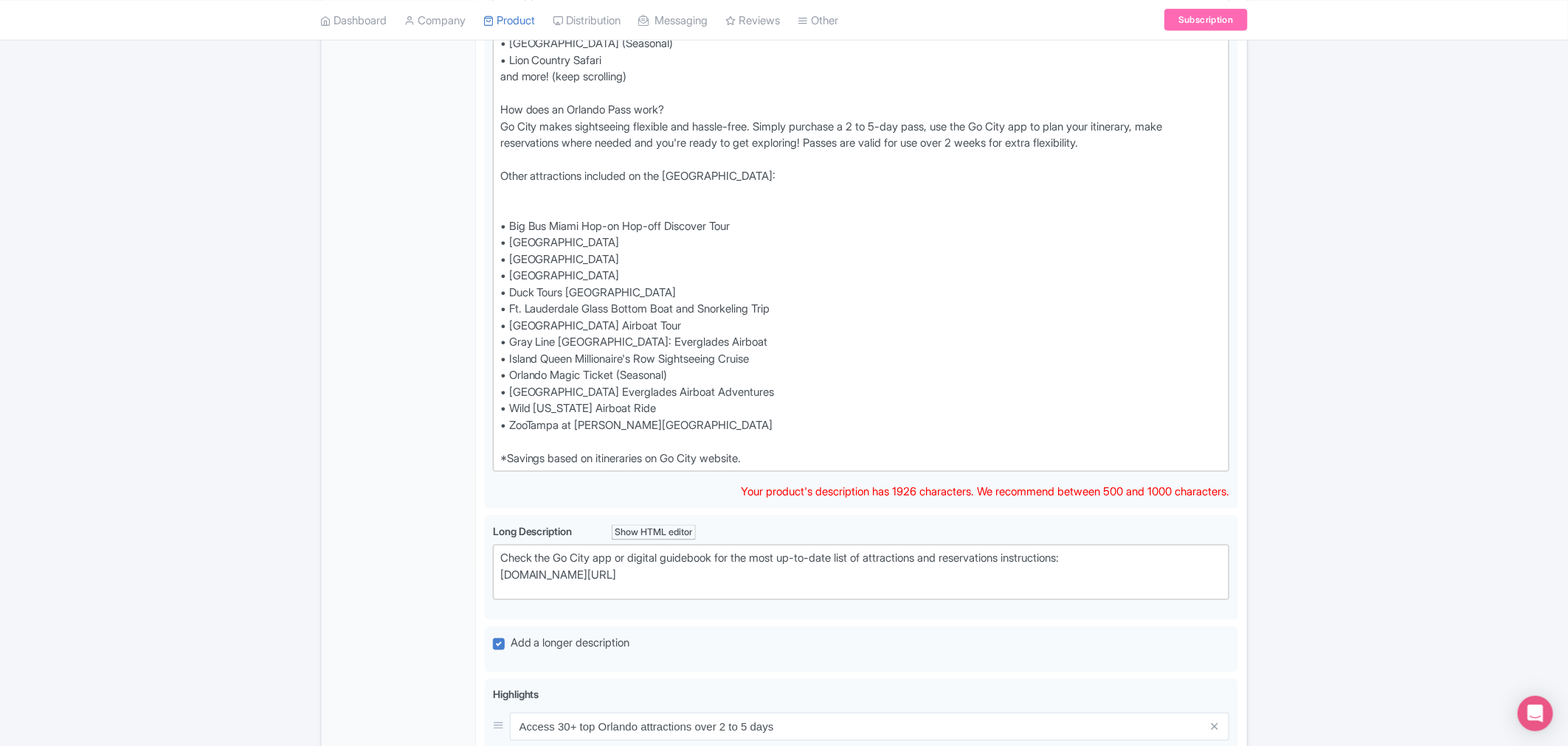
click at [1376, 282] on div "← Back to Products Orlando Pass: 30+ Attractions including LEGOLAND® [US_STATE]…" at bounding box center [784, 276] width 1568 height 1815
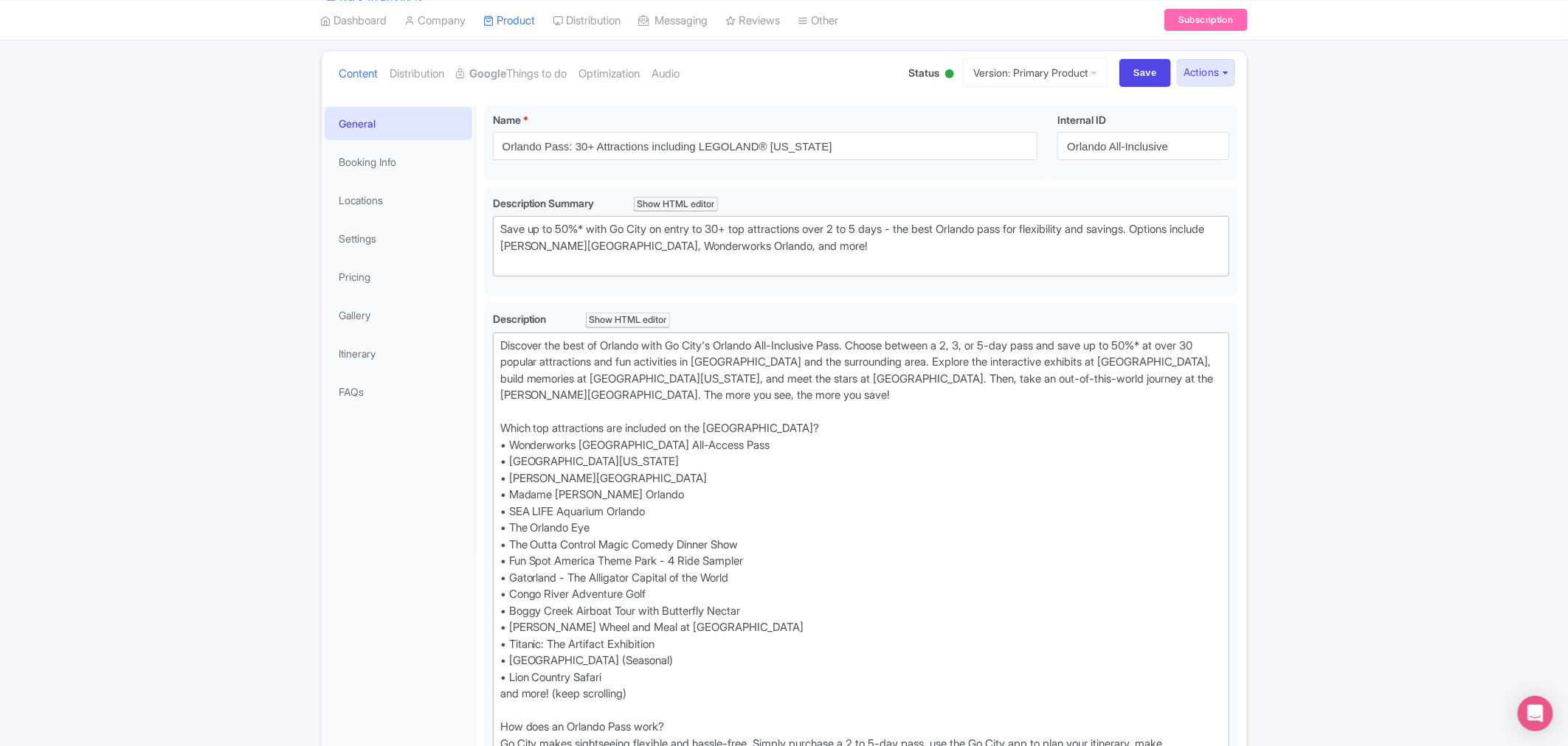
scroll to position [0, 0]
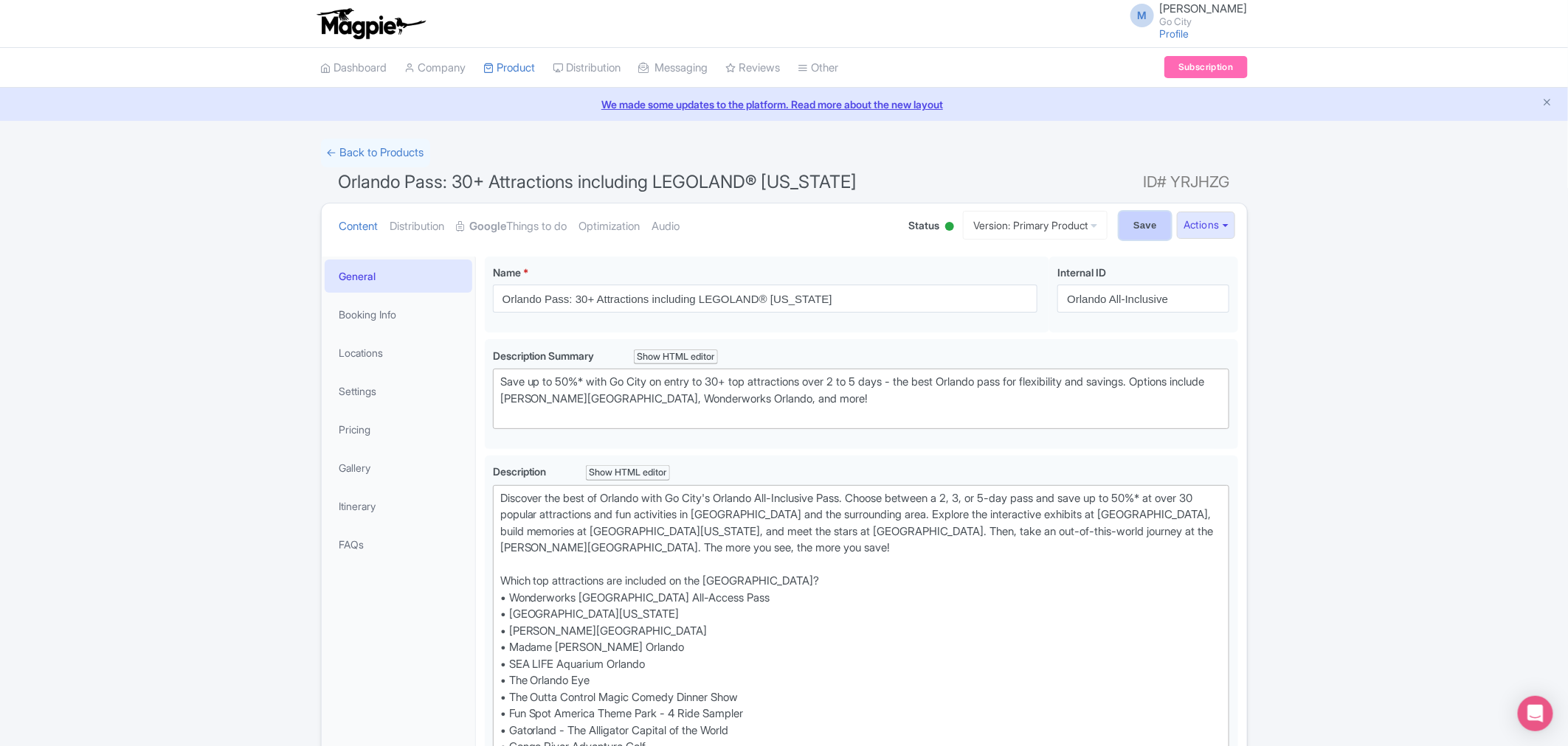
click at [1147, 223] on input "Save" at bounding box center [1145, 226] width 52 height 28
type input "Saving..."
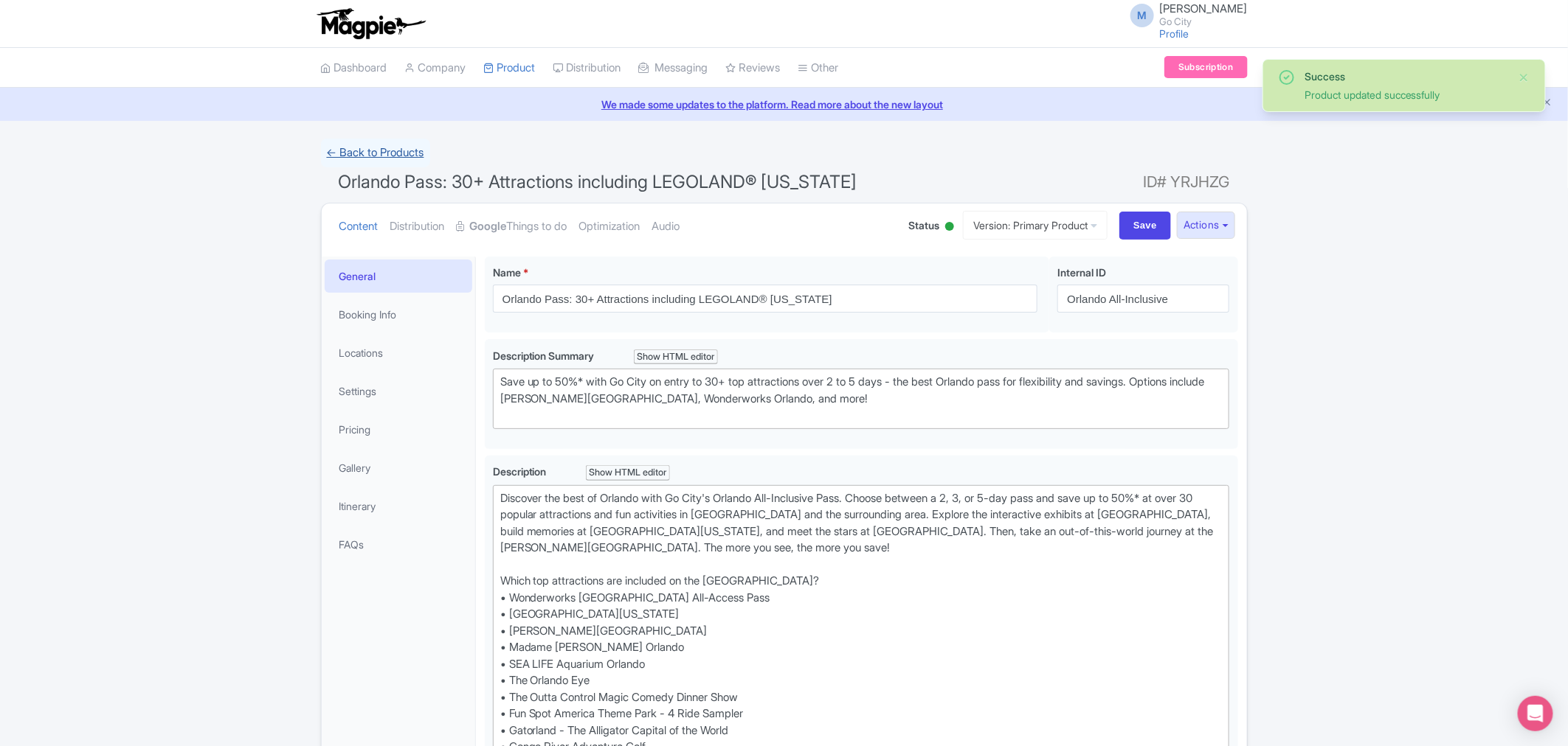
click at [368, 152] on link "← Back to Products" at bounding box center [376, 153] width 109 height 29
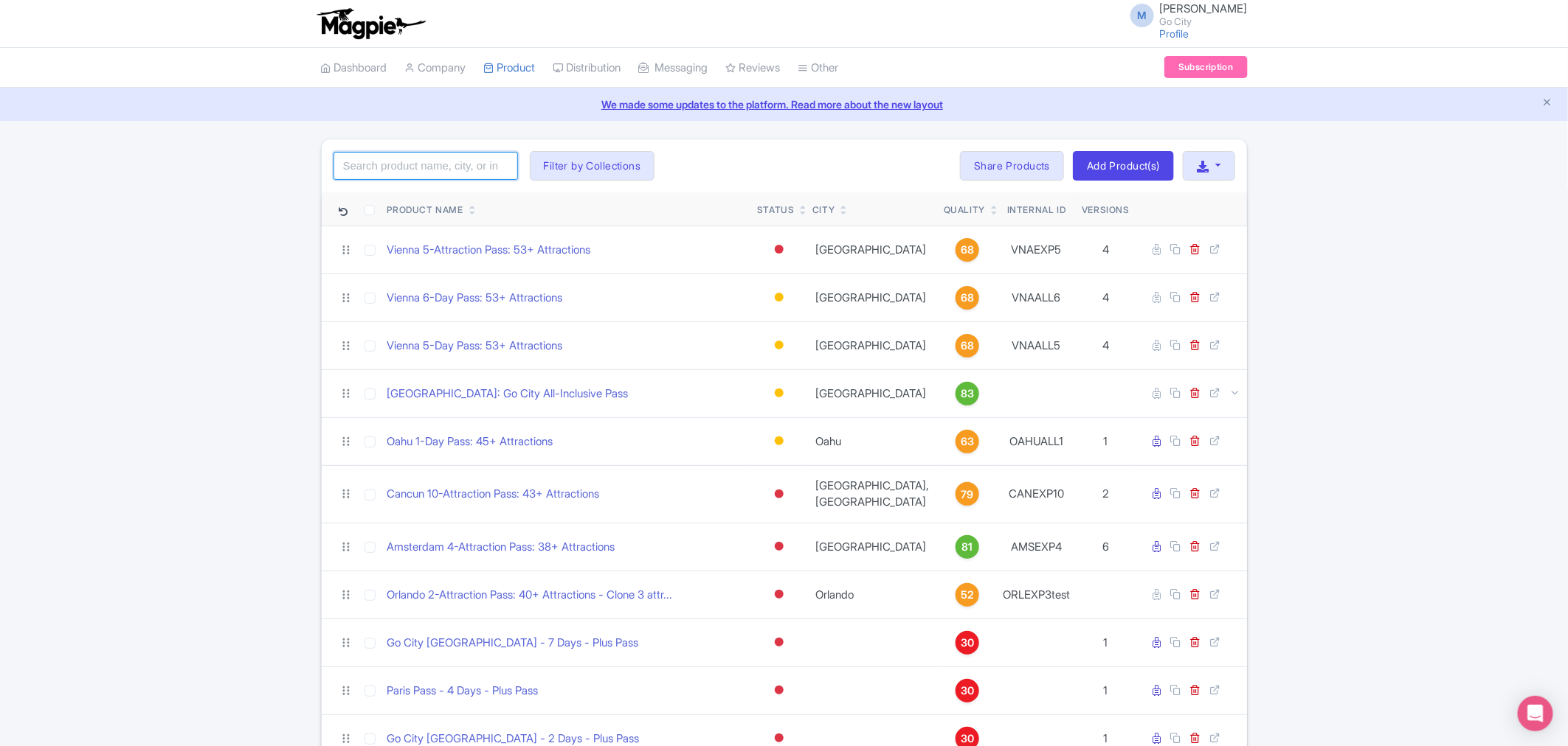
click at [378, 160] on input "search" at bounding box center [425, 166] width 185 height 28
type input "orlando"
click button "Search" at bounding box center [0, 0] width 0 height 0
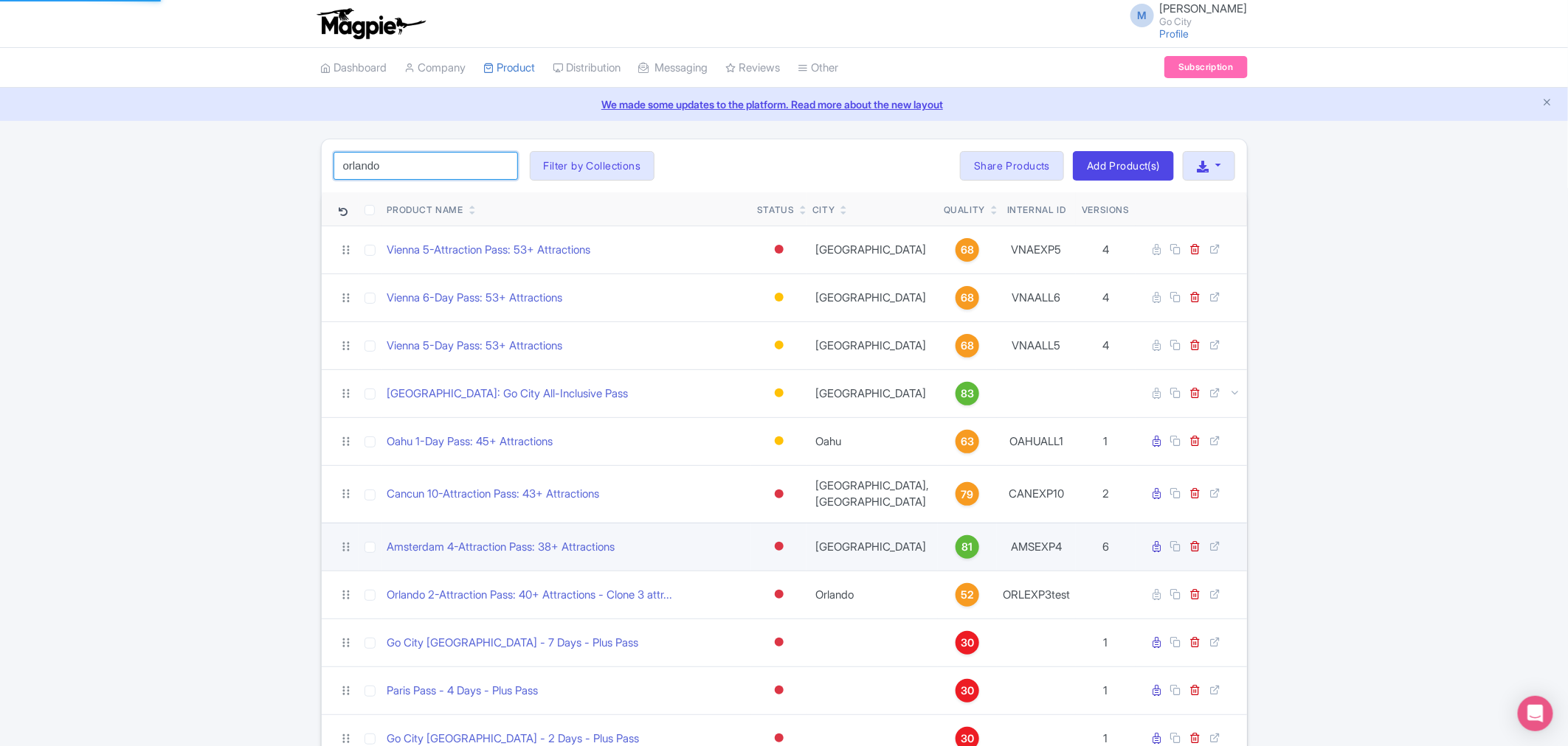
scroll to position [71, 0]
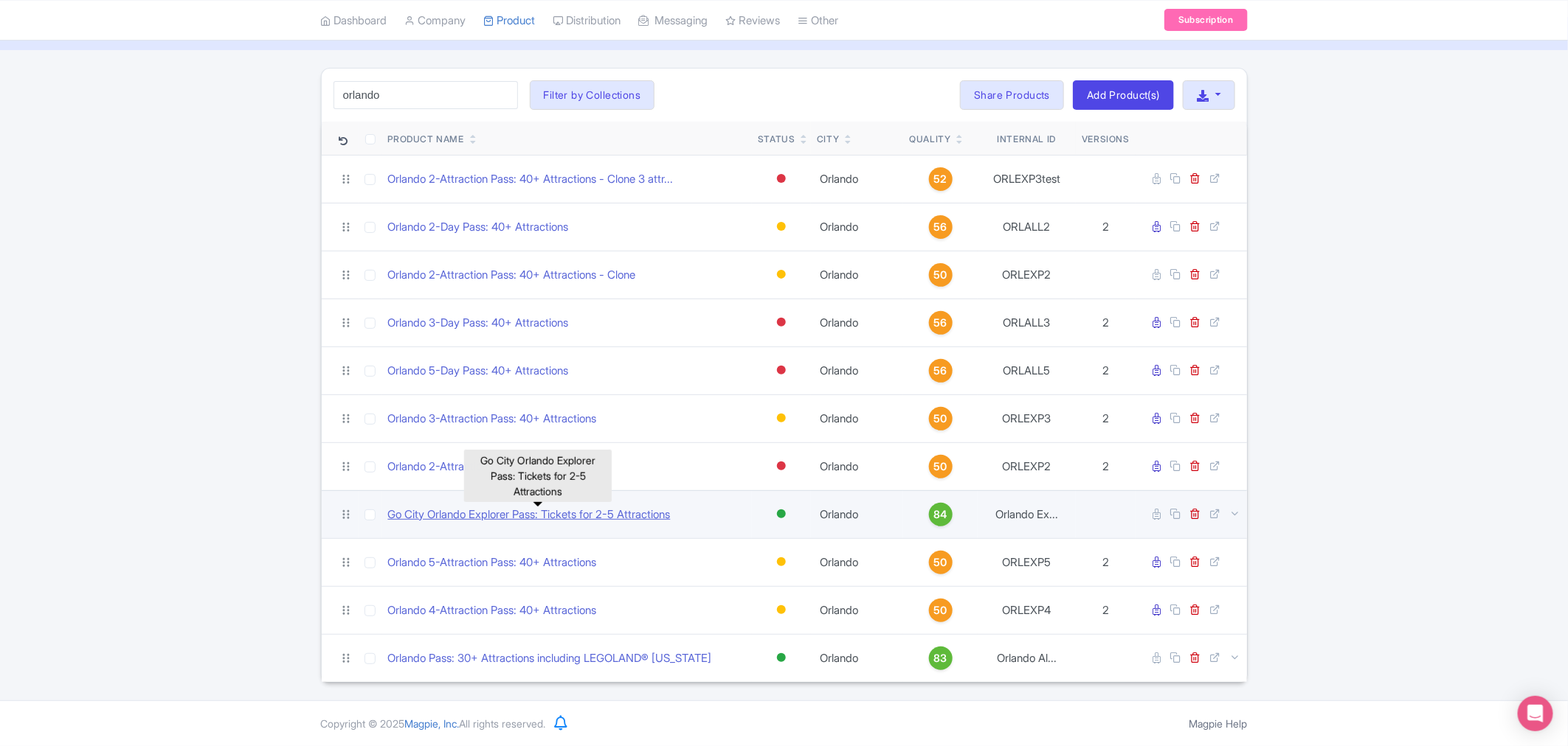
click at [543, 515] on link "Go City Orlando Explorer Pass: Tickets for 2-5 Attractions" at bounding box center [529, 515] width 282 height 17
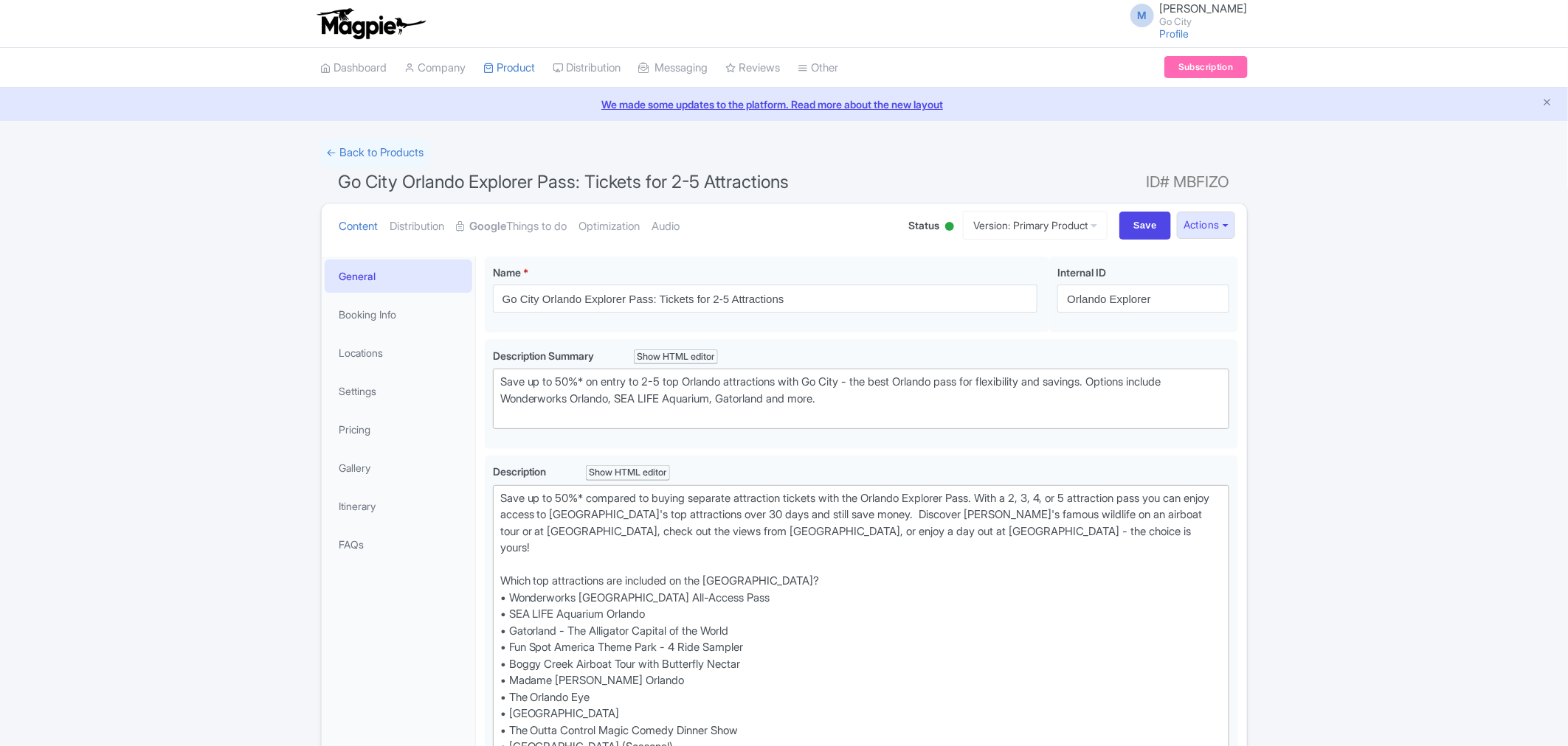
type trix-editor "<div>Check the Go City app or digital guidebook for the most up-to-date list of…"
click at [357, 154] on link "← Back to Products" at bounding box center [376, 153] width 109 height 29
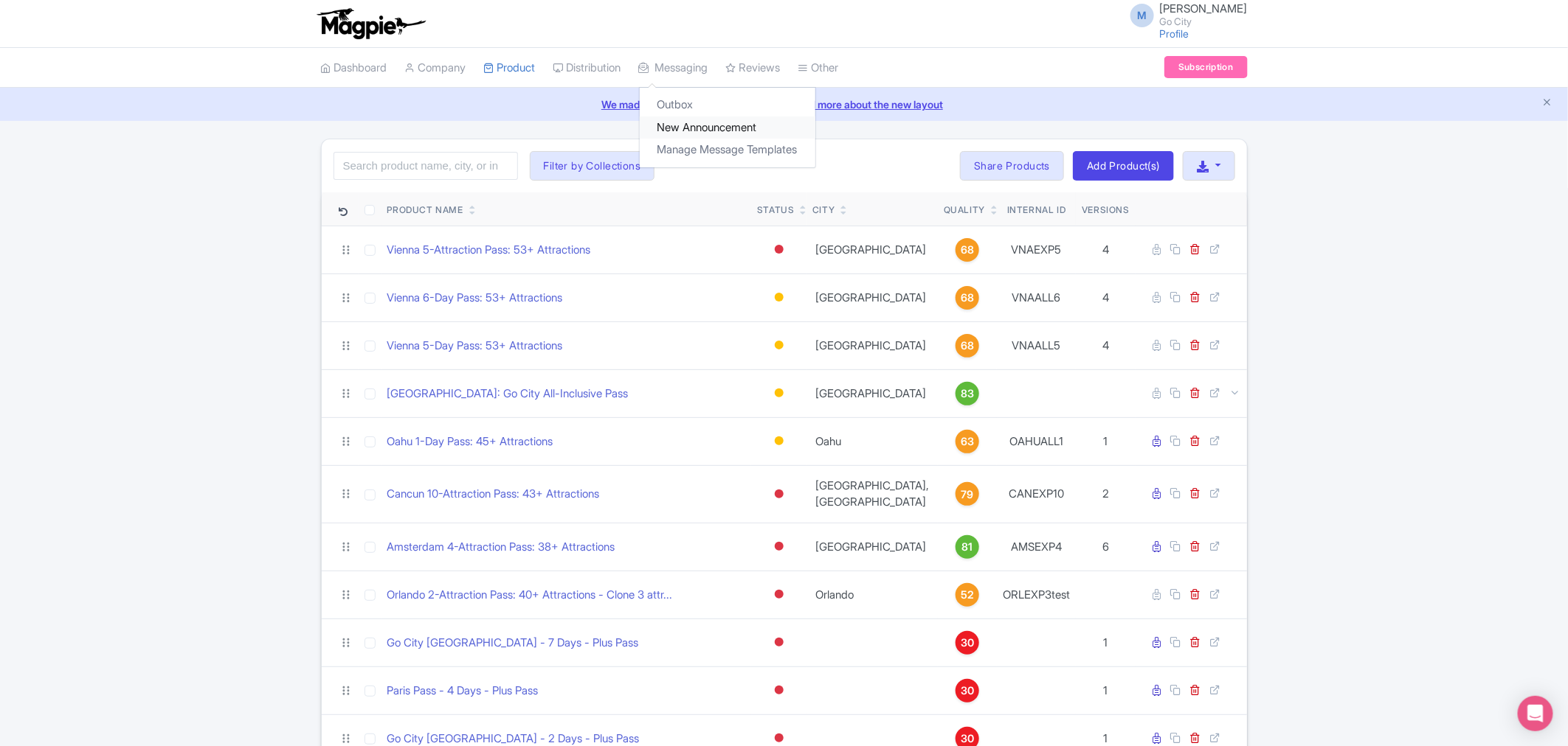
click at [695, 122] on link "New Announcement" at bounding box center [727, 127] width 176 height 23
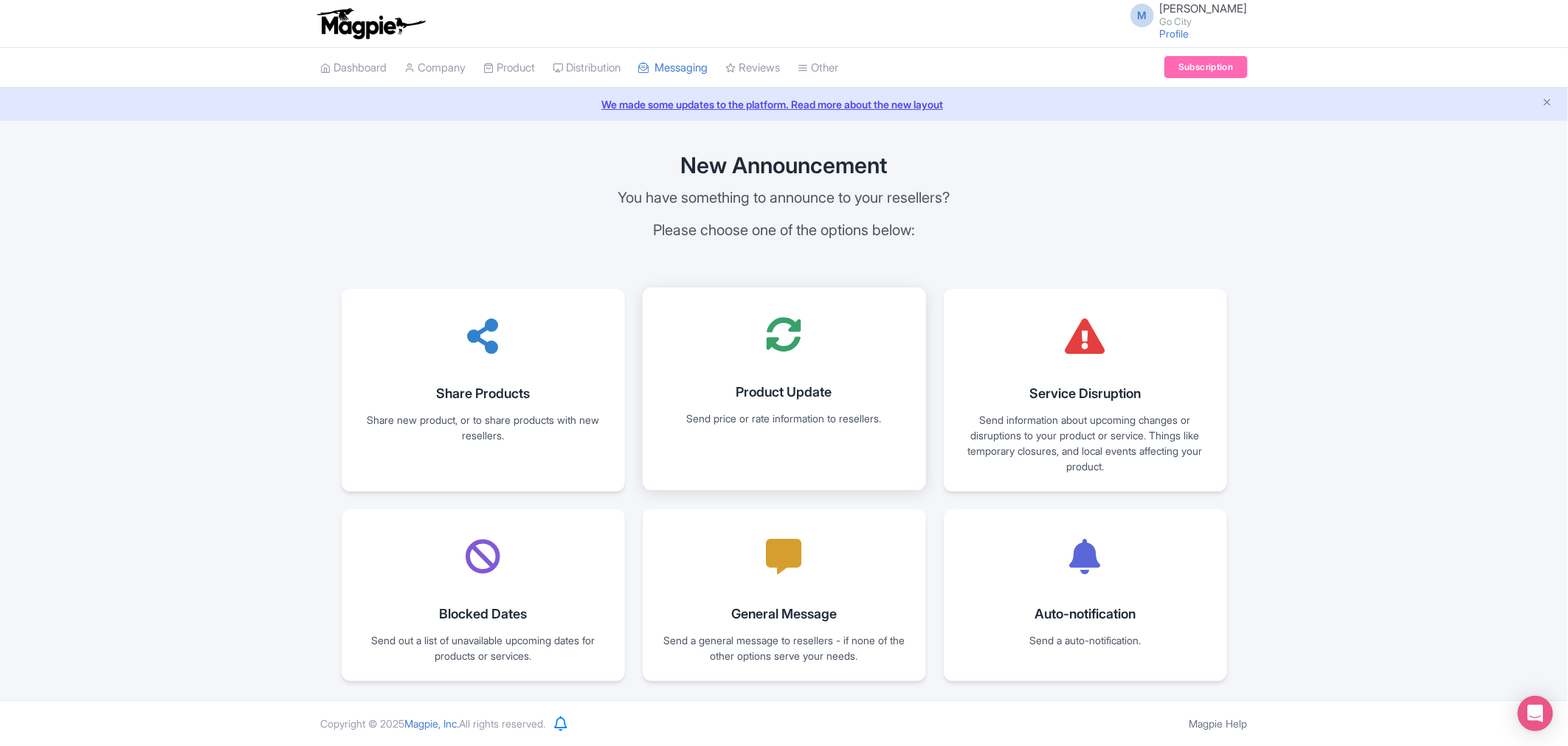
click at [784, 355] on div at bounding box center [784, 335] width 59 height 59
click at [1093, 565] on icon at bounding box center [1085, 555] width 31 height 35
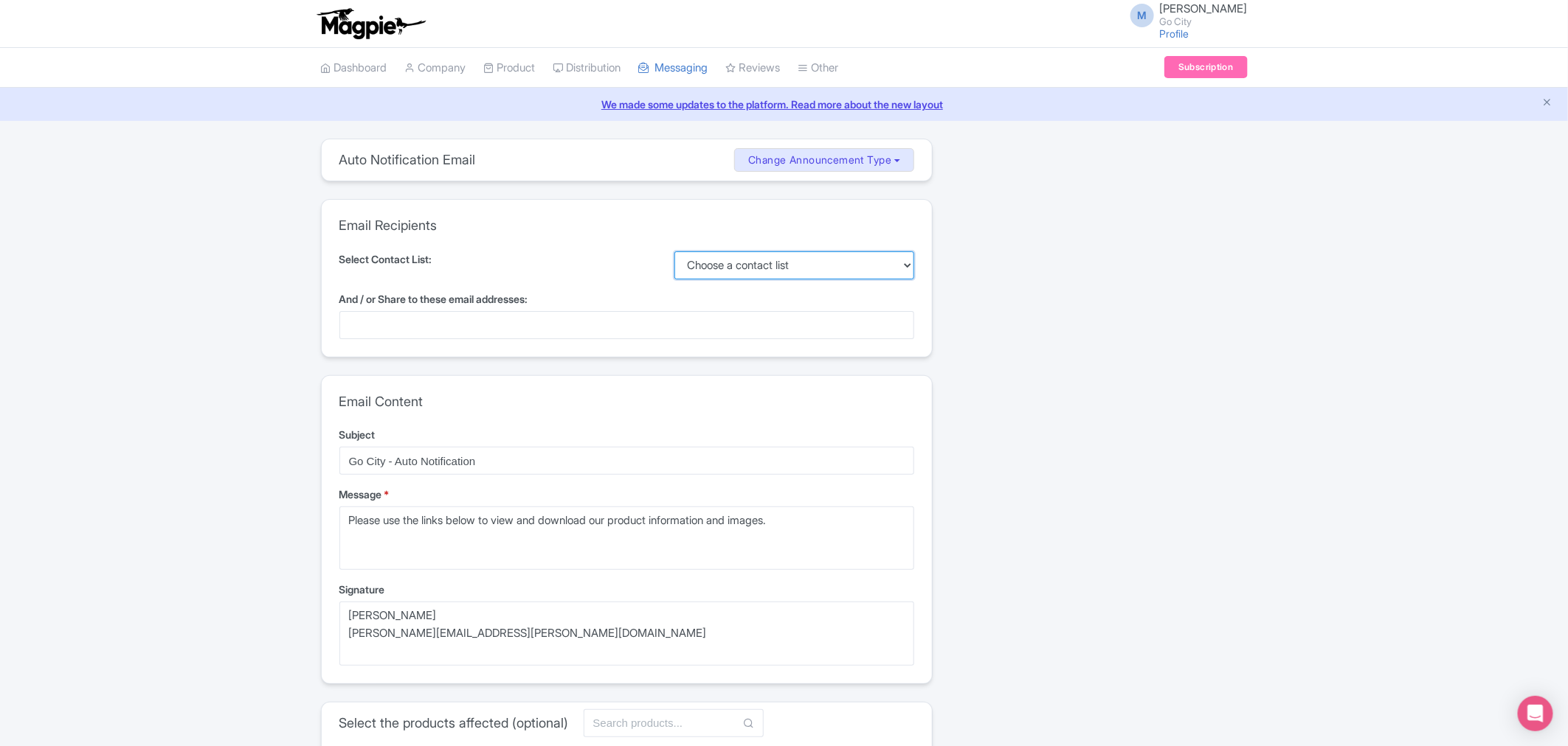
click at [770, 263] on select "Choose a contact list TEST Contact List All Partners" at bounding box center [794, 265] width 239 height 28
select select "maria_fusani@hotmail.com,samantha.fuller@gocity.com,maria.fusani@gocity.com"
click at [674, 251] on select "Choose a contact list TEST Contact List All Partners" at bounding box center [794, 265] width 239 height 28
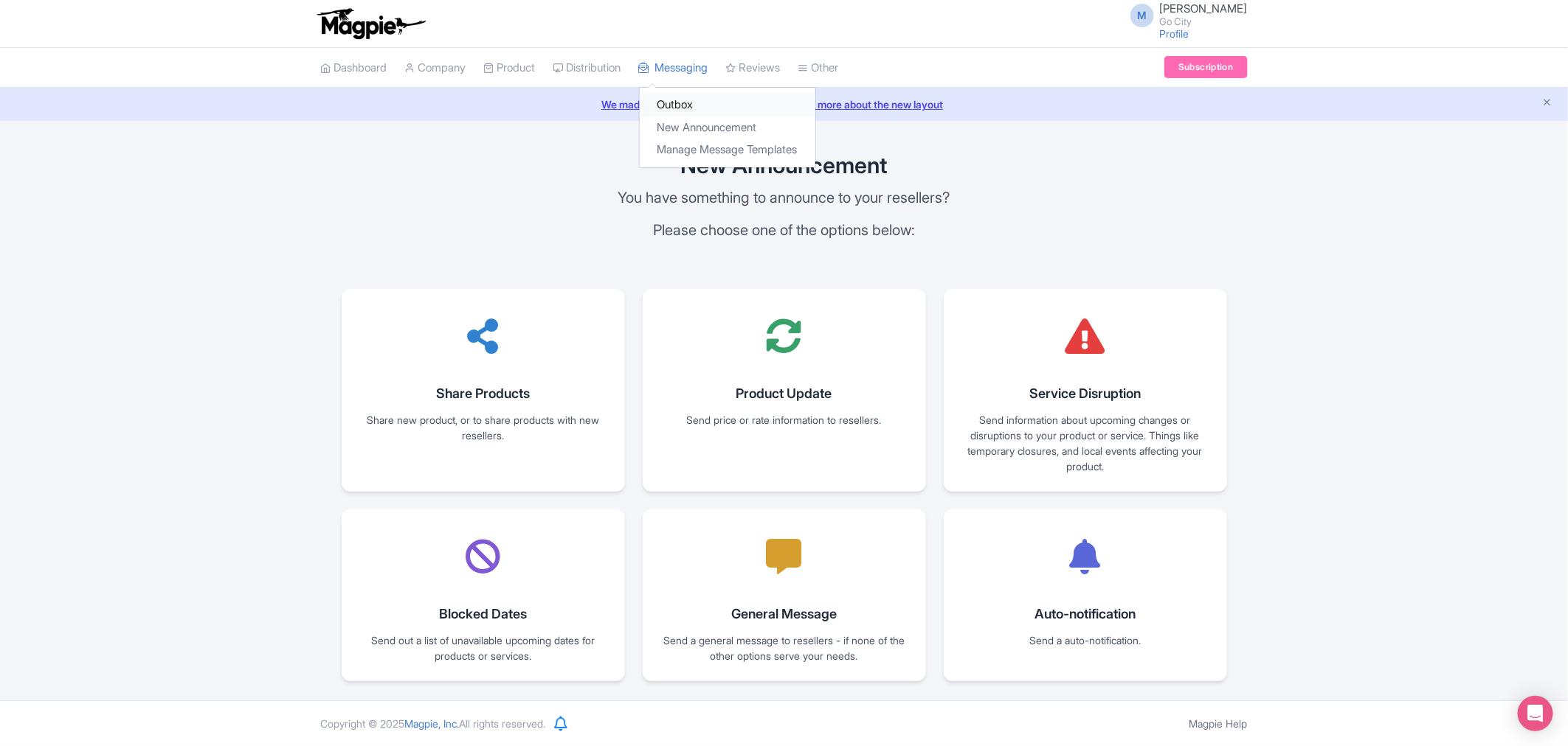
click at [711, 114] on link "Outbox" at bounding box center [727, 105] width 176 height 23
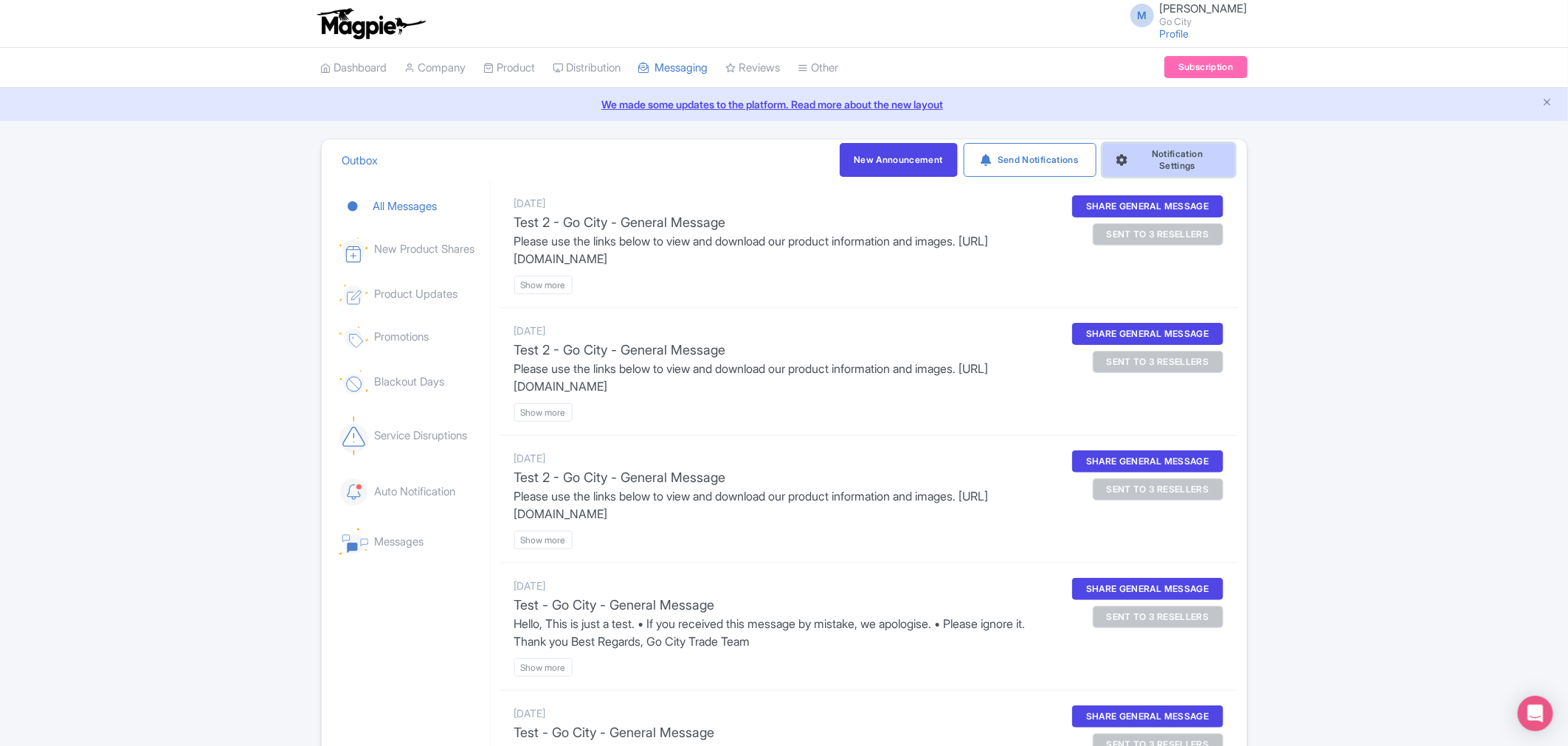
click at [1184, 152] on link "Notification Settings" at bounding box center [1168, 159] width 133 height 34
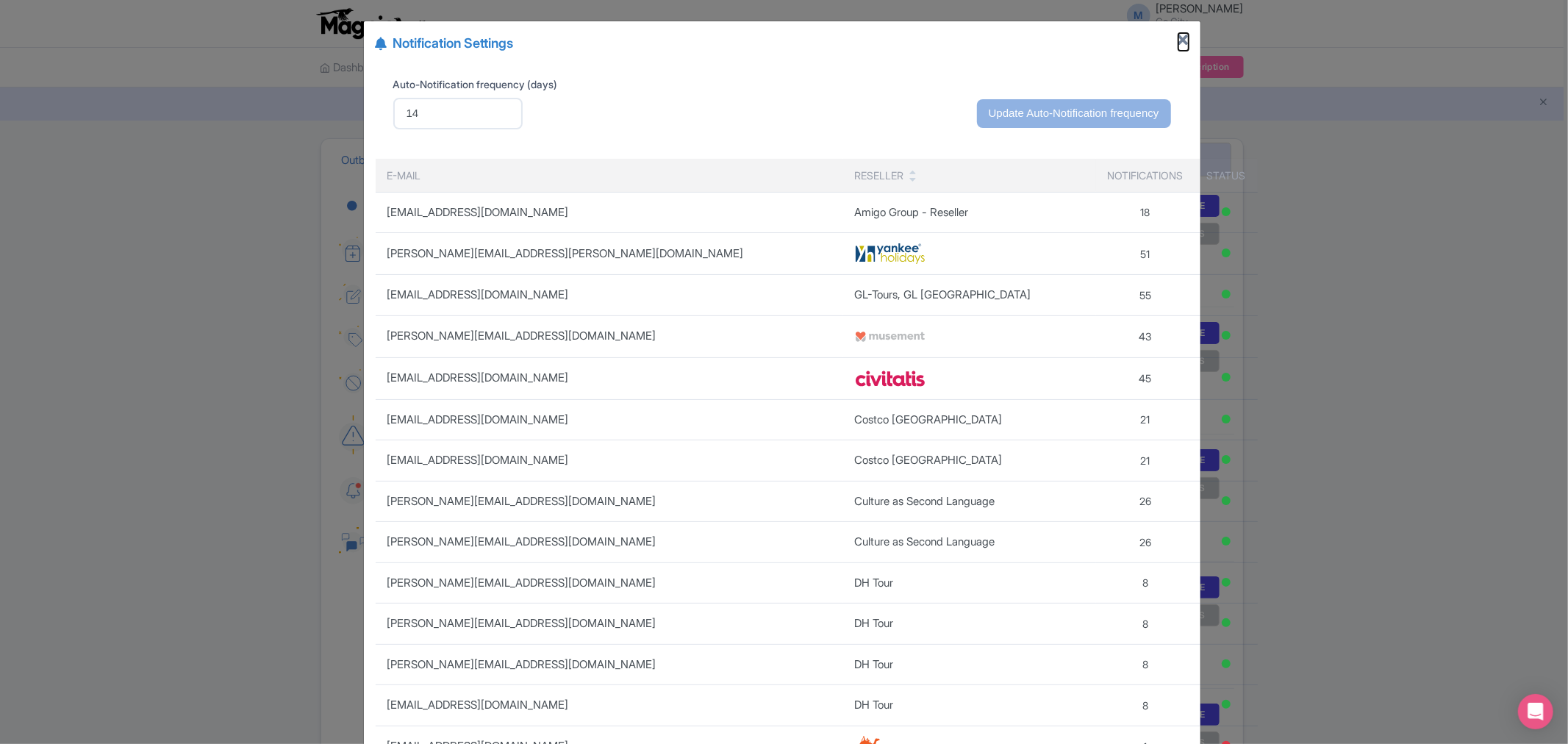
click at [1182, 40] on icon "Close" at bounding box center [1183, 40] width 10 height 15
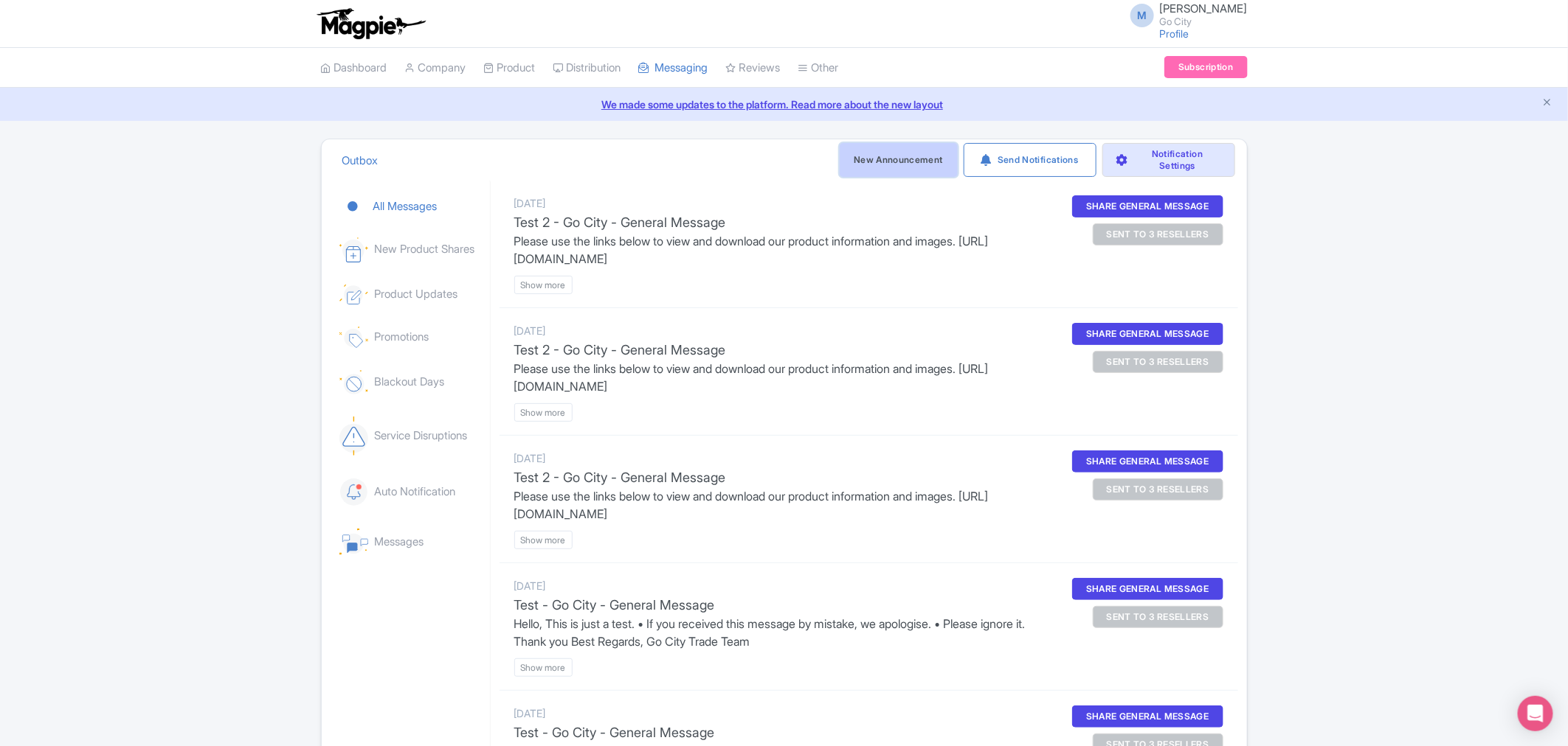
click at [891, 166] on link "New Announcement" at bounding box center [898, 159] width 118 height 34
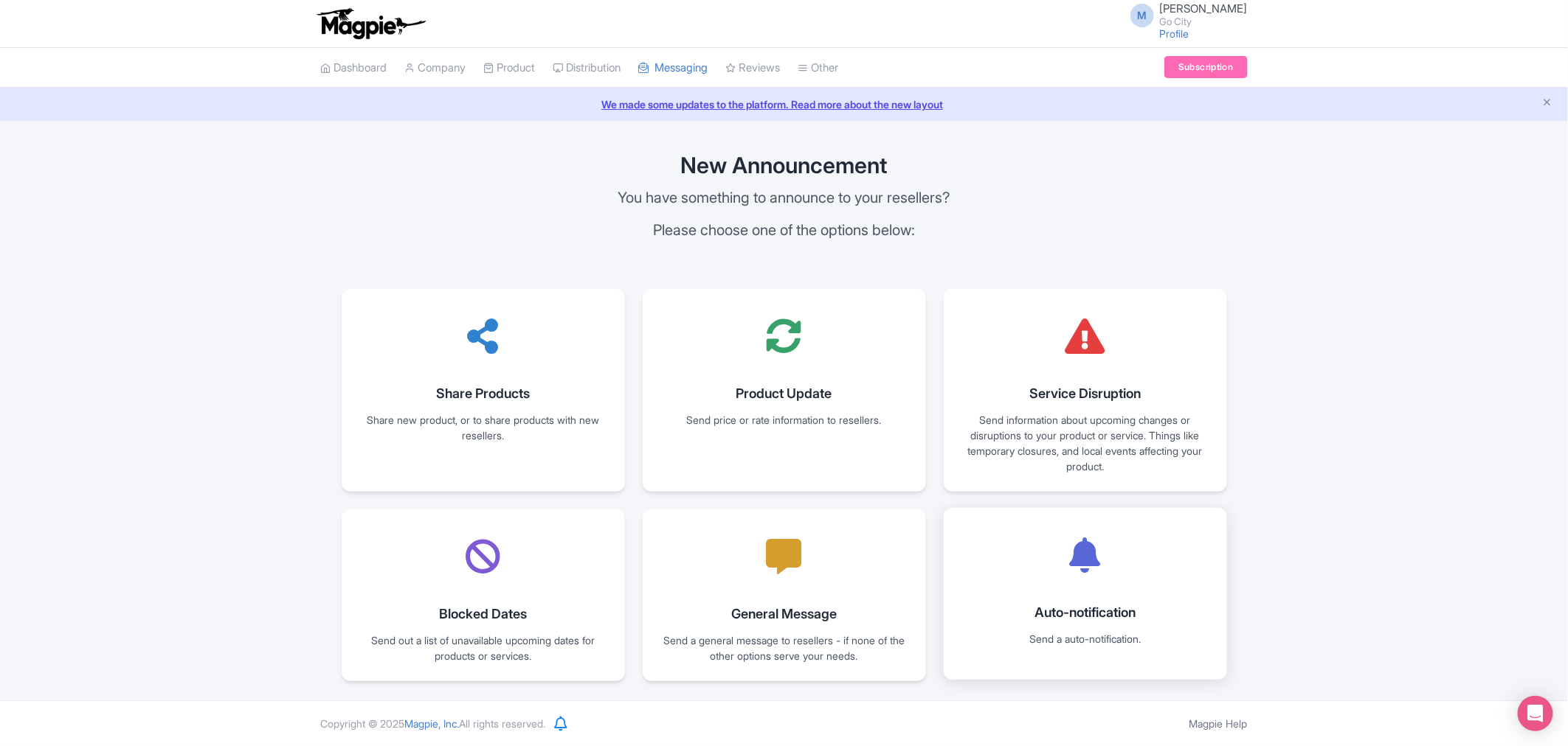
click at [1083, 583] on div at bounding box center [1085, 555] width 59 height 59
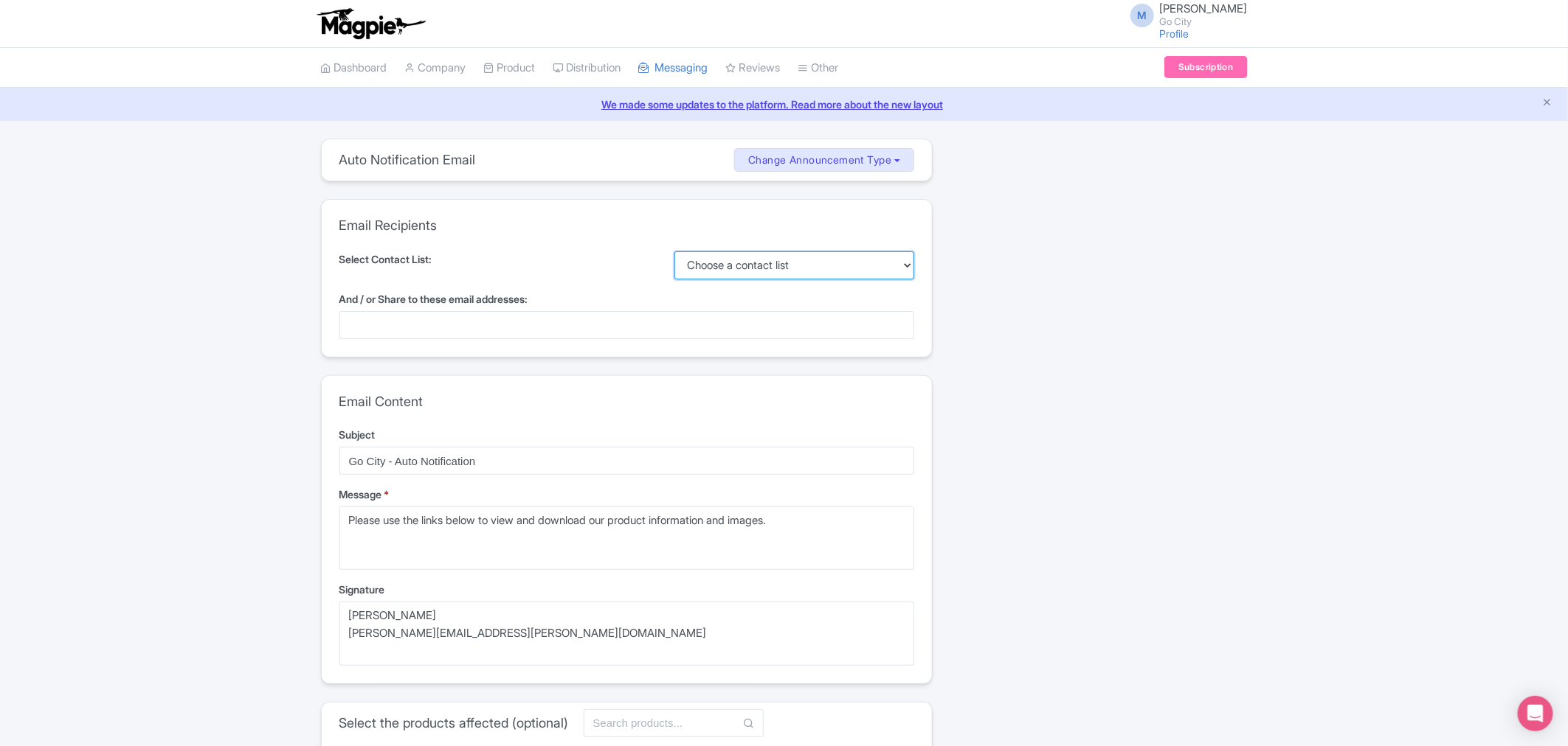
click at [772, 266] on select "Choose a contact list TEST Contact List All Partners" at bounding box center [794, 265] width 239 height 28
select select "maria_fusani@hotmail.com,samantha.fuller@gocity.com,maria.fusani@gocity.com"
click at [674, 251] on select "Choose a contact list TEST Contact List All Partners" at bounding box center [794, 265] width 239 height 28
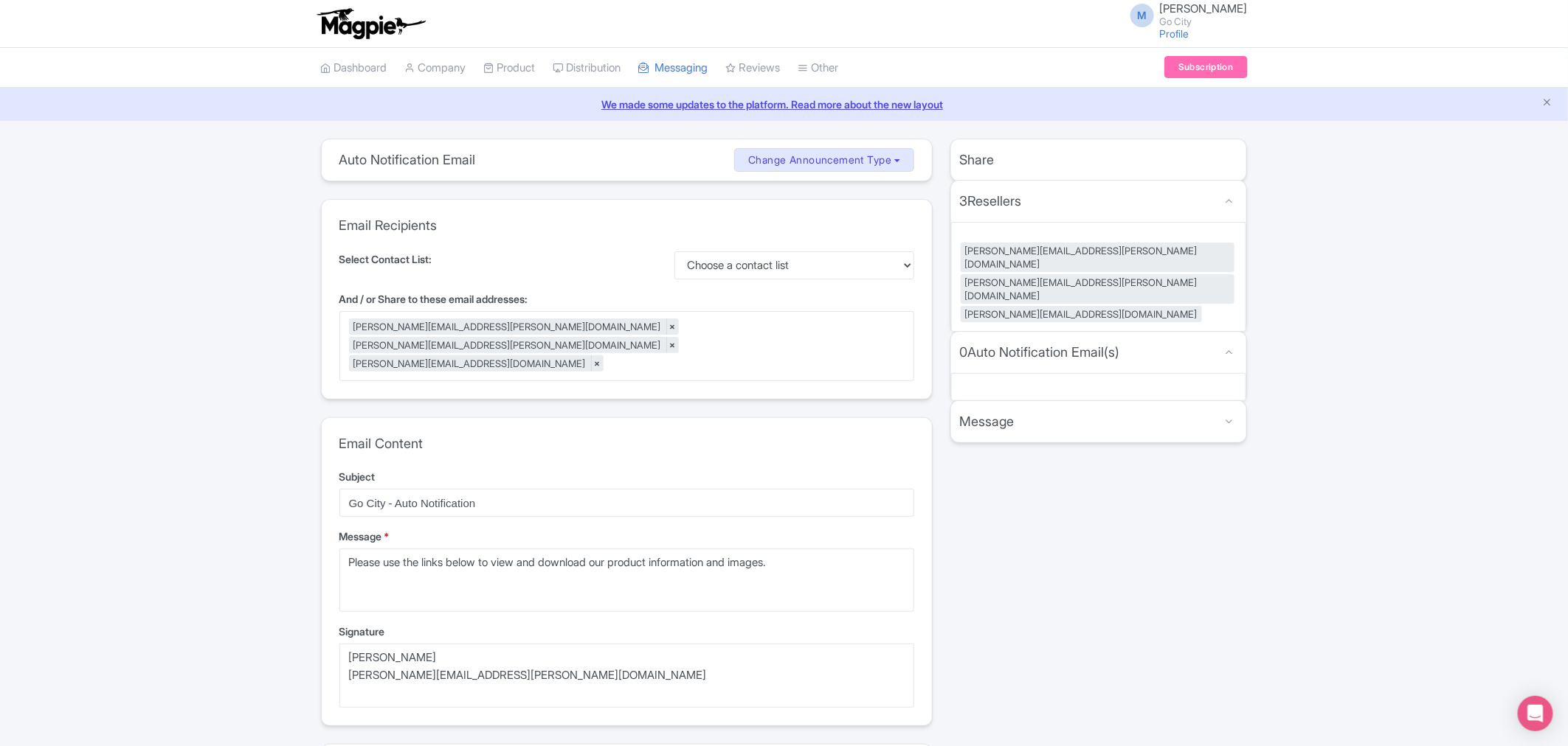
click at [1218, 401] on div "Message MISSING INFO" at bounding box center [1098, 421] width 296 height 41
click at [1236, 414] on div at bounding box center [1233, 422] width 20 height 17
click at [1223, 416] on icon at bounding box center [1229, 421] width 11 height 11
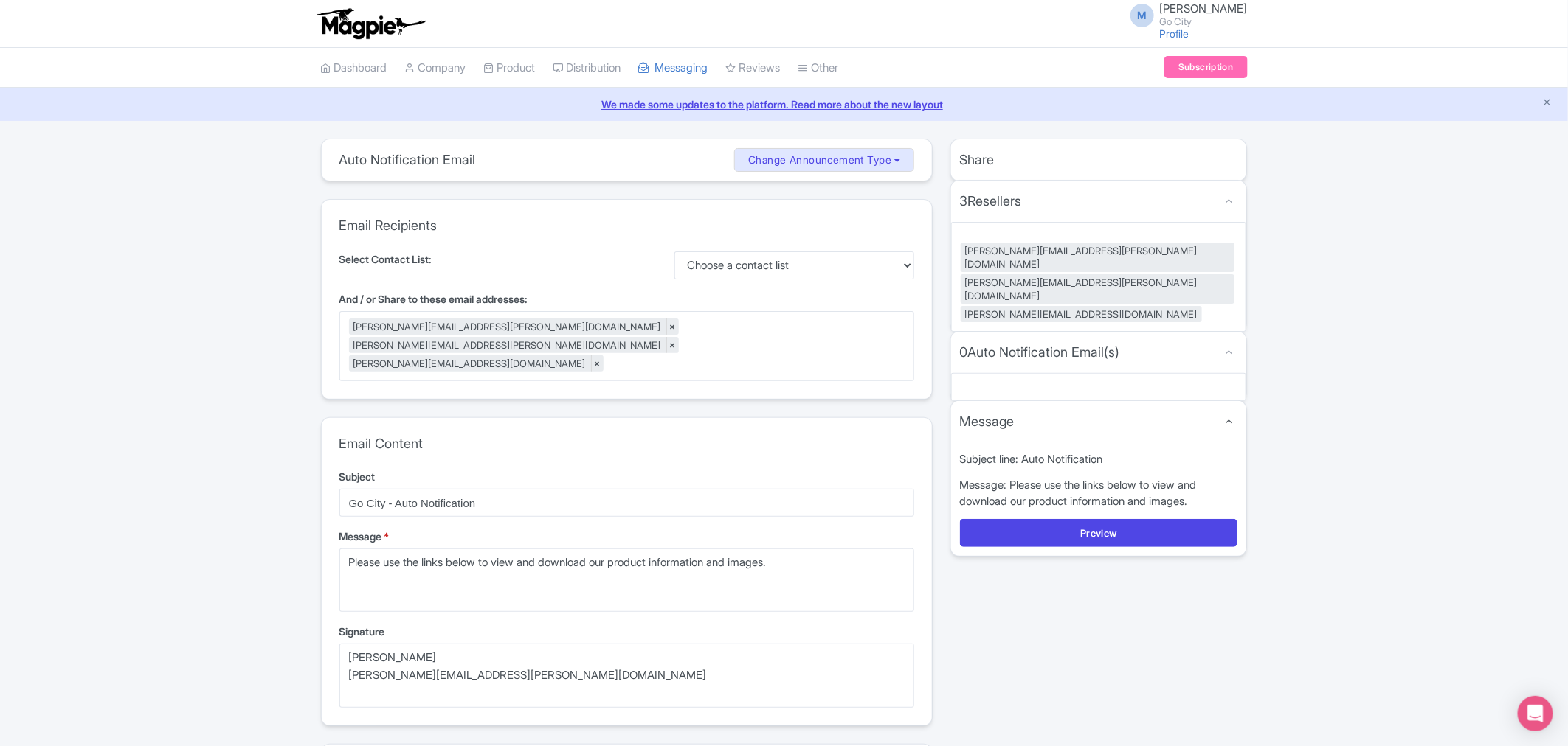
click at [1223, 416] on icon at bounding box center [1229, 421] width 11 height 11
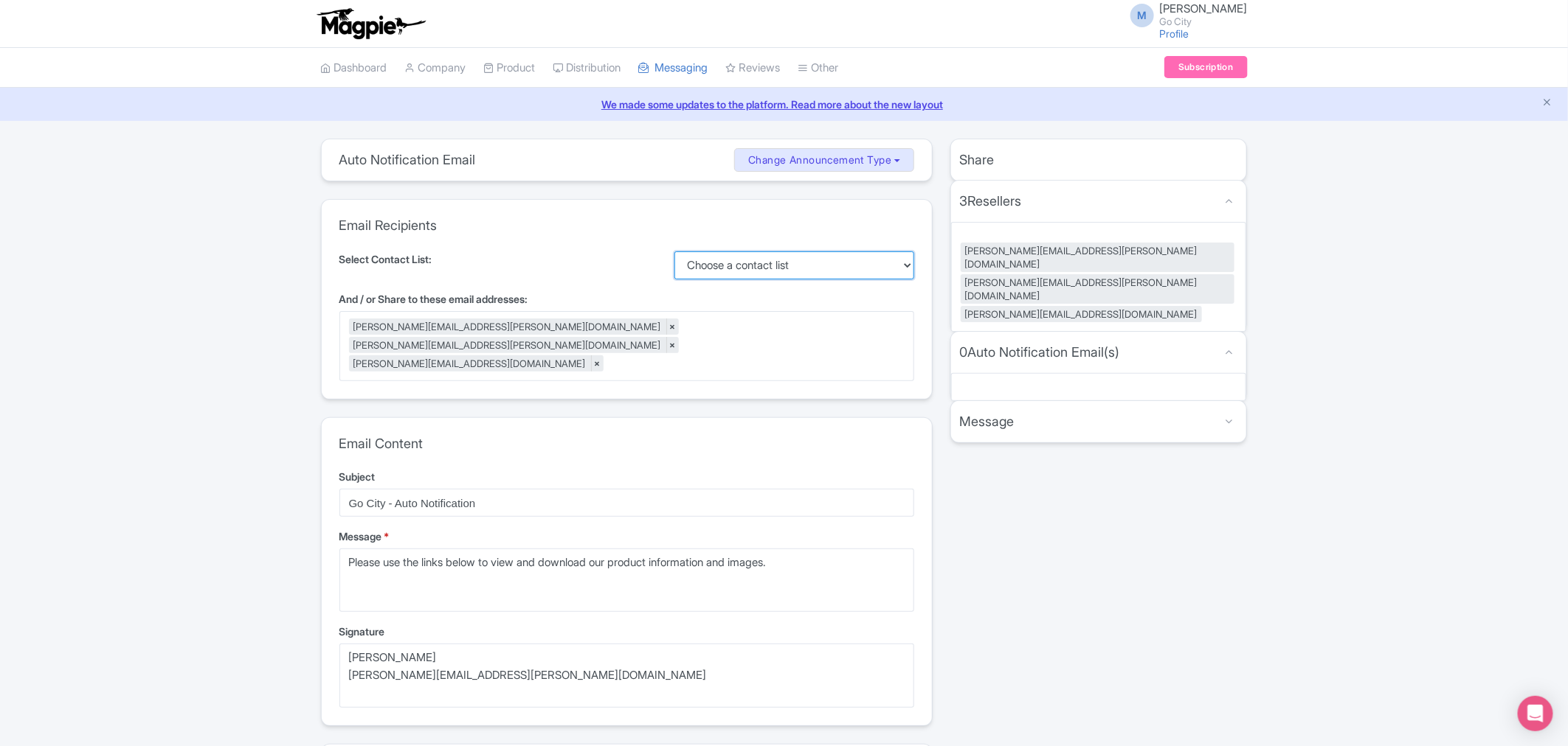
click at [859, 254] on select "Choose a contact list TEST Contact List All Partners" at bounding box center [794, 265] width 239 height 28
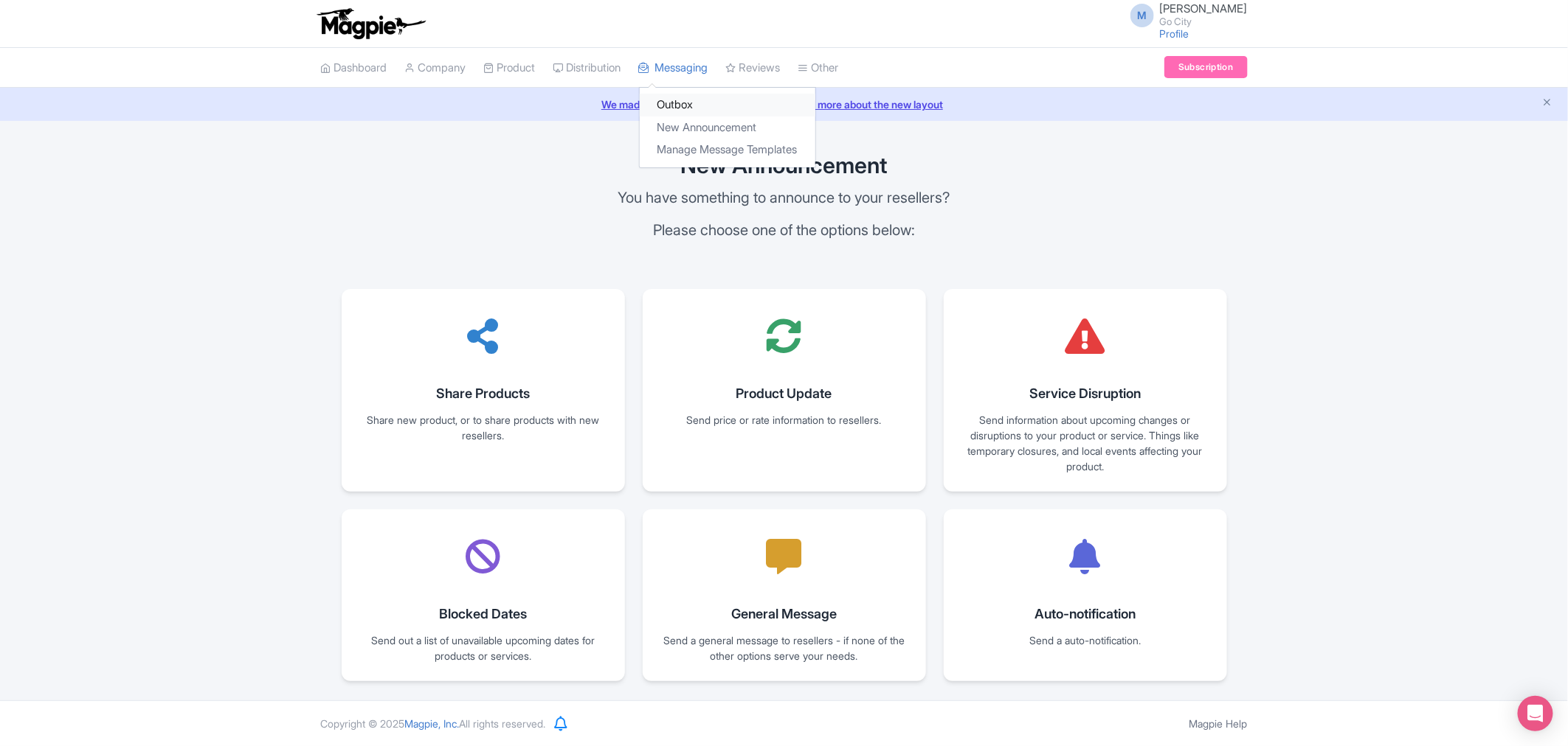
click at [711, 101] on link "Outbox" at bounding box center [727, 105] width 176 height 23
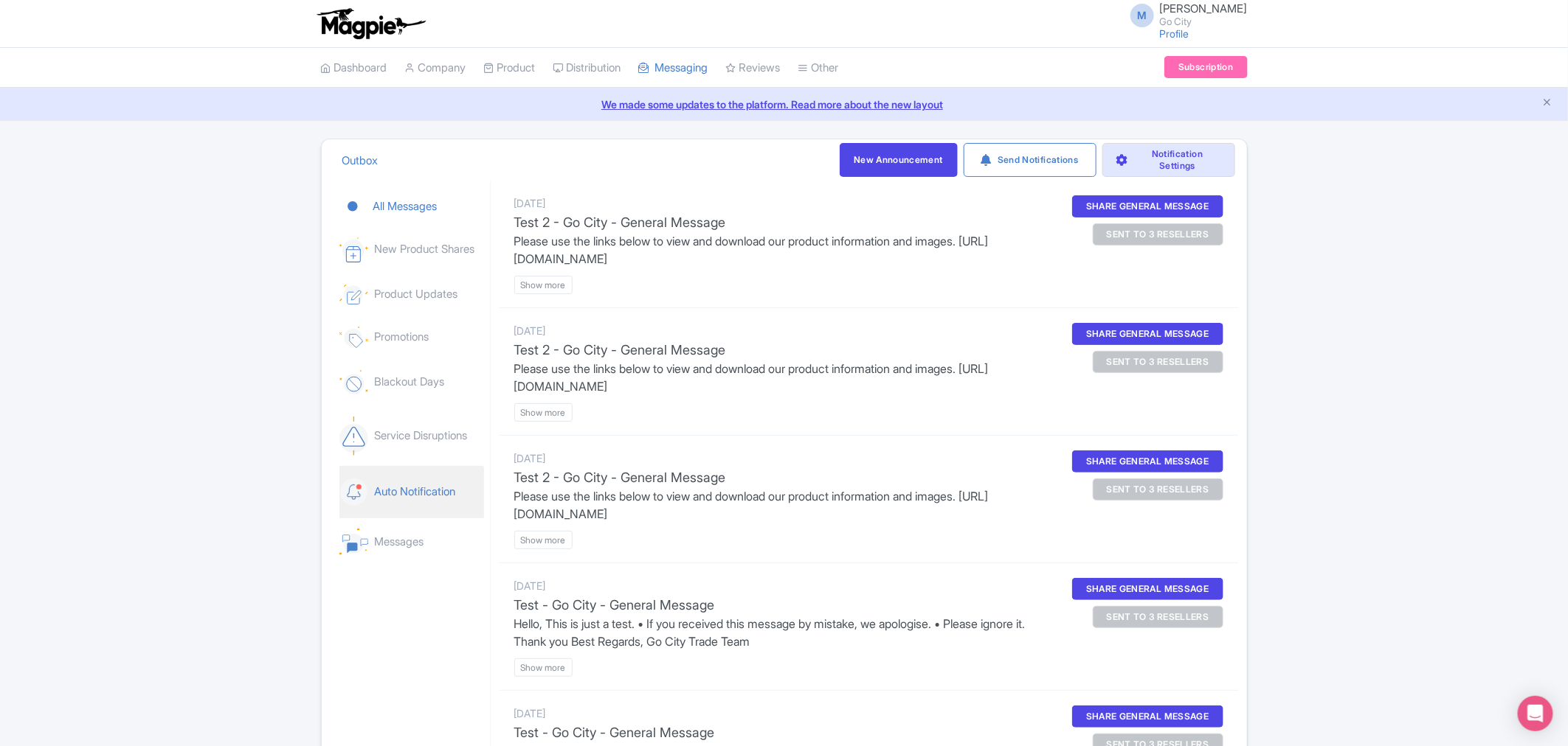
click at [450, 507] on link "Auto Notification" at bounding box center [411, 492] width 145 height 53
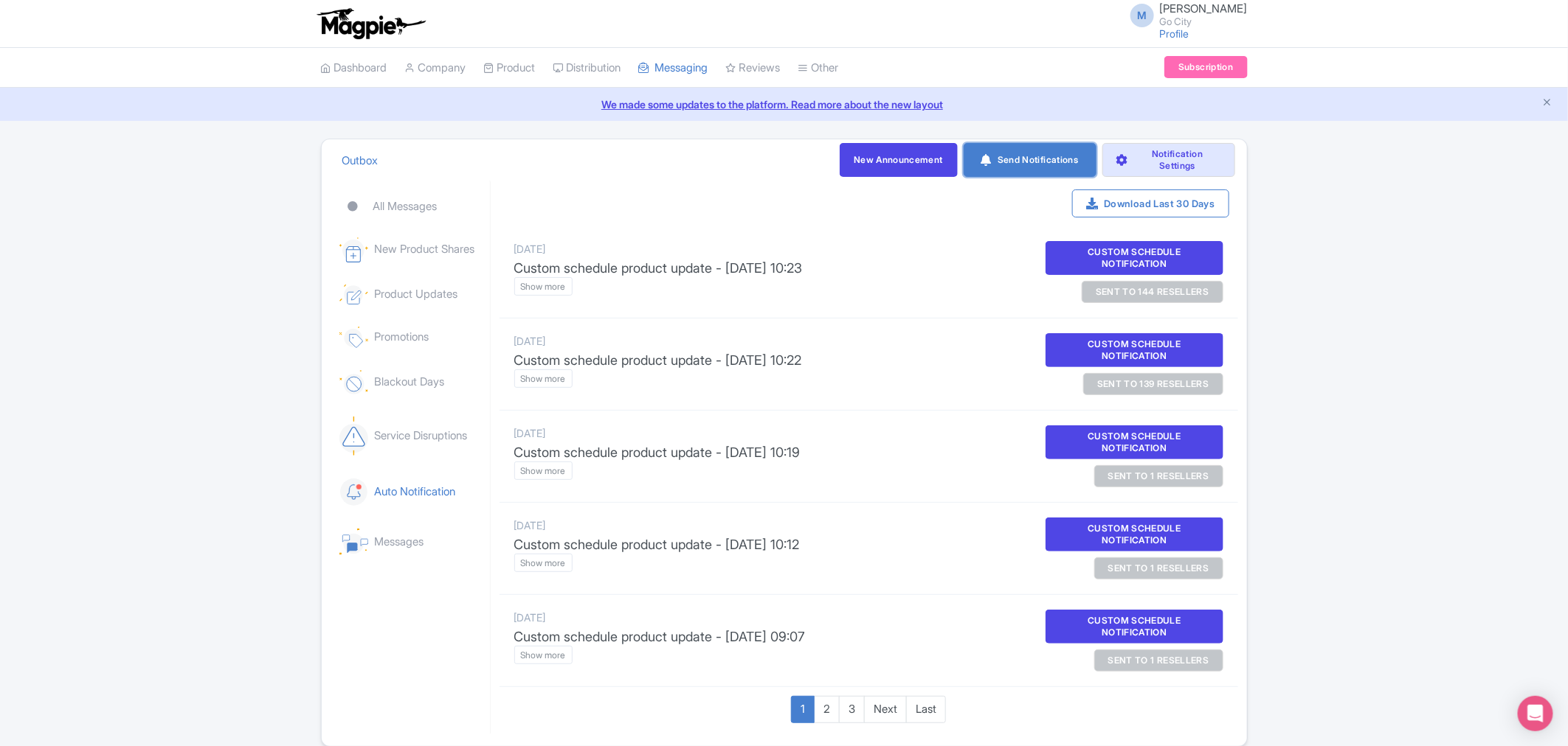
click at [1057, 170] on link "Send Notifications" at bounding box center [1030, 159] width 133 height 34
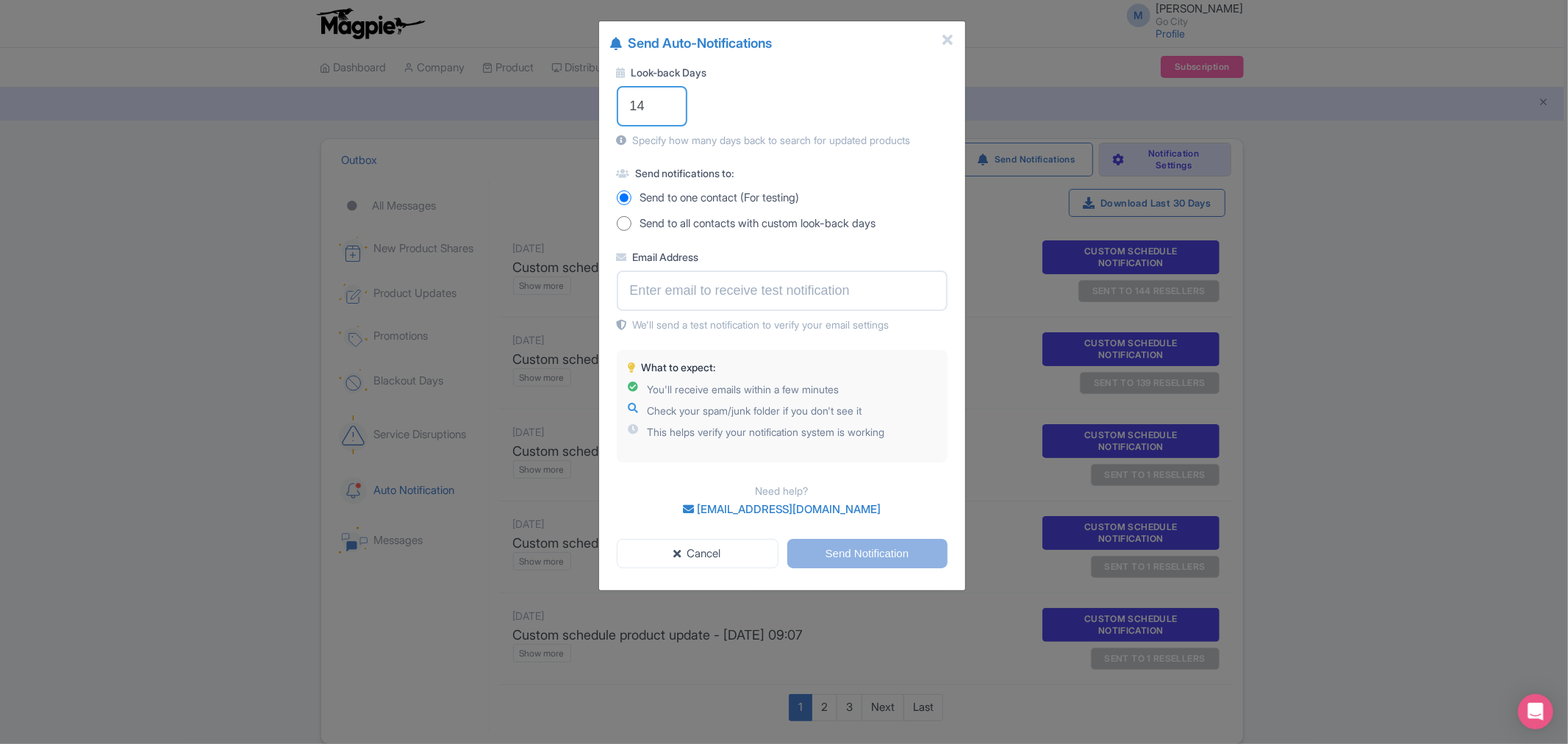
drag, startPoint x: 652, startPoint y: 107, endPoint x: 619, endPoint y: 102, distance: 33.4
click at [619, 102] on input "14" at bounding box center [652, 106] width 71 height 41
type input "2"
click at [791, 98] on div "Look-back Days 2 Specify how many days back to search for updated products" at bounding box center [782, 106] width 331 height 83
click at [675, 290] on input "Email Address" at bounding box center [782, 290] width 331 height 41
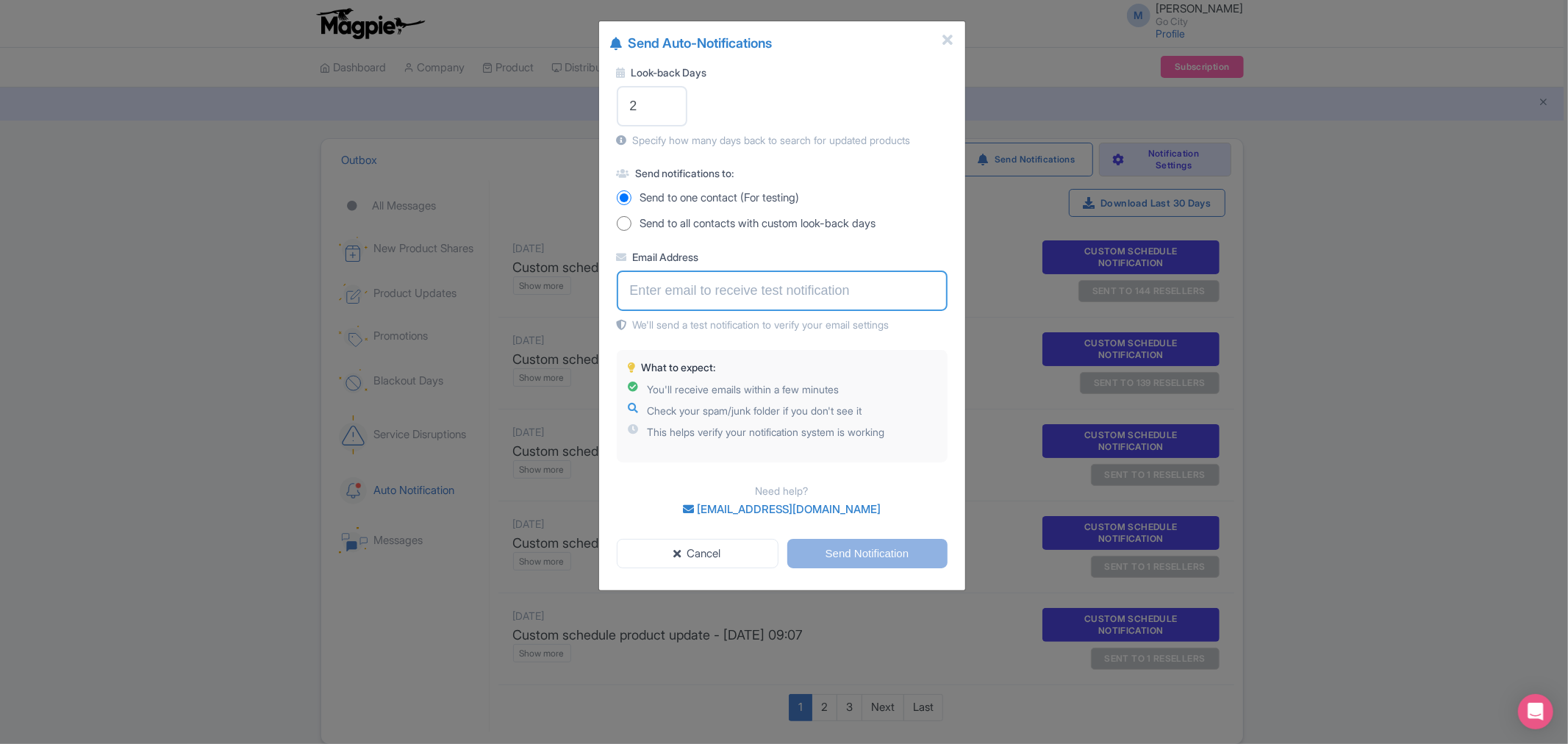
type input "[PERSON_NAME][EMAIL_ADDRESS][PERSON_NAME][DOMAIN_NAME]"
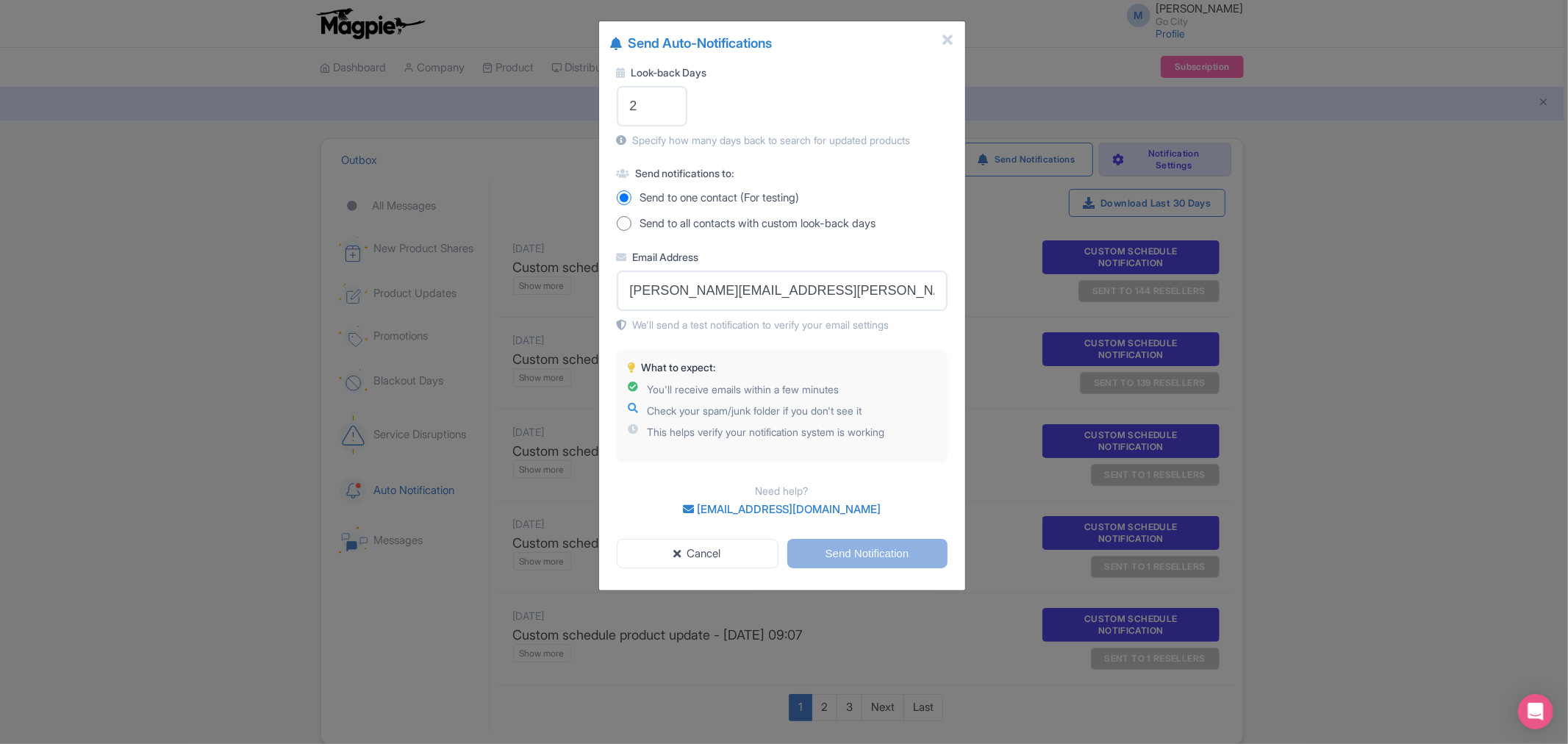
click at [943, 230] on div "Look-back Days 2 Specify how many days back to search for updated products Send…" at bounding box center [783, 296] width 366 height 486
drag, startPoint x: 645, startPoint y: 99, endPoint x: 618, endPoint y: 101, distance: 27.1
click at [618, 101] on input "2" at bounding box center [652, 106] width 71 height 41
type input "1"
click at [816, 98] on div "Look-back Days 1 Specify how many days back to search for updated products" at bounding box center [782, 106] width 331 height 83
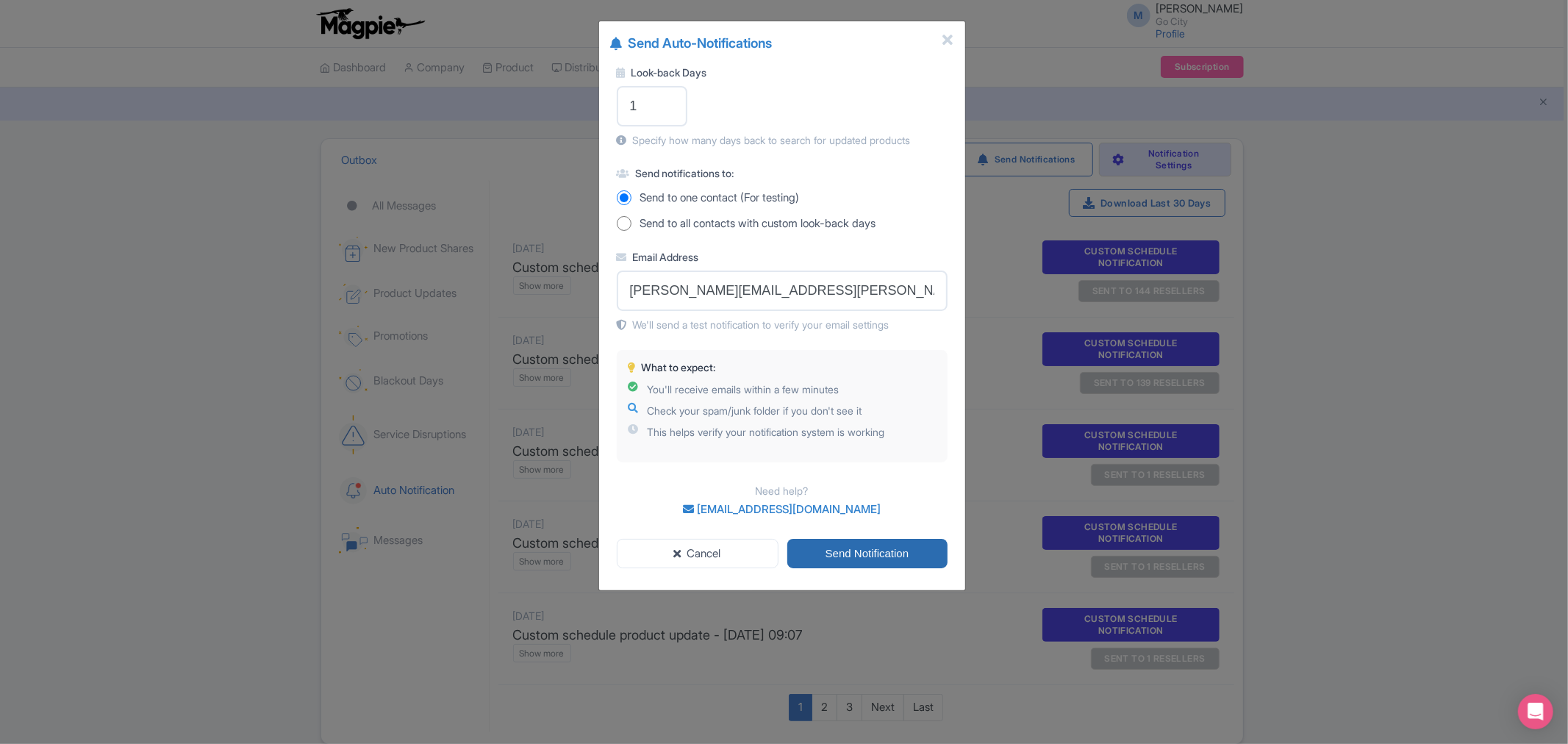
click at [857, 556] on input "Send Notification" at bounding box center [867, 553] width 161 height 30
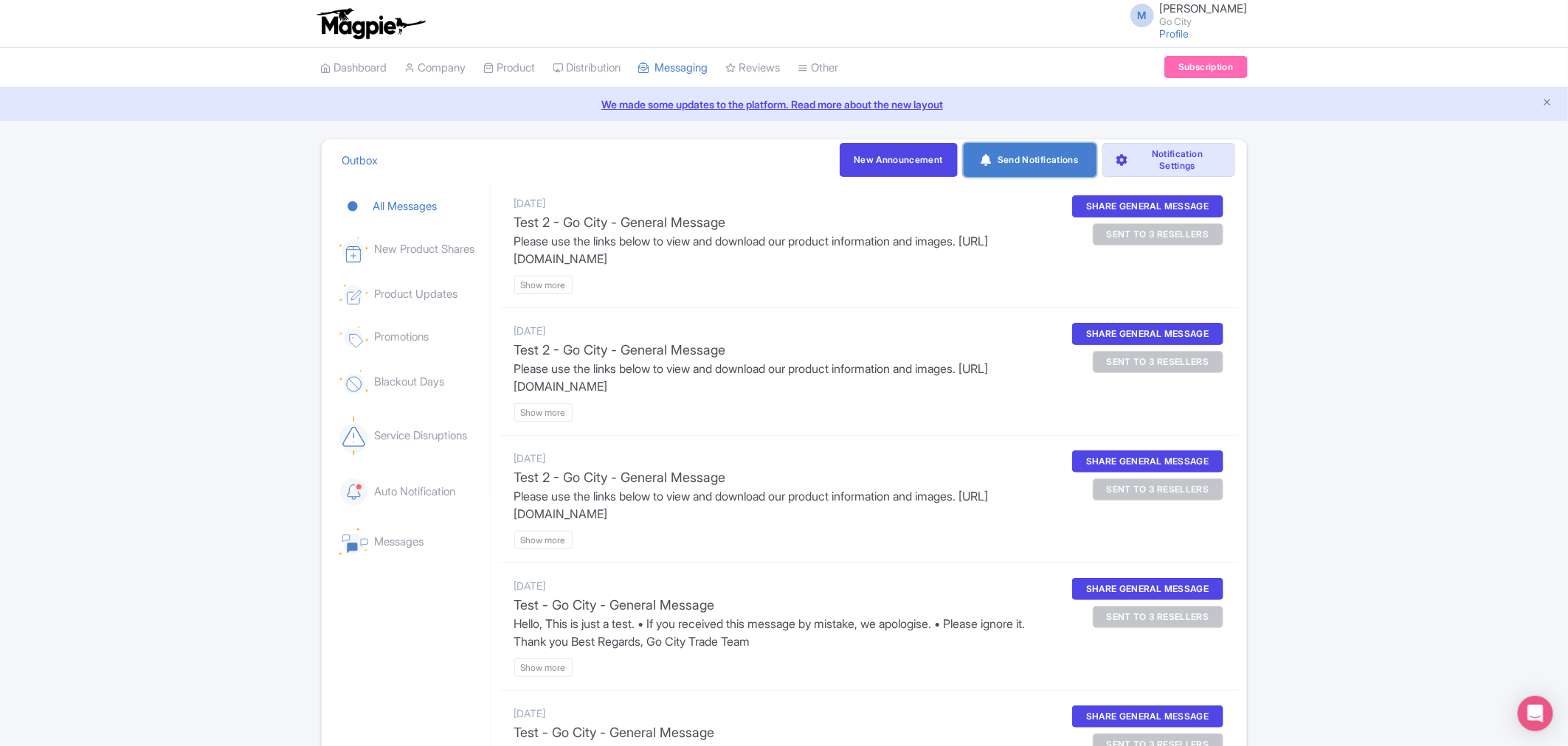
click at [1045, 157] on link "Send Notifications" at bounding box center [1030, 159] width 133 height 34
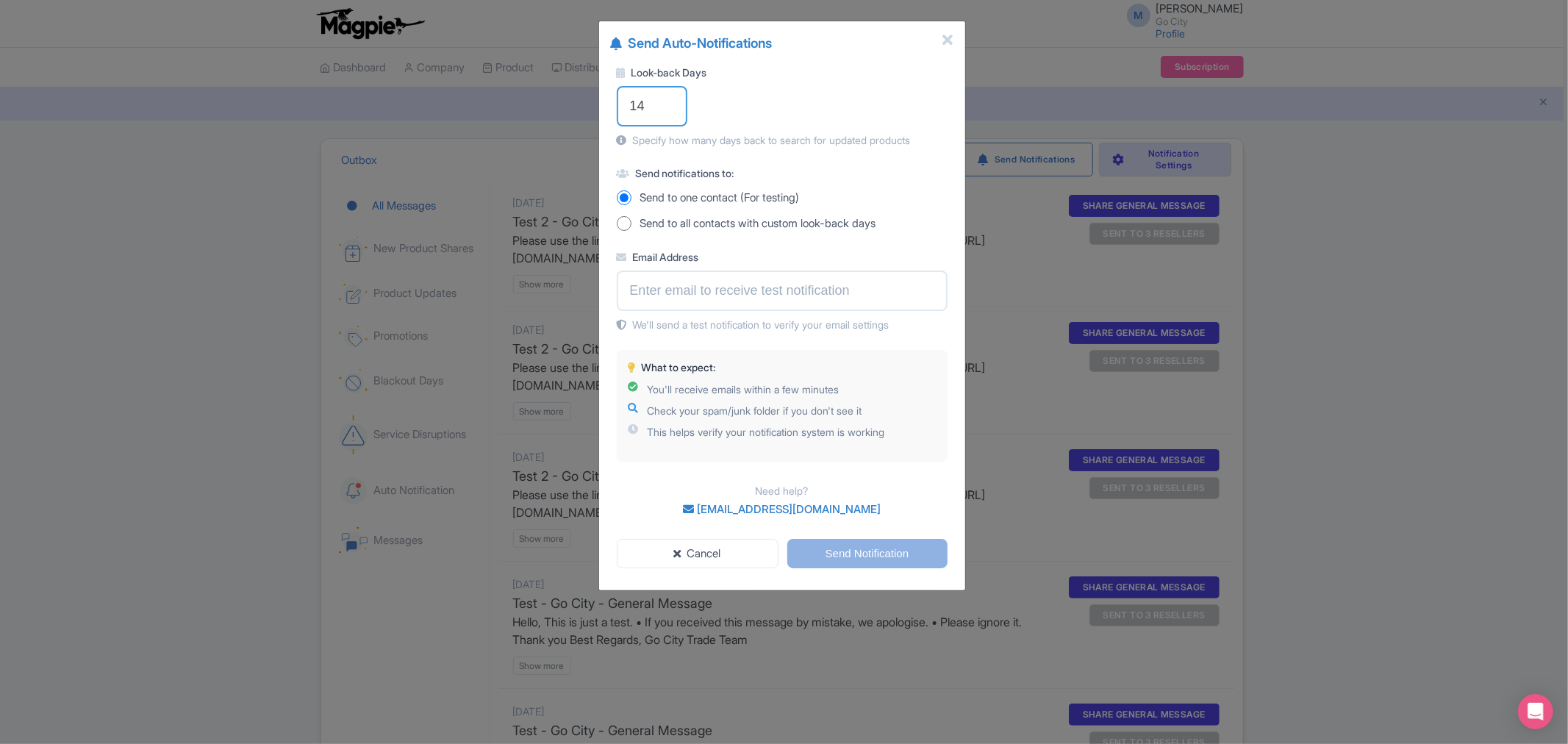
drag, startPoint x: 649, startPoint y: 109, endPoint x: 631, endPoint y: 107, distance: 18.1
click at [631, 107] on input "14" at bounding box center [652, 106] width 71 height 41
type input "1"
click at [731, 293] on input "Email Address" at bounding box center [782, 290] width 331 height 41
type input "[PERSON_NAME][EMAIL_ADDRESS][PERSON_NAME][DOMAIN_NAME]"
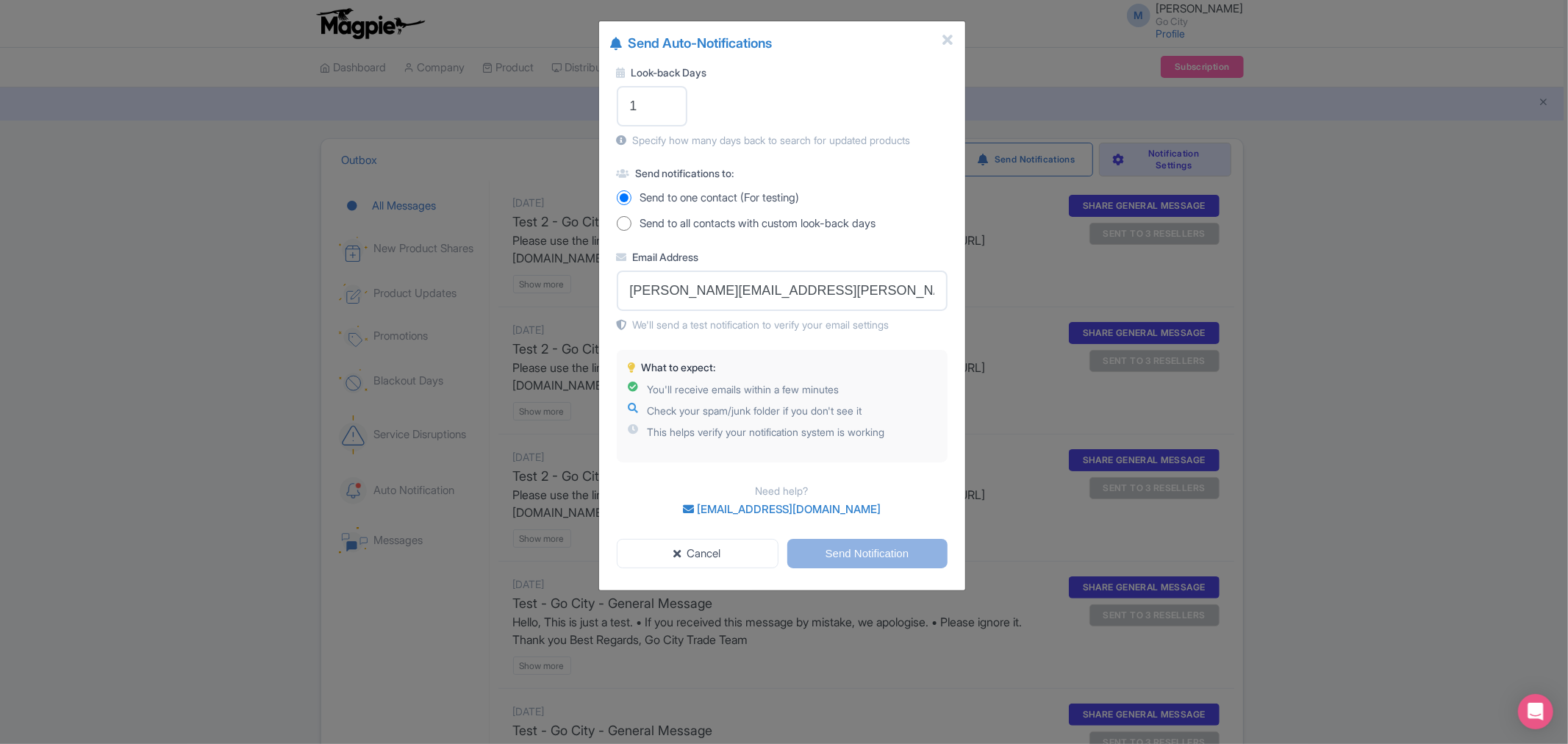
click at [957, 262] on div "Look-back Days 1 Specify how many days back to search for updated products Send…" at bounding box center [783, 296] width 366 height 486
click at [949, 45] on icon "Close" at bounding box center [948, 40] width 10 height 15
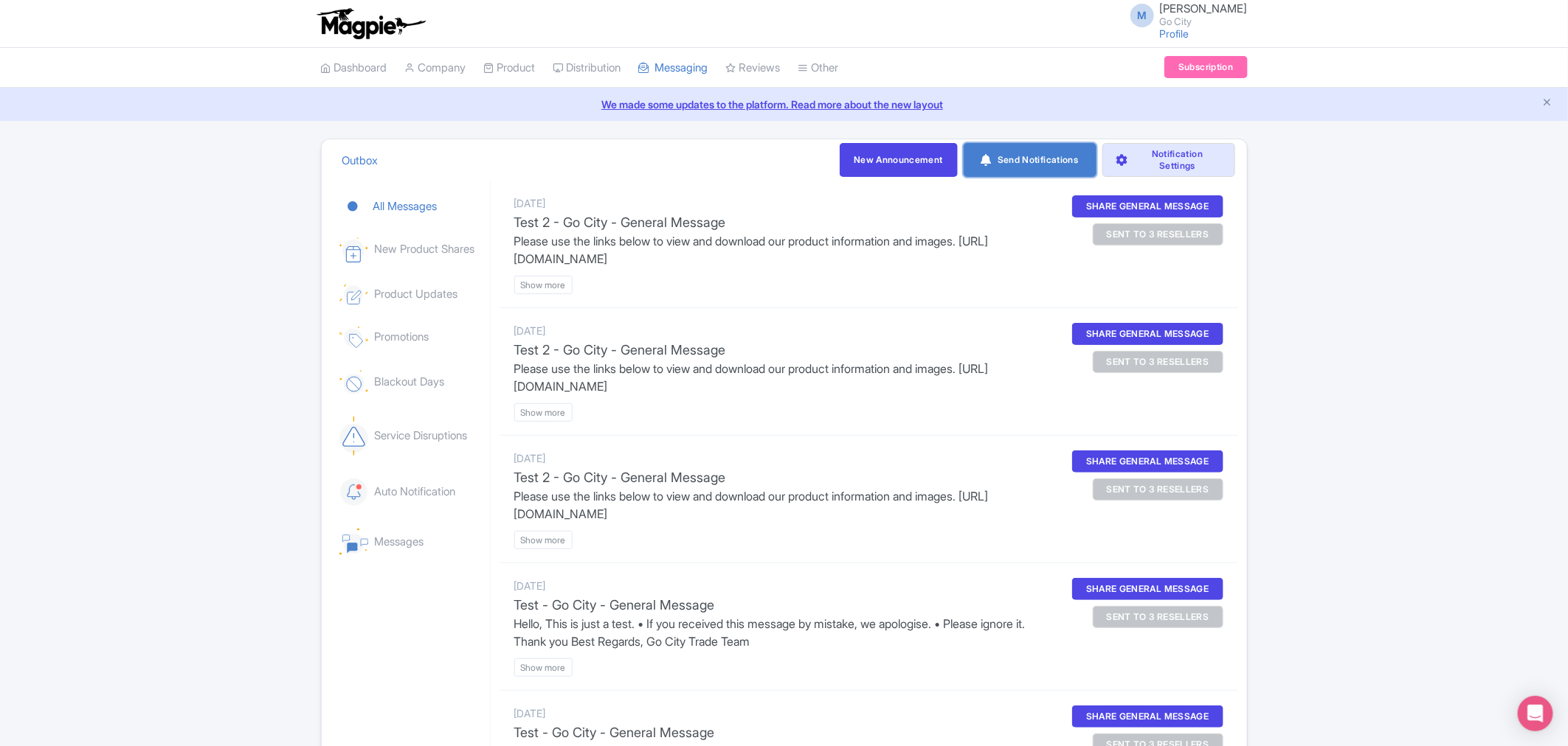
click at [1035, 164] on link "Send Notifications" at bounding box center [1030, 159] width 133 height 34
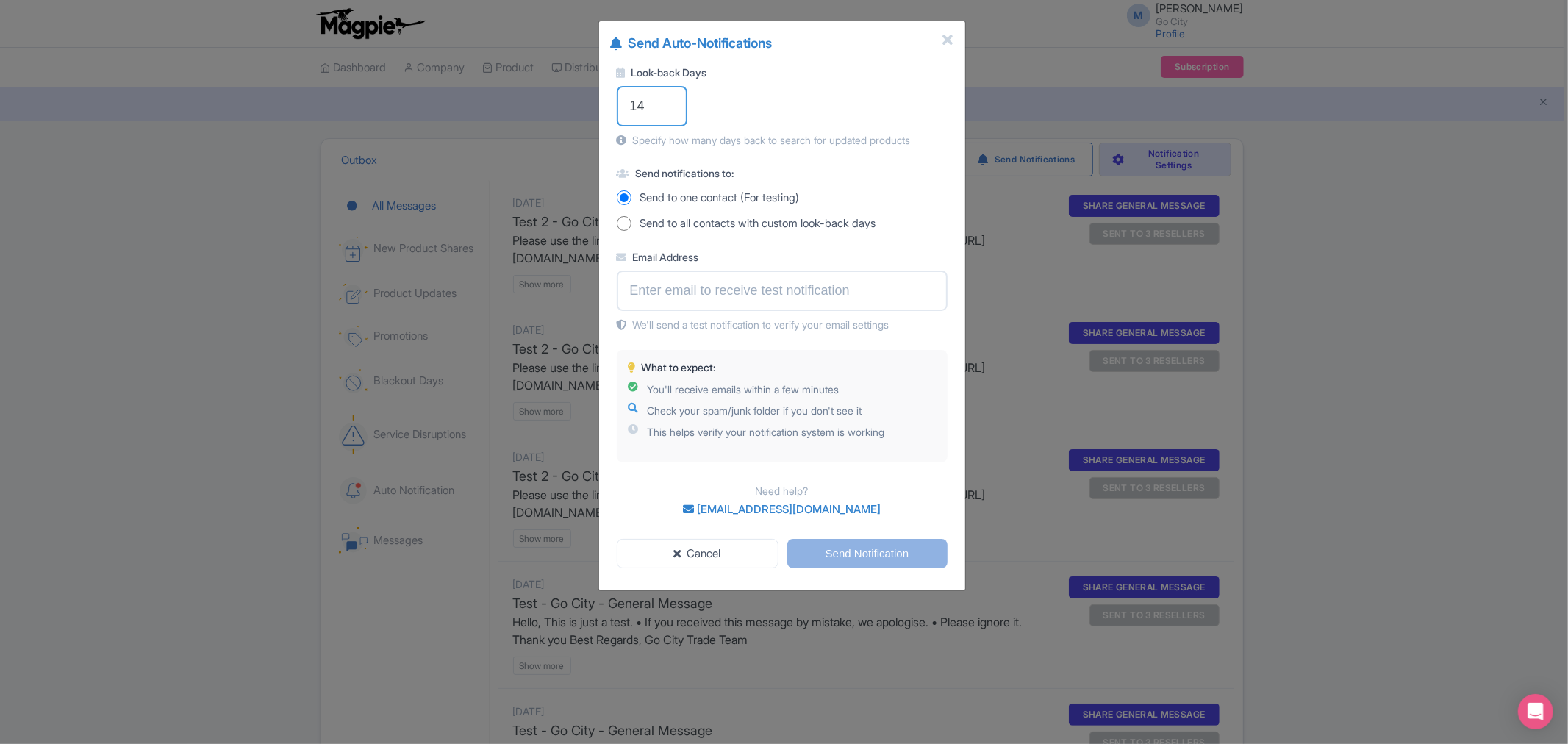
drag, startPoint x: 659, startPoint y: 106, endPoint x: 539, endPoint y: 99, distance: 120.2
click at [539, 99] on div "Send Auto-Notifications Look-back Days 14 Specify how many days back to search …" at bounding box center [784, 372] width 1568 height 744
type input "1"
click at [670, 284] on input "Email Address" at bounding box center [782, 290] width 331 height 41
type input "d"
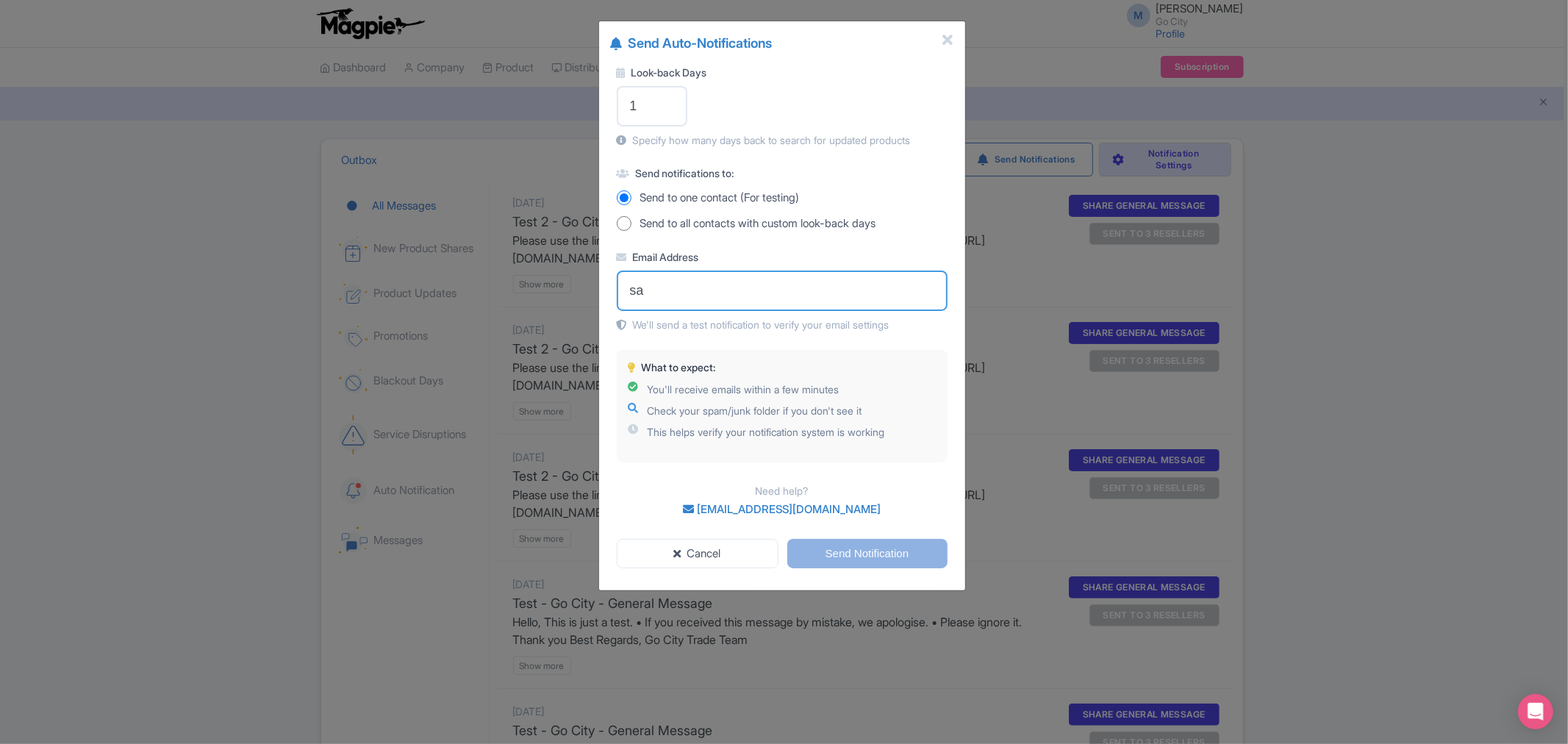
type input "[PERSON_NAME][EMAIL_ADDRESS][PERSON_NAME][DOMAIN_NAME]"
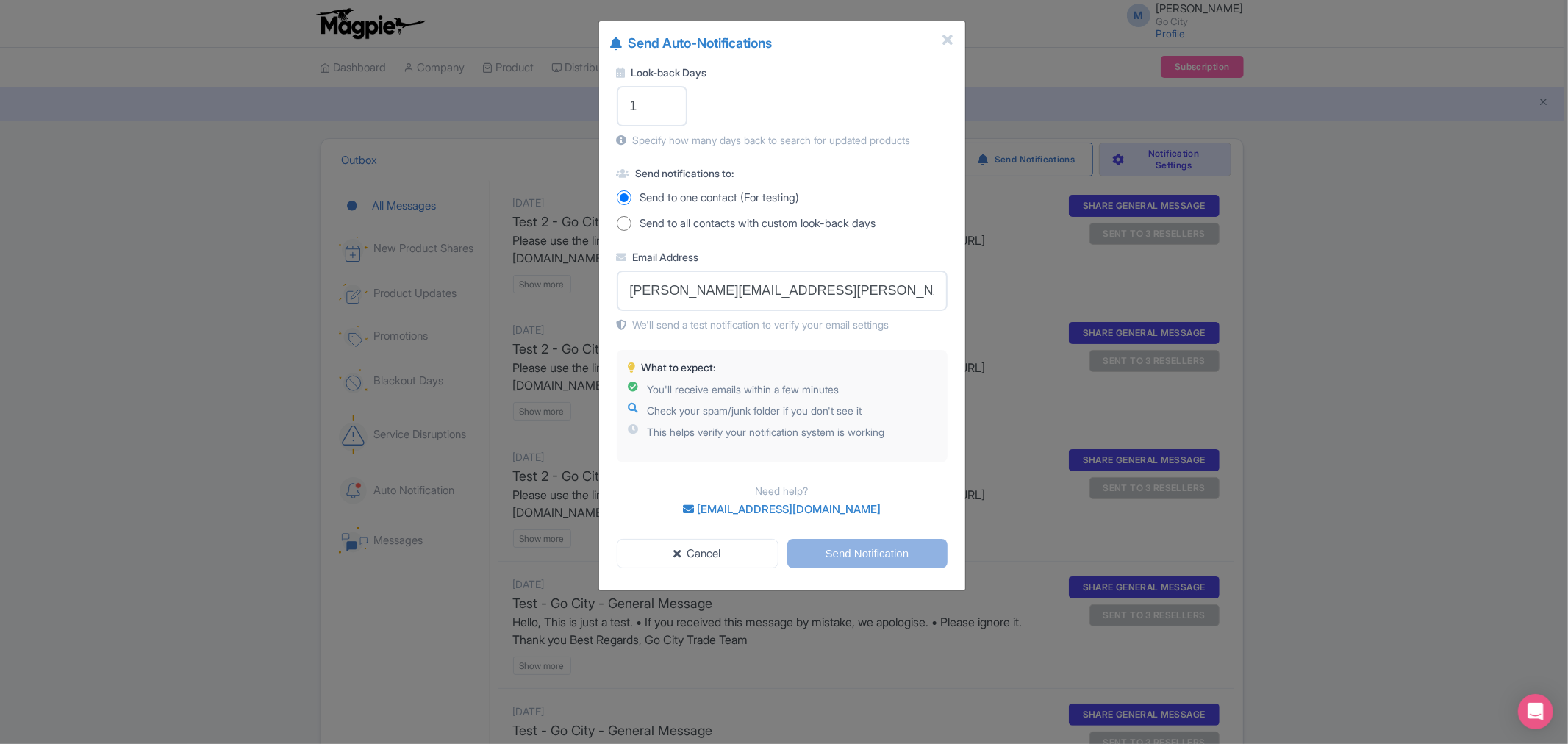
click at [938, 204] on label "Send to one contact (For testing)" at bounding box center [782, 198] width 331 height 17
click at [631, 204] on input "Send to one contact (For testing)" at bounding box center [624, 198] width 15 height 15
click at [878, 550] on input "Send Notification" at bounding box center [867, 553] width 161 height 30
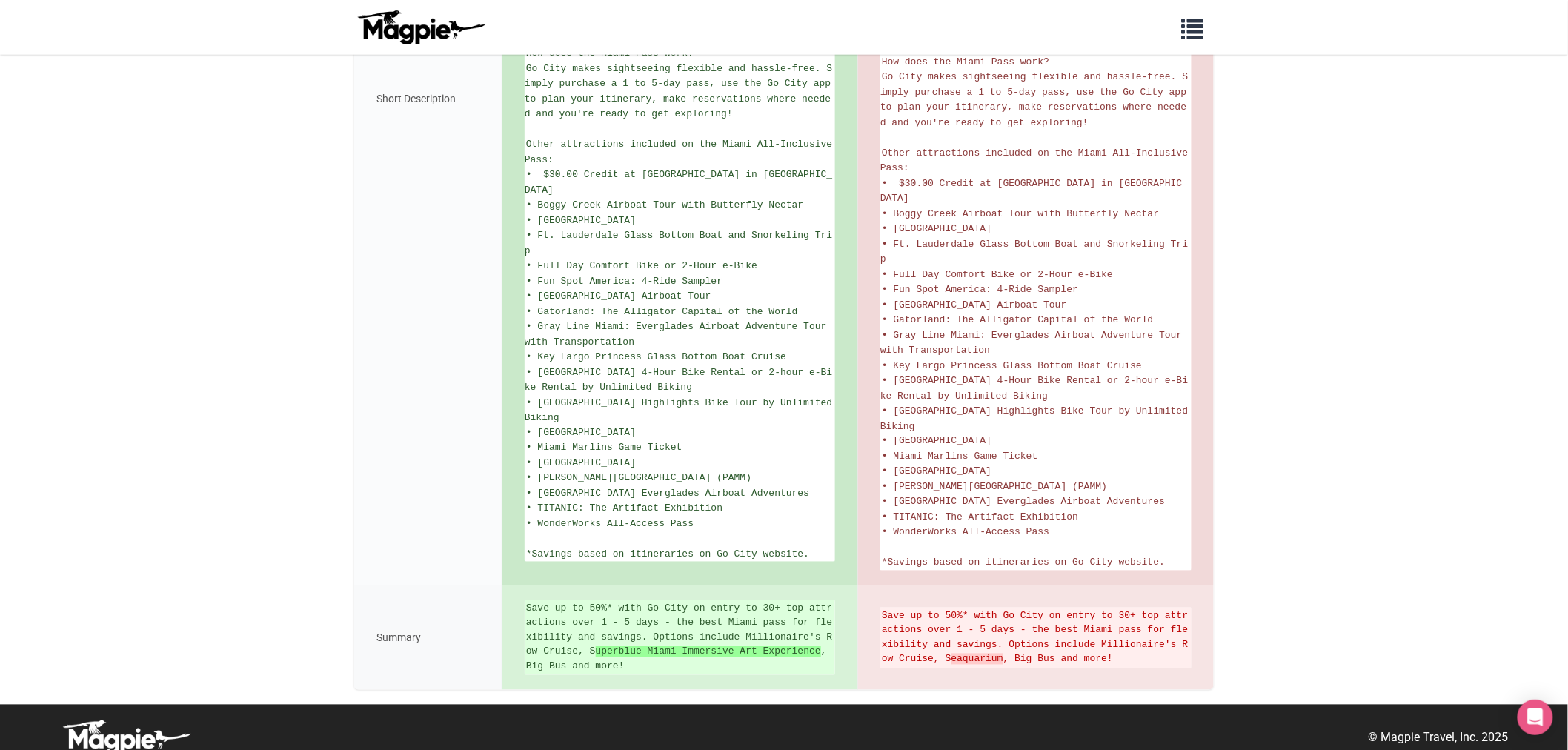
scroll to position [751, 0]
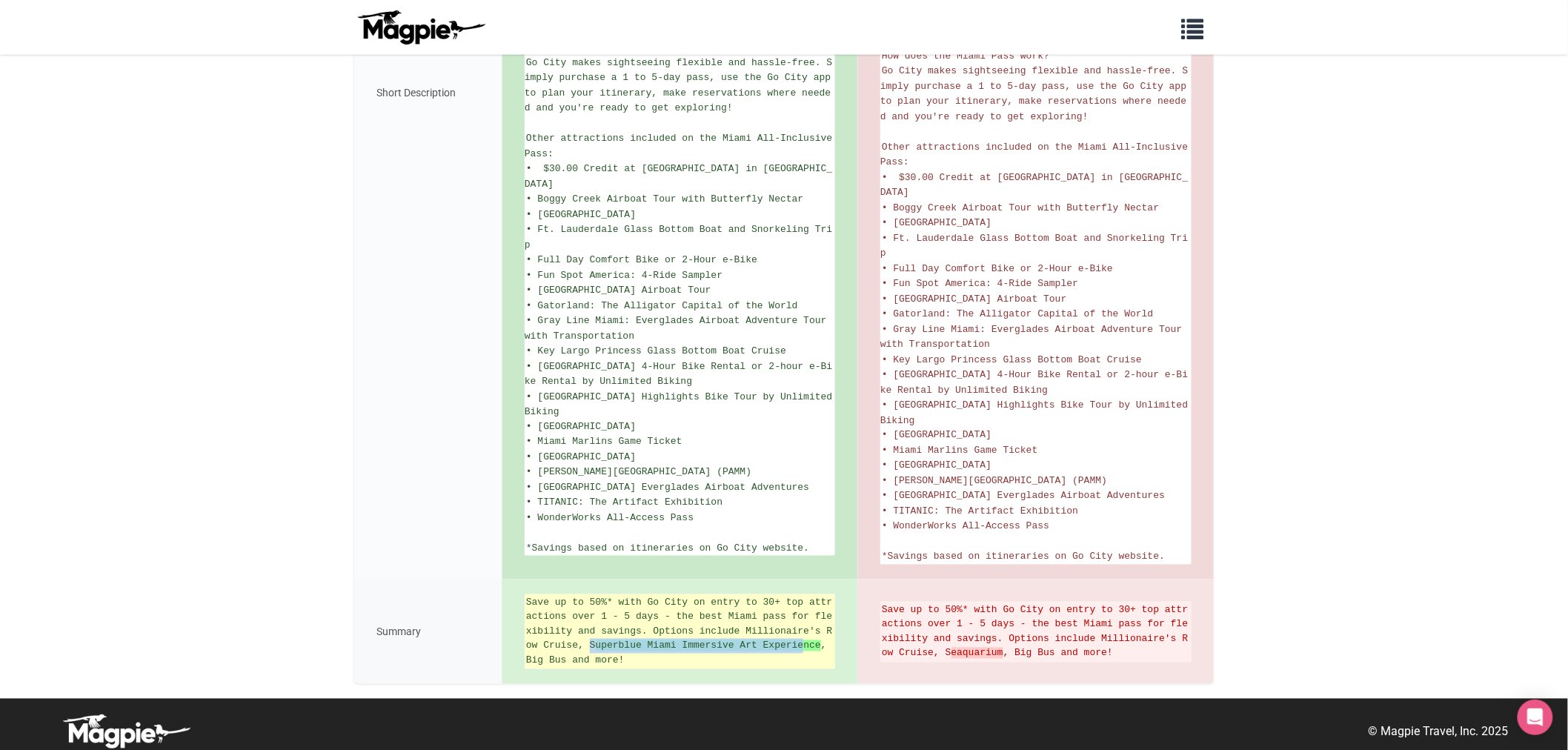
drag, startPoint x: 589, startPoint y: 632, endPoint x: 801, endPoint y: 628, distance: 212.0
click at [801, 628] on ins "Save up to 50%* with Go City on entry to 30+ top attractions over 1 - 5 days - …" at bounding box center [680, 632] width 307 height 72
click at [699, 653] on ins "Save up to 50%* with Go City on entry to 30+ top attractions over 1 - 5 days - …" at bounding box center [680, 632] width 307 height 72
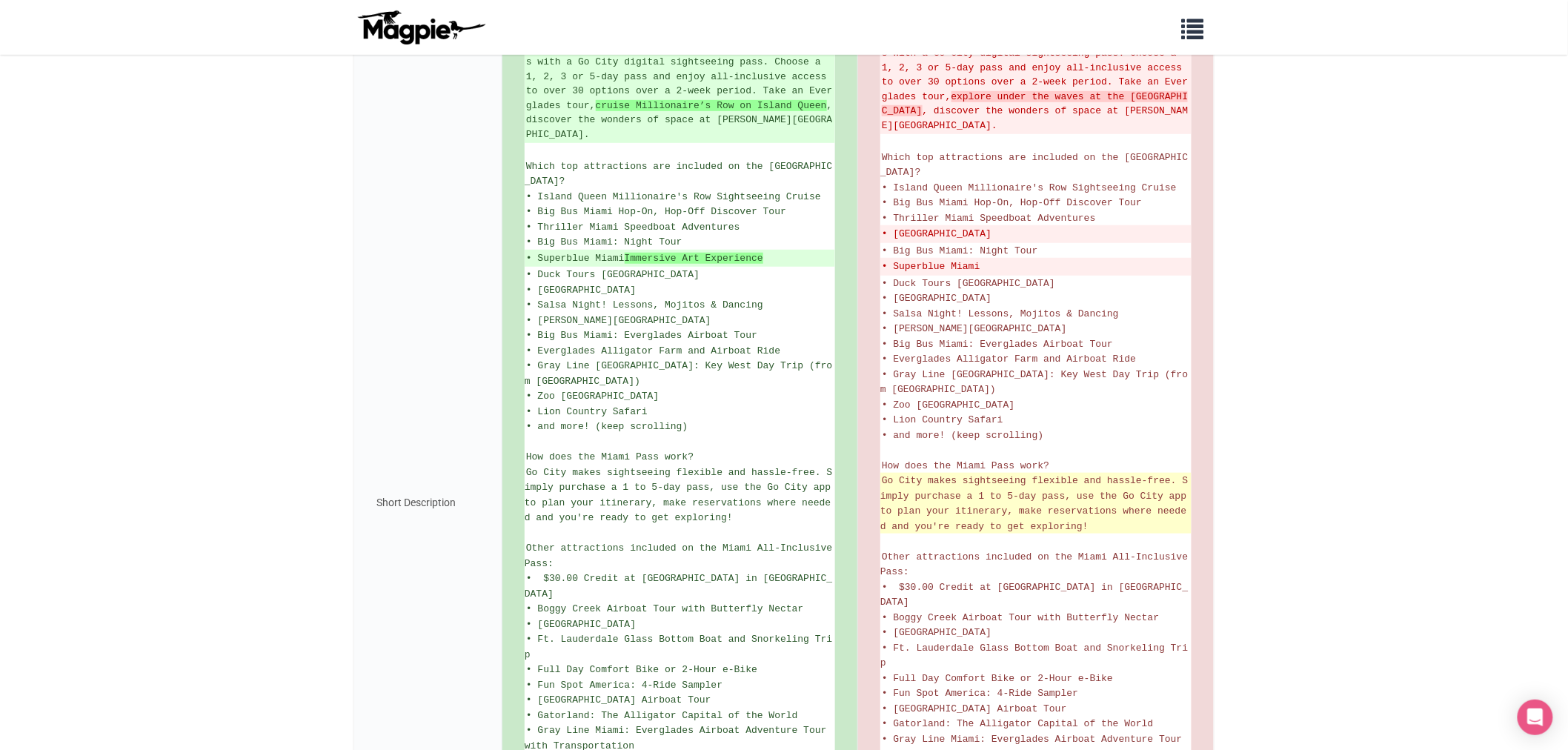
scroll to position [338, 0]
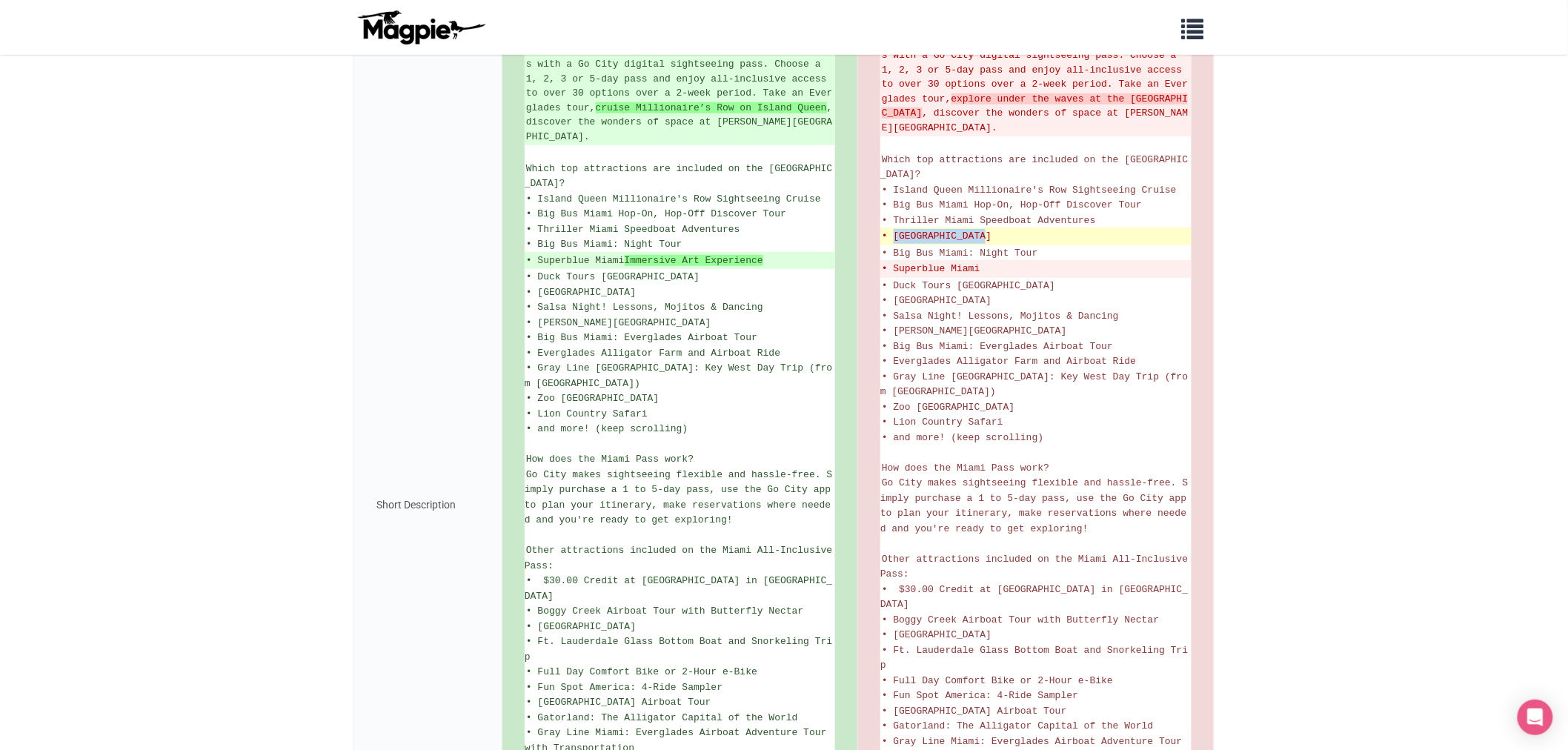
drag, startPoint x: 993, startPoint y: 223, endPoint x: 894, endPoint y: 219, distance: 99.1
click at [894, 229] on del "• [GEOGRAPHIC_DATA]" at bounding box center [1036, 236] width 308 height 15
copy del "Miami Seaquarium"
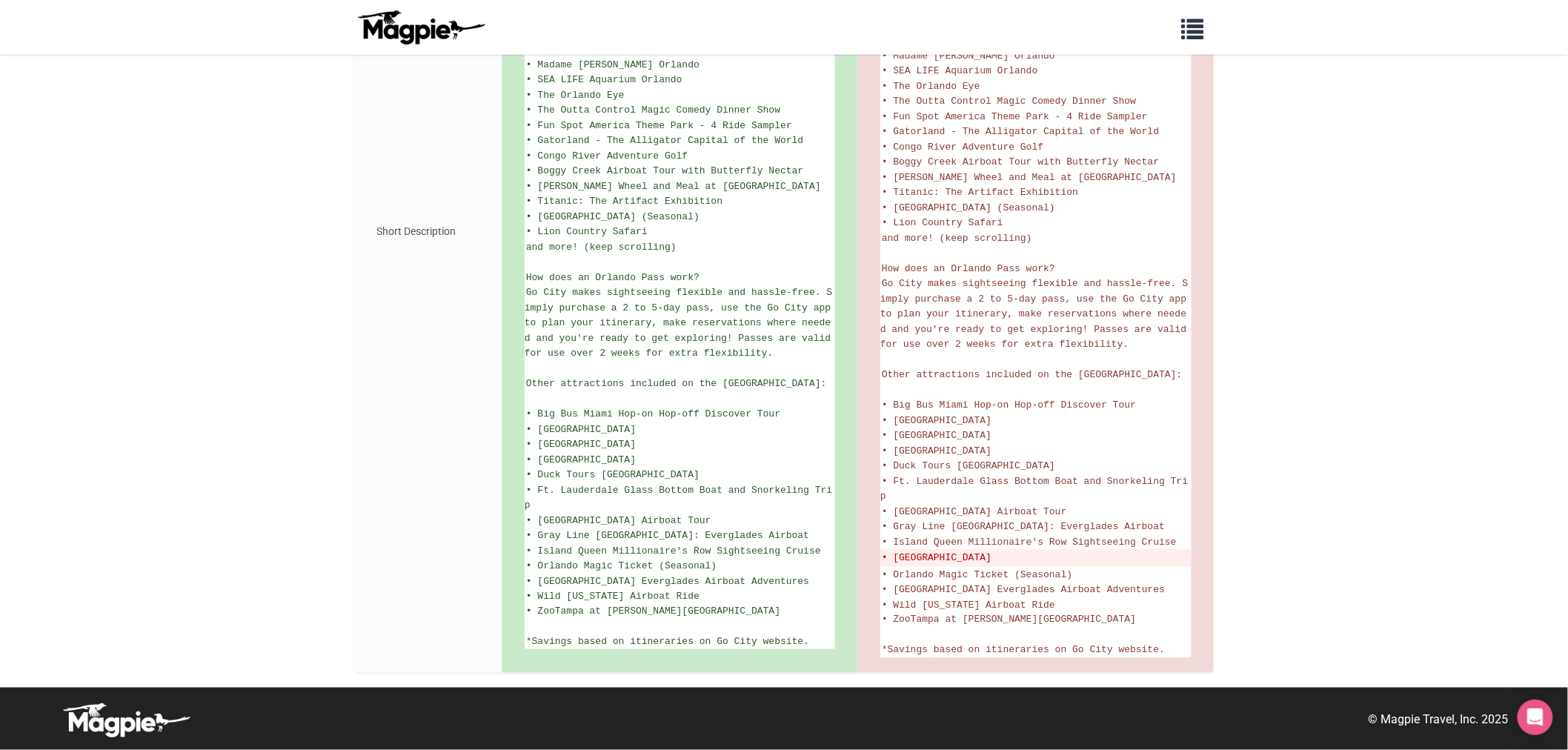
scroll to position [585, 0]
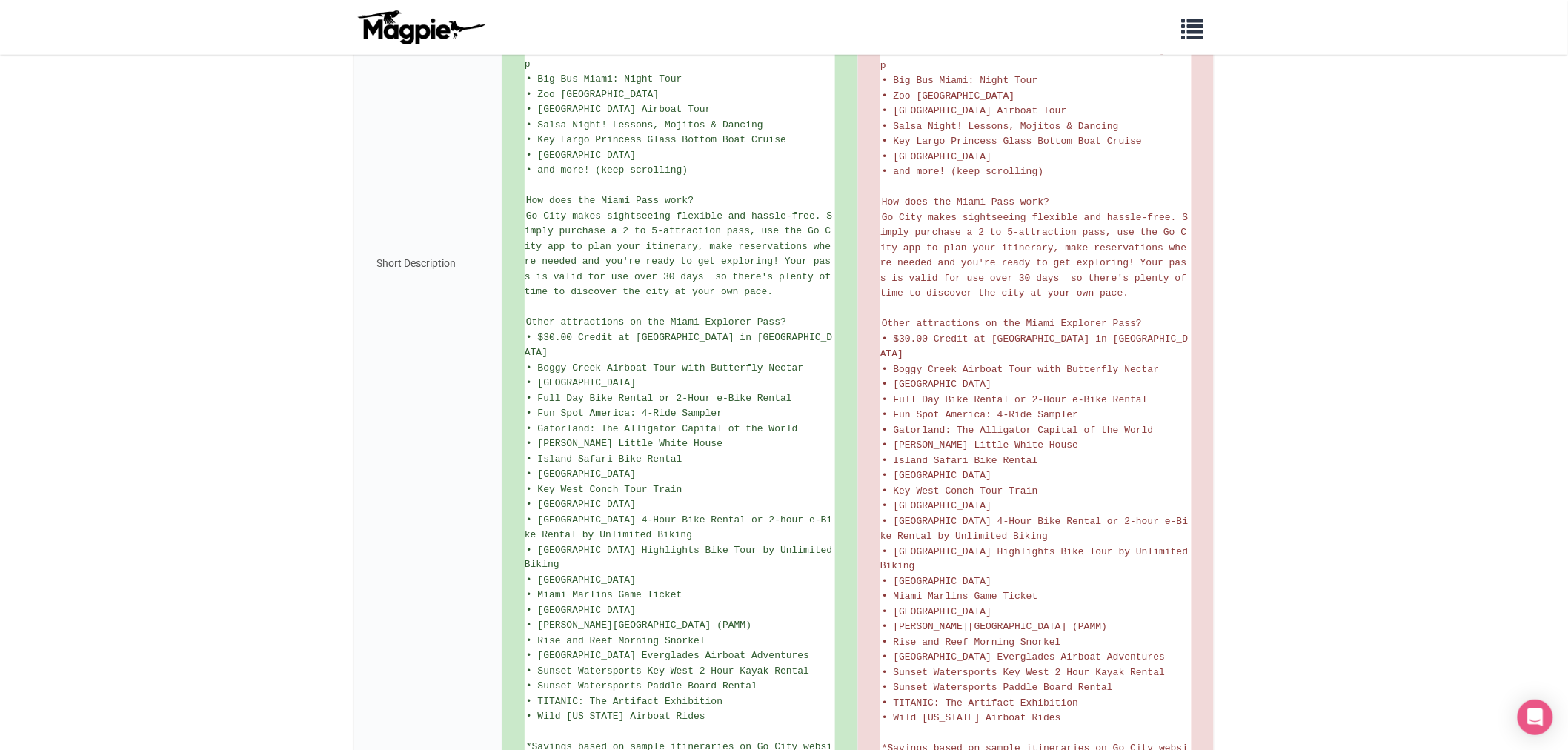
scroll to position [734, 0]
